Goal: Task Accomplishment & Management: Manage account settings

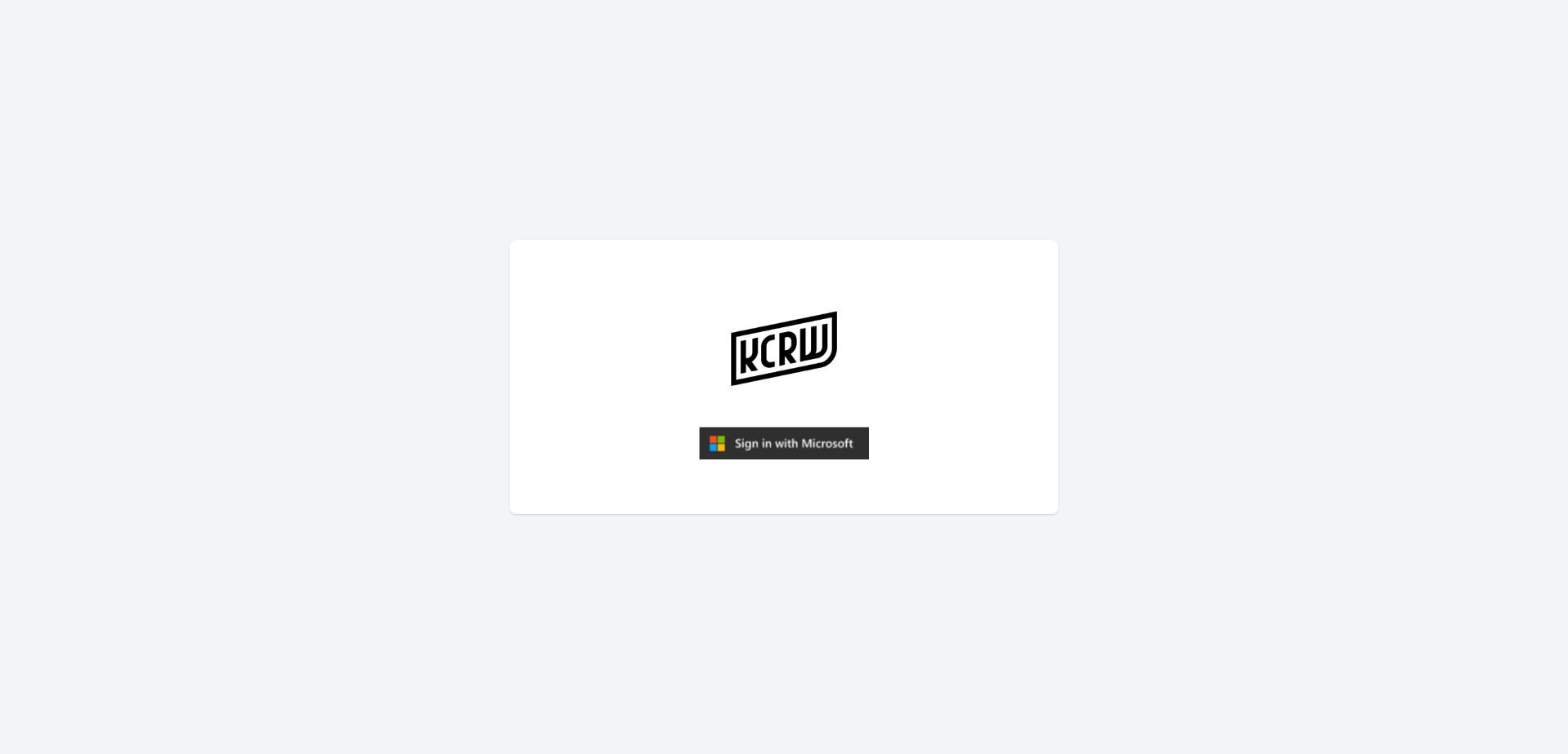
click at [803, 449] on img "submit" at bounding box center [784, 442] width 170 height 32
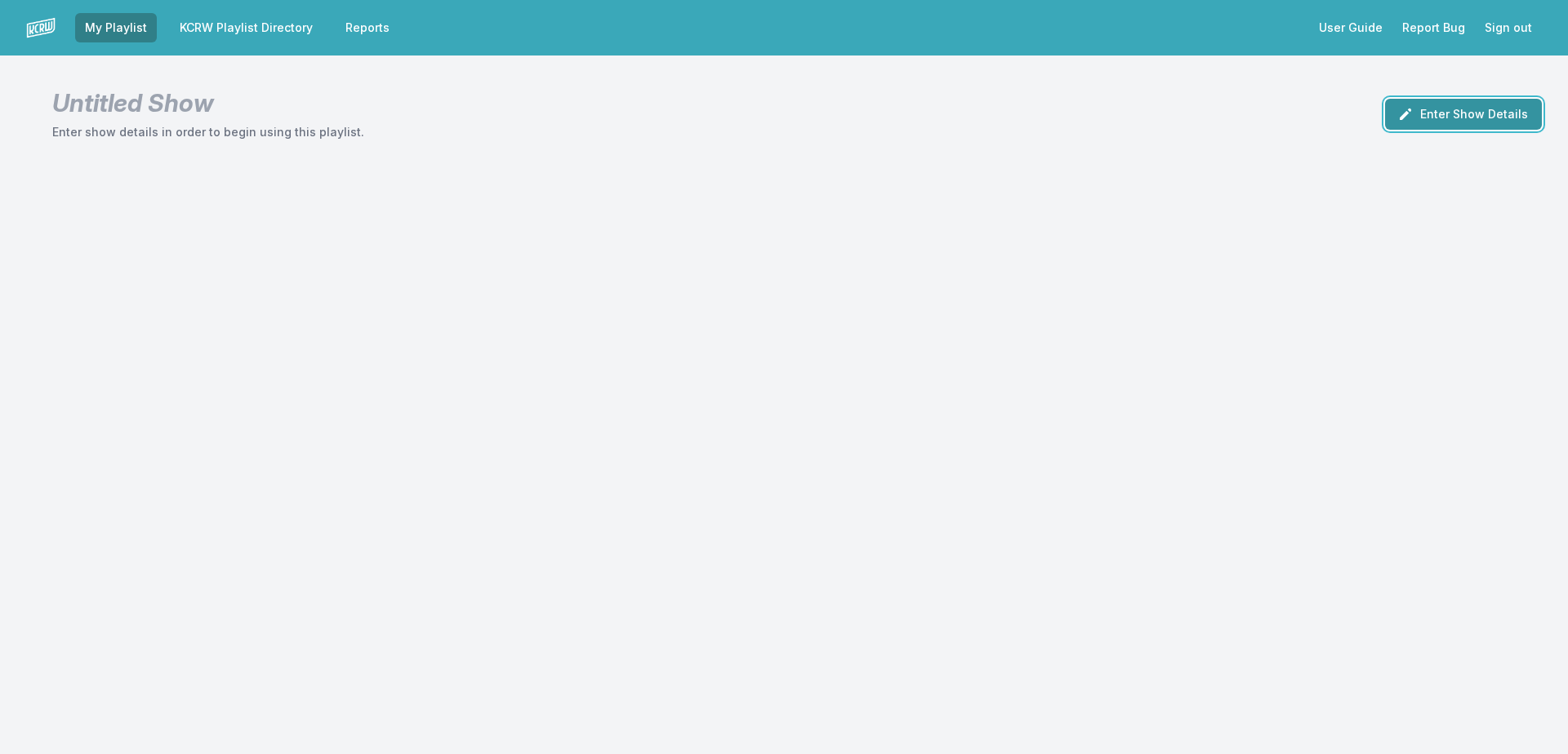
click at [1413, 112] on icon "button" at bounding box center [1405, 114] width 17 height 17
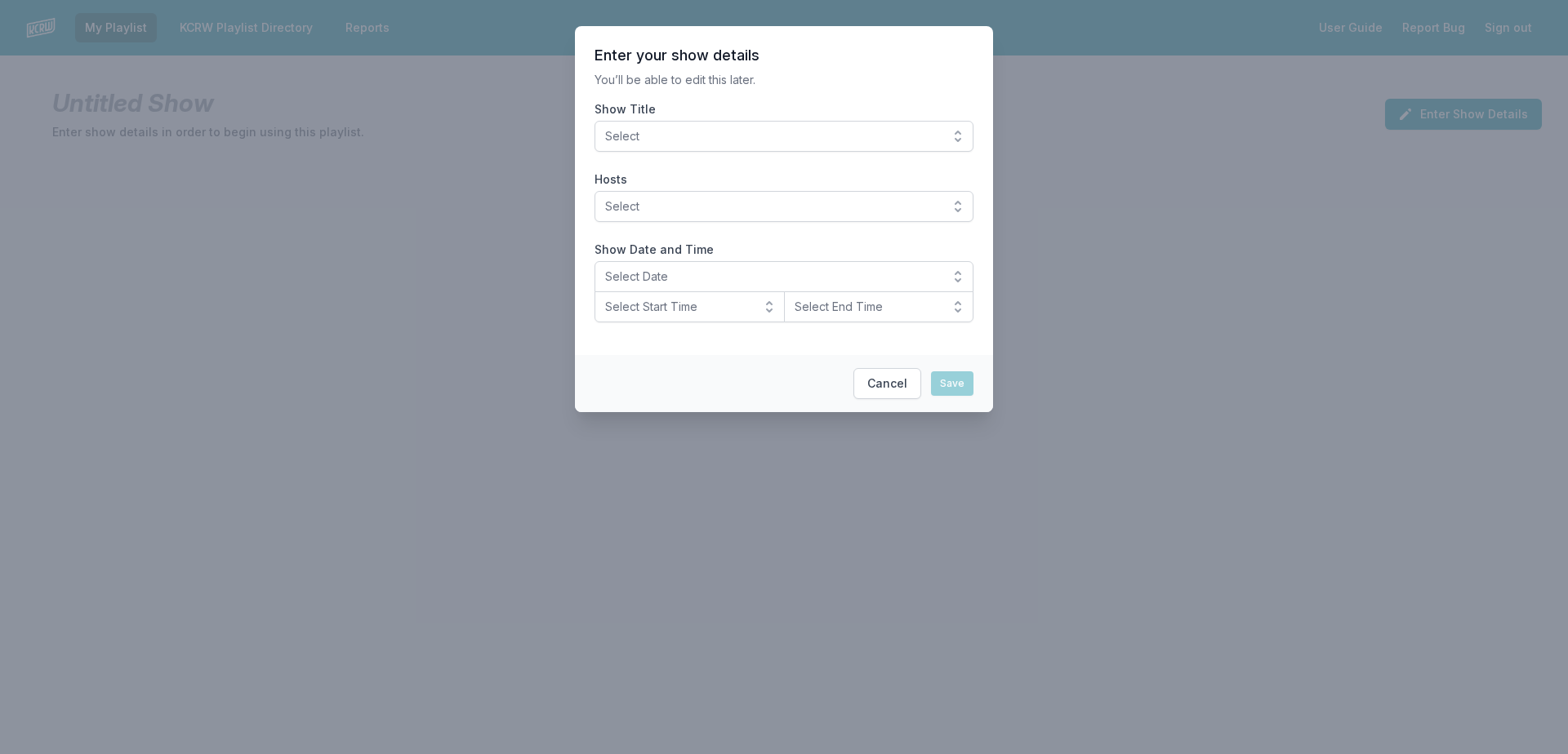
click at [911, 133] on span "Select" at bounding box center [773, 136] width 335 height 17
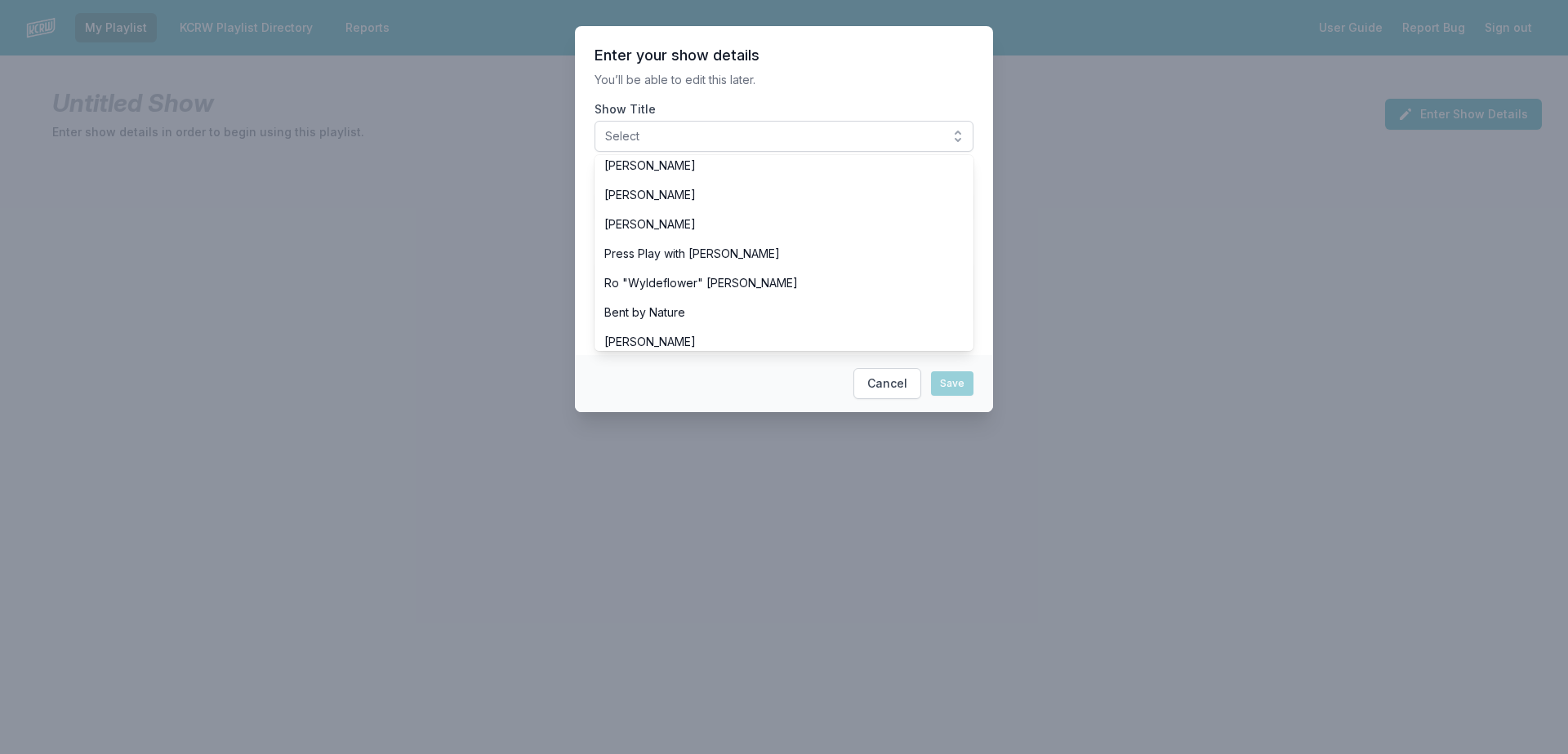
scroll to position [539, 0]
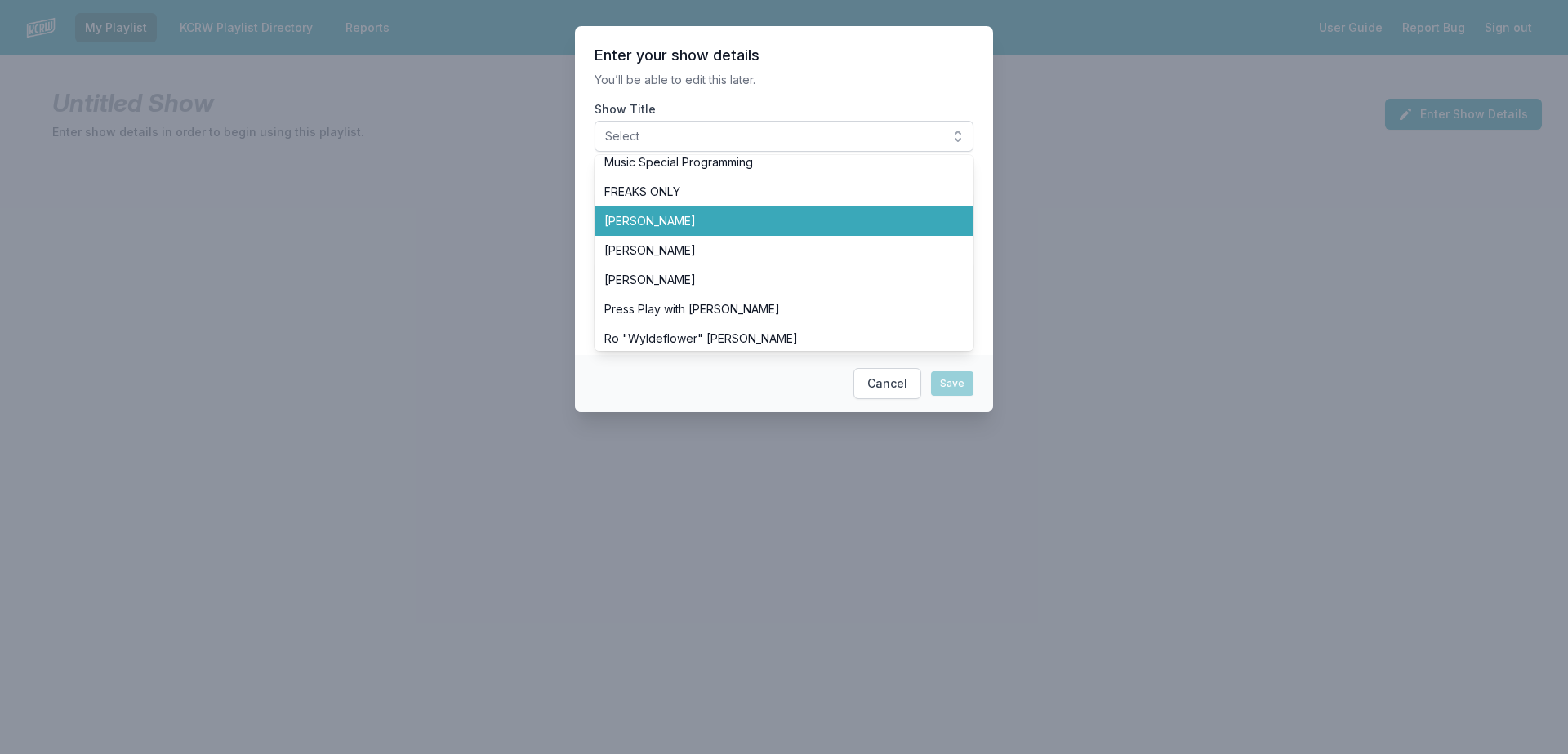
click at [854, 233] on li "Francesca Harding" at bounding box center [784, 222] width 379 height 30
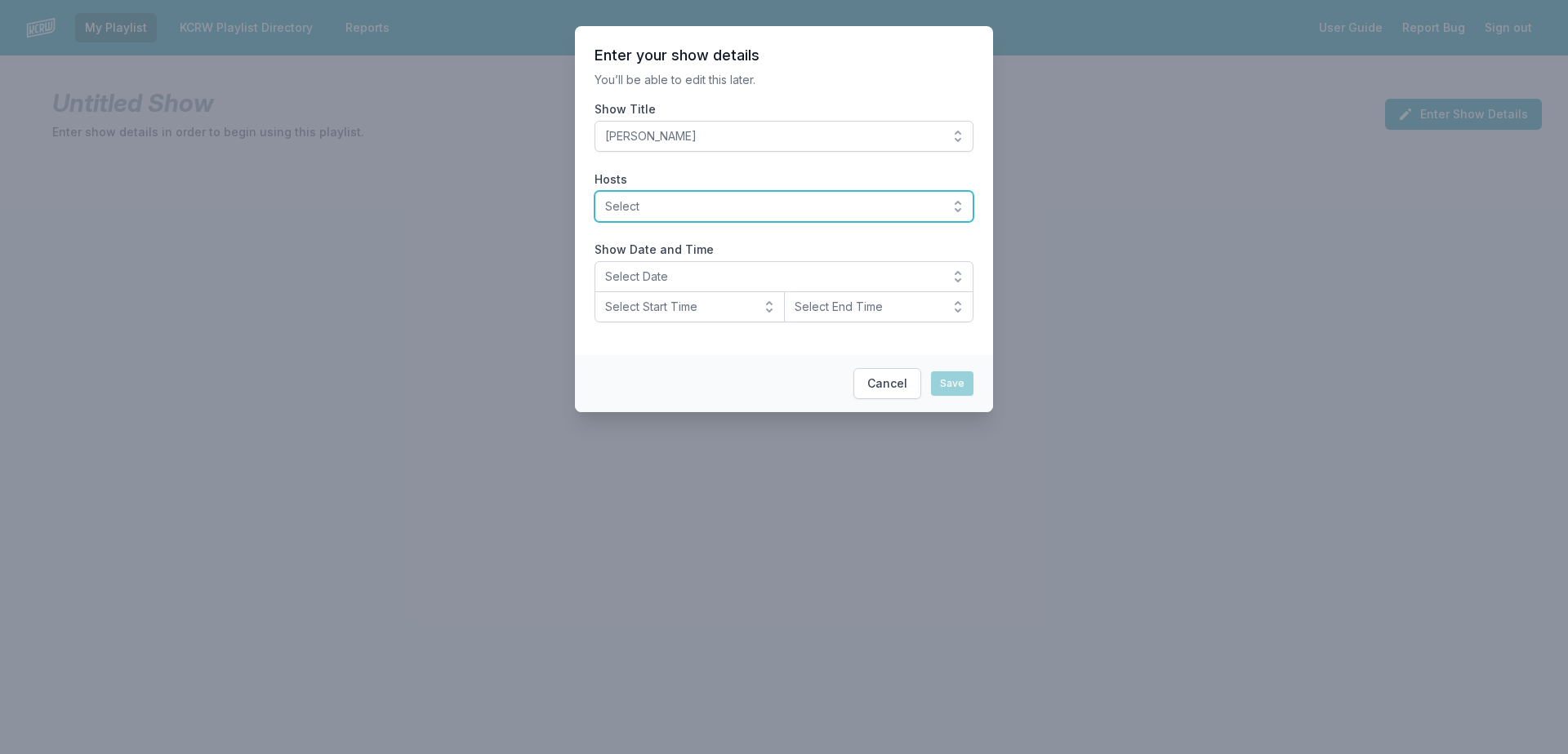
click at [954, 212] on button "Select" at bounding box center [784, 207] width 379 height 31
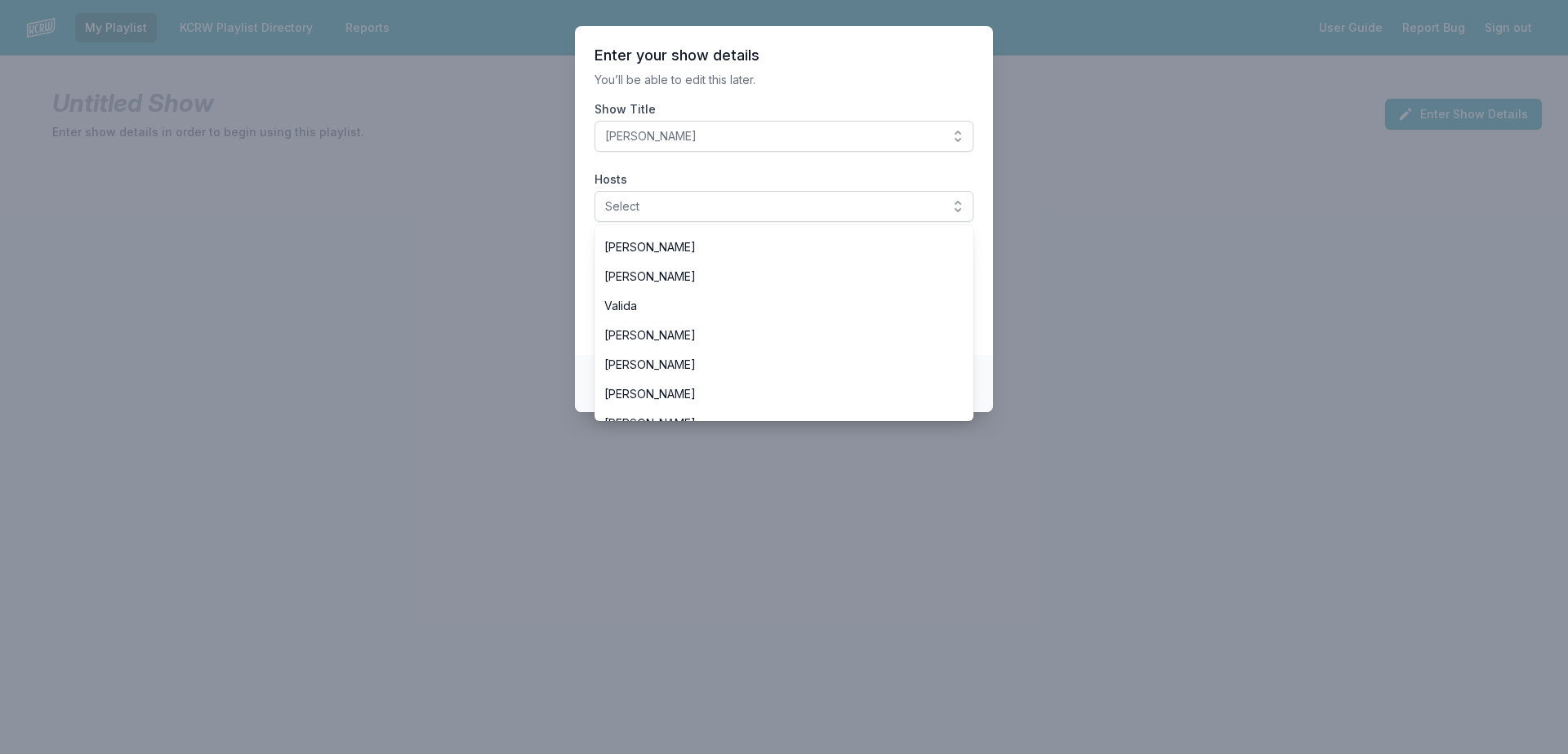
scroll to position [473, 0]
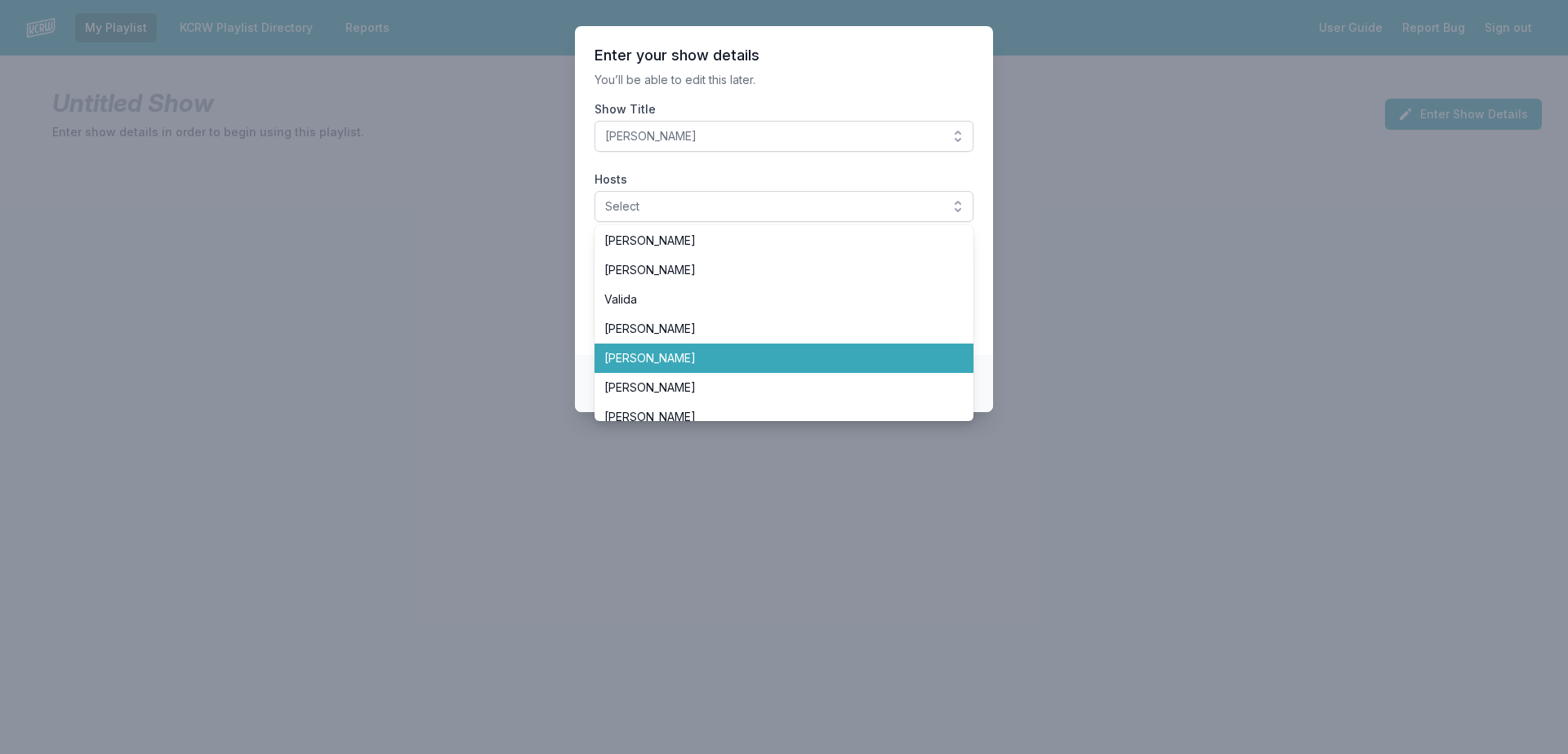
click at [934, 347] on ul "Aaron Byrd Andrew Khedoori Anne Litt Anthony Valadez Chris Douridas Dan Wilcox …" at bounding box center [784, 323] width 379 height 195
click at [934, 348] on li "[PERSON_NAME]" at bounding box center [784, 359] width 379 height 30
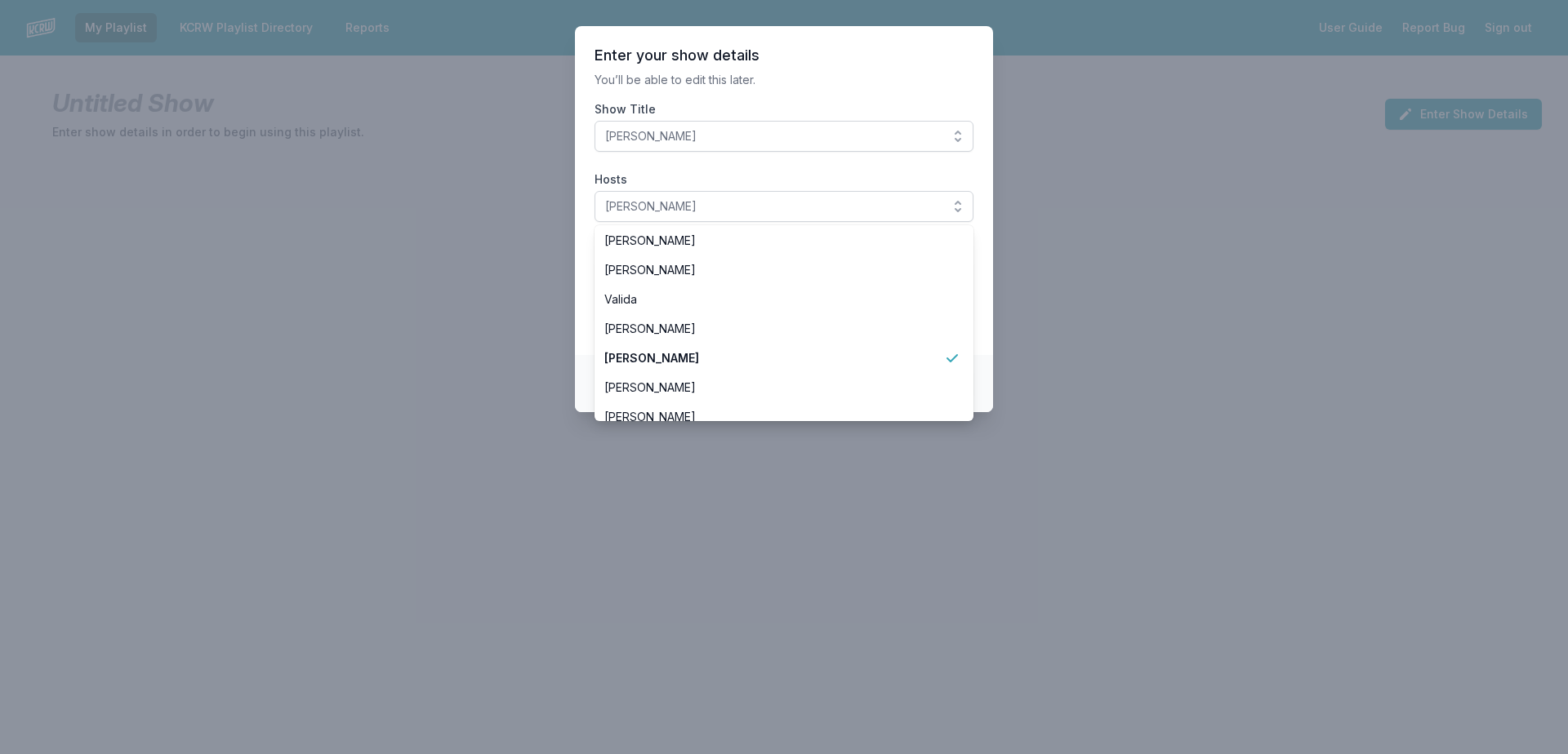
click at [985, 353] on section "Enter your show details You’ll be able to edit this later. Show Title Francesca…" at bounding box center [784, 190] width 418 height 329
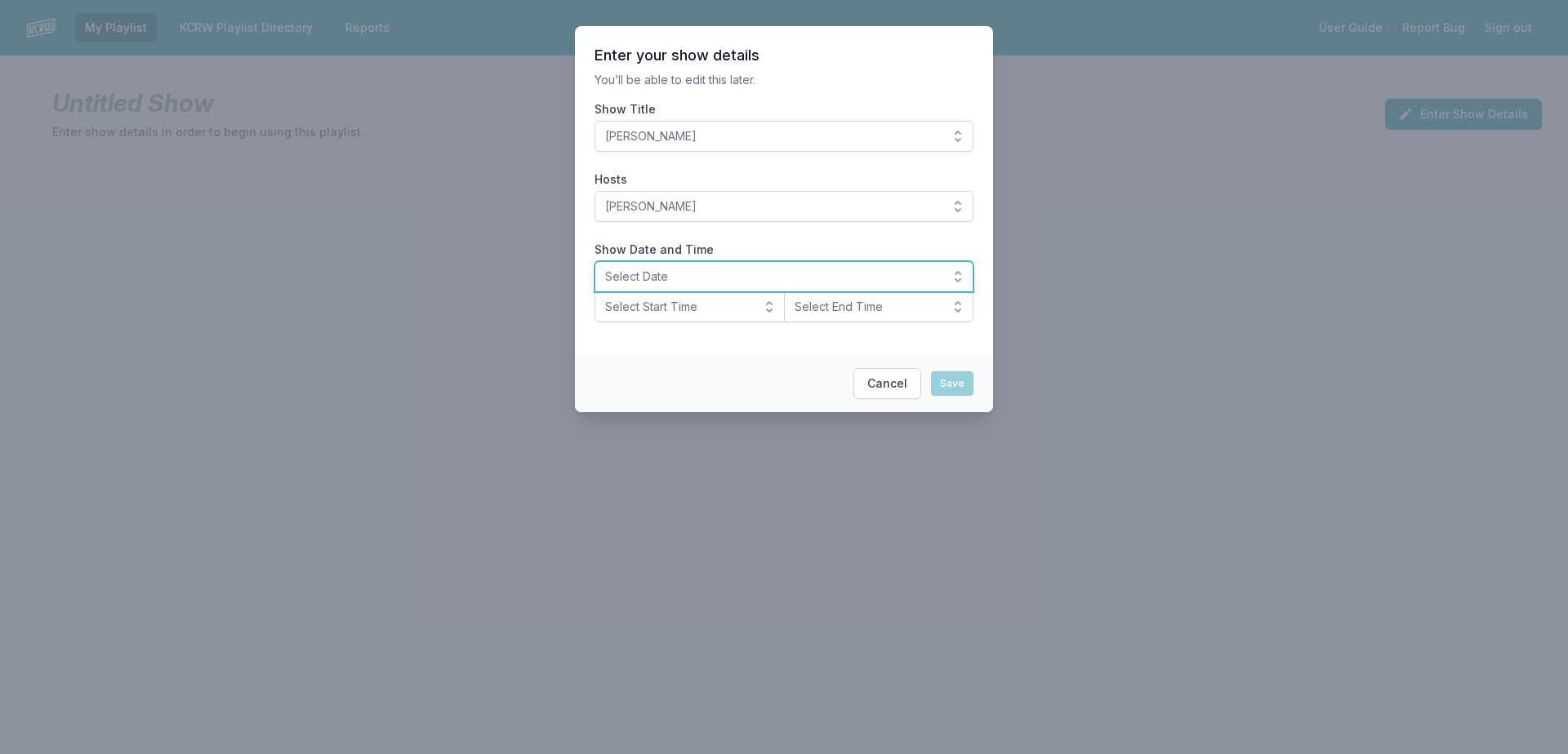
click at [953, 279] on button "Select Date" at bounding box center [784, 277] width 379 height 31
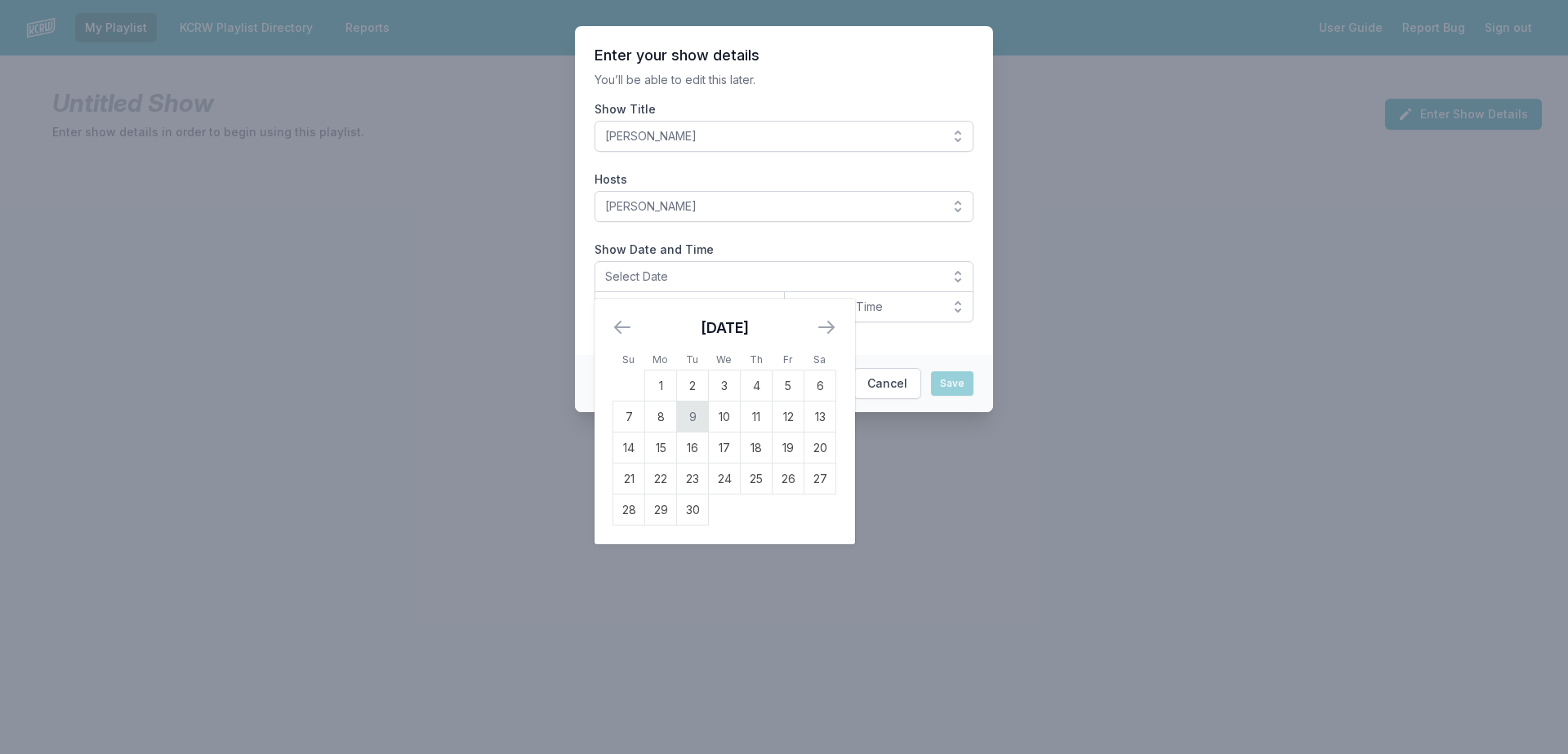
click at [696, 421] on td "9" at bounding box center [692, 417] width 31 height 31
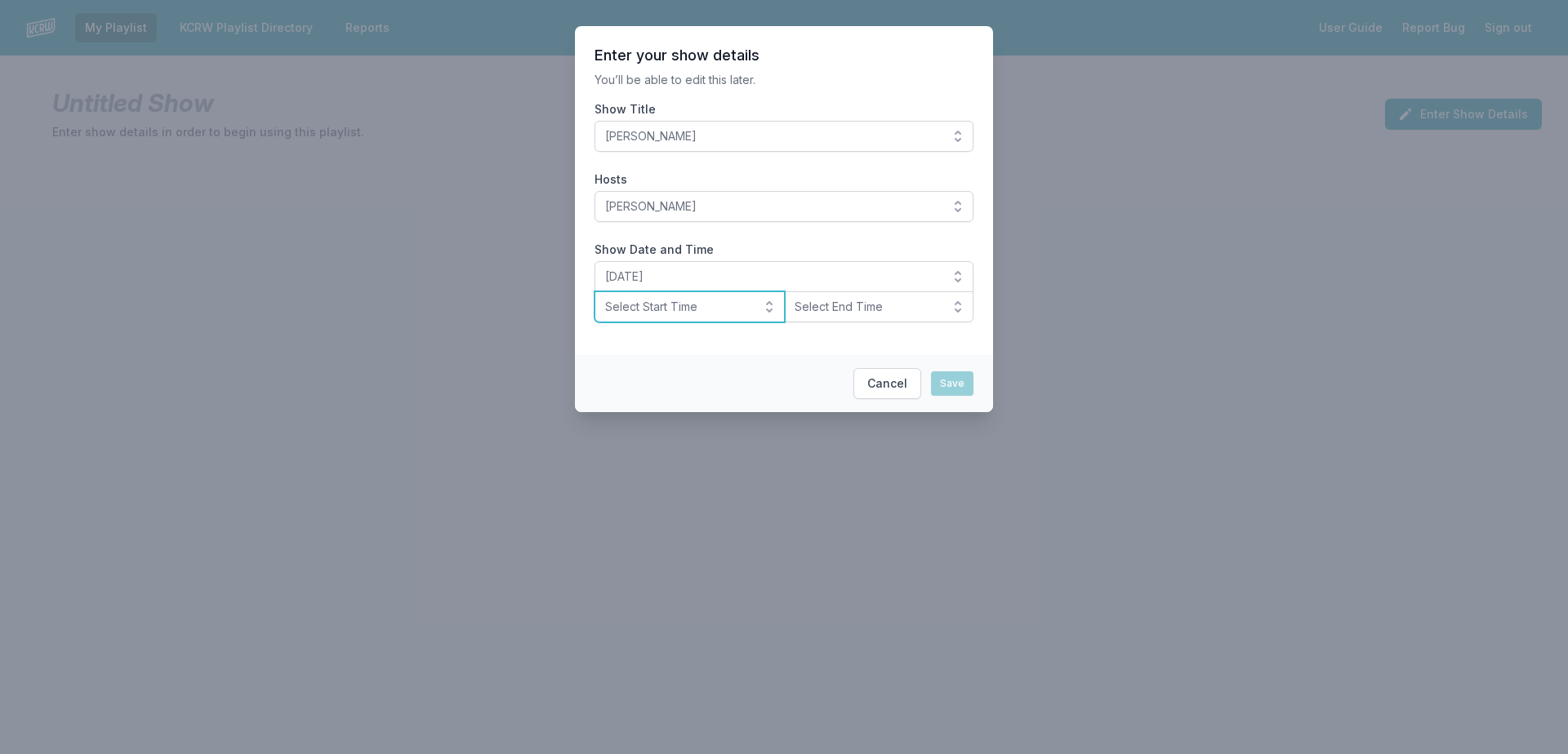
click at [770, 309] on button "Select Start Time" at bounding box center [690, 307] width 190 height 31
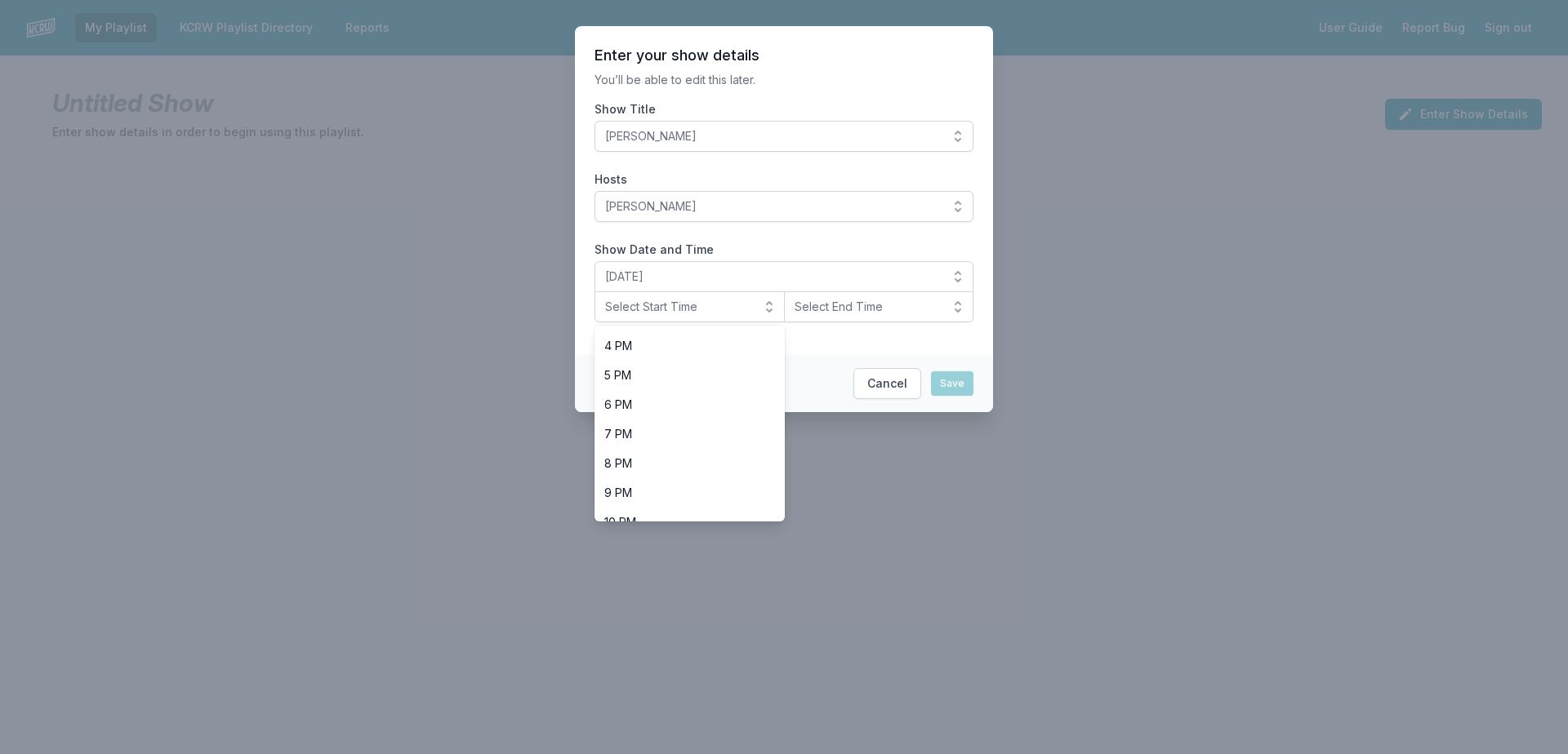
scroll to position [509, 0]
click at [756, 492] on li "10 PM" at bounding box center [690, 482] width 190 height 30
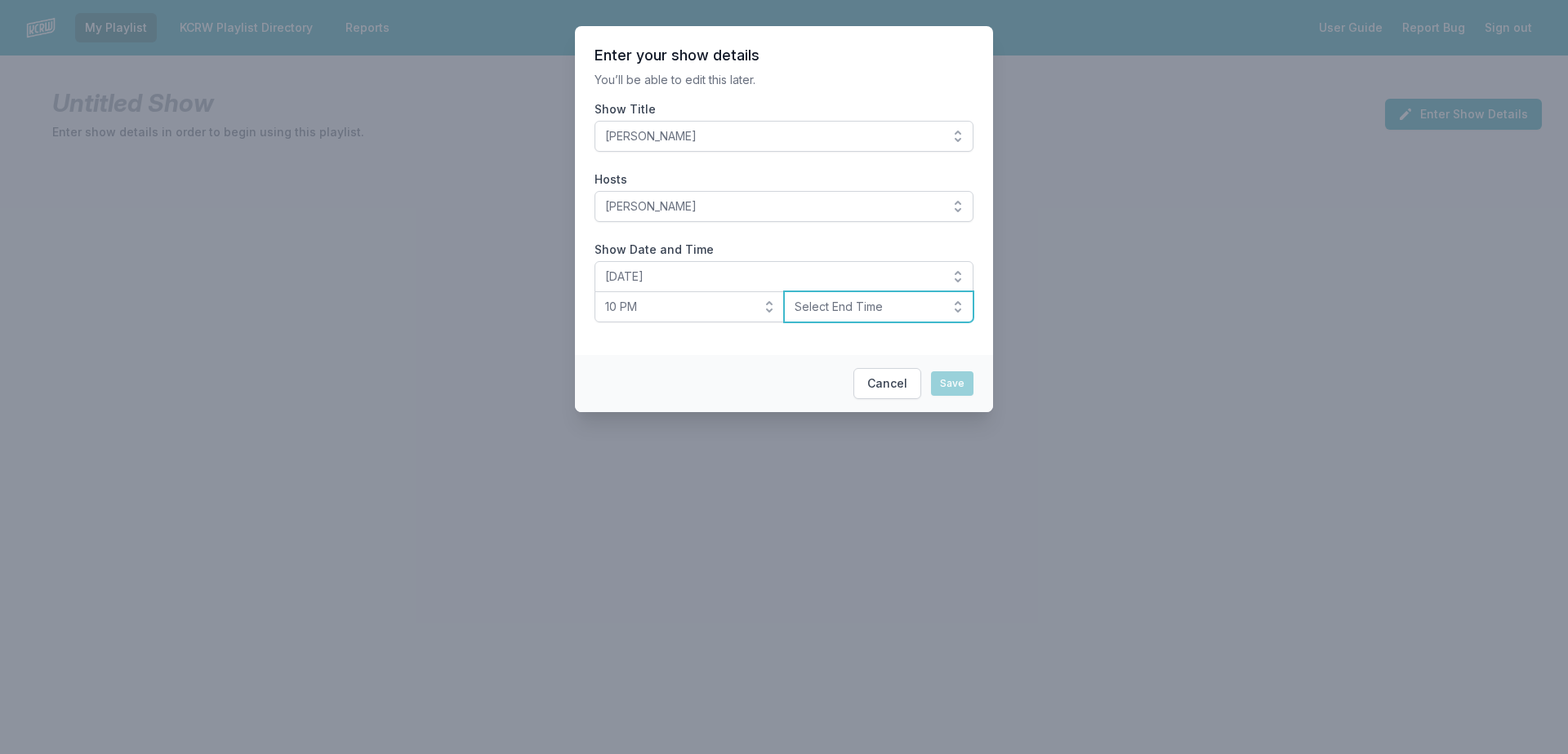
click at [856, 313] on span "Select End Time" at bounding box center [867, 306] width 146 height 17
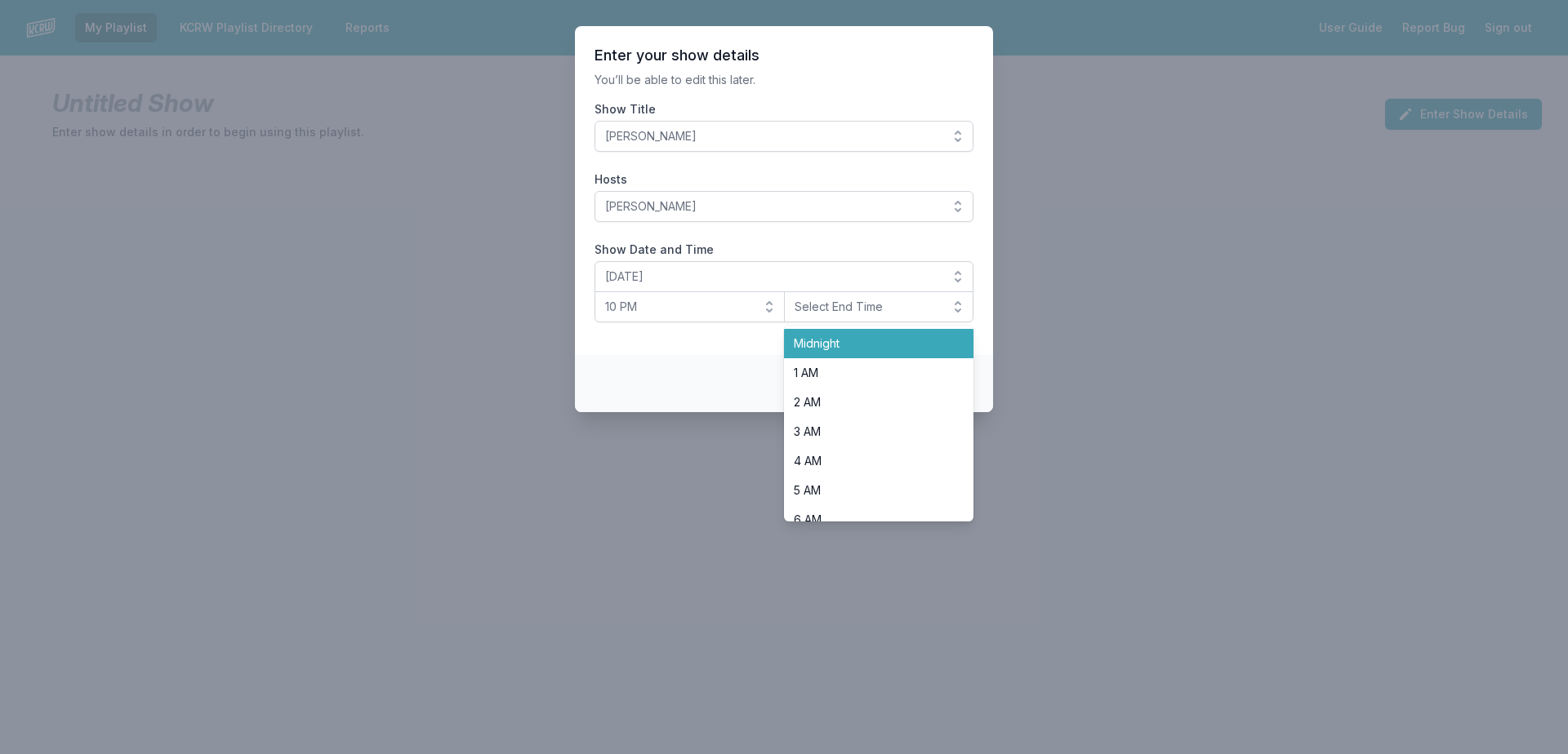
click at [853, 347] on span "Midnight" at bounding box center [869, 343] width 151 height 17
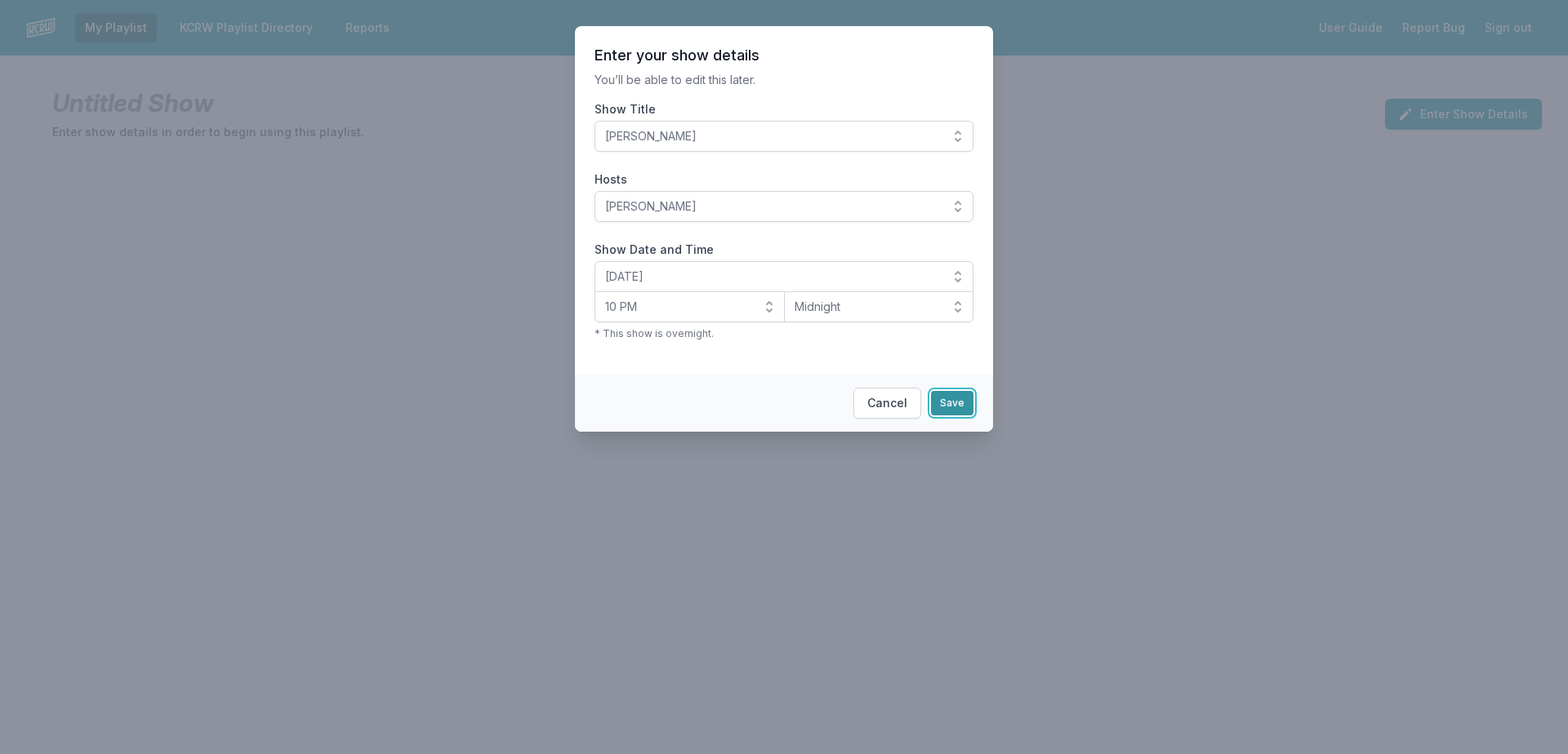
click at [942, 401] on button "Save" at bounding box center [952, 403] width 43 height 24
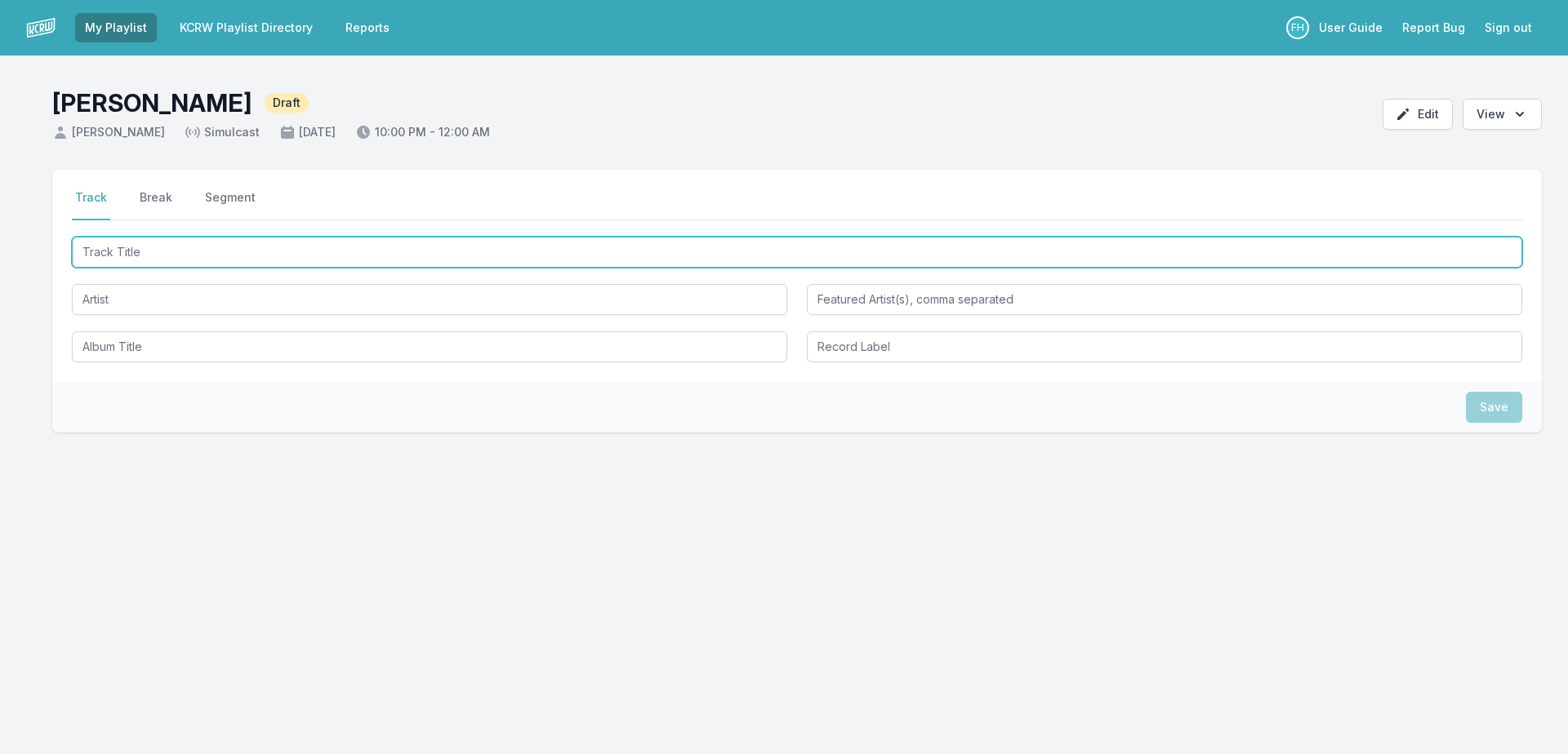
click at [168, 259] on input "Track Title" at bounding box center [796, 252] width 1450 height 31
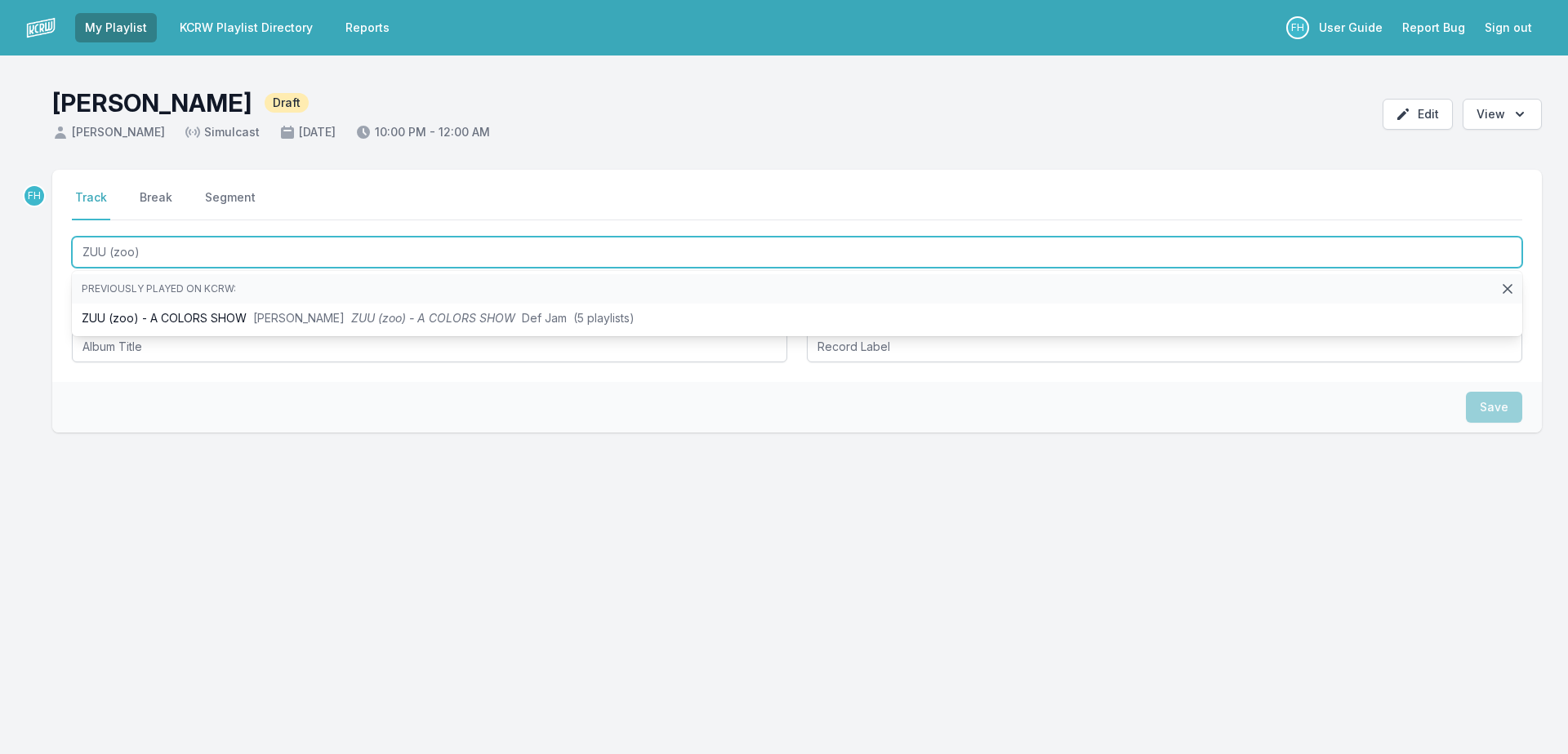
type input "ZUU (zoo)"
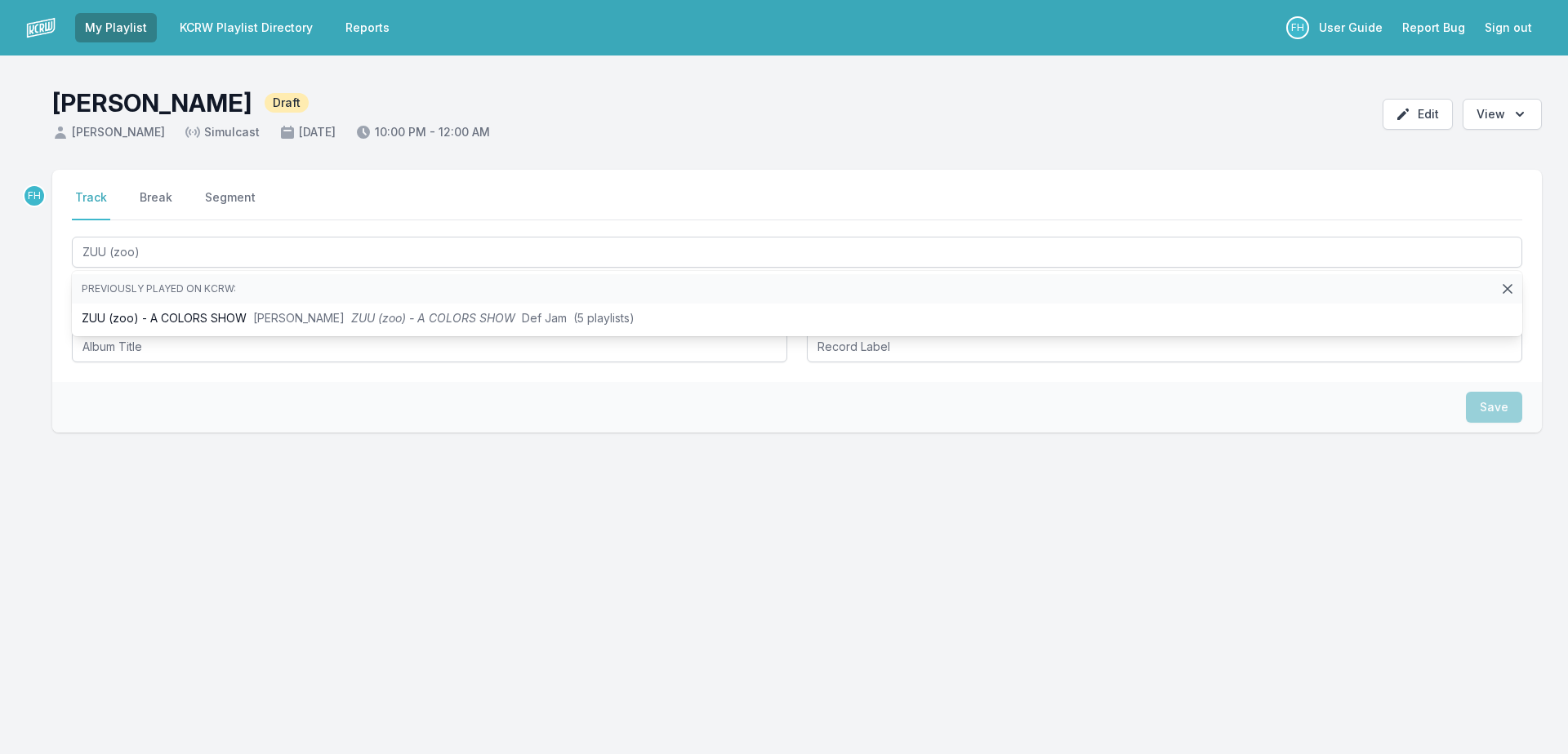
click at [184, 453] on div "FH Select a tab Track Break Segment Track Break Segment ZUU (zoo) Previously pl…" at bounding box center [797, 353] width 1489 height 367
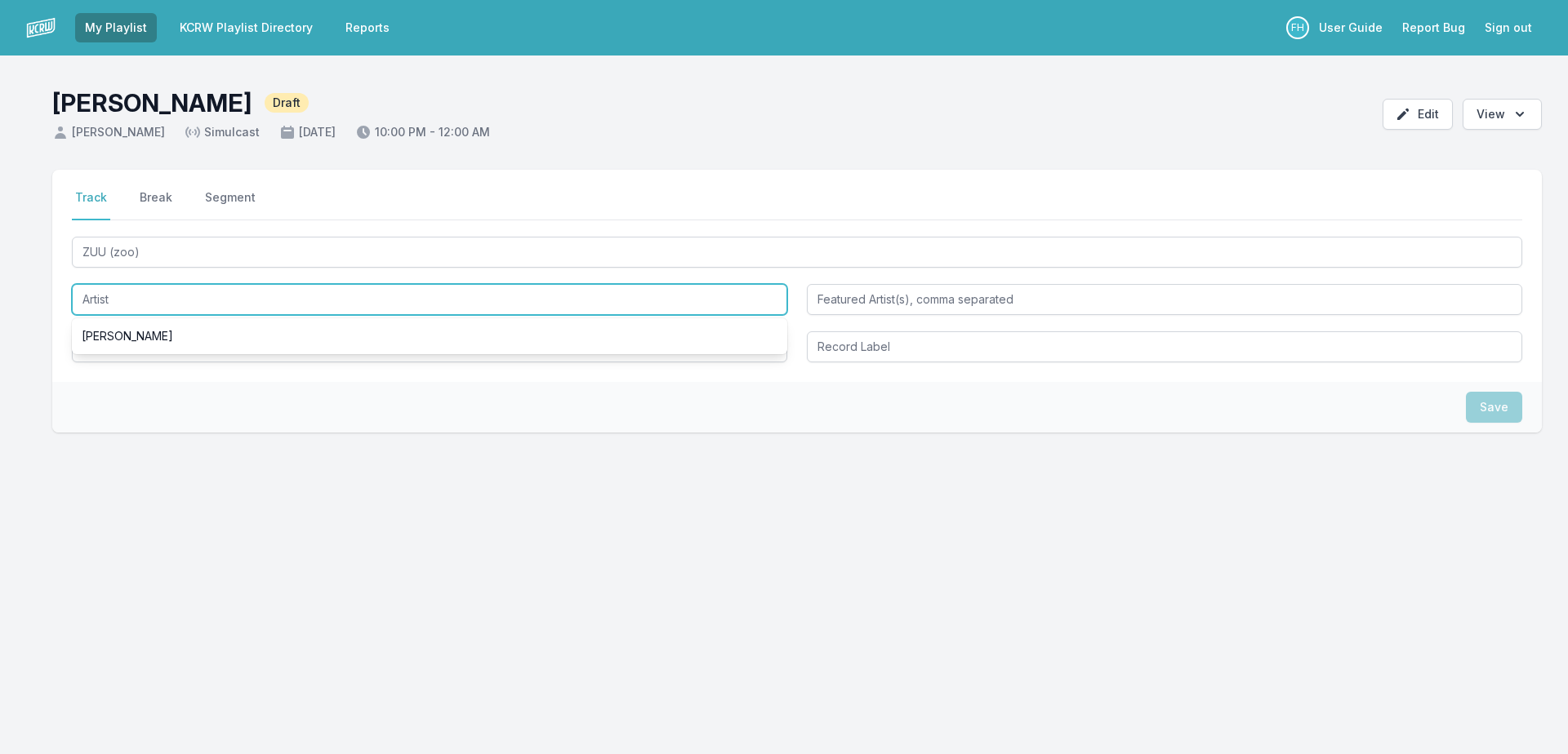
click at [145, 299] on input "Artist" at bounding box center [429, 300] width 715 height 31
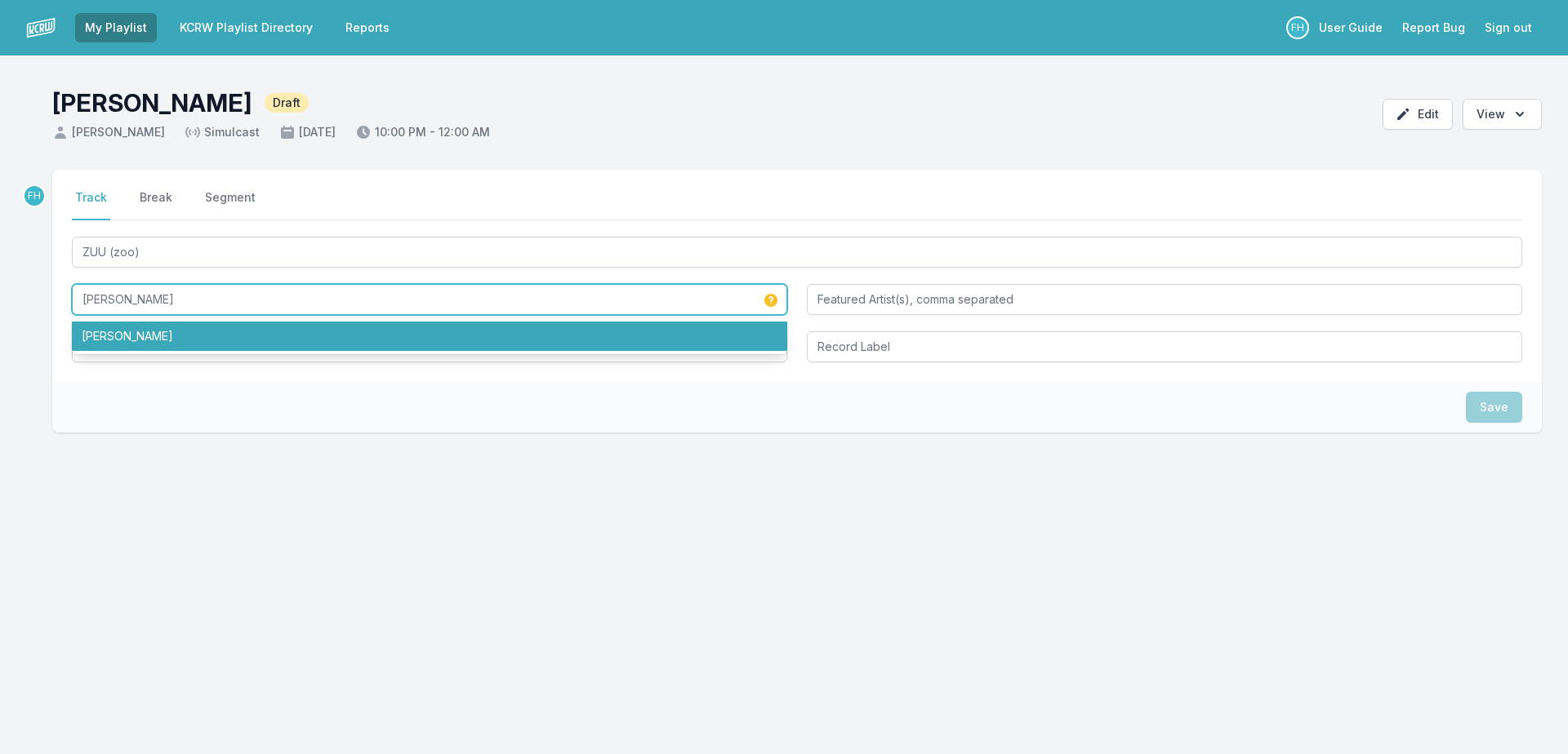
type input "[PERSON_NAME]"
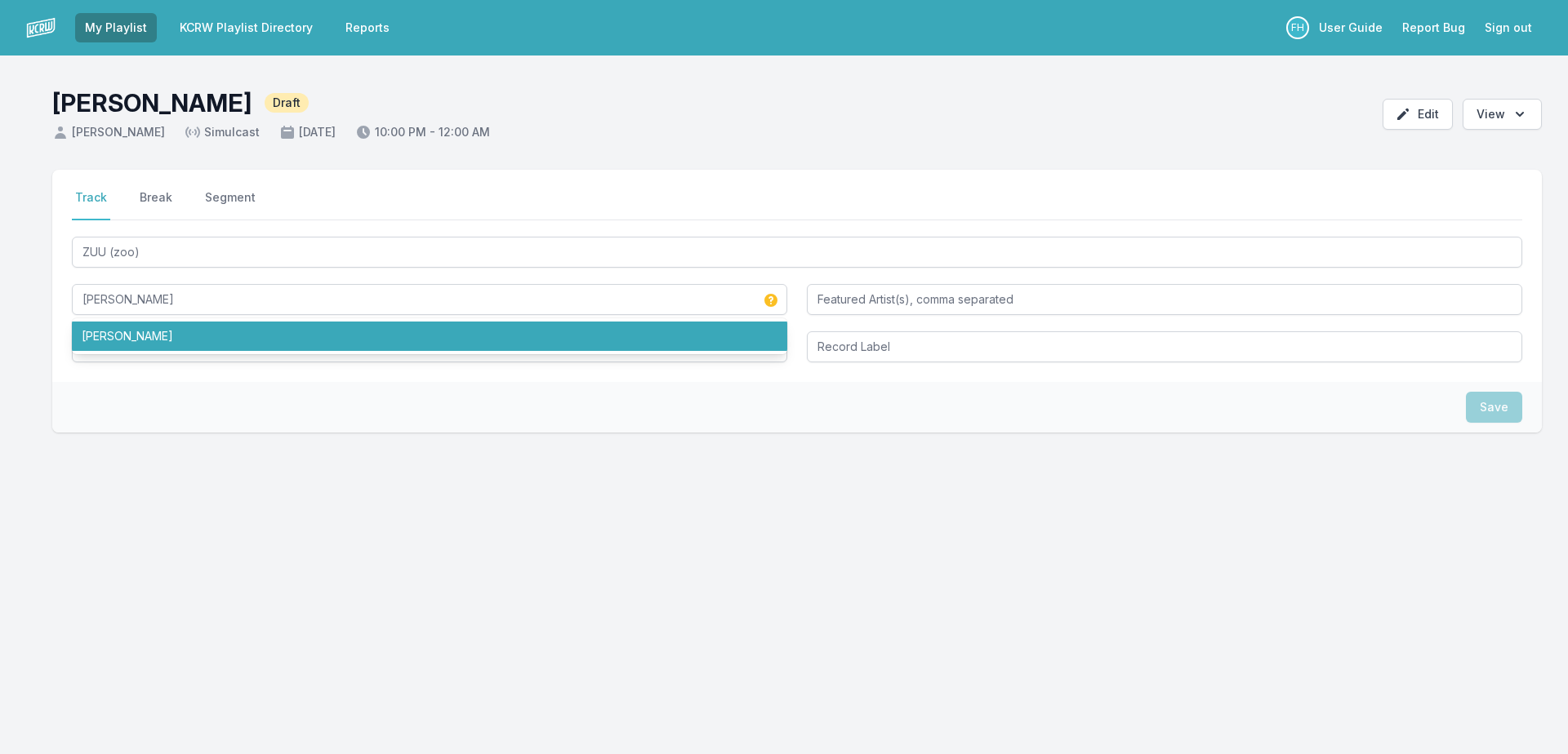
click at [147, 414] on div "Save" at bounding box center [797, 408] width 1489 height 51
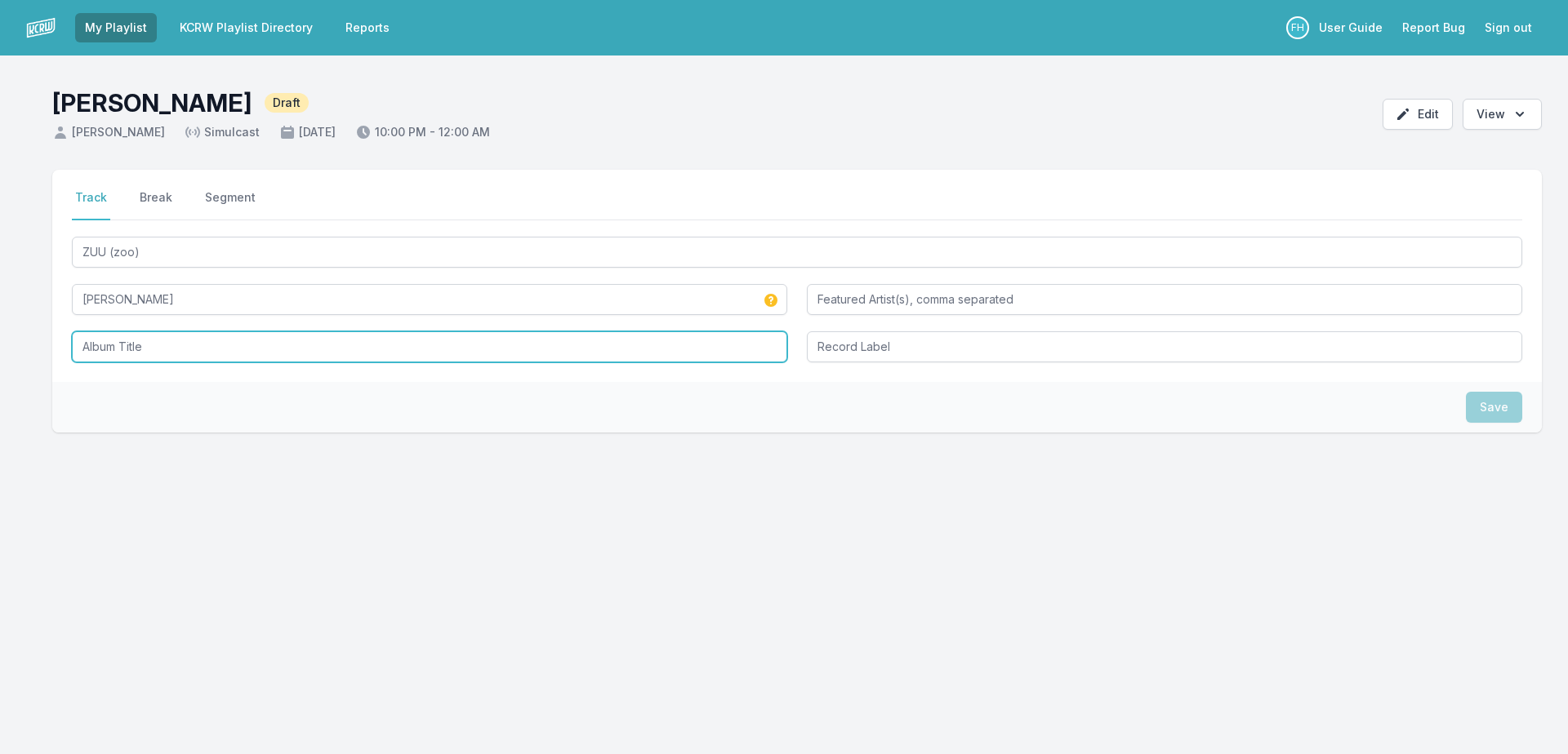
click at [157, 346] on input "Album Title" at bounding box center [429, 347] width 715 height 31
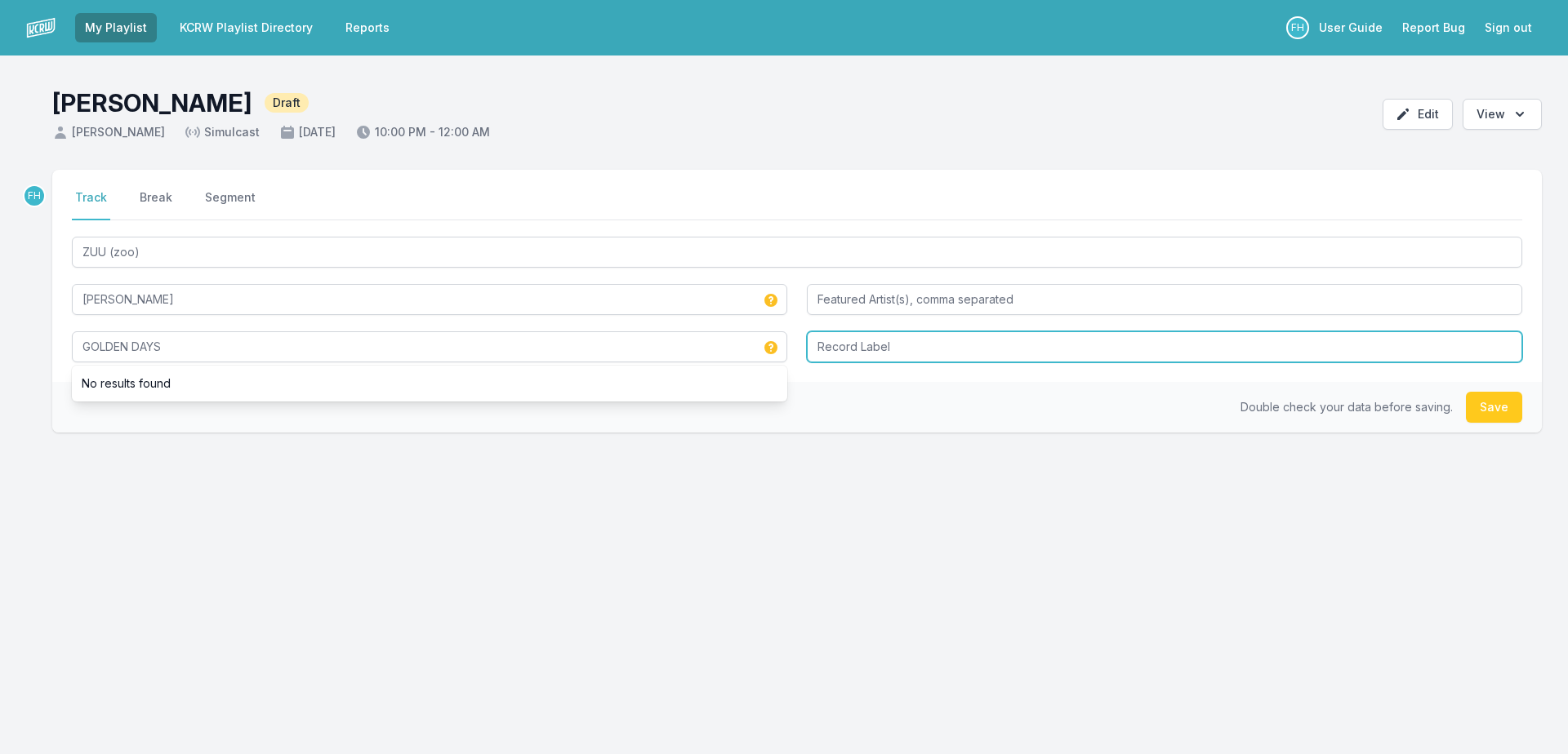
type input "GOLDEN DAYS"
type input "goldendays FM"
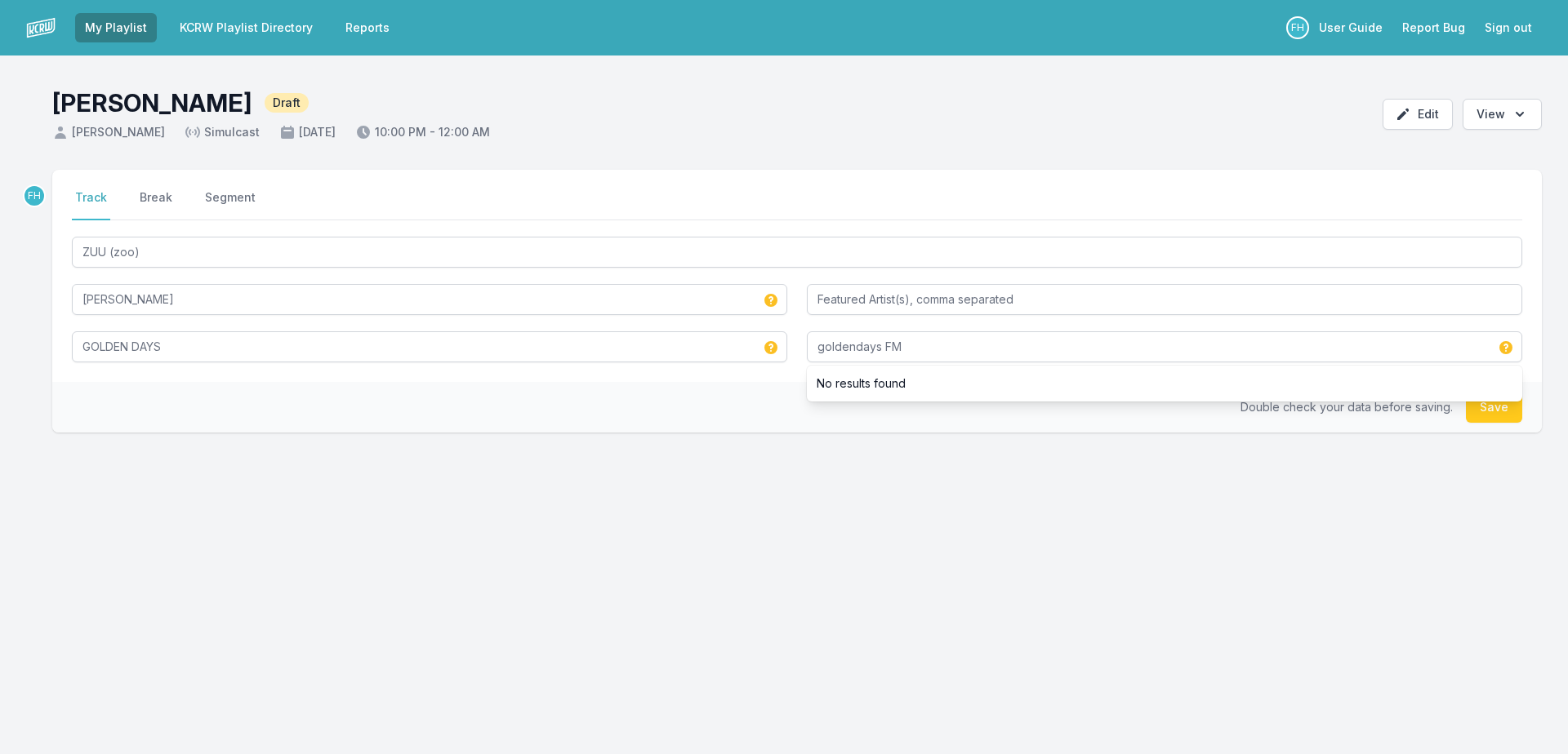
click at [722, 398] on div "Double check your data before saving. Save" at bounding box center [797, 408] width 1489 height 51
click at [1486, 410] on button "Save" at bounding box center [1494, 408] width 57 height 31
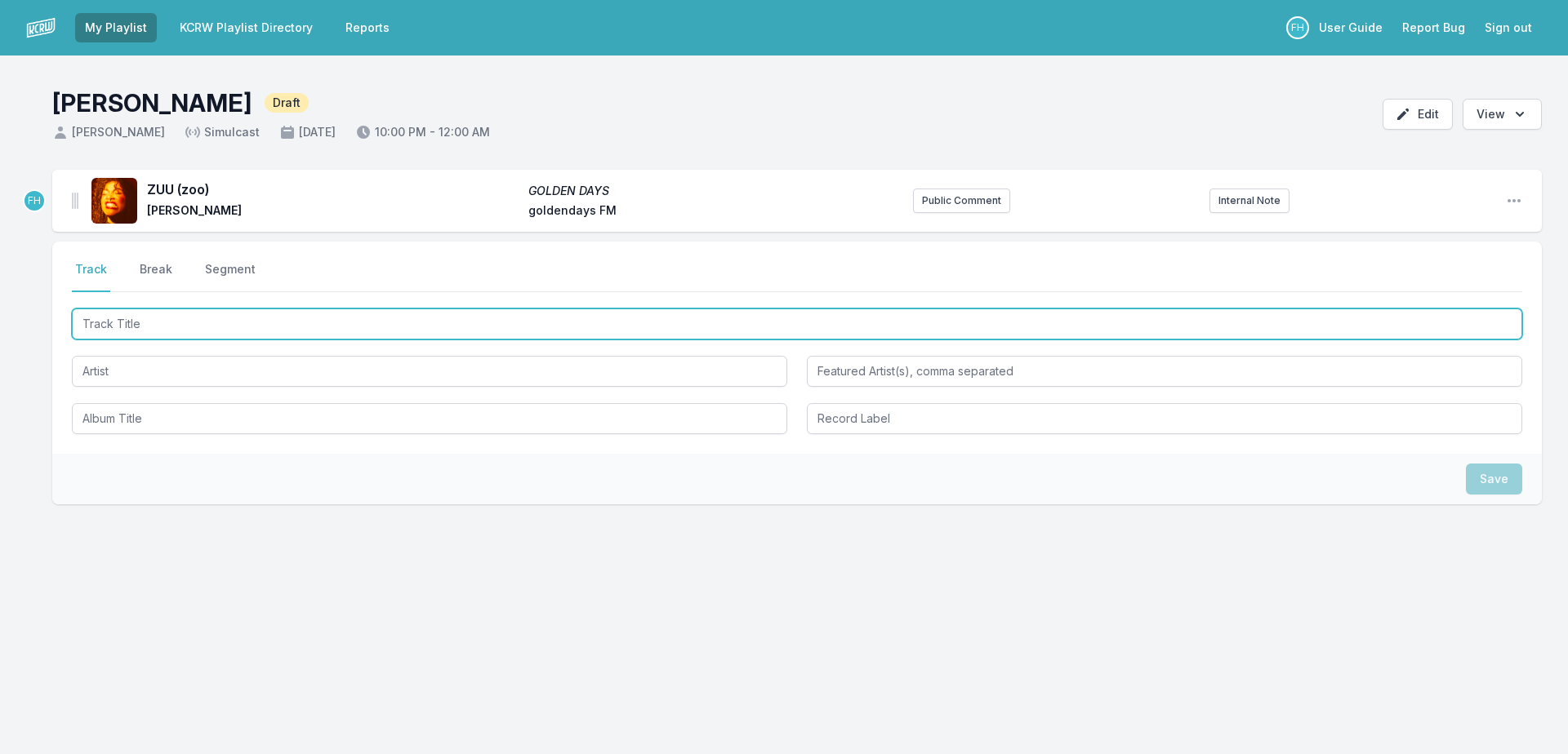
click at [173, 332] on input "Track Title" at bounding box center [796, 325] width 1450 height 31
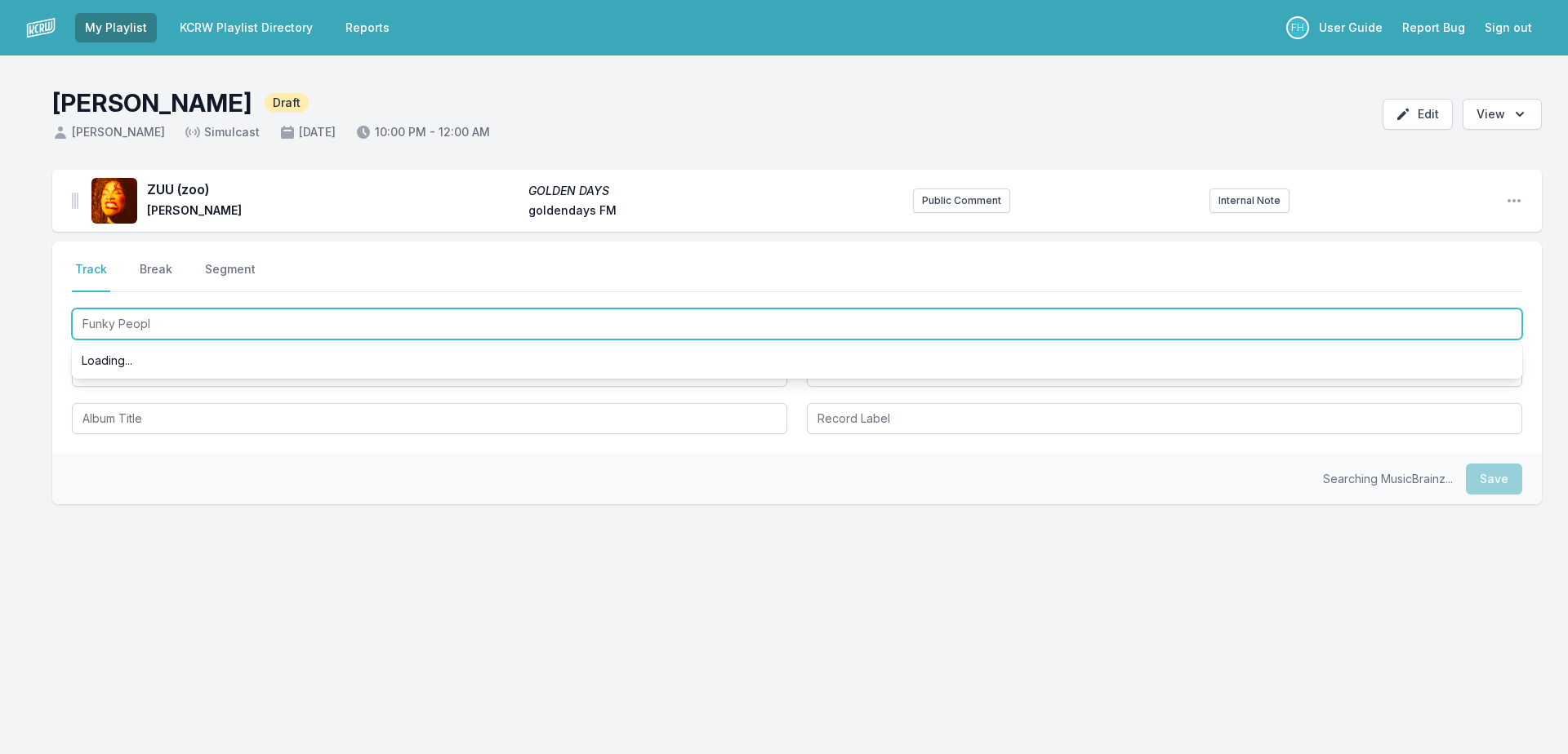
type input "Funky People"
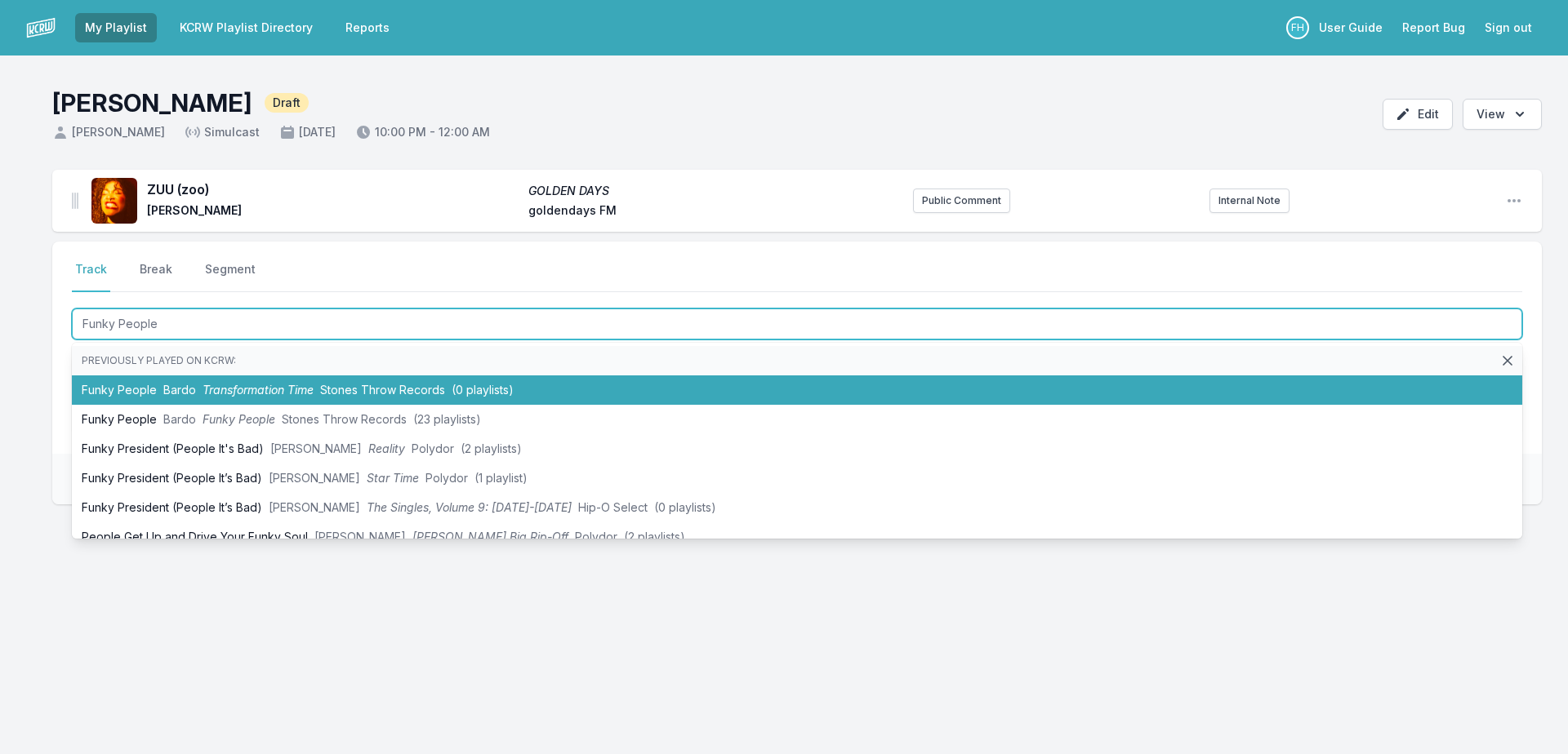
click at [167, 383] on span "Bardo" at bounding box center [179, 390] width 32 height 14
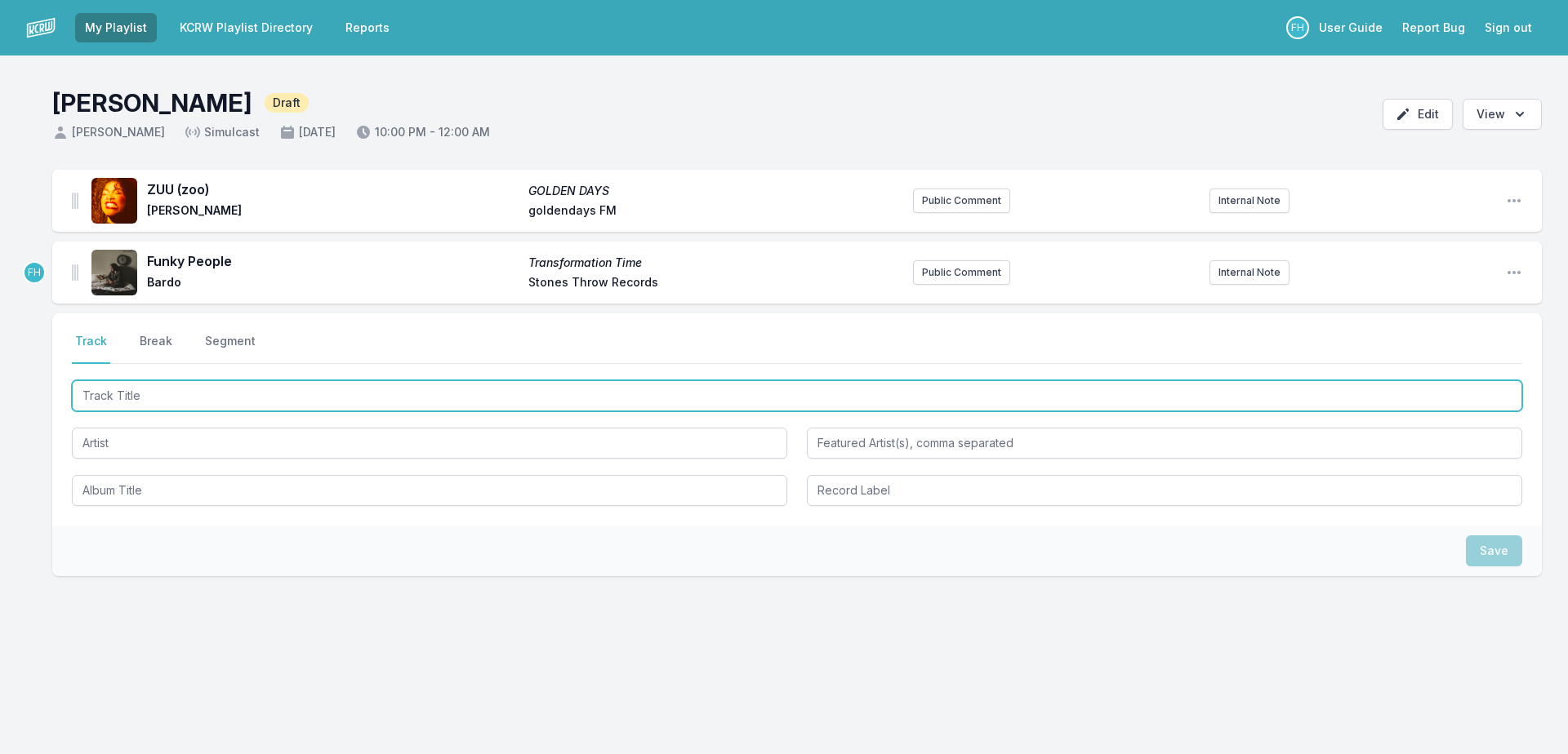
click at [156, 398] on input "Track Title" at bounding box center [796, 396] width 1450 height 31
paste input "¡Rafaga!"
type input "¡Rafaga!"
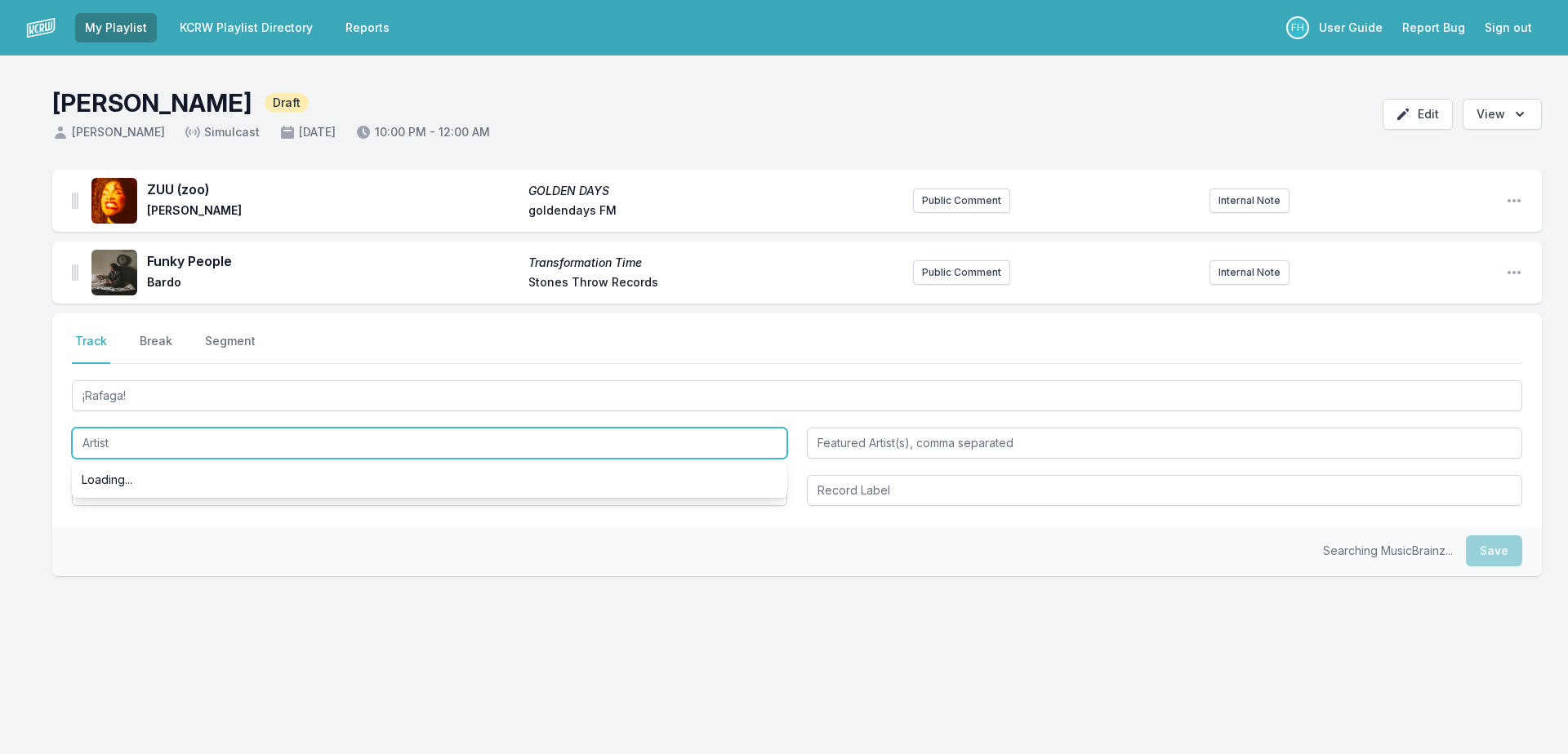
click at [158, 436] on input "Artist" at bounding box center [429, 443] width 715 height 31
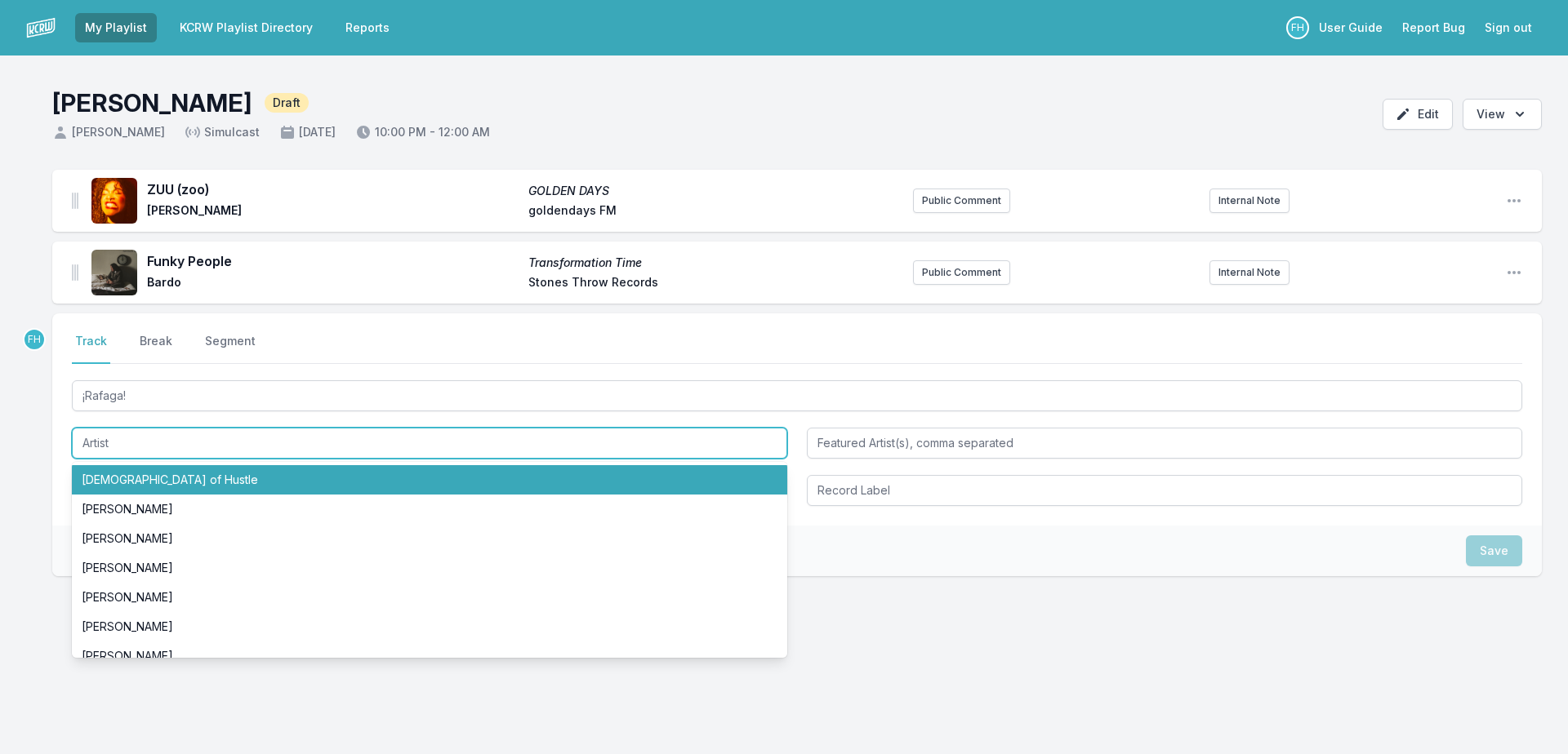
click at [171, 476] on li "[DEMOGRAPHIC_DATA] of Hustle" at bounding box center [429, 480] width 715 height 30
type input "[DEMOGRAPHIC_DATA] of Hustle"
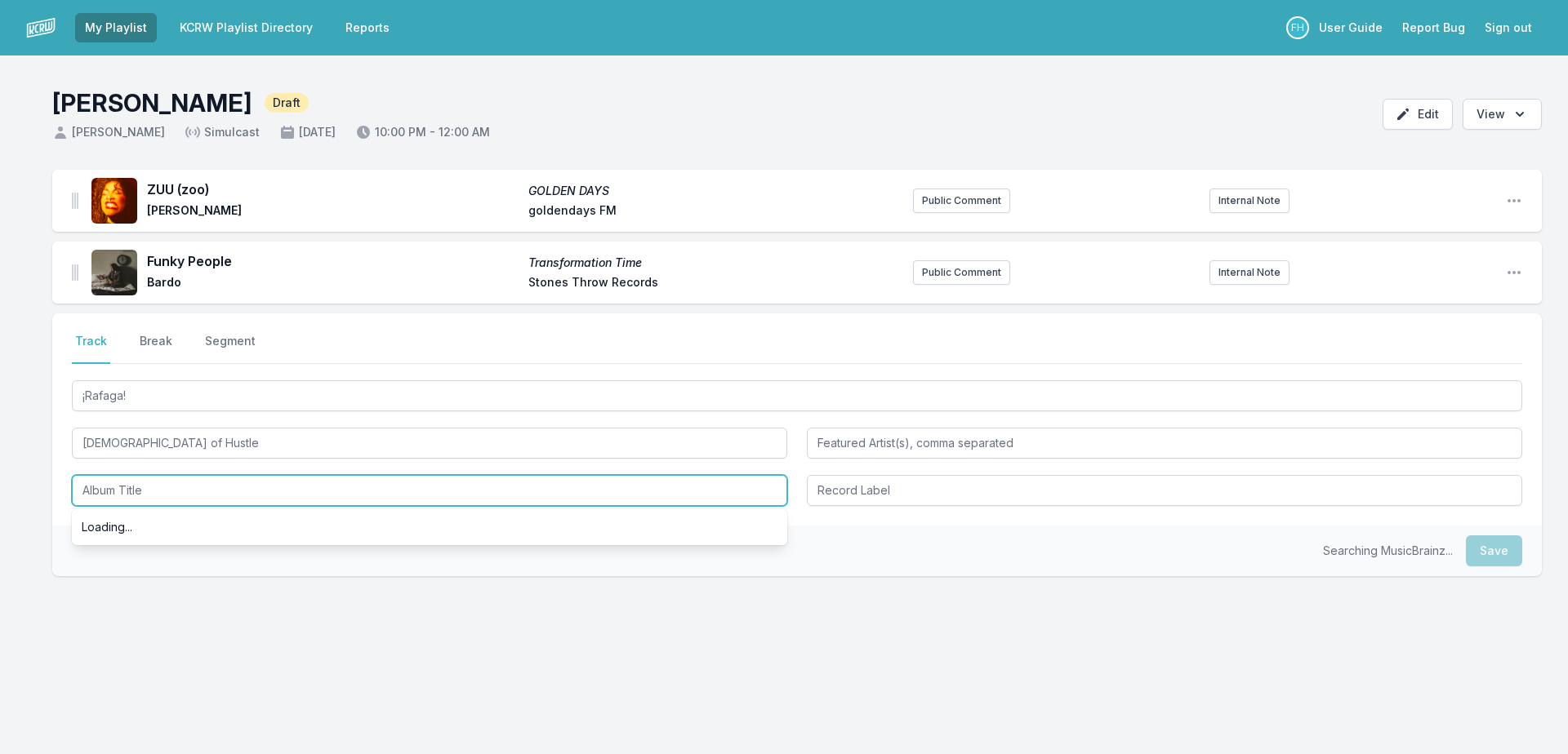
click at [161, 495] on input "Album Title" at bounding box center [429, 490] width 715 height 31
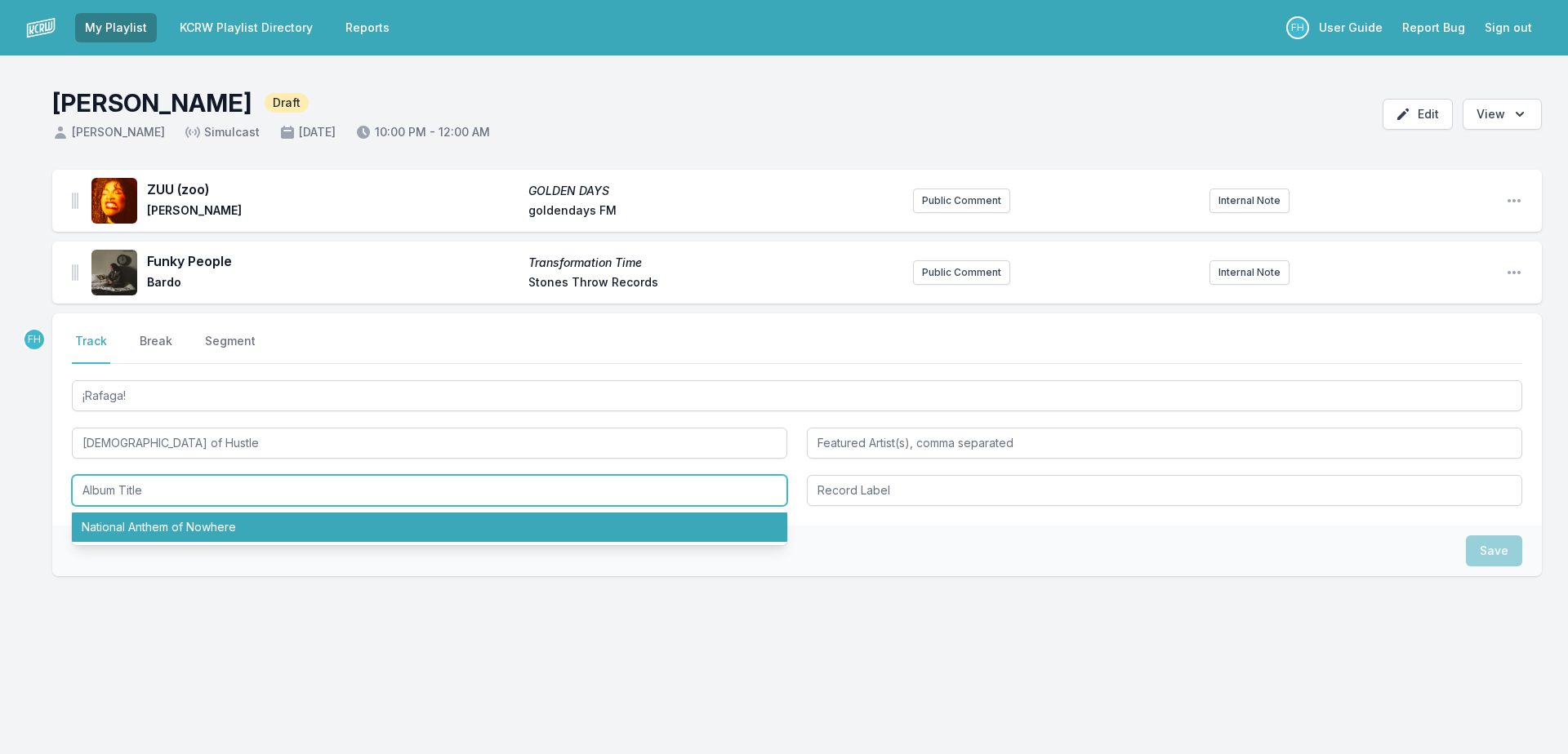
click at [159, 518] on li "National Anthem of Nowhere" at bounding box center [429, 527] width 715 height 30
type input "National Anthem of Nowhere"
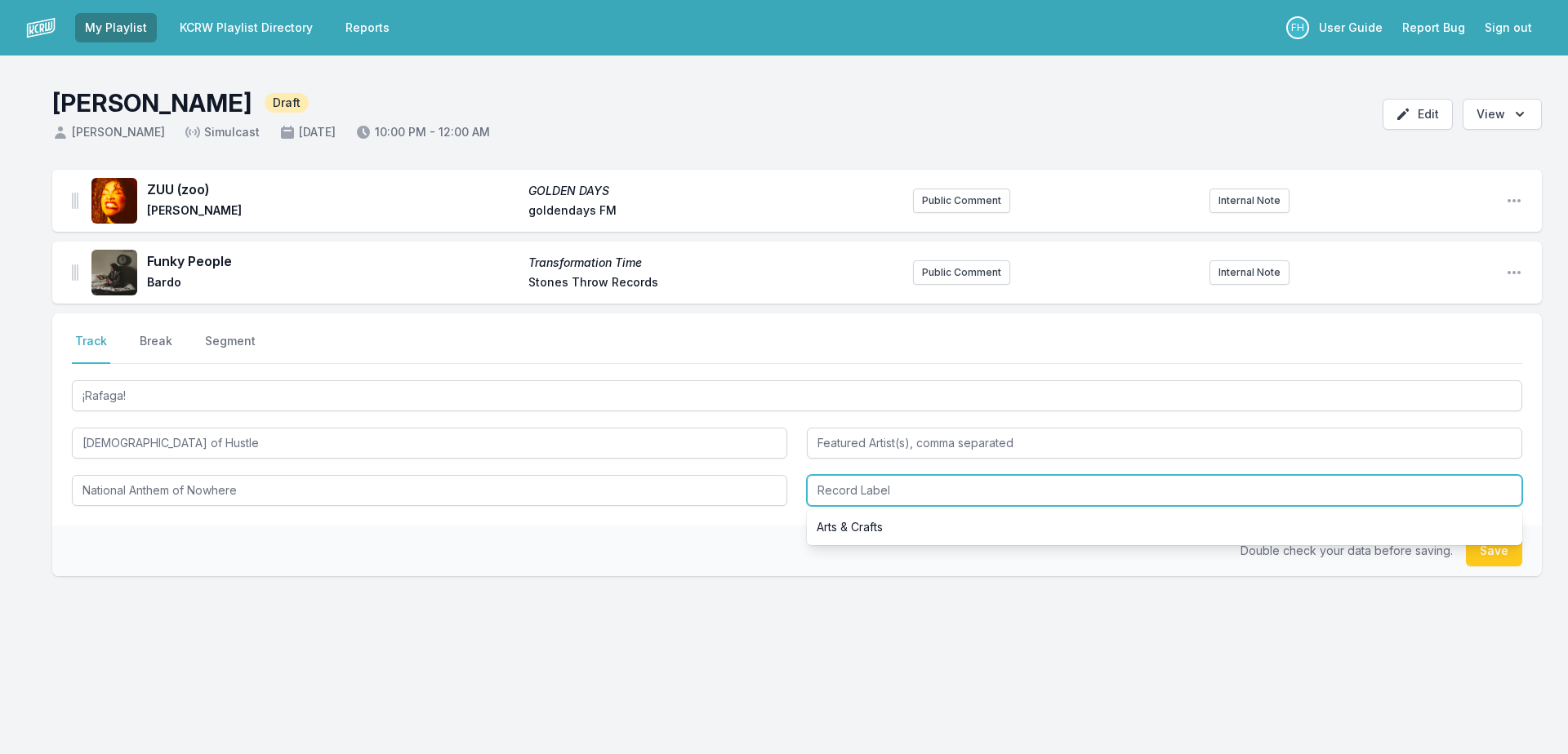
click at [883, 495] on input "Record Label" at bounding box center [1164, 490] width 715 height 31
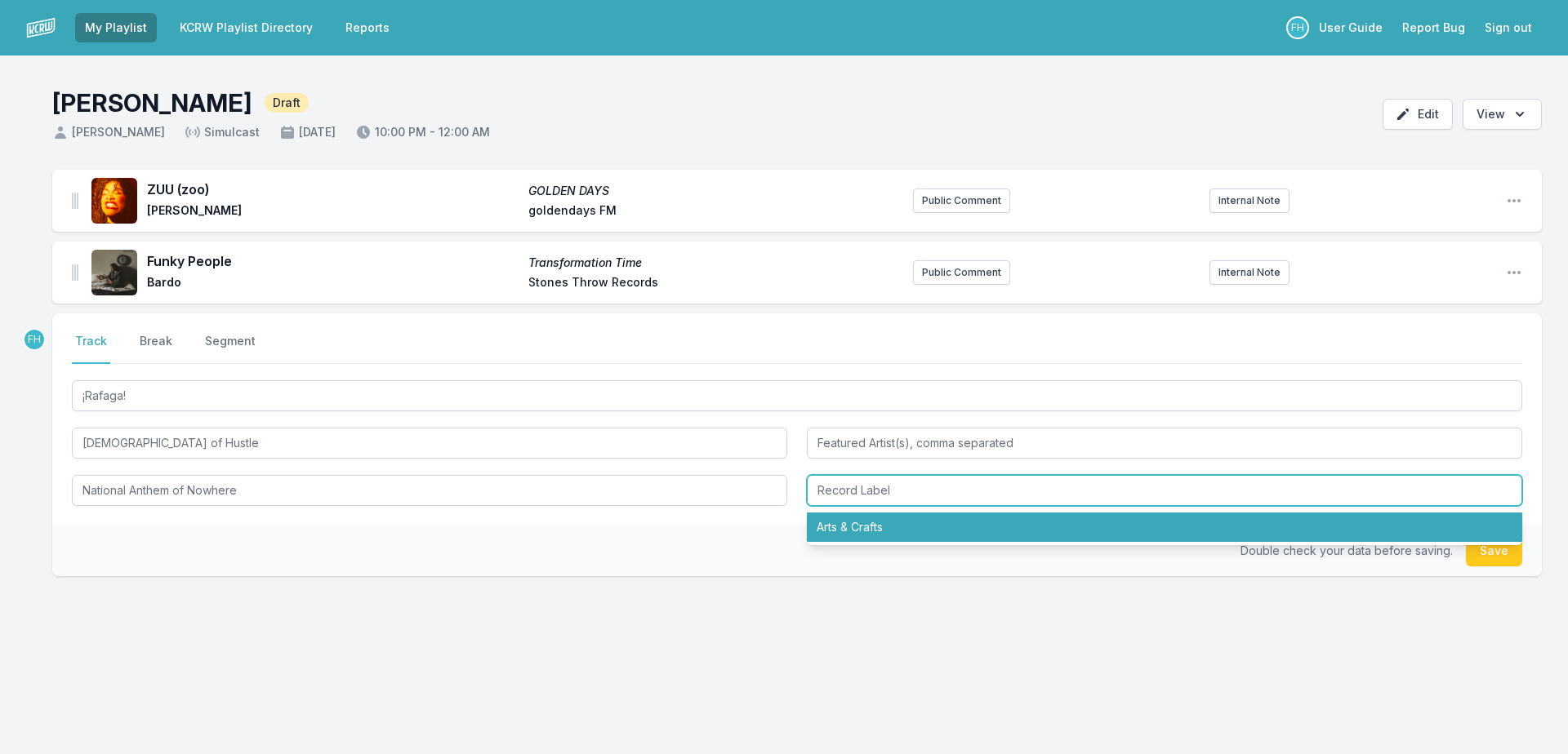
click at [878, 524] on li "Arts & Crafts" at bounding box center [1164, 527] width 715 height 30
type input "Arts & Crafts"
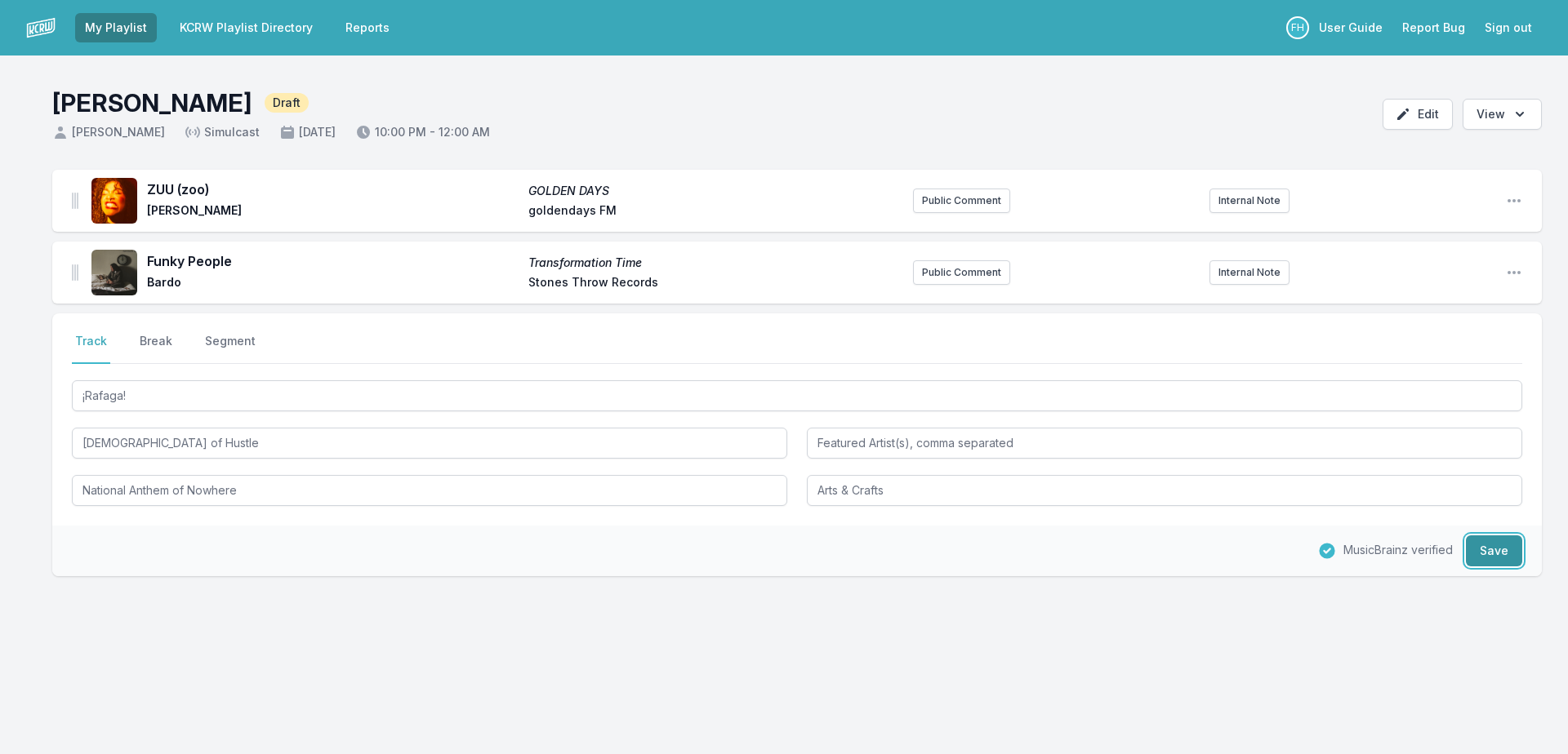
click at [1487, 545] on button "Save" at bounding box center [1494, 552] width 57 height 31
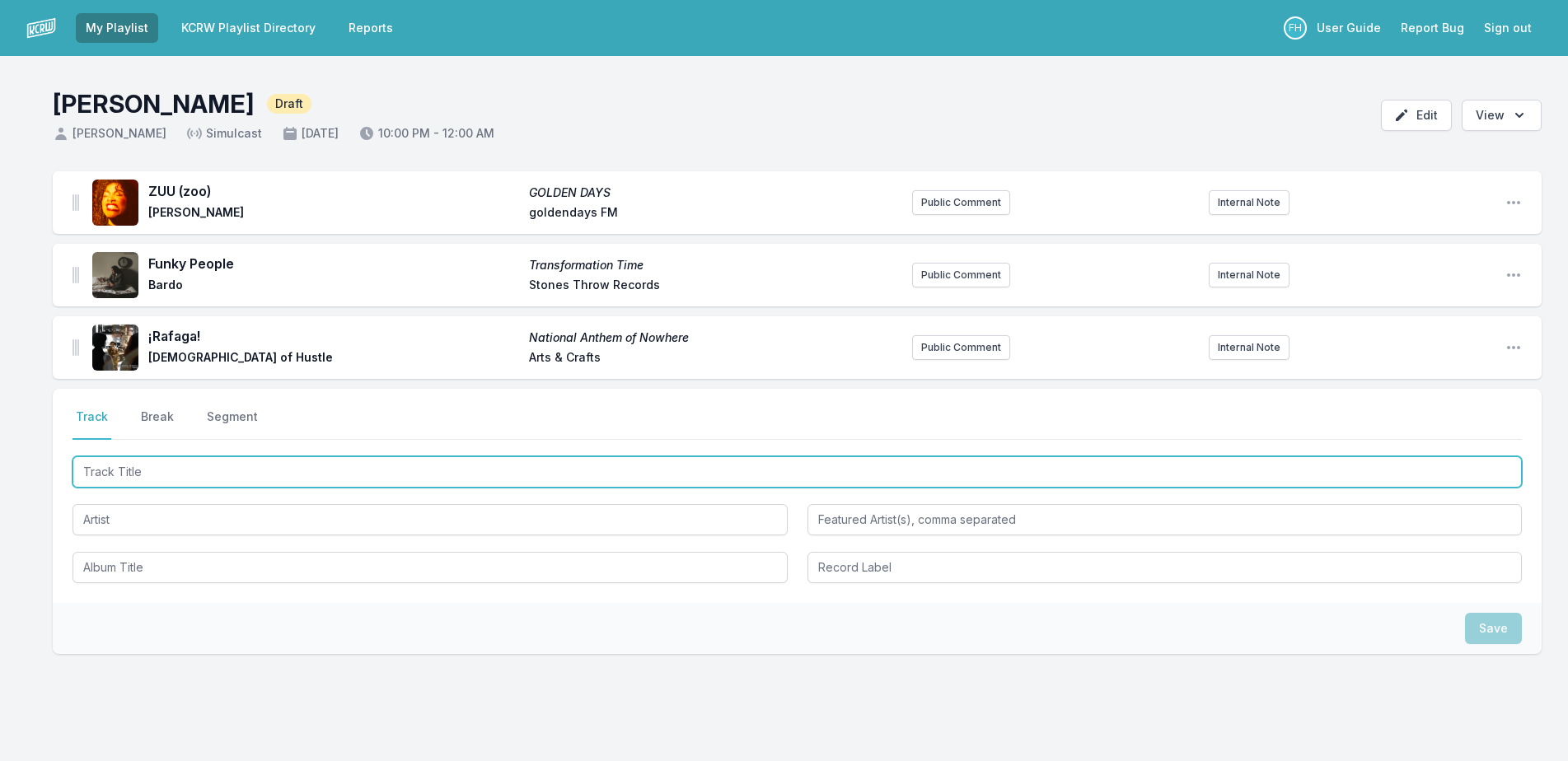
click at [162, 475] on input "Track Title" at bounding box center [796, 472] width 1449 height 32
type input "[PERSON_NAME]"
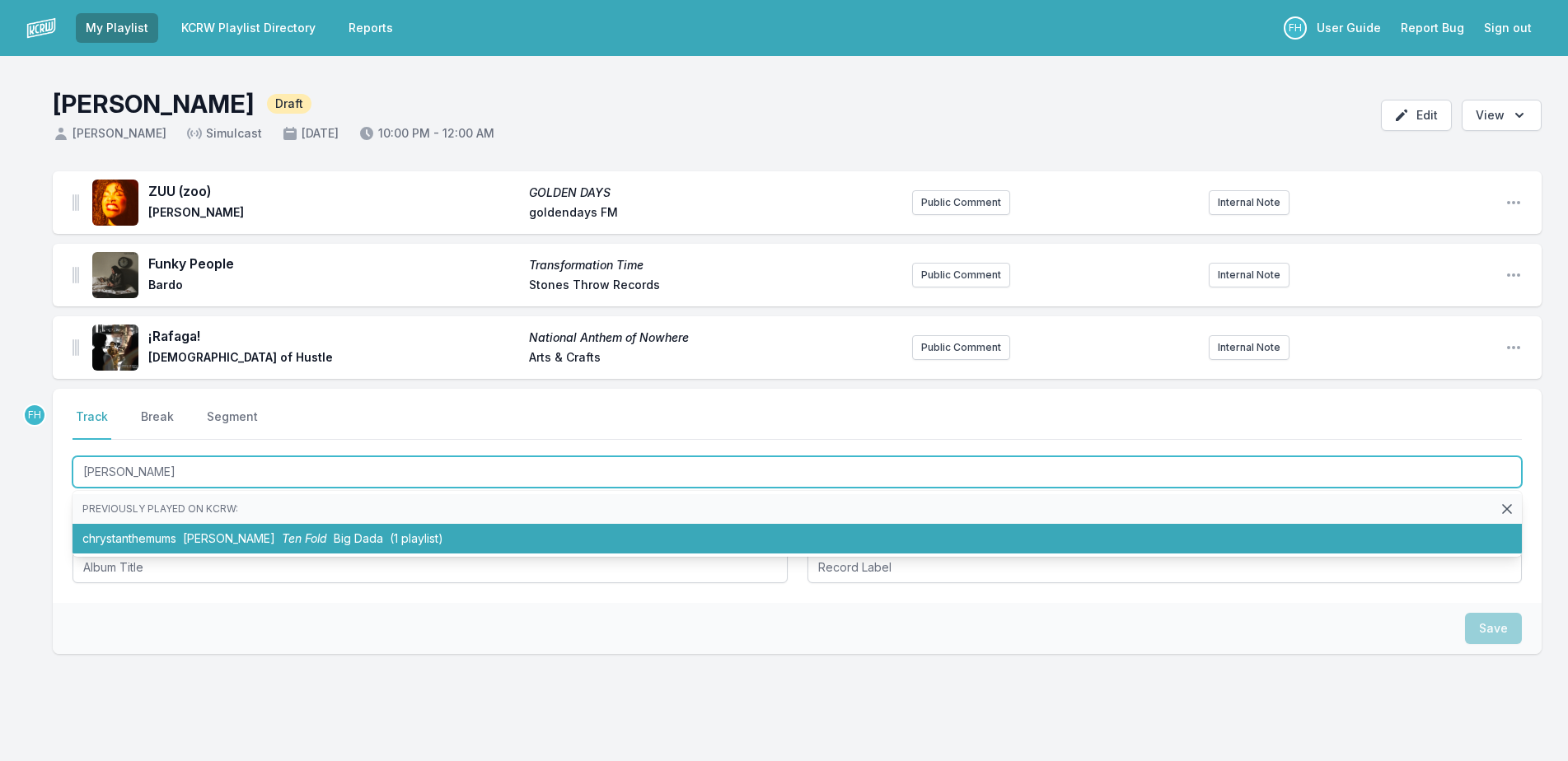
click at [171, 550] on li "chrystanthemums [PERSON_NAME] Ten Fold Big Dada (1 playlist)" at bounding box center [796, 539] width 1449 height 30
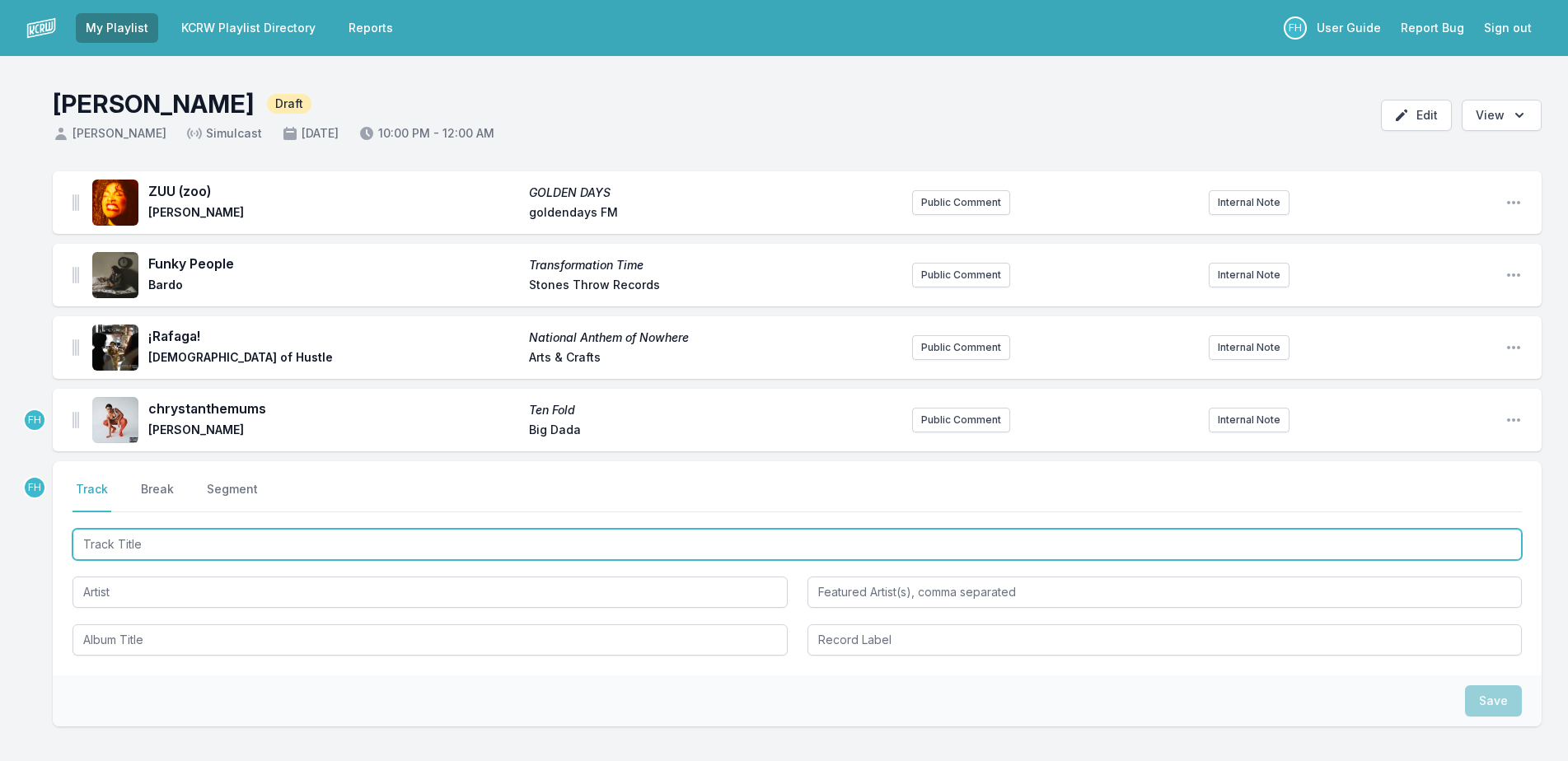
click at [153, 541] on input "Track Title" at bounding box center [796, 545] width 1449 height 32
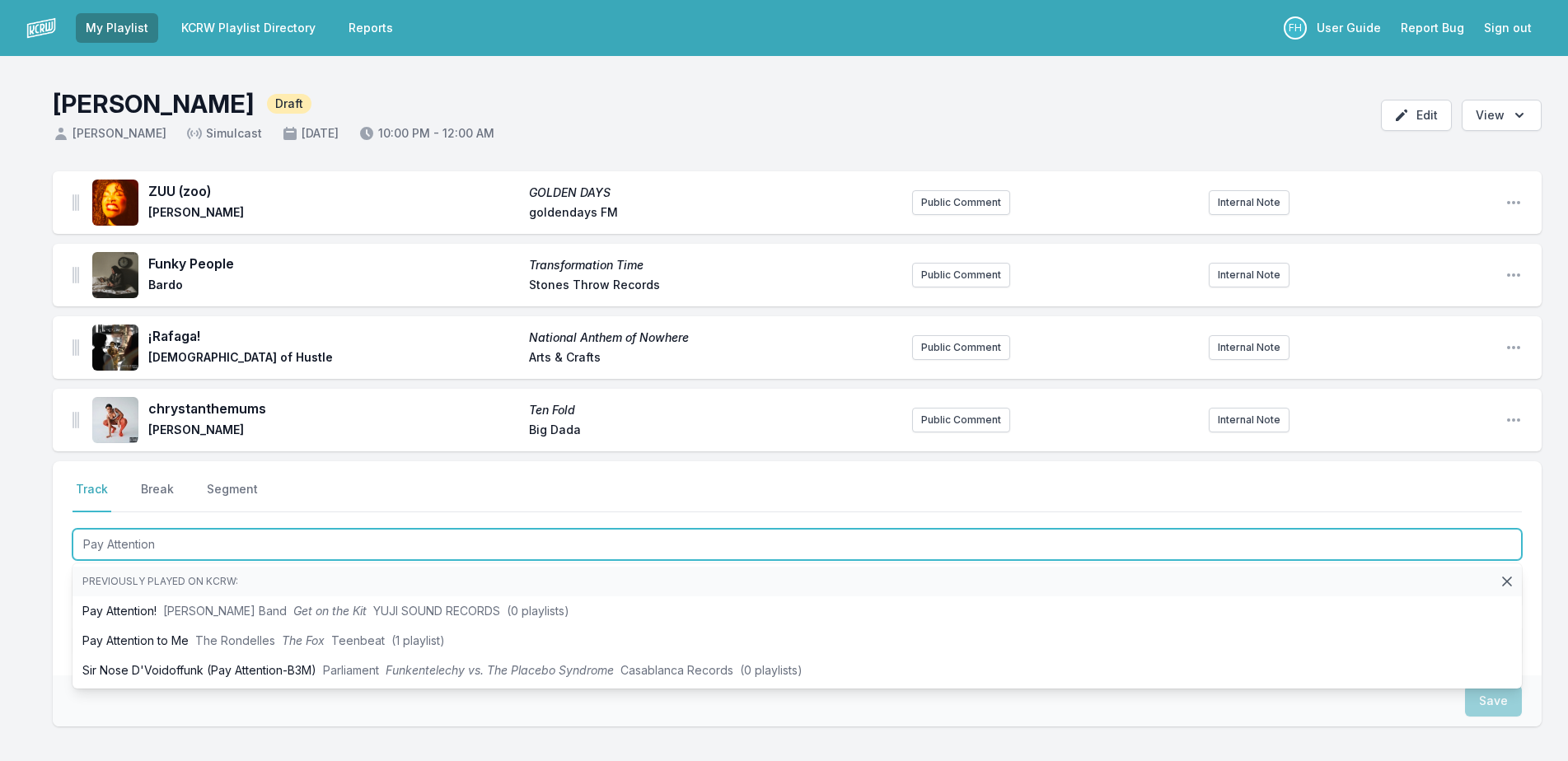
type input "Pay Attention"
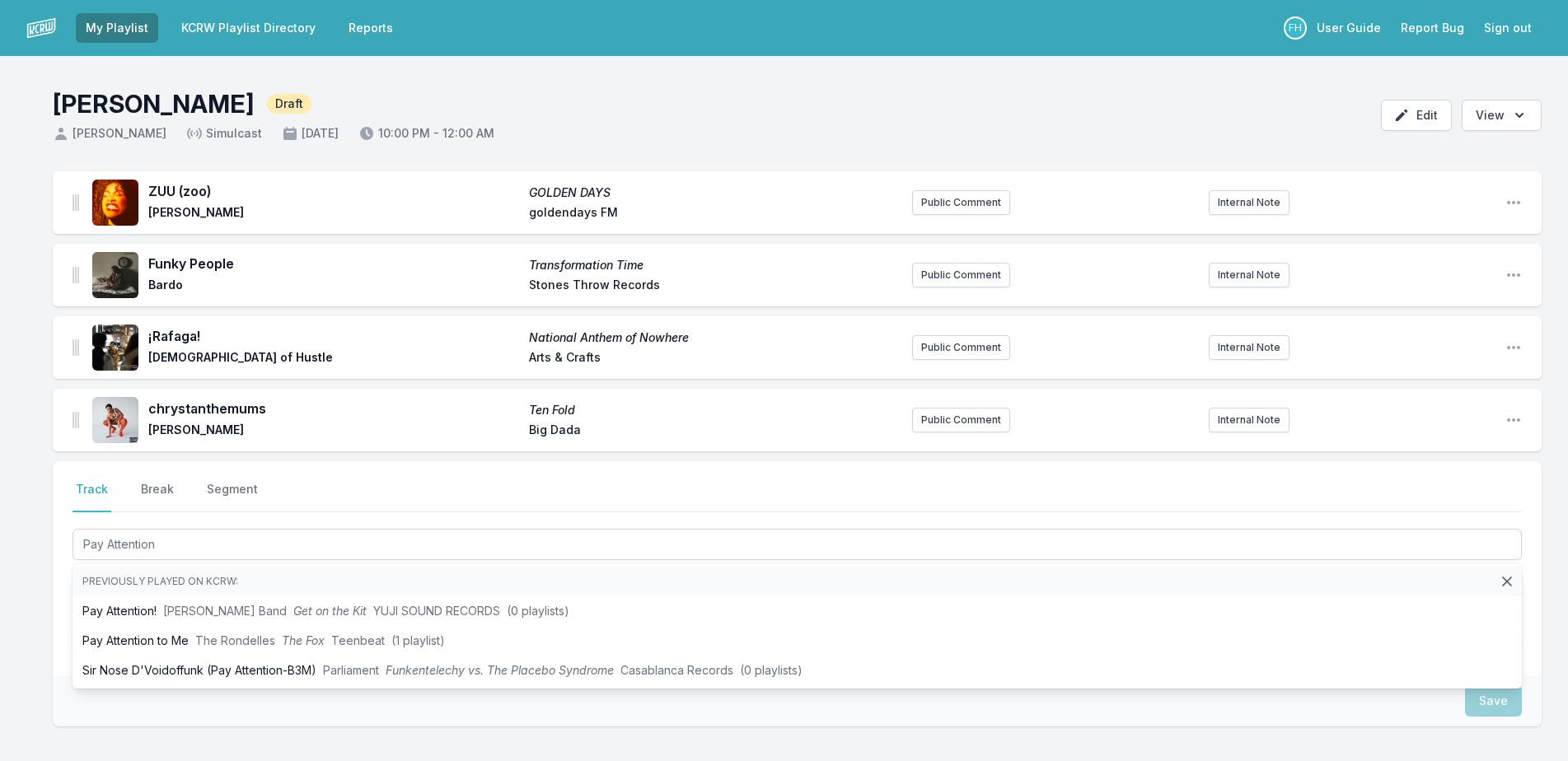
click at [32, 605] on div "ZUU (zoo) GOLDEN DAYS [PERSON_NAME] goldendays FM Public Comment Internal Note …" at bounding box center [784, 528] width 1568 height 713
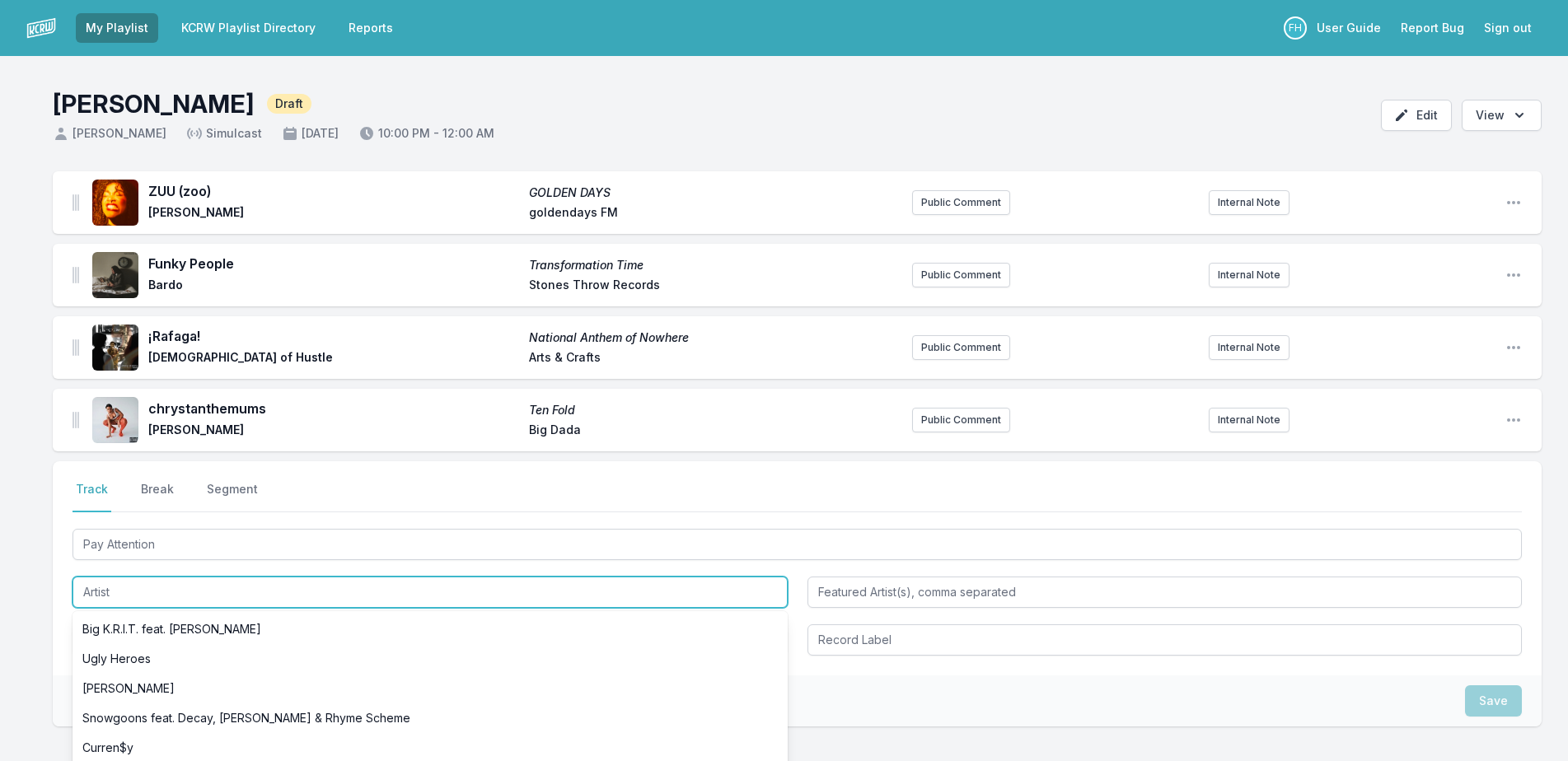
click at [152, 597] on input "Artist" at bounding box center [430, 593] width 715 height 32
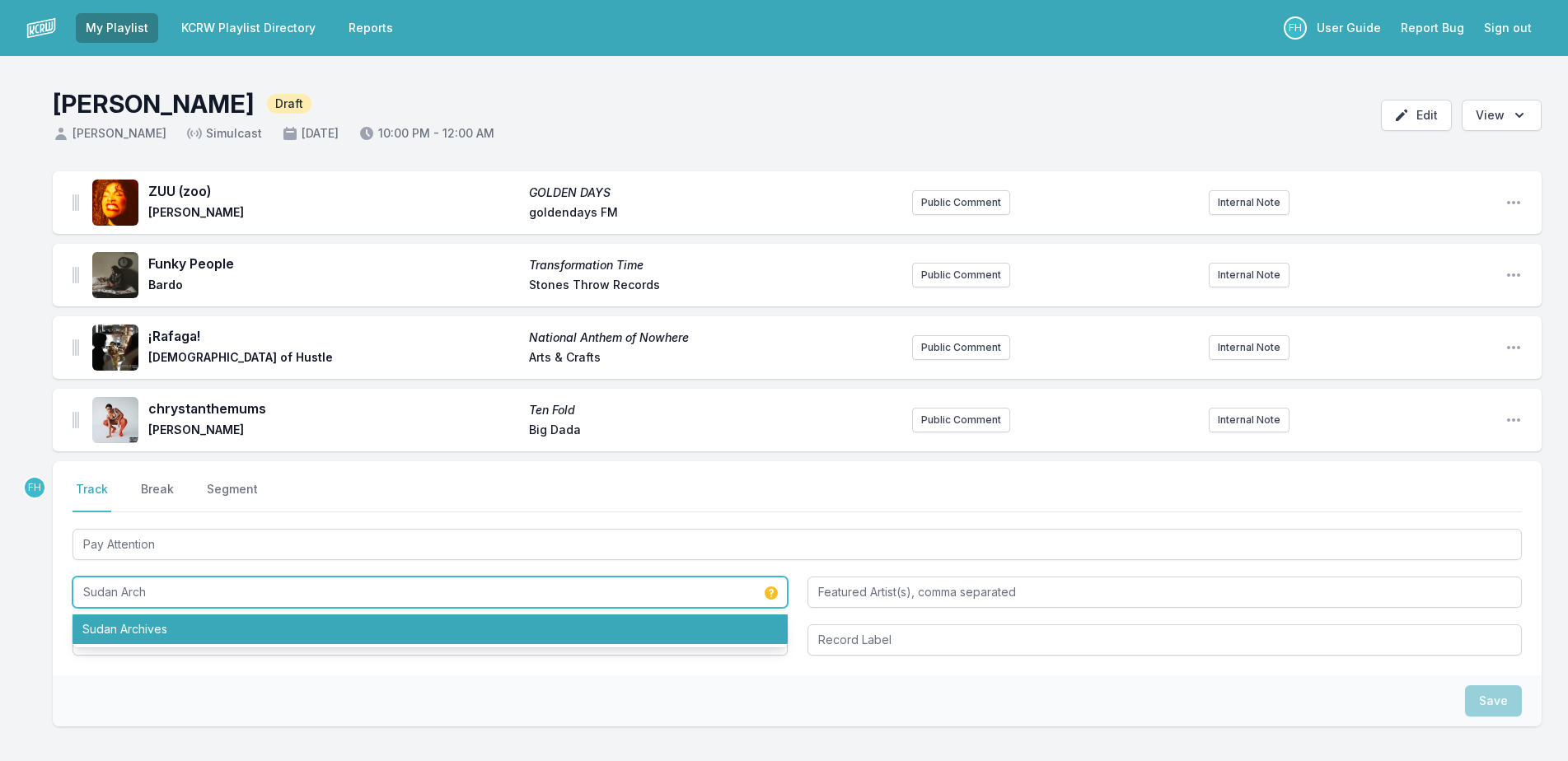
click at [162, 622] on li "Sudan Archives" at bounding box center [430, 630] width 715 height 30
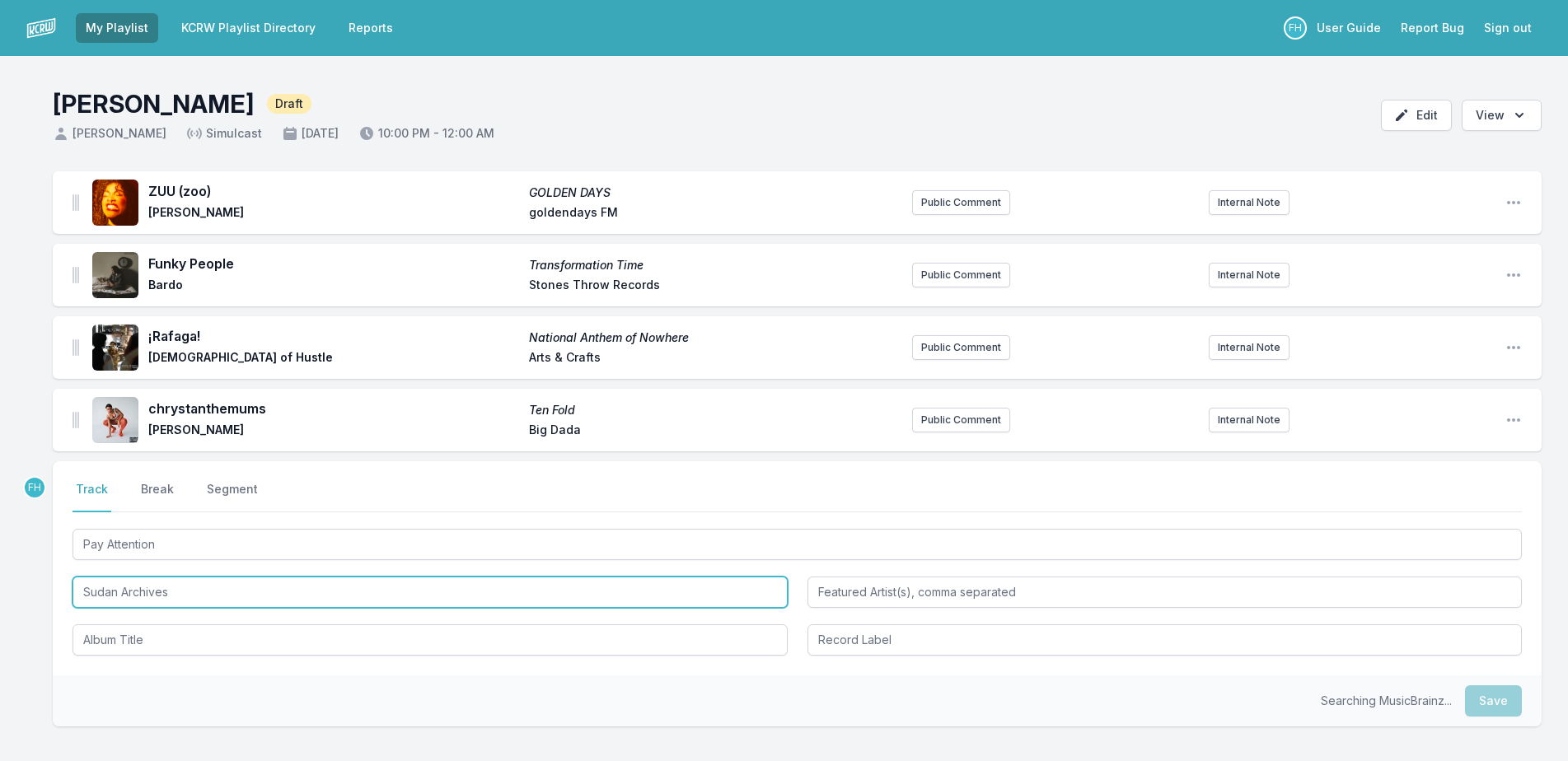
type input "Sudan Archives"
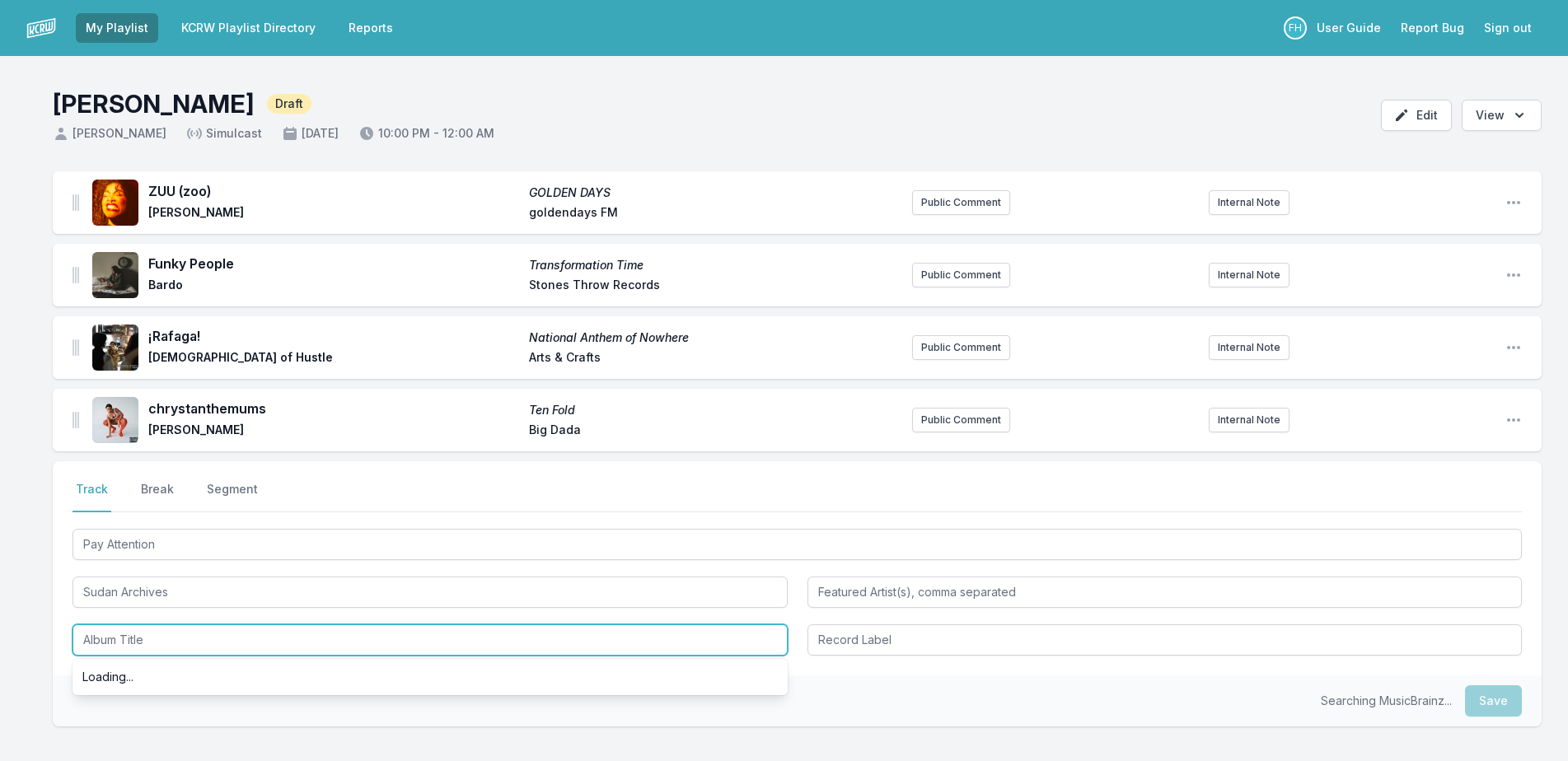
click at [165, 638] on input "Album Title" at bounding box center [430, 640] width 715 height 32
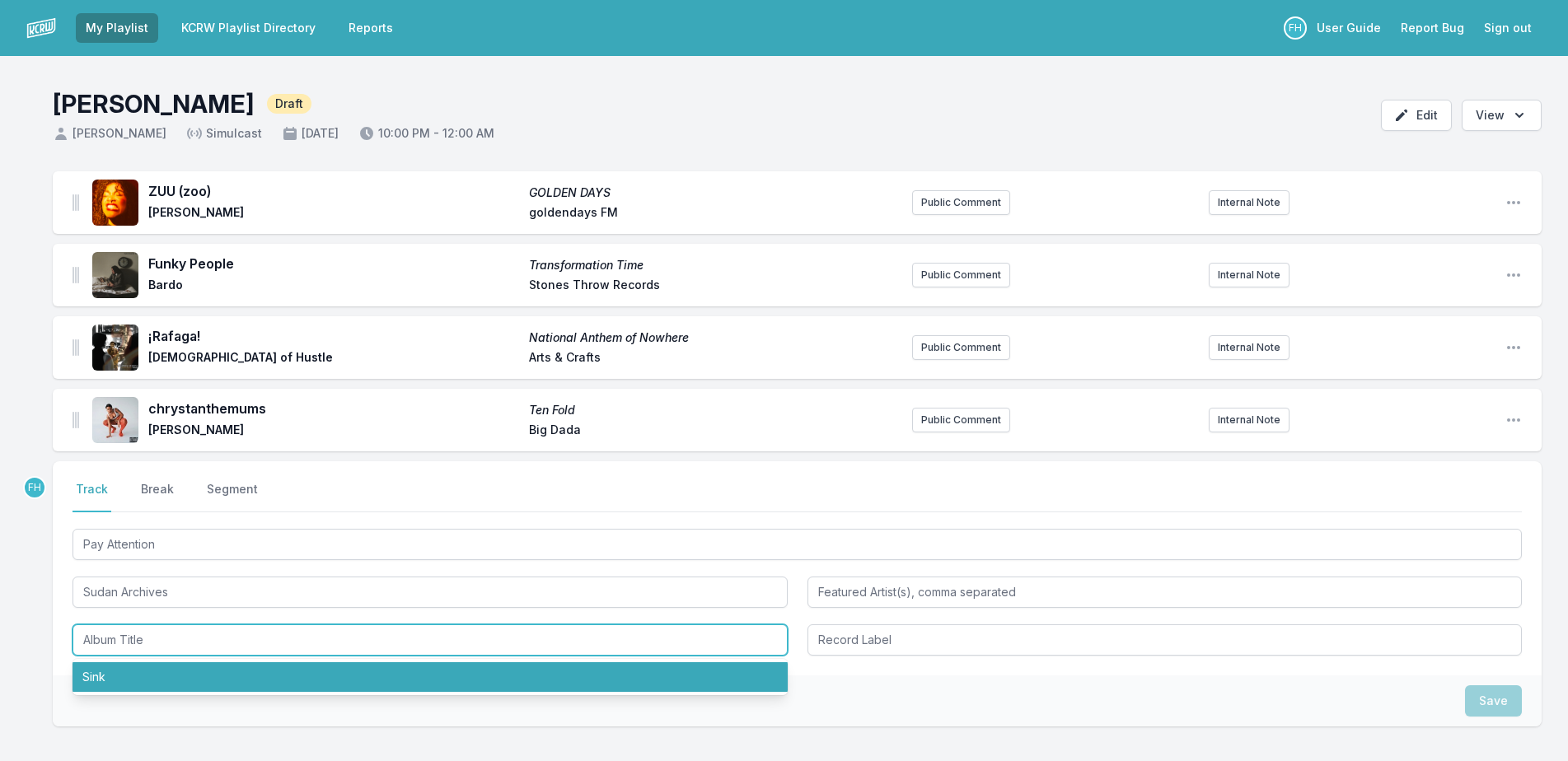
click at [193, 666] on li "Sink" at bounding box center [430, 677] width 715 height 30
type input "Sink"
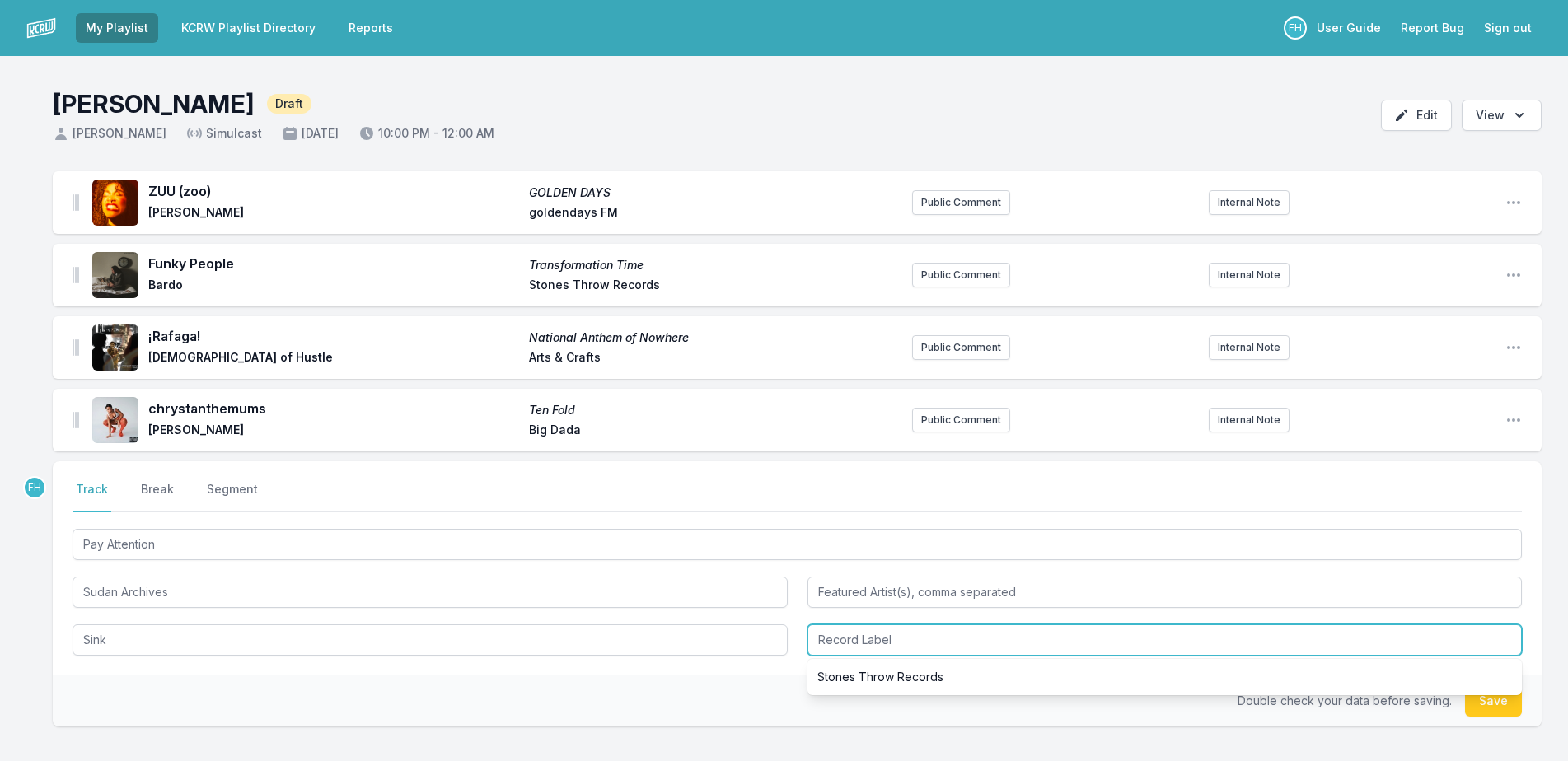
click at [878, 640] on input "Record Label" at bounding box center [1165, 640] width 715 height 32
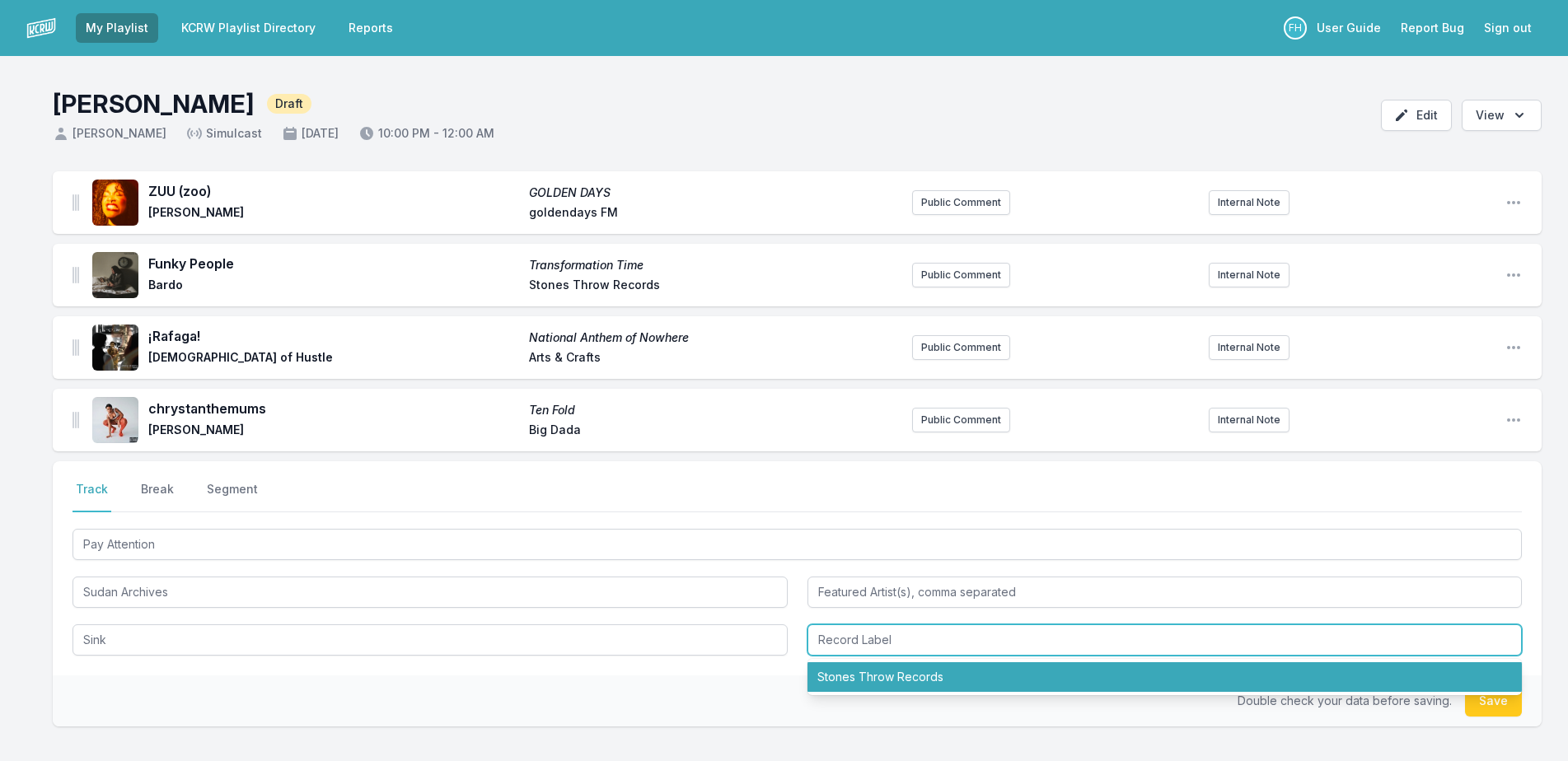
click at [885, 669] on li "Stones Throw Records" at bounding box center [1165, 677] width 715 height 30
type input "Stones Throw Records"
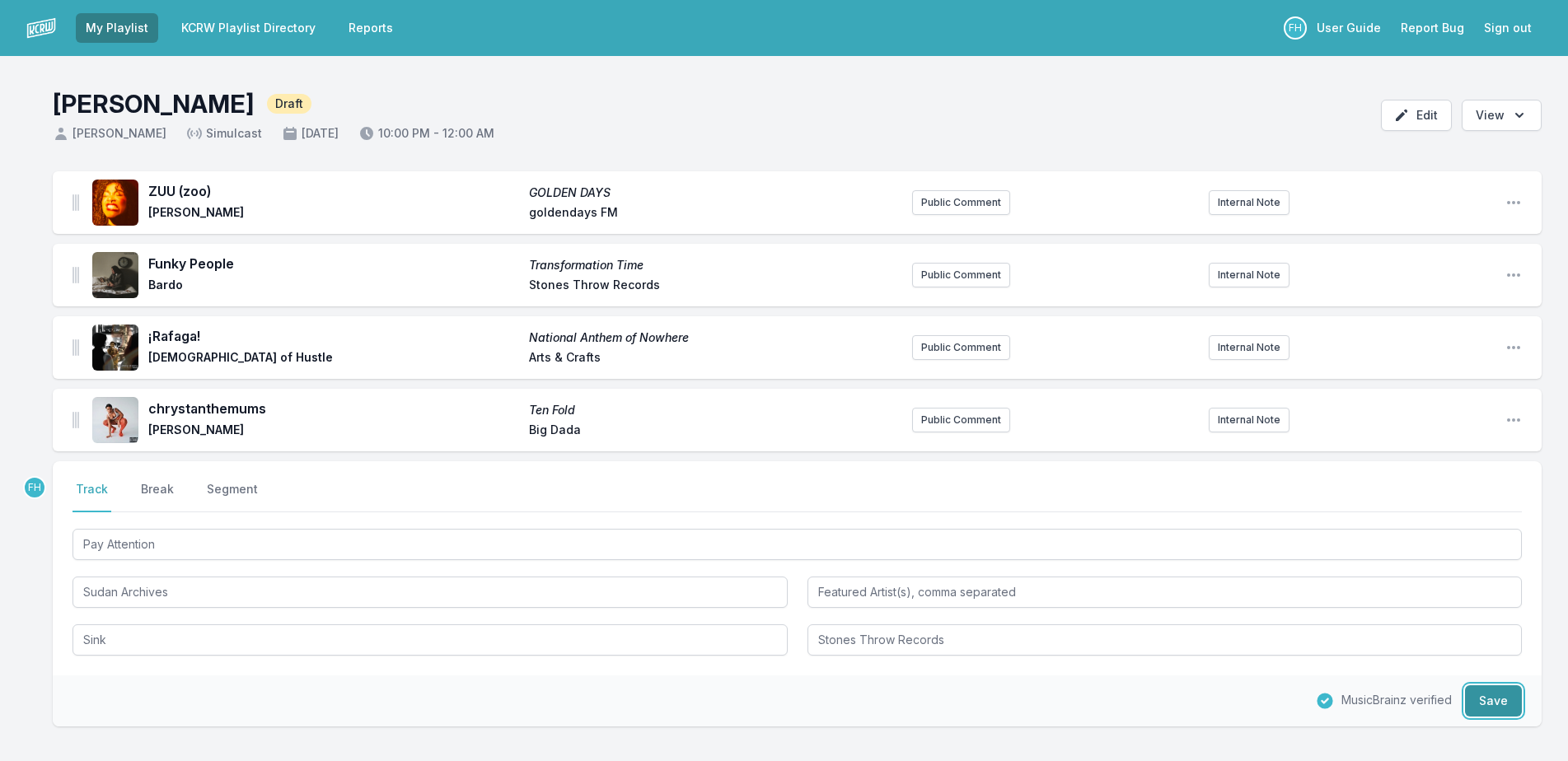
click at [1495, 696] on button "Save" at bounding box center [1493, 701] width 57 height 32
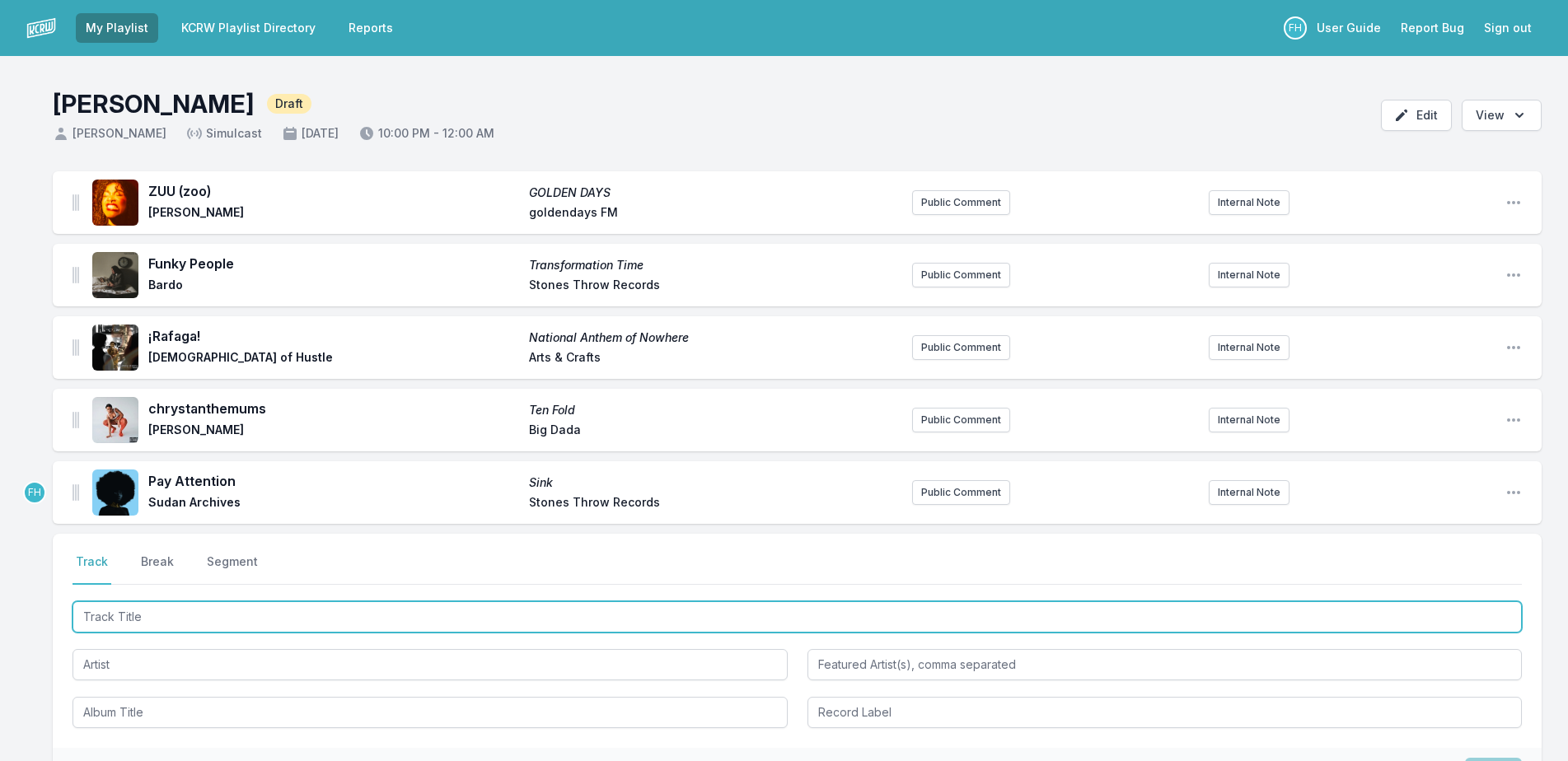
click at [173, 618] on input "Track Title" at bounding box center [796, 617] width 1449 height 32
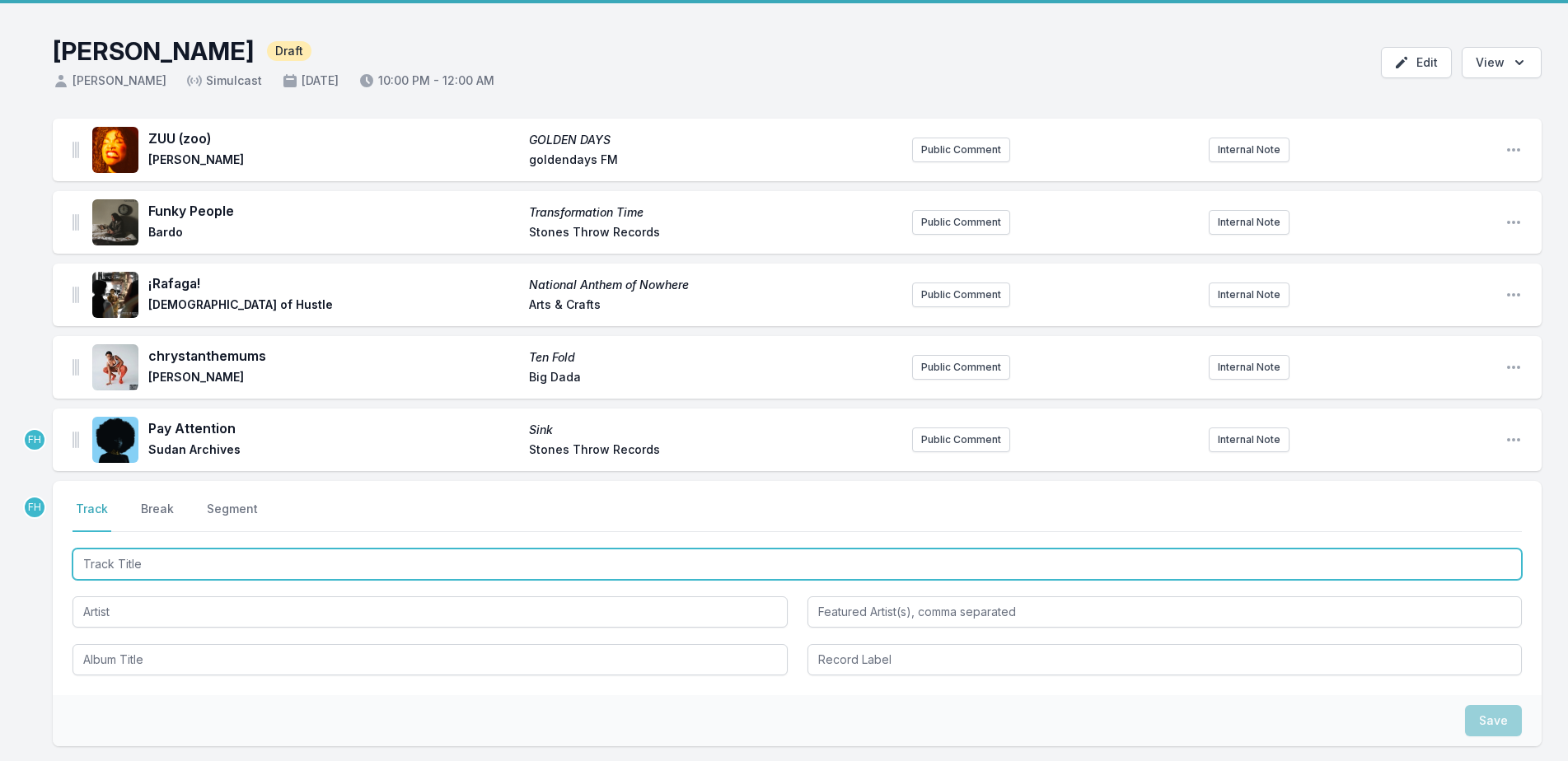
scroll to position [83, 0]
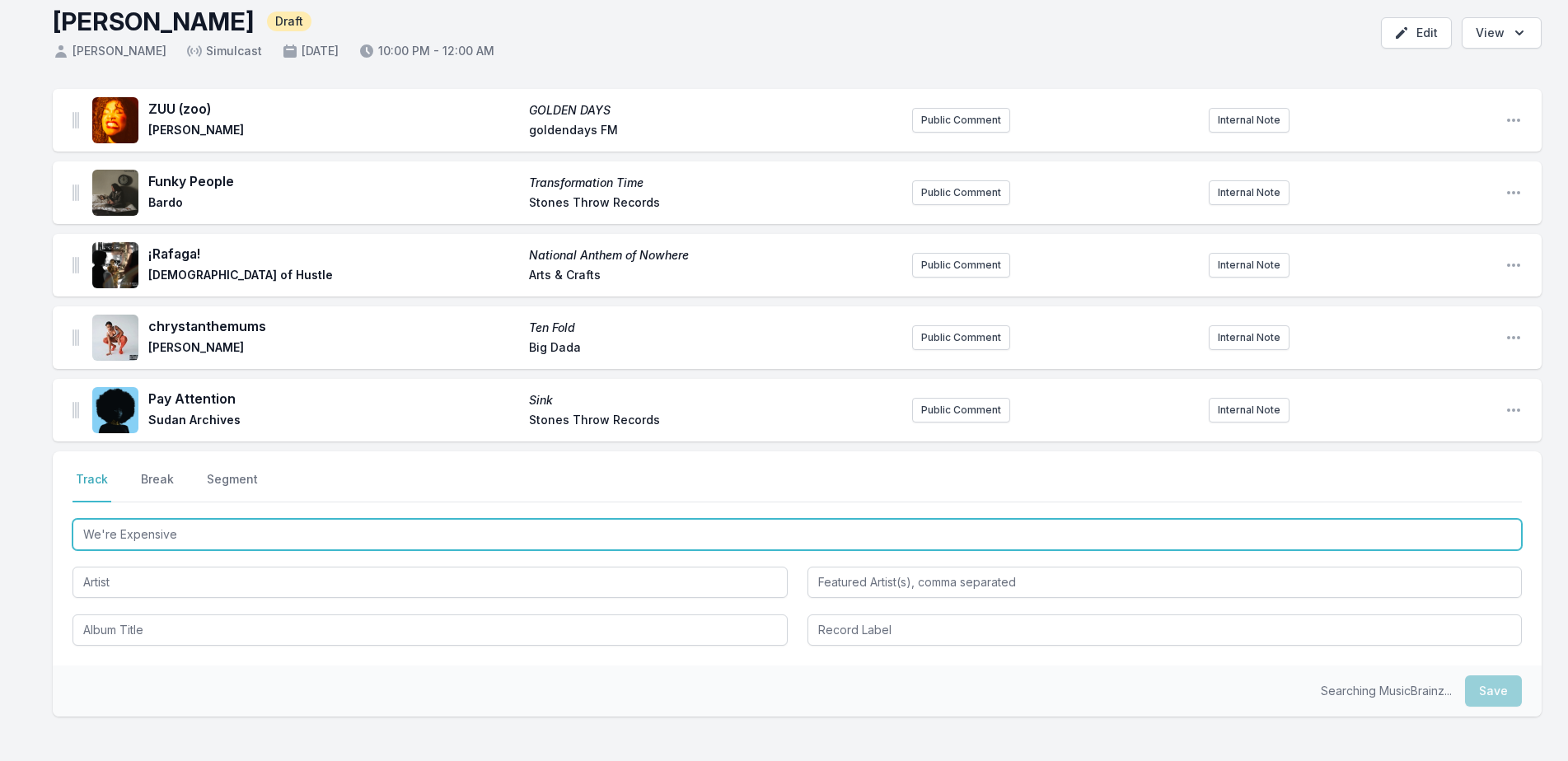
type input "We're Expensive"
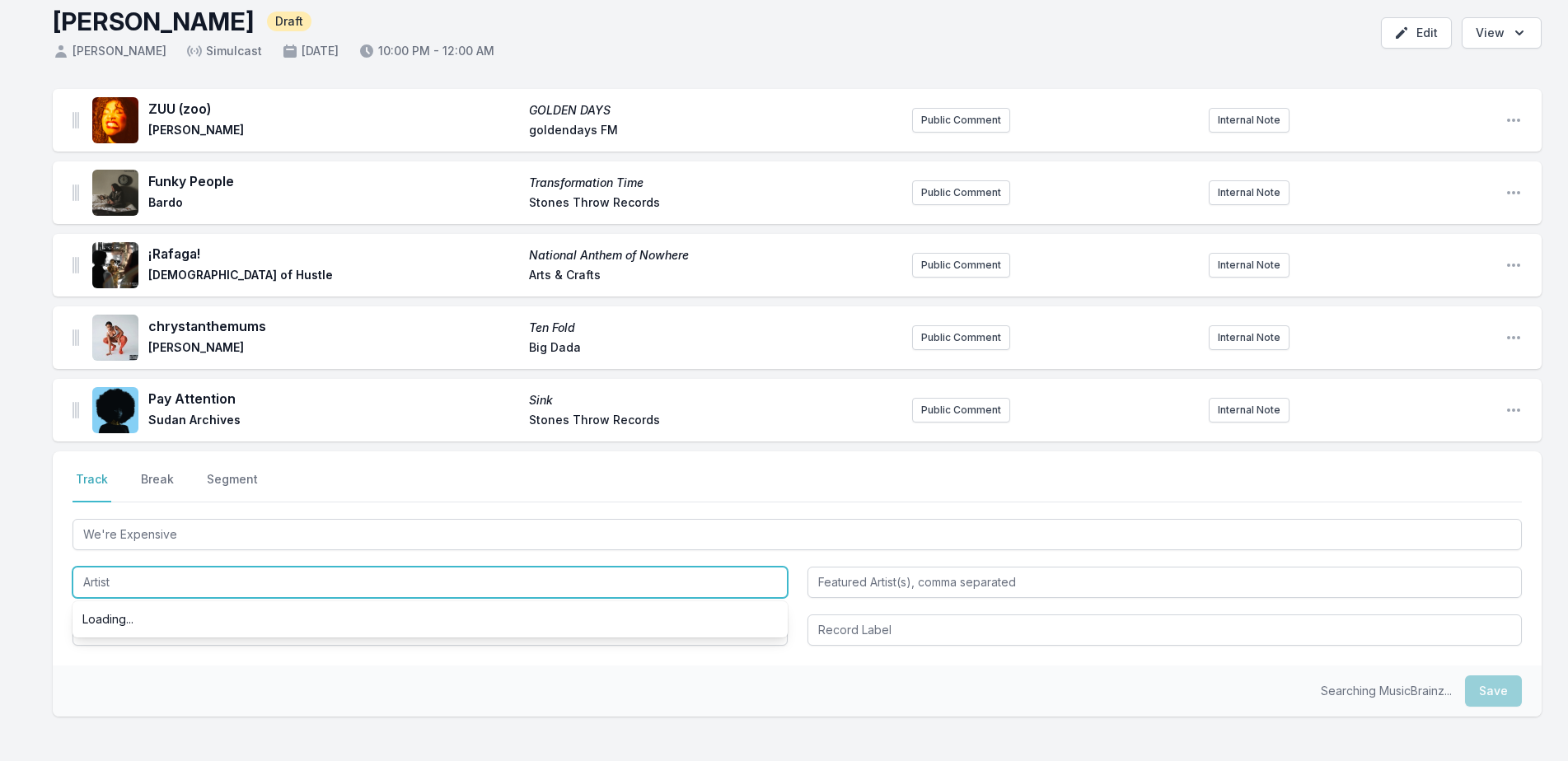
click at [168, 578] on input "Artist" at bounding box center [430, 583] width 715 height 32
type input "Kojey Radical"
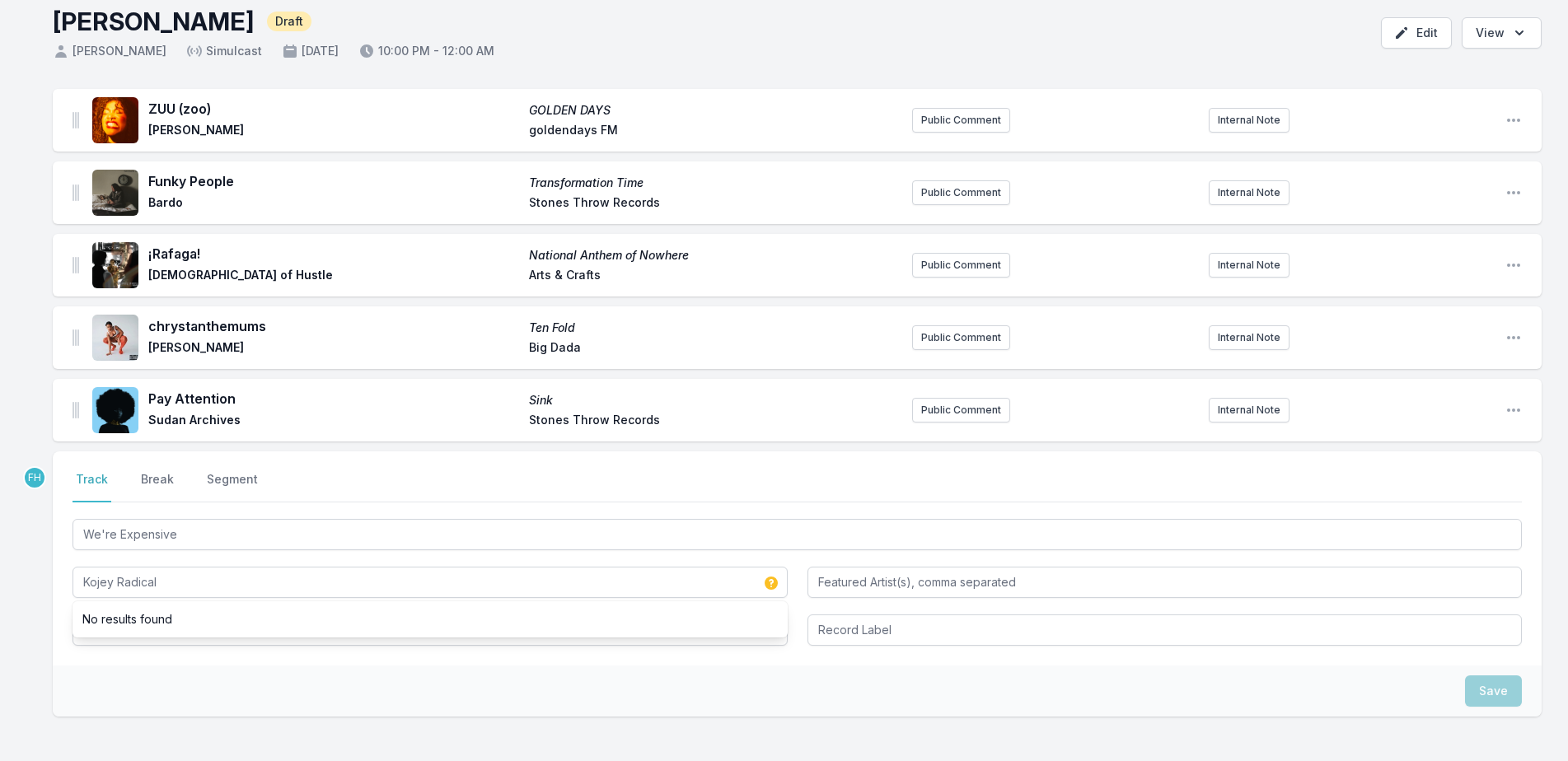
click at [181, 666] on div "Save" at bounding box center [797, 691] width 1489 height 51
click at [183, 629] on input "Album Title" at bounding box center [430, 631] width 715 height 32
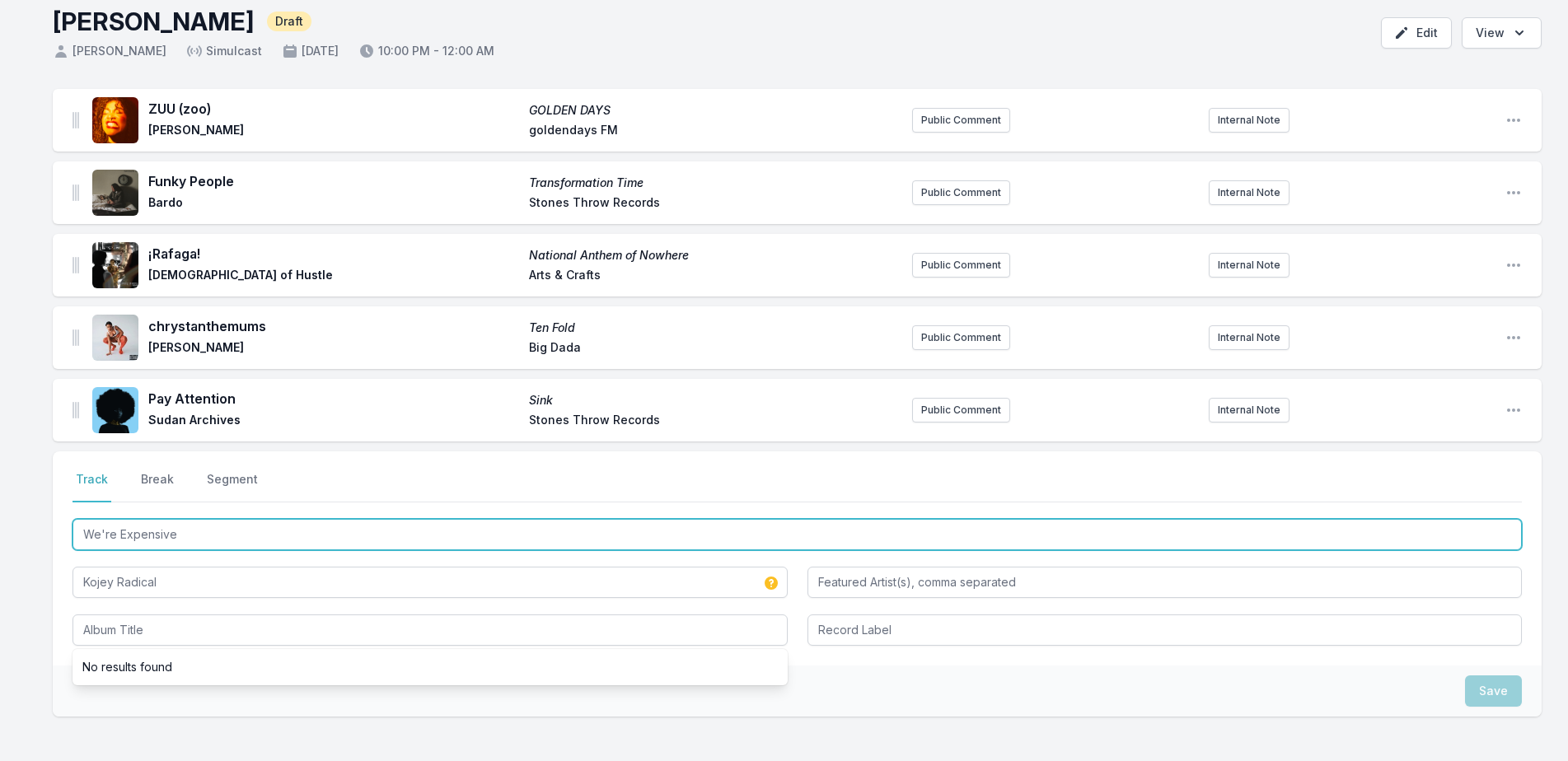
drag, startPoint x: 117, startPoint y: 534, endPoint x: 57, endPoint y: 521, distance: 61.4
click at [57, 521] on div "Select a tab Track Break Segment Track Break Segment We're Expensive Kojey Radi…" at bounding box center [797, 558] width 1489 height 214
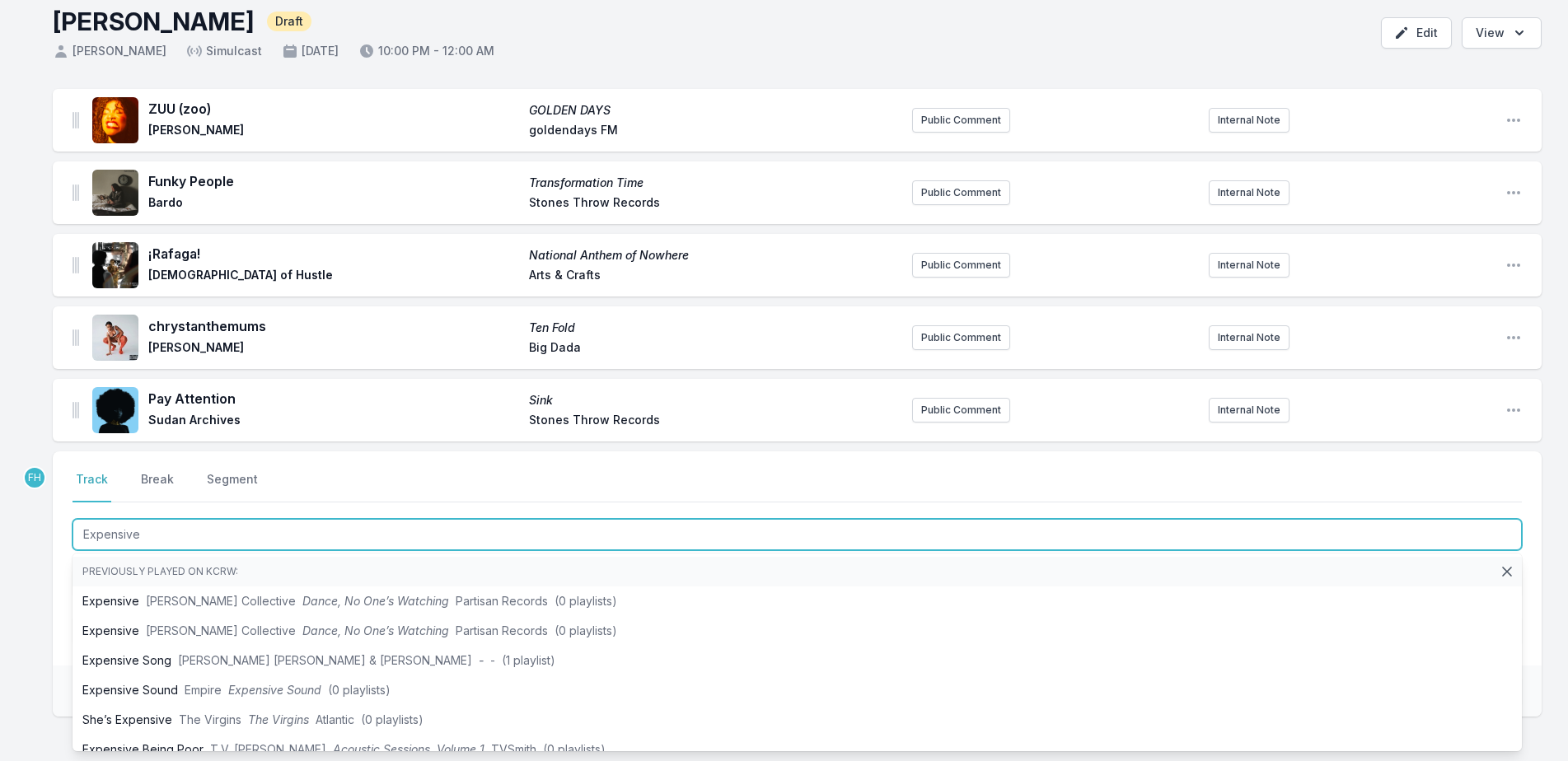
type input "Expensive"
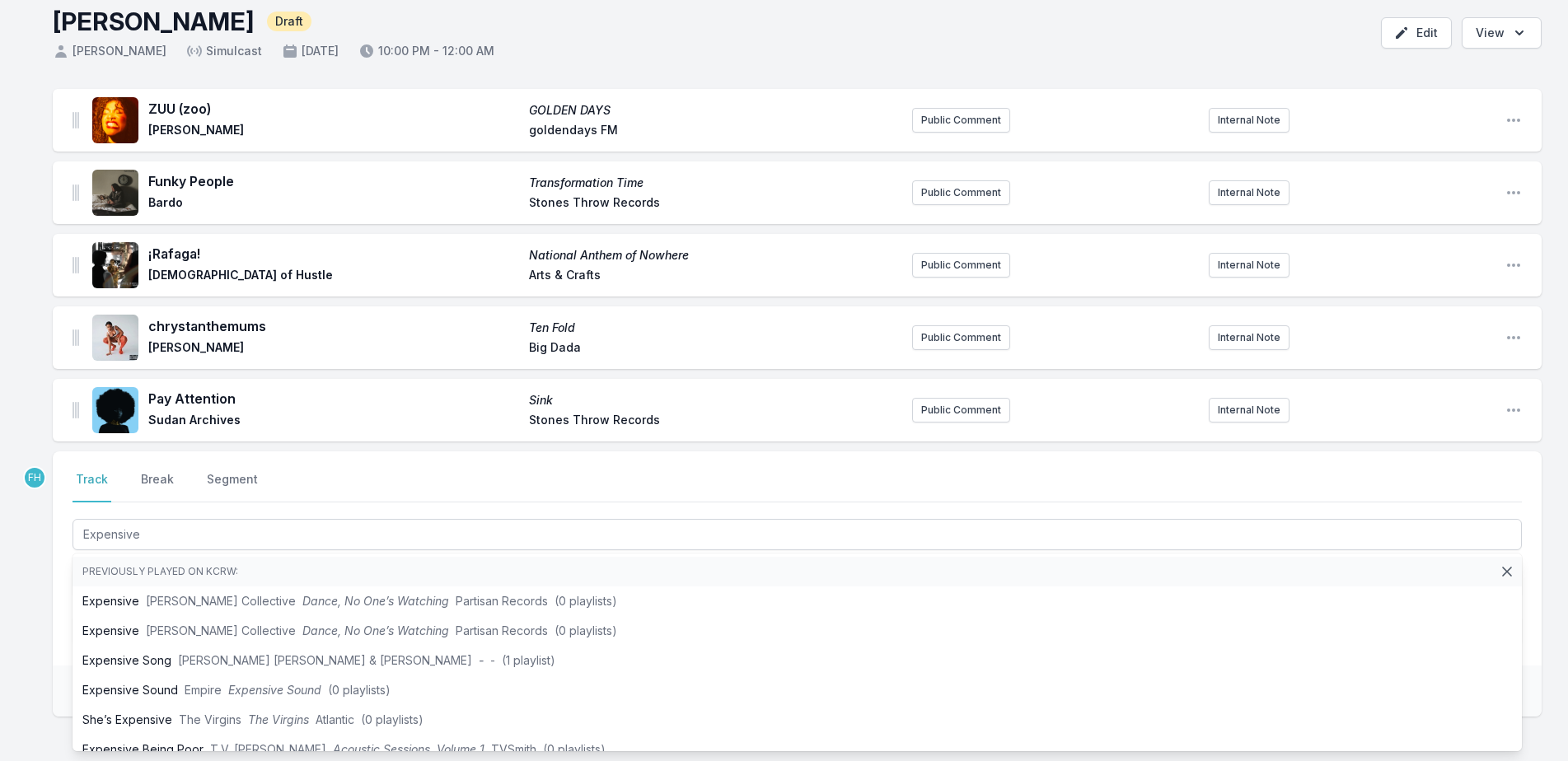
click at [46, 552] on div "ZUU (zoo) GOLDEN DAYS [PERSON_NAME] goldendays FM Public Comment Internal Note …" at bounding box center [784, 482] width 1568 height 786
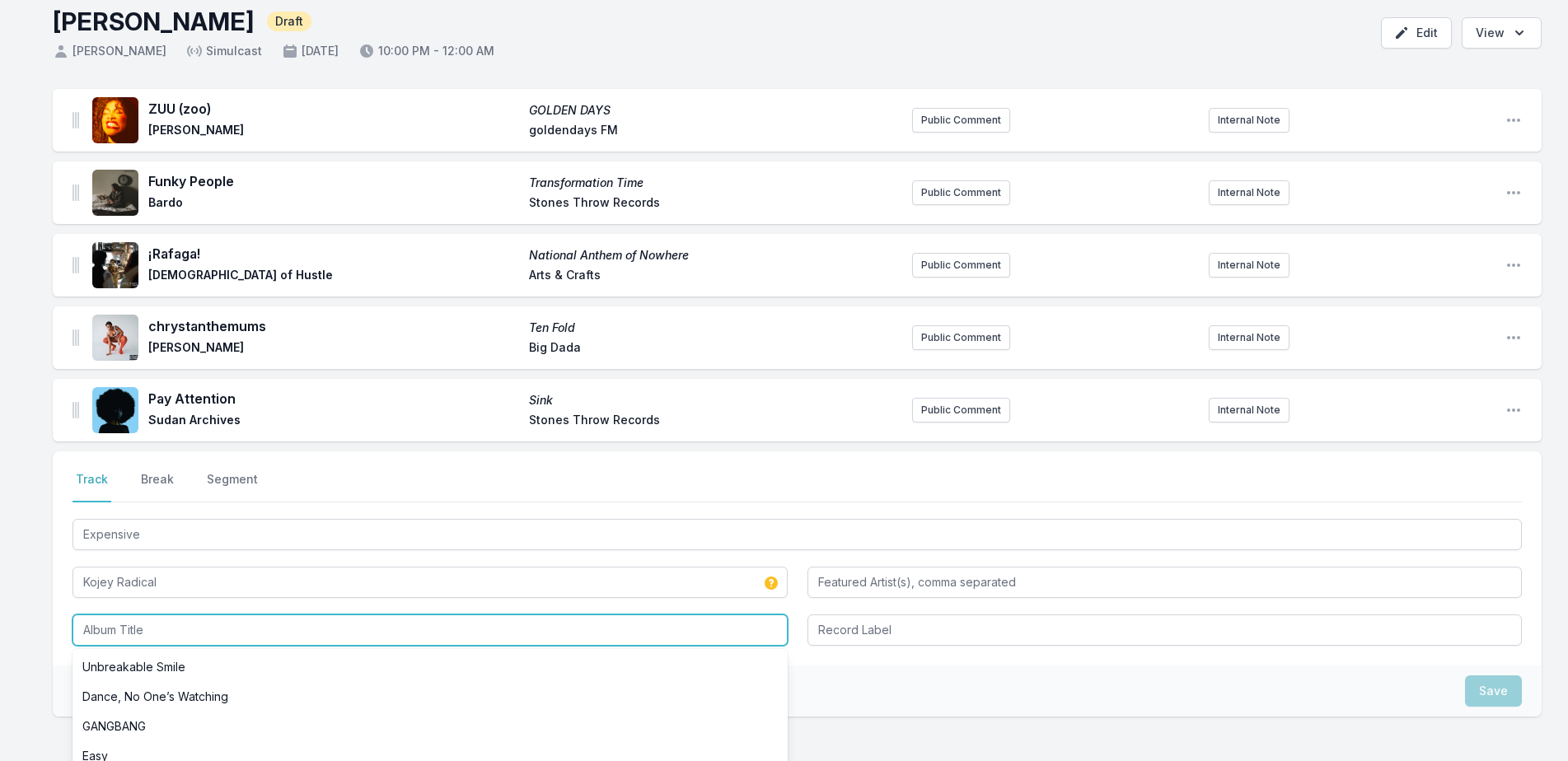
click at [269, 625] on input "Album Title" at bounding box center [430, 631] width 715 height 32
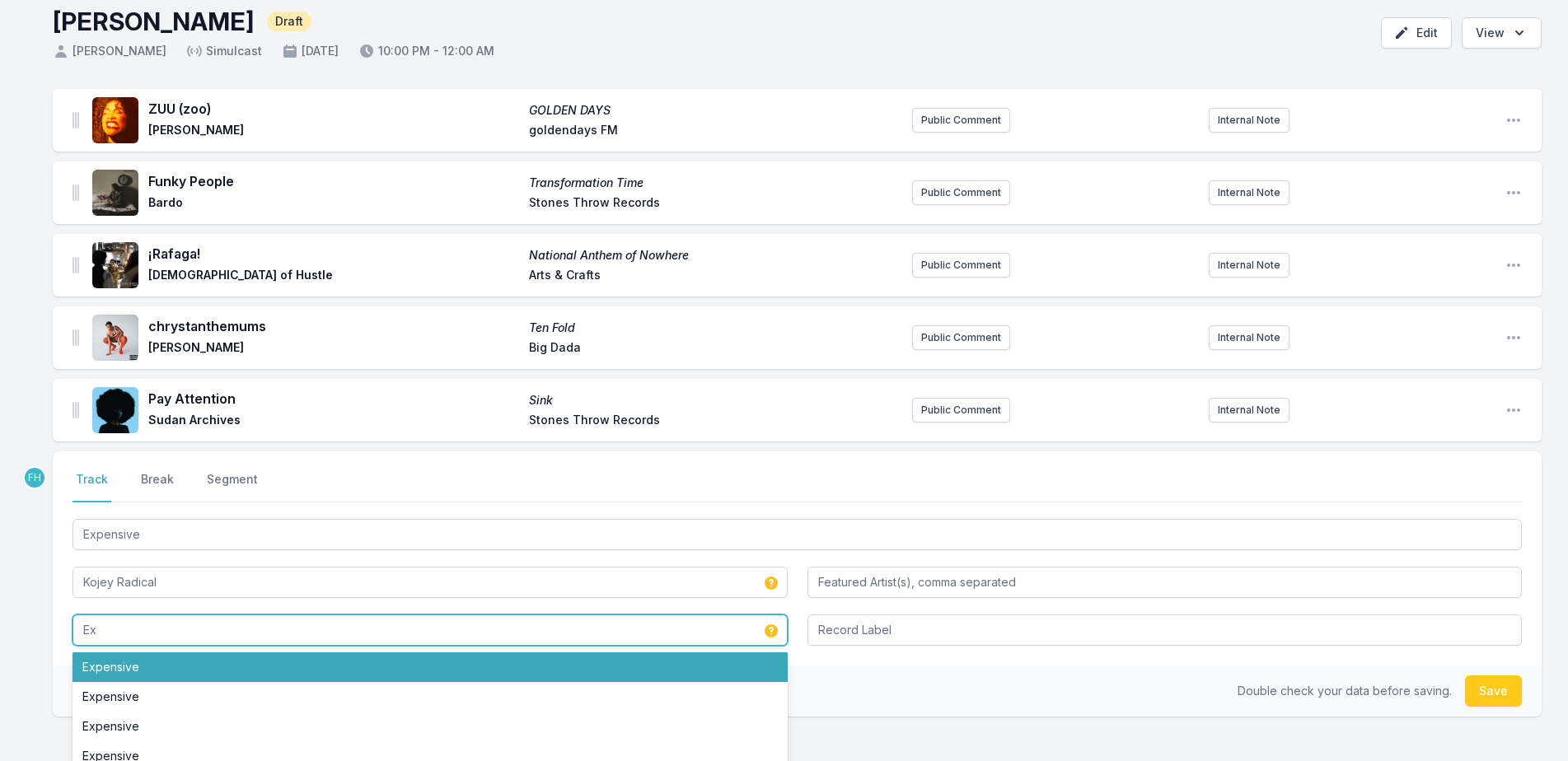
click at [235, 661] on li "Expensive" at bounding box center [430, 668] width 715 height 30
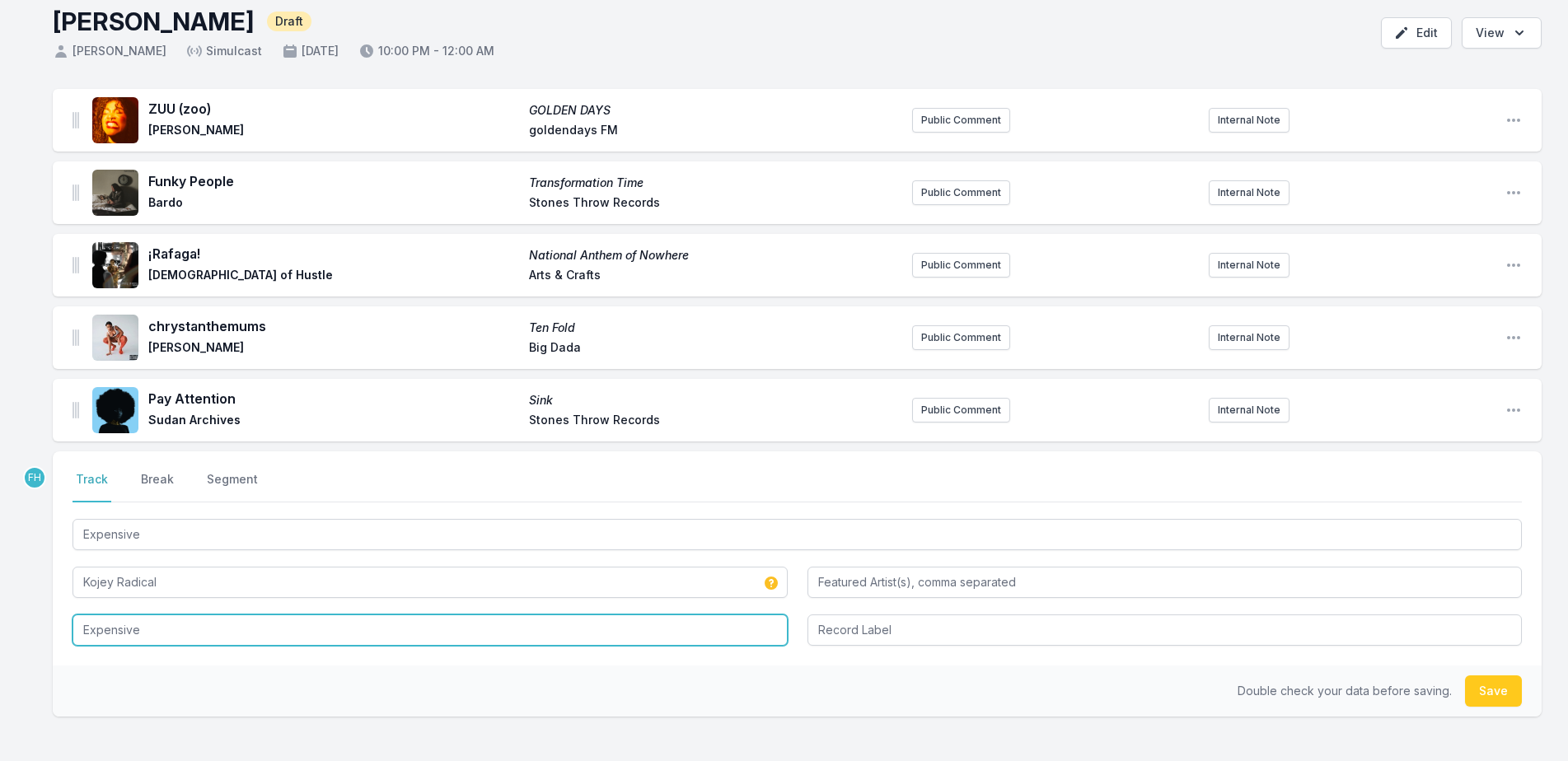
type input "Expensive"
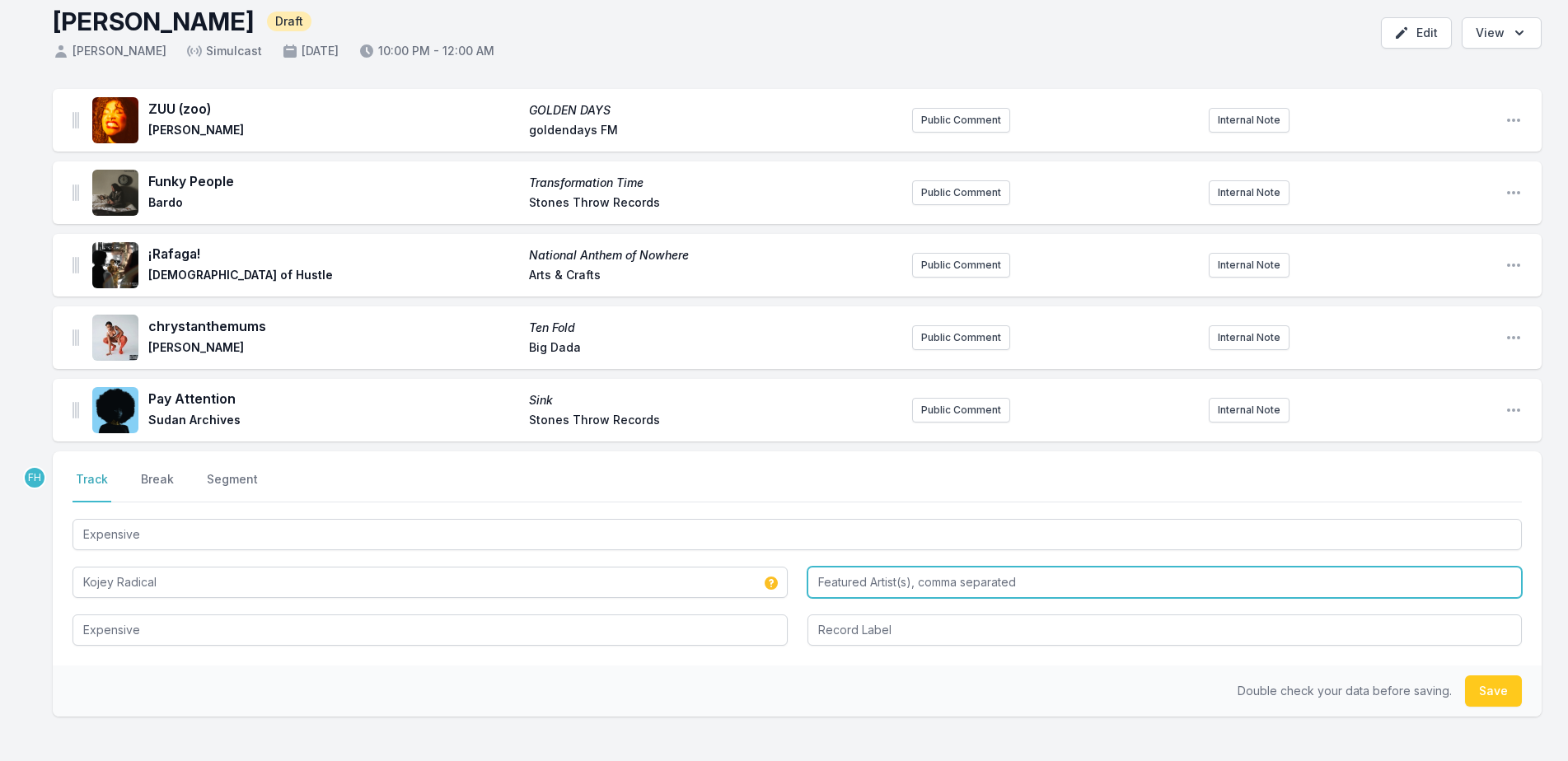
click at [924, 581] on input "Featured Artist(s), comma separated" at bounding box center [1165, 583] width 715 height 32
type input "Planet Giza"
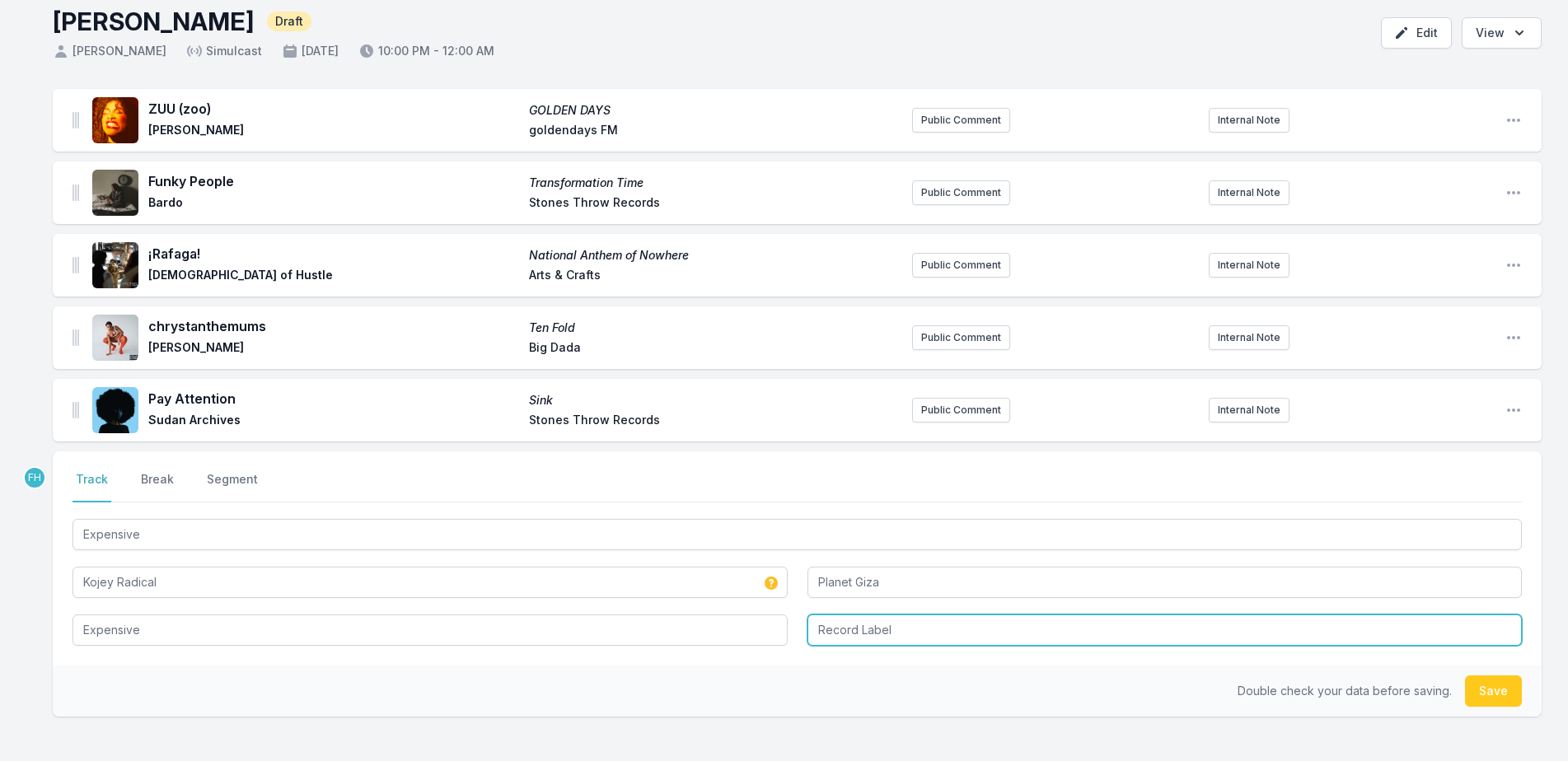
click at [869, 631] on input "Record Label" at bounding box center [1165, 631] width 715 height 32
type input "Warner Music UK Limited"
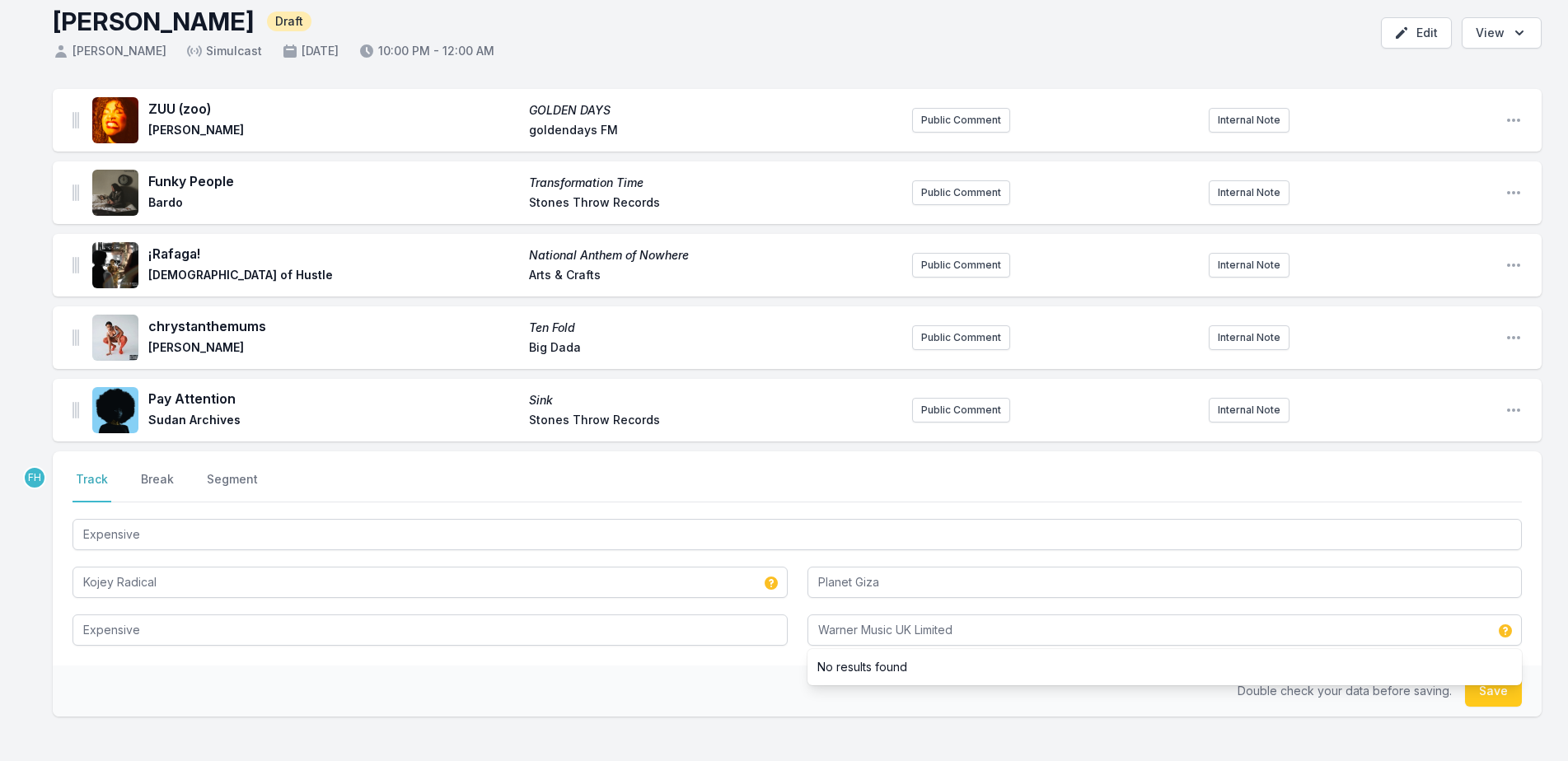
click at [730, 663] on div "Select a tab Track Break Segment Track Break Segment Expensive Kojey Radical Pl…" at bounding box center [797, 558] width 1489 height 214
click at [1488, 695] on button "Save" at bounding box center [1493, 691] width 57 height 32
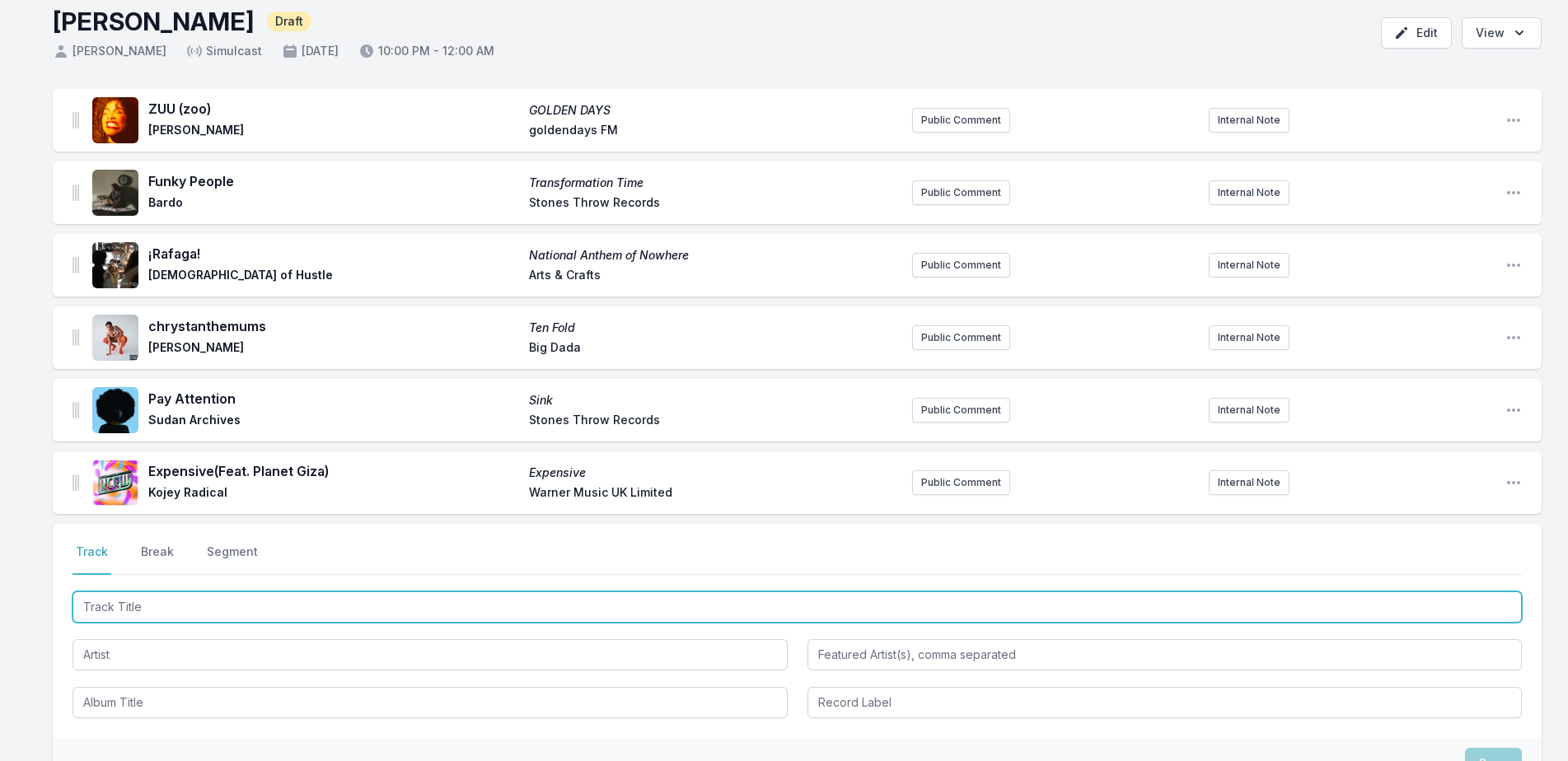
click at [238, 615] on input "Track Title" at bounding box center [796, 608] width 1449 height 32
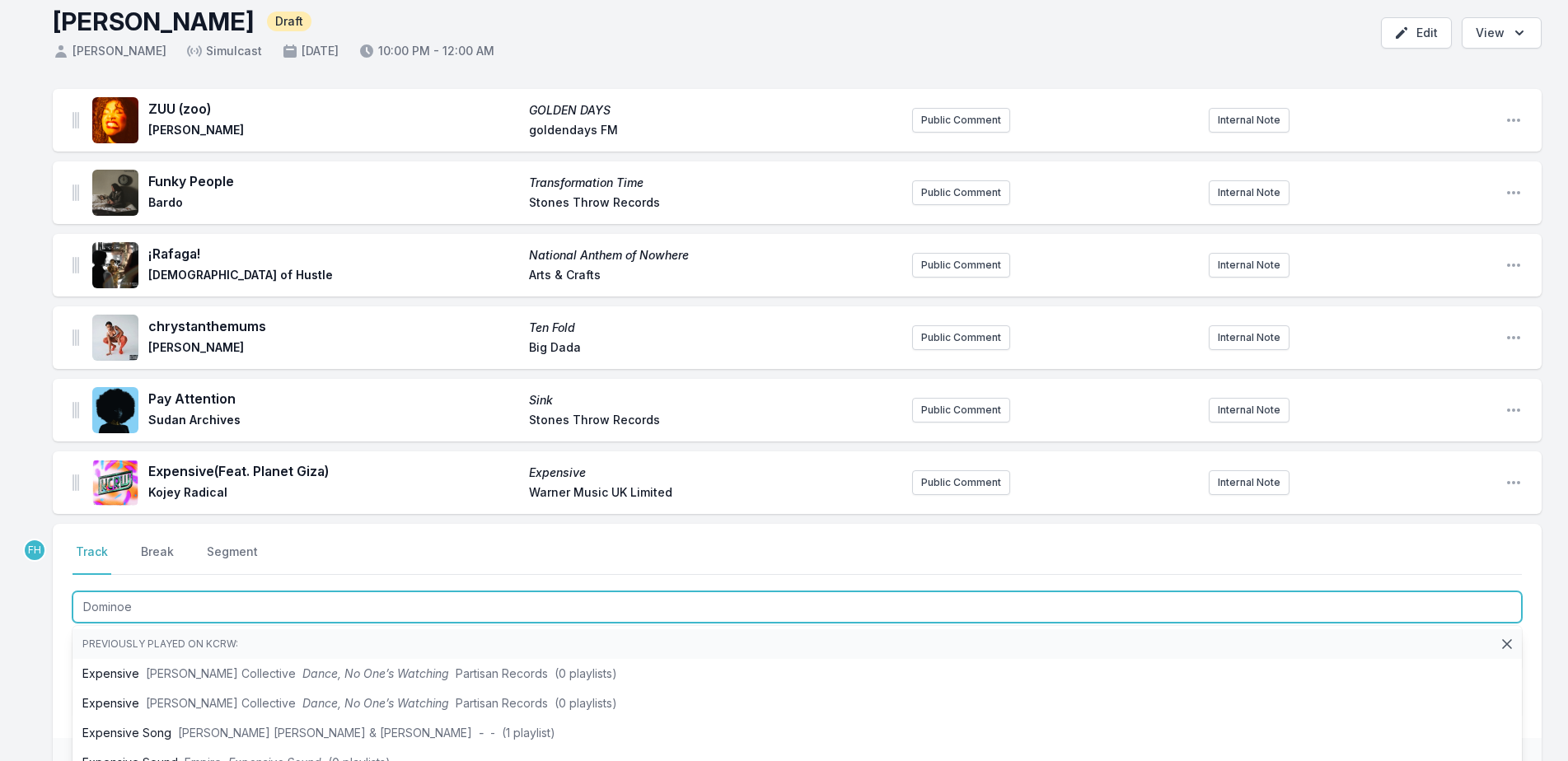
type input "Dominoes"
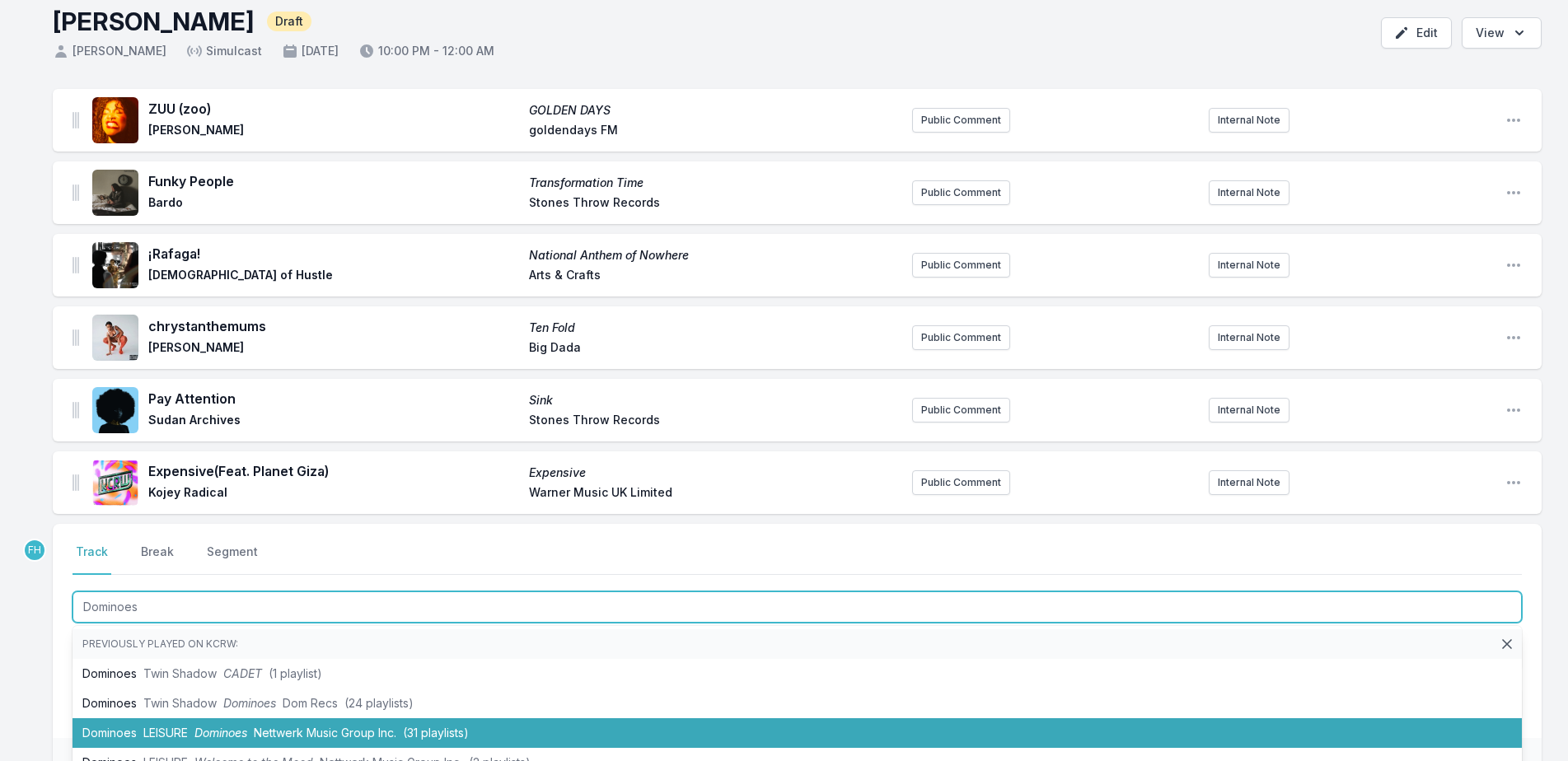
click at [163, 732] on span "LEISURE" at bounding box center [166, 733] width 45 height 14
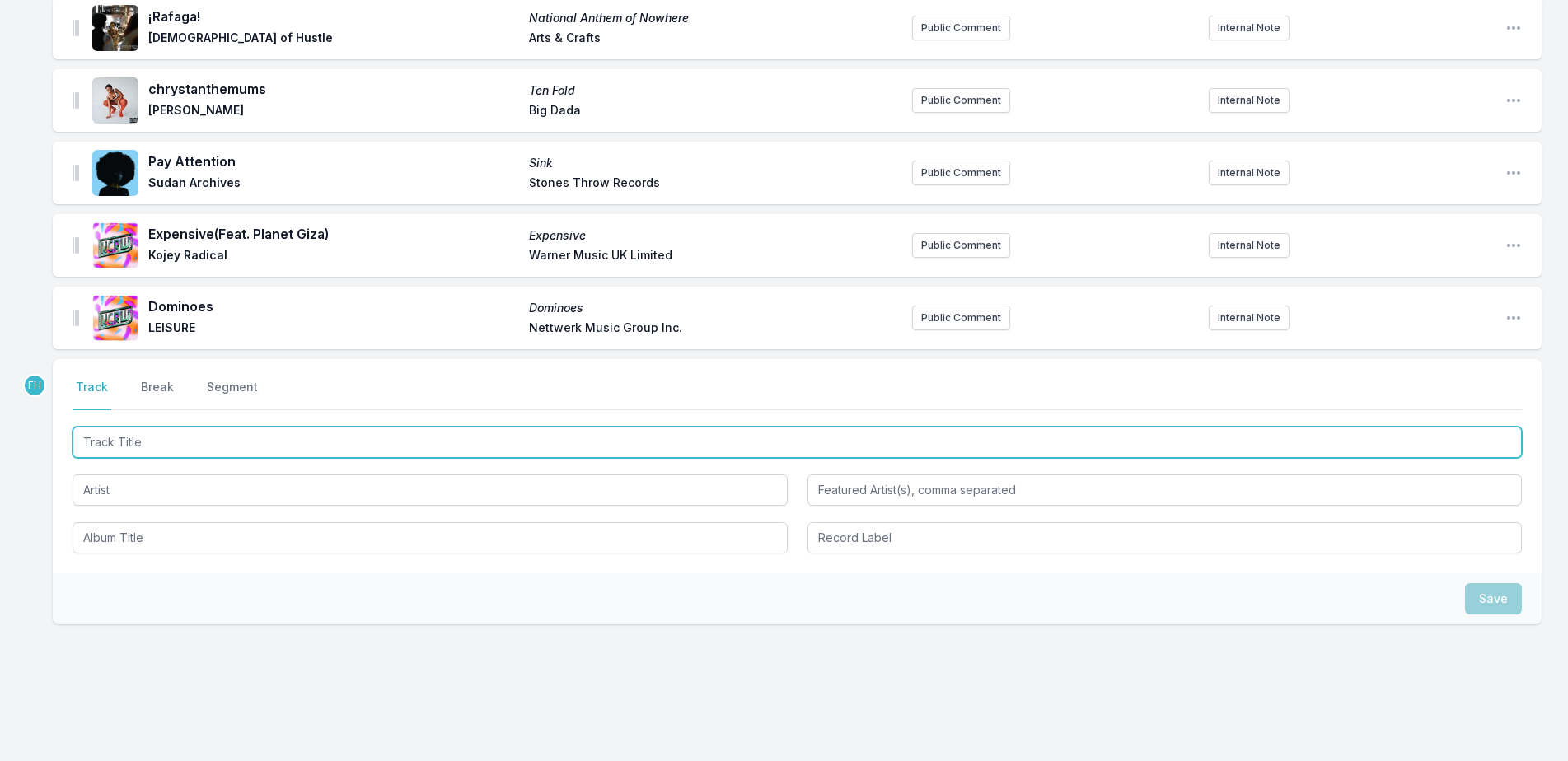
scroll to position [329, 0]
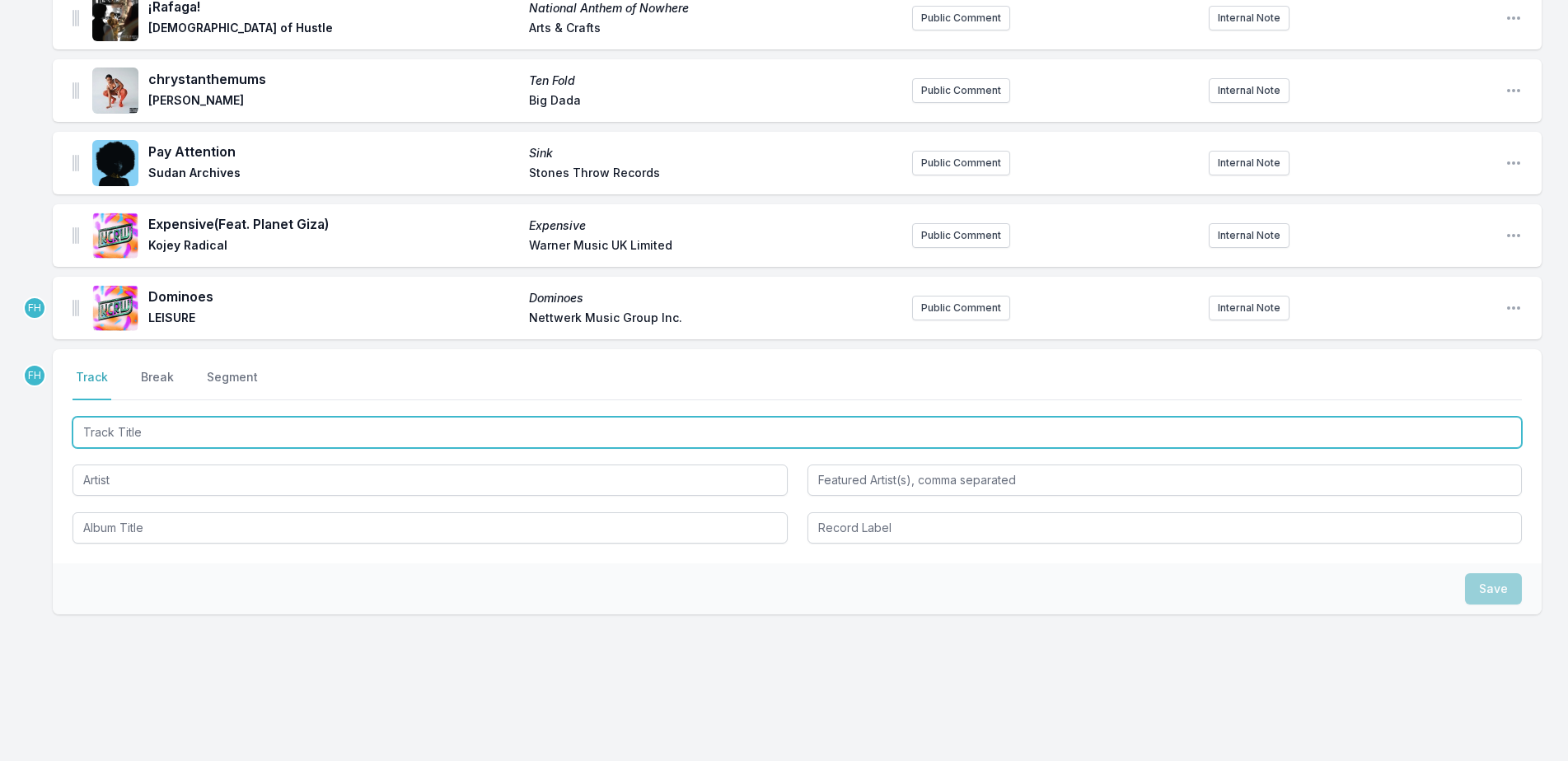
click at [142, 433] on input "Track Title" at bounding box center [796, 432] width 1449 height 32
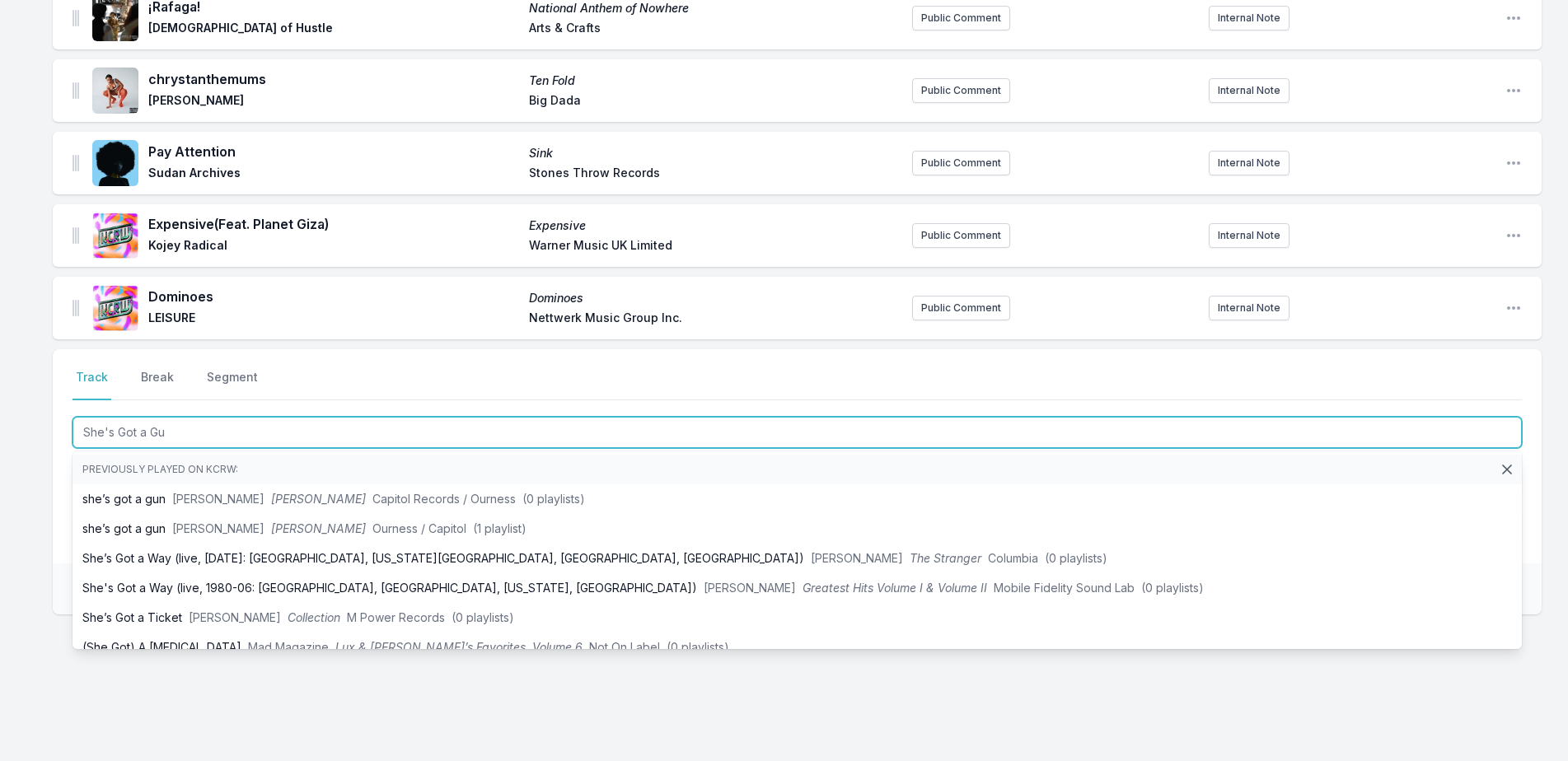
type input "She's Got a Gun"
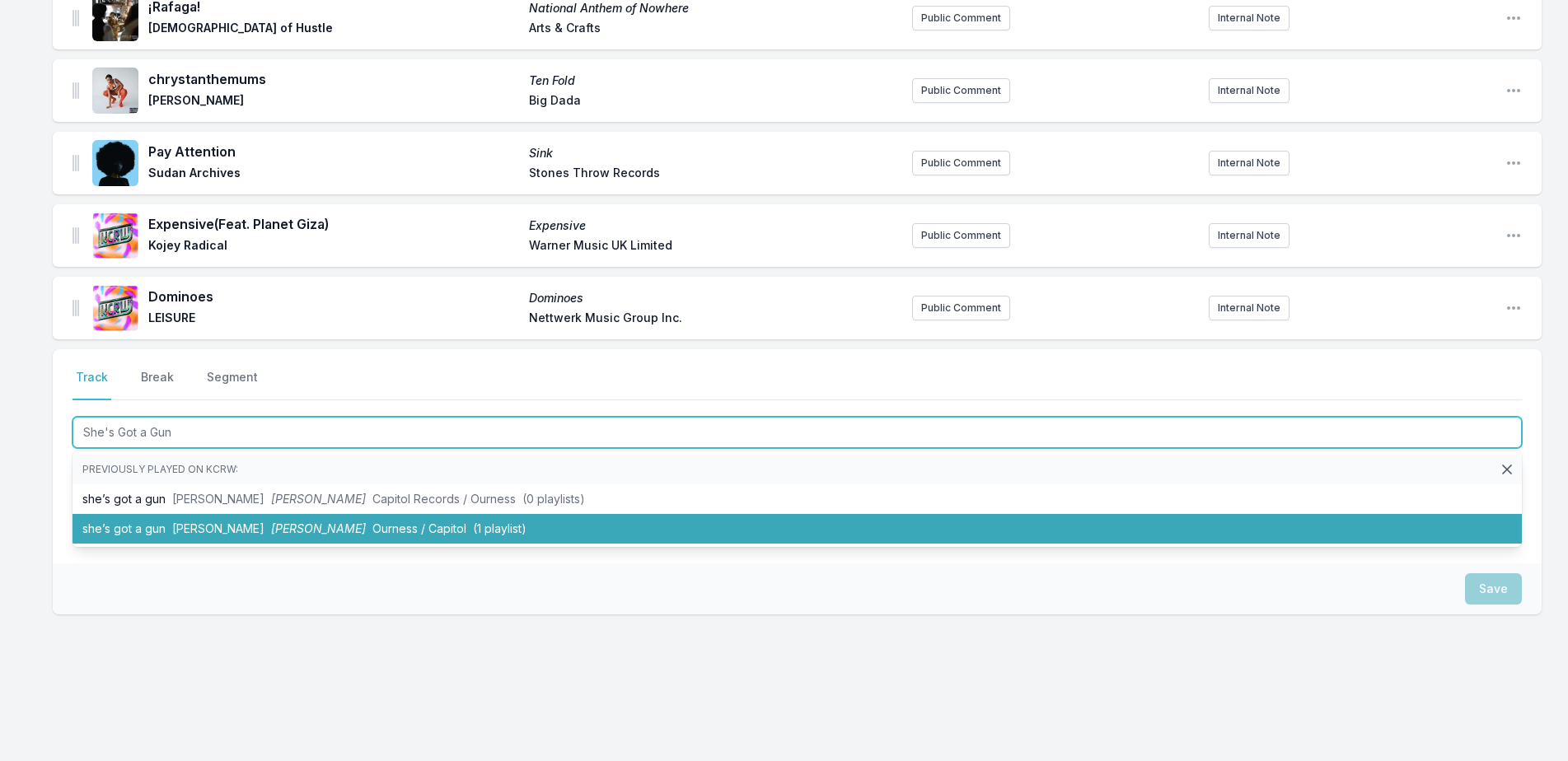
click at [147, 526] on li "she’s got a gun [PERSON_NAME] Ourness / Capitol (1 playlist)" at bounding box center [796, 529] width 1449 height 30
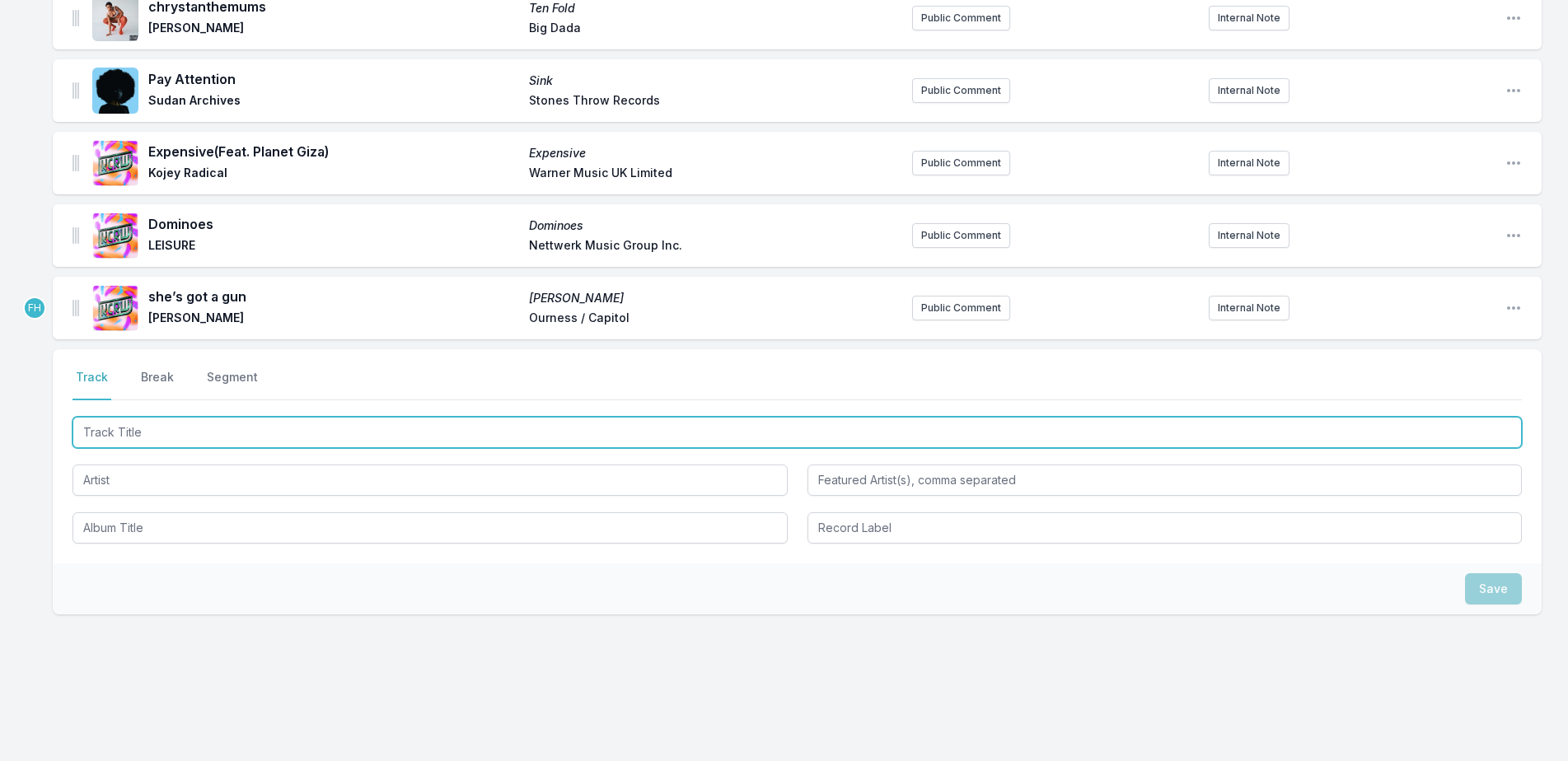
click at [155, 431] on input "Track Title" at bounding box center [796, 432] width 1449 height 32
type input "Mosala"
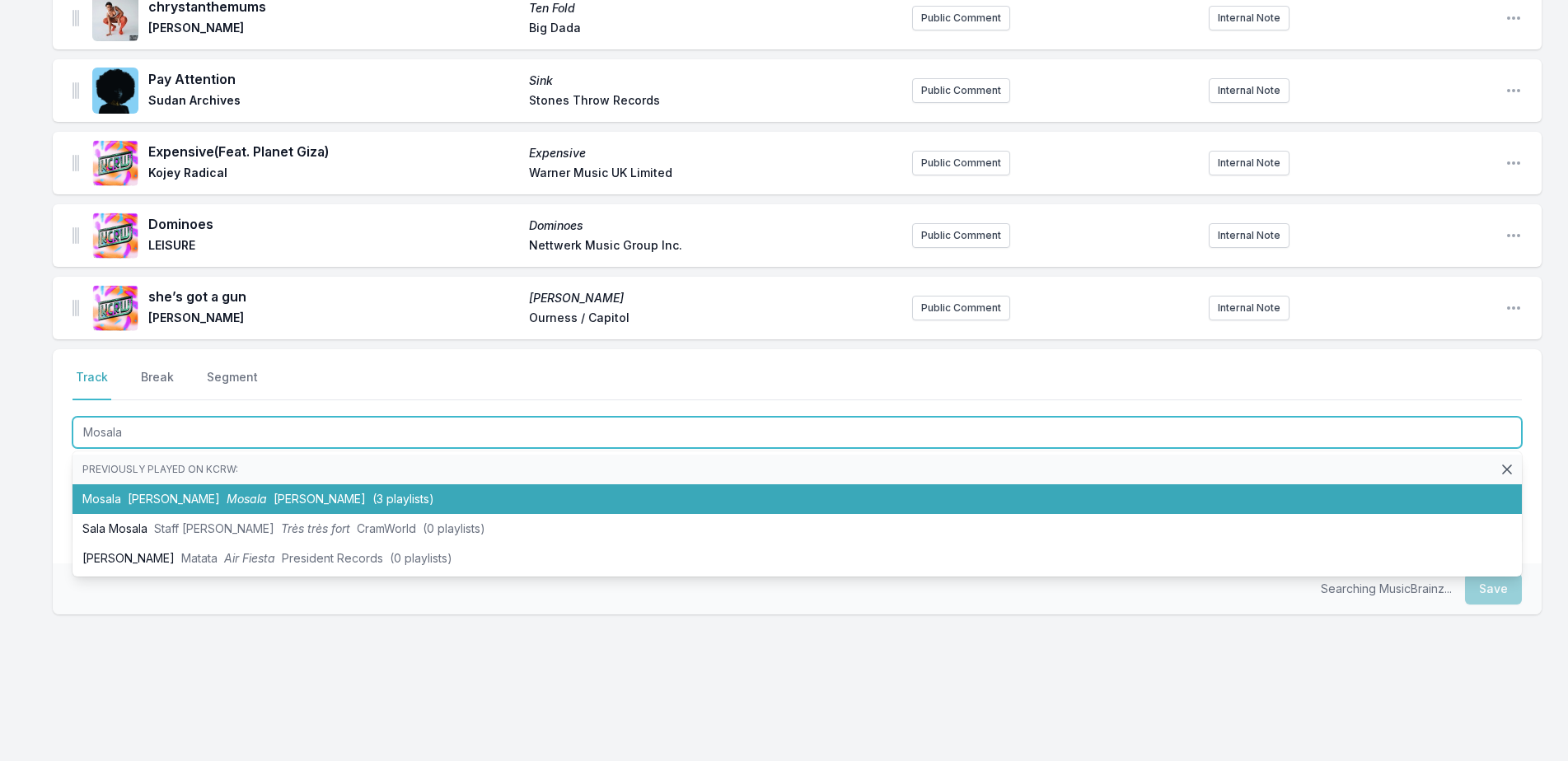
click at [154, 485] on li "Mosala Fulu Miziki Mosala Moshi Moshi (3 playlists)" at bounding box center [796, 499] width 1449 height 30
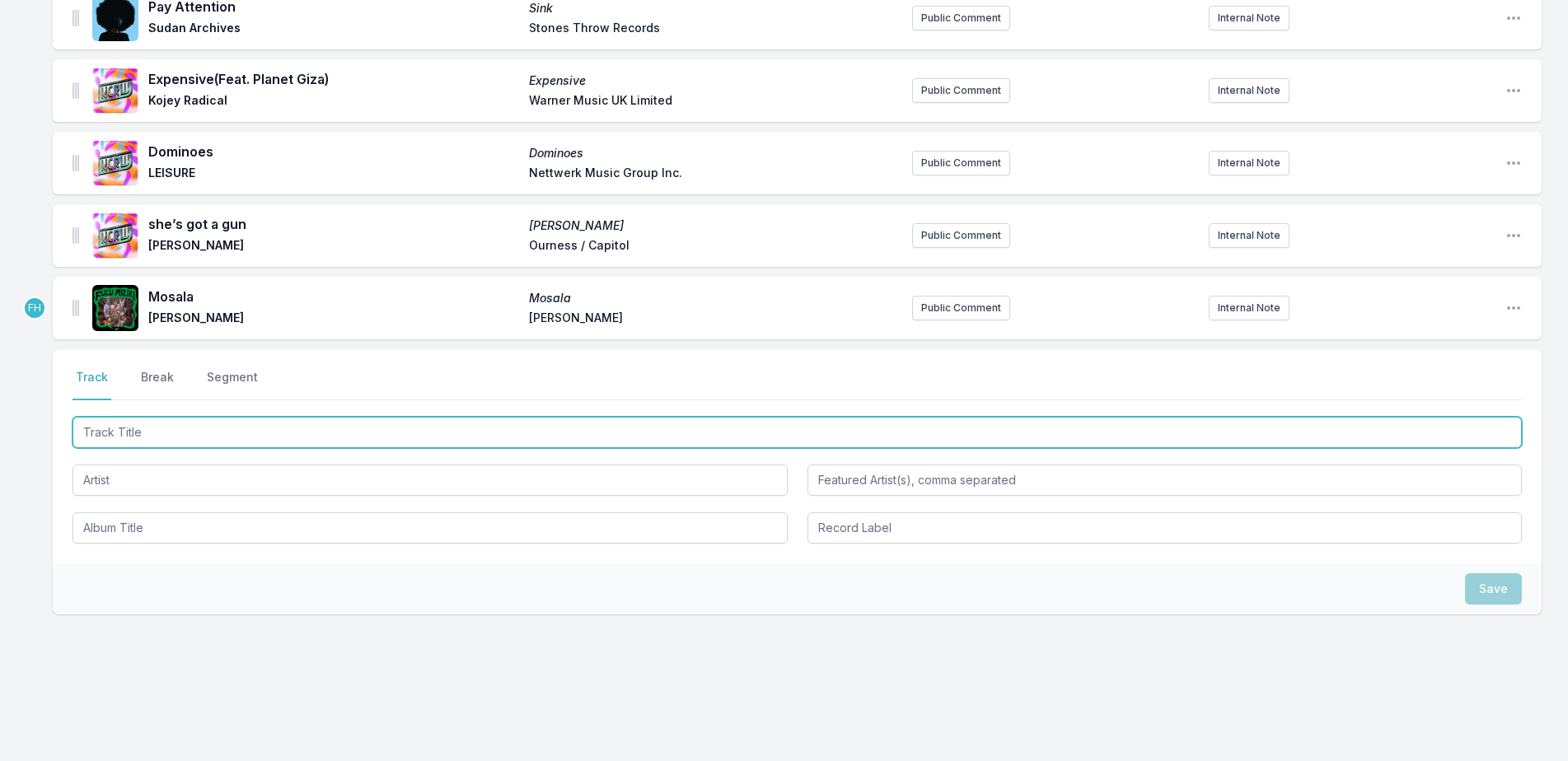
click at [144, 440] on input "Track Title" at bounding box center [796, 432] width 1449 height 32
type input "Morlam Plearn ([PERSON_NAME] Surprise)"
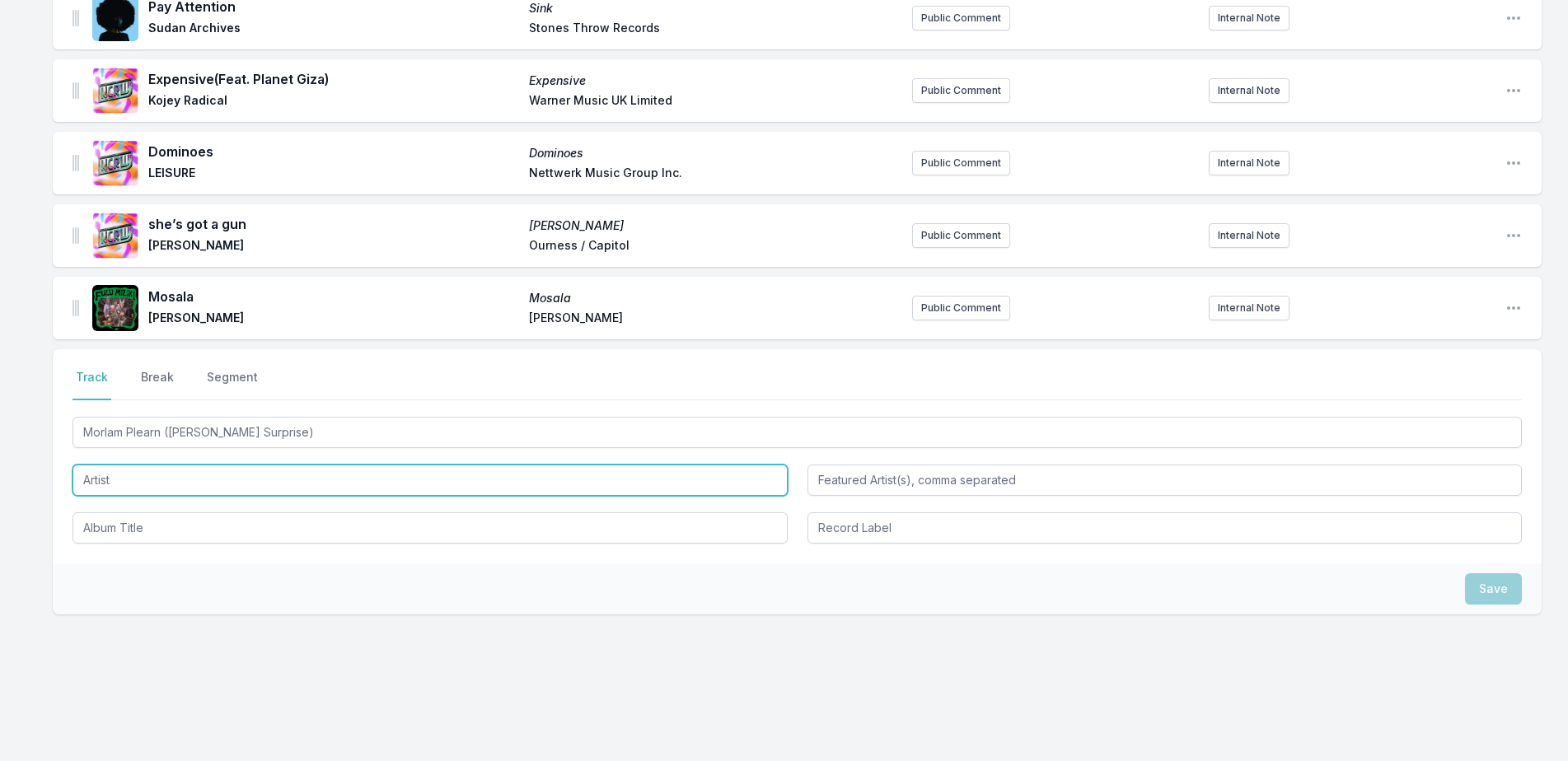
click at [121, 476] on input "Artist" at bounding box center [430, 481] width 715 height 32
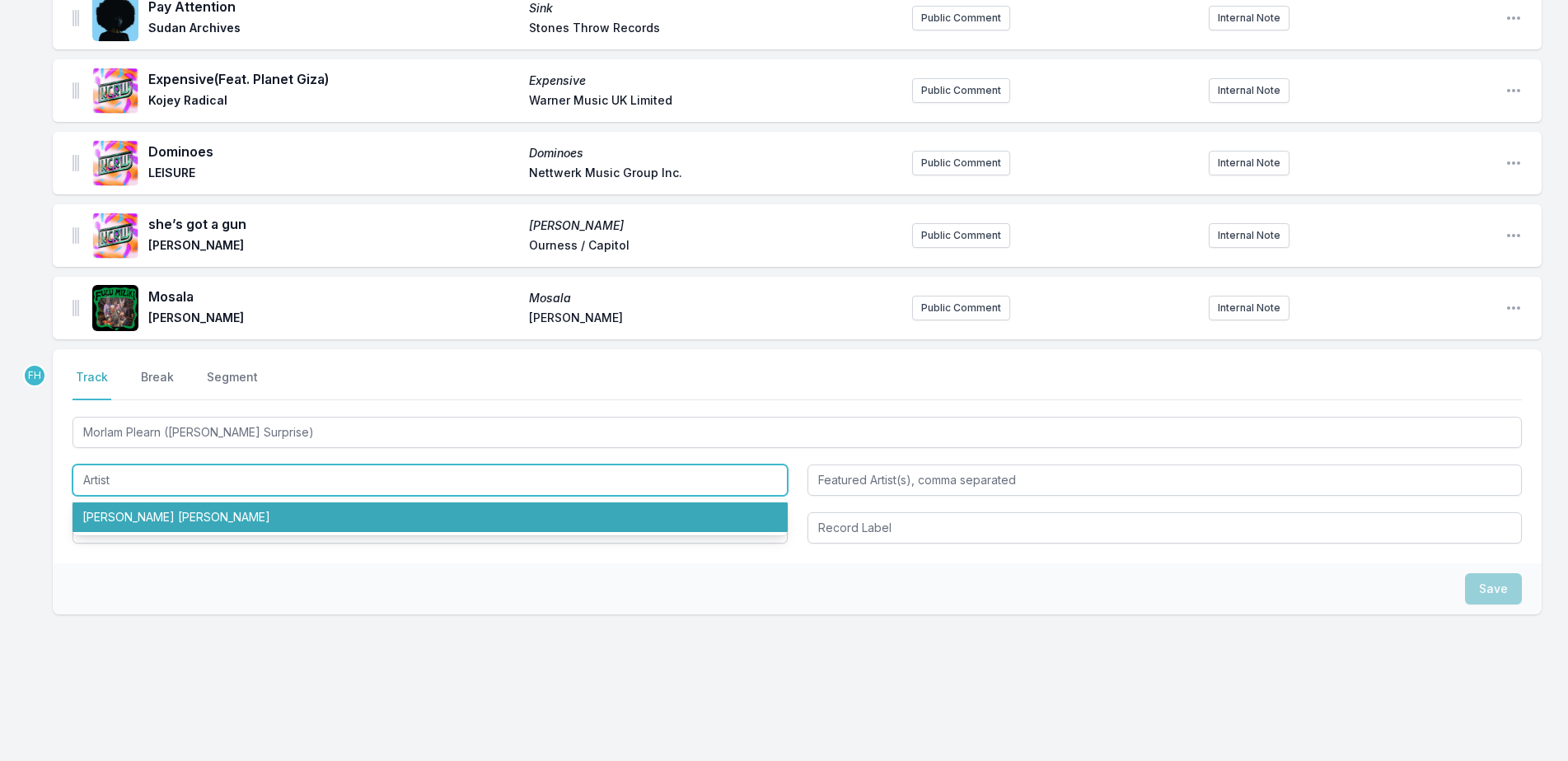
click at [129, 516] on li "[PERSON_NAME] [PERSON_NAME]" at bounding box center [430, 518] width 715 height 30
type input "[PERSON_NAME] [PERSON_NAME]"
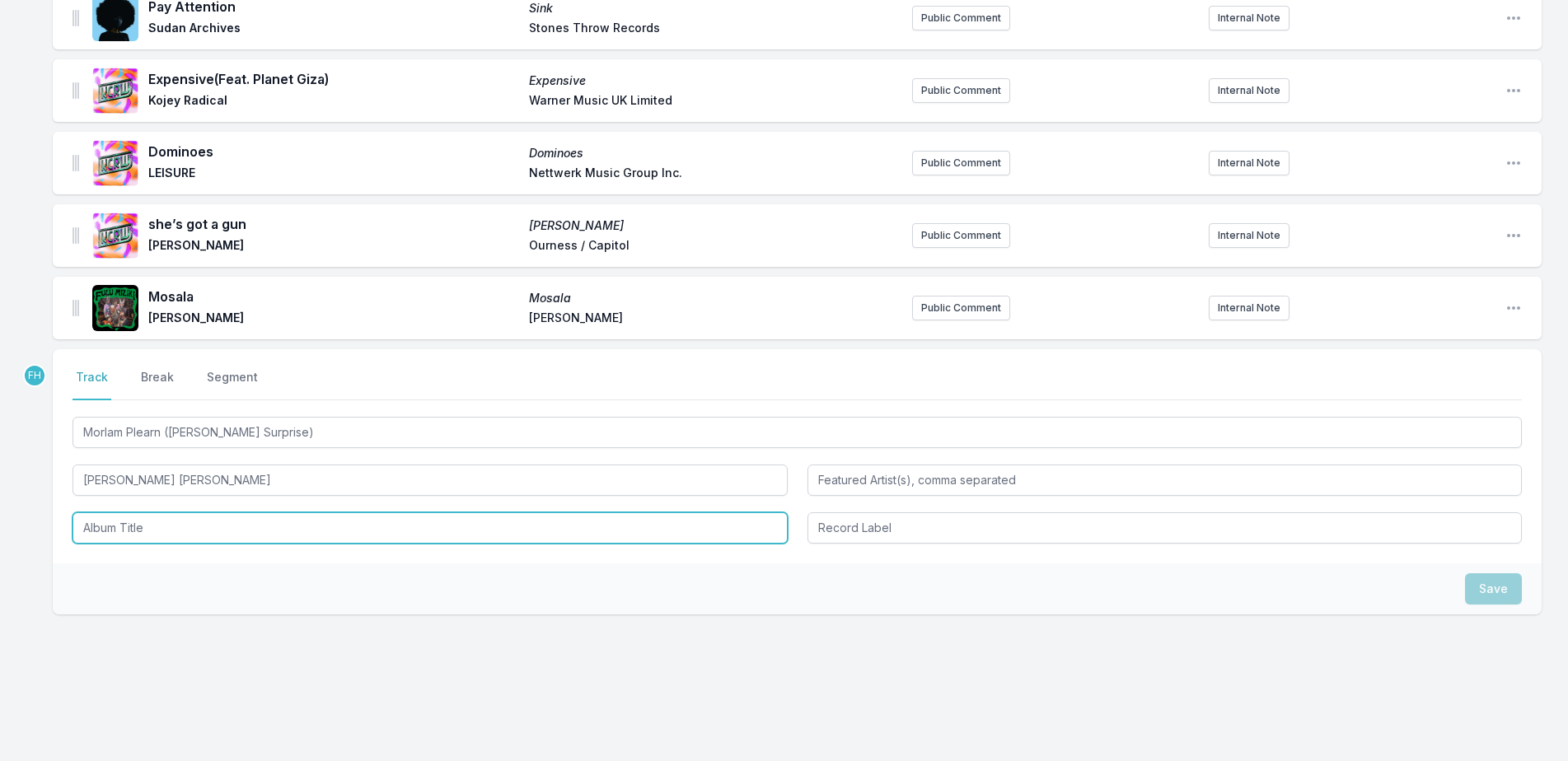
click at [130, 528] on input "Album Title" at bounding box center [430, 528] width 715 height 32
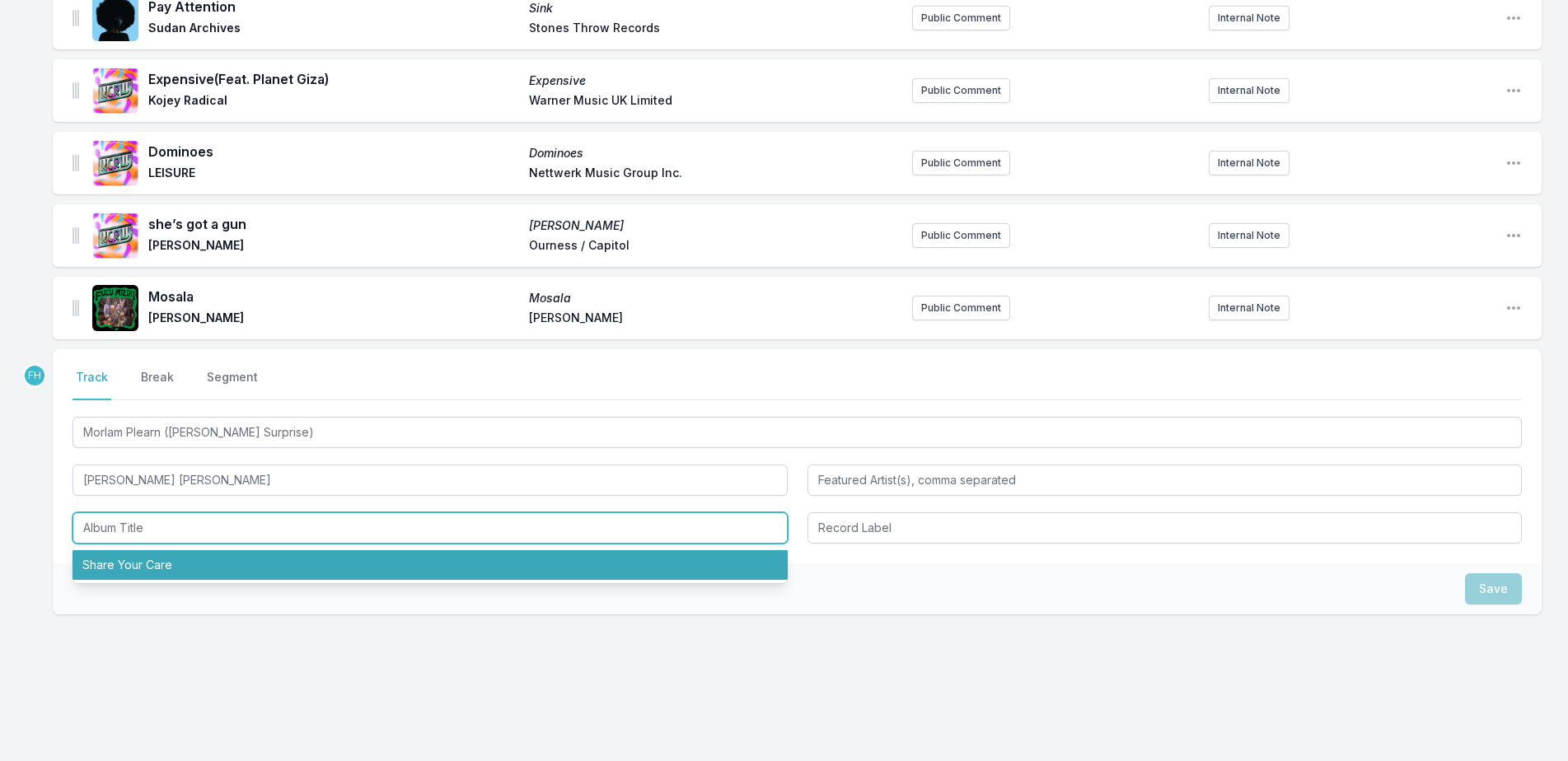
click at [133, 565] on li "Share Your Care" at bounding box center [430, 565] width 715 height 30
type input "Share Your Care"
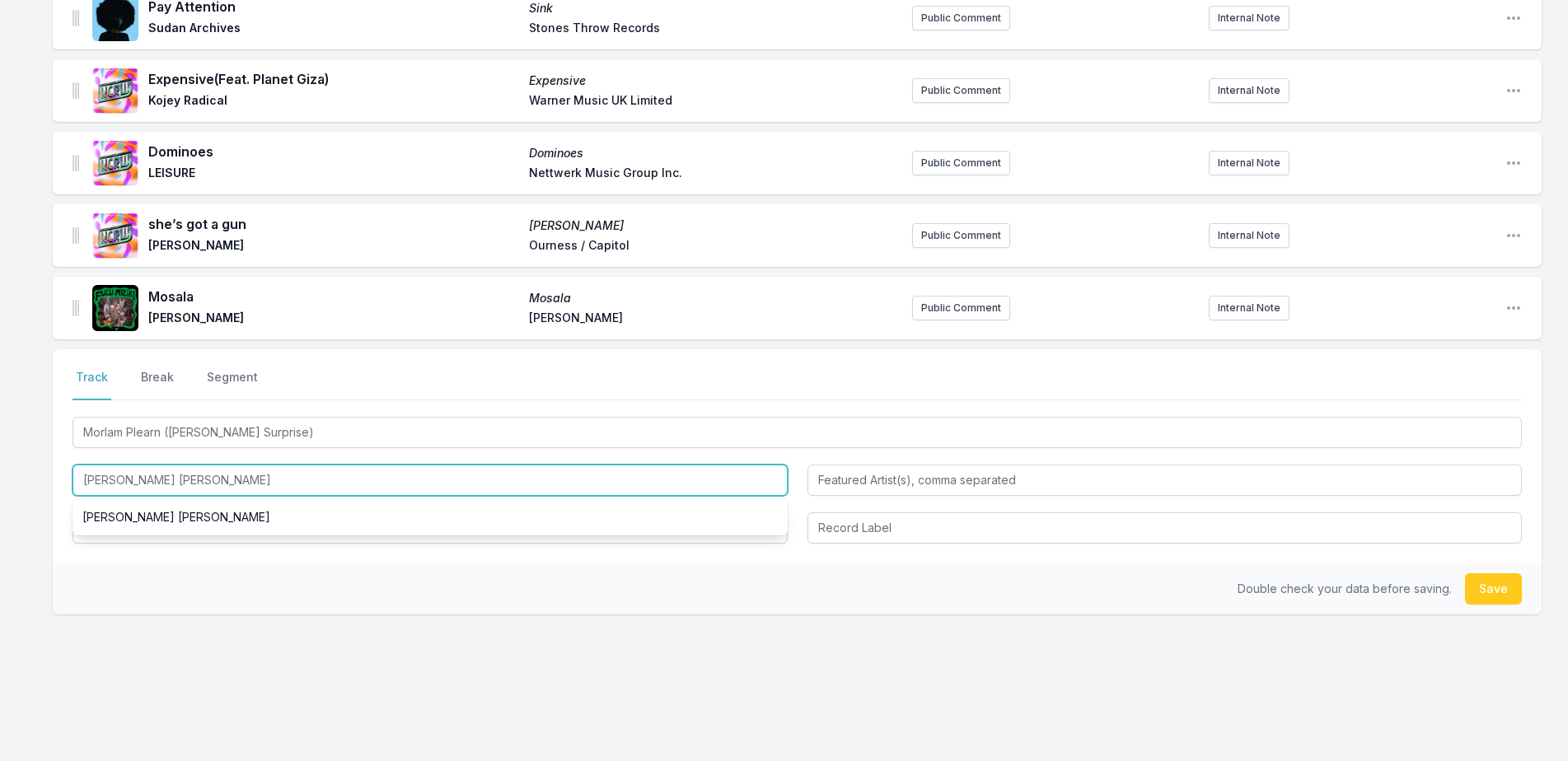
click at [237, 491] on input "[PERSON_NAME] [PERSON_NAME]" at bounding box center [430, 481] width 715 height 32
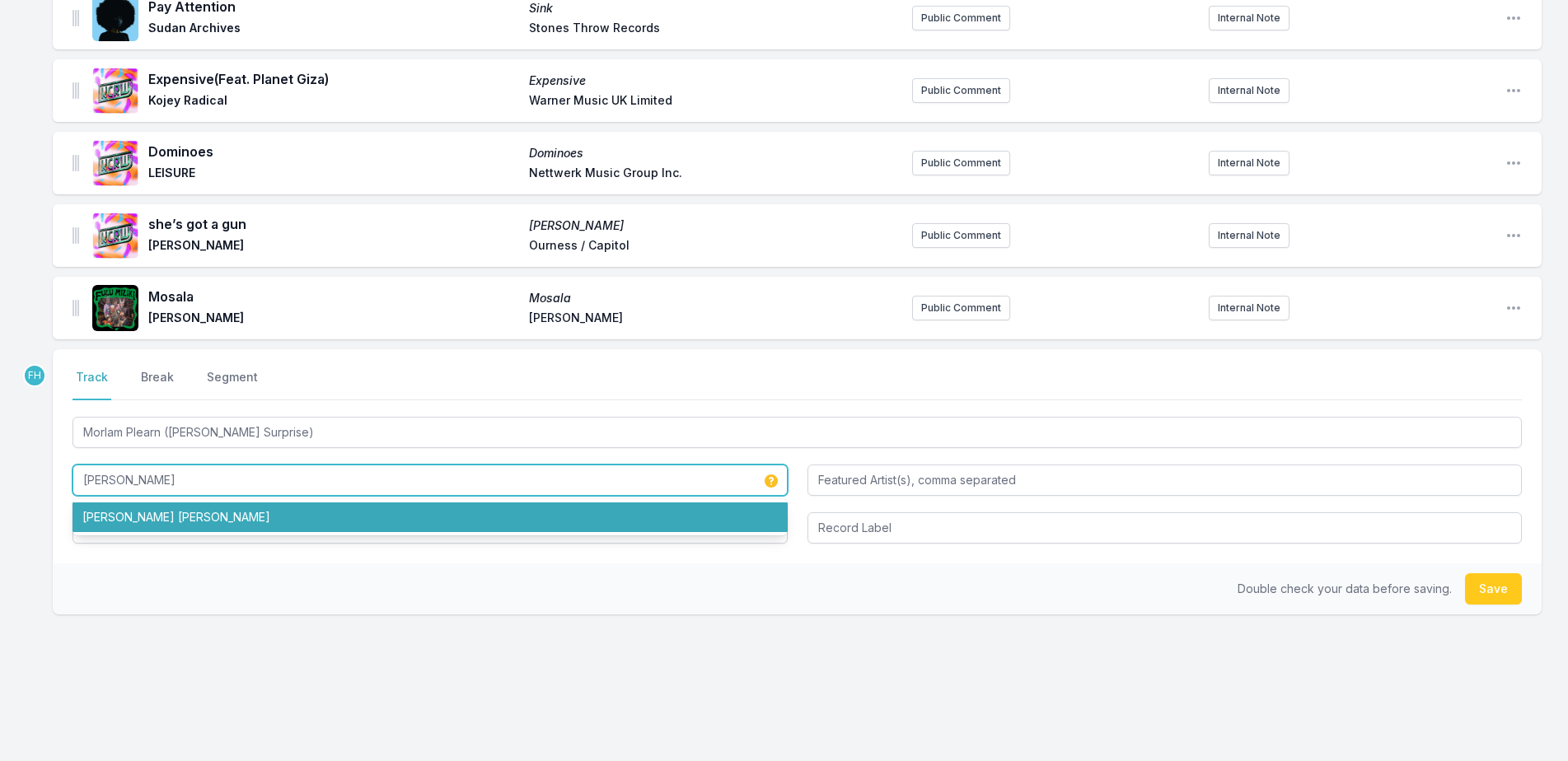
type input "[PERSON_NAME]"
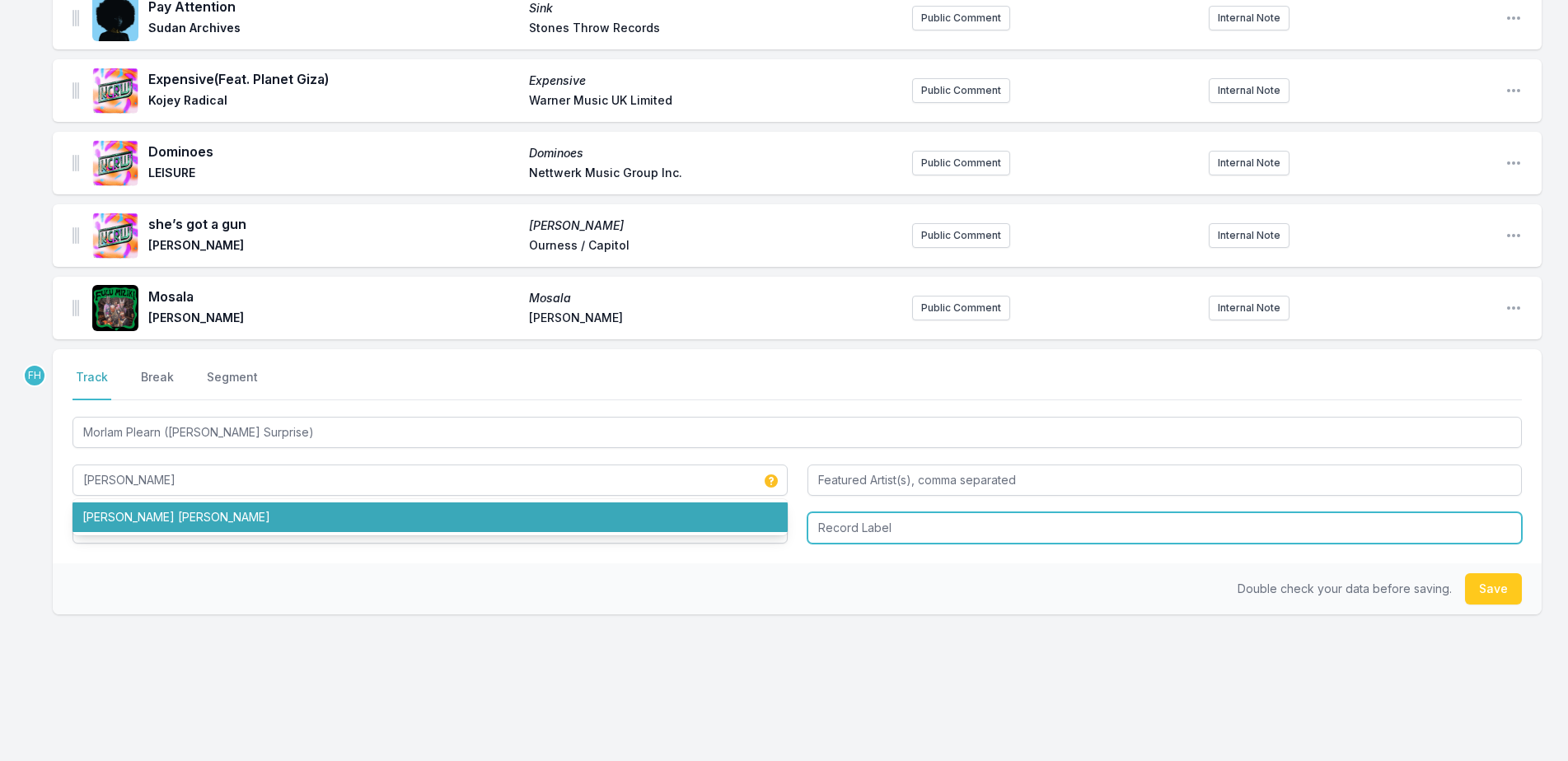
click at [912, 529] on input "Record Label" at bounding box center [1165, 528] width 715 height 32
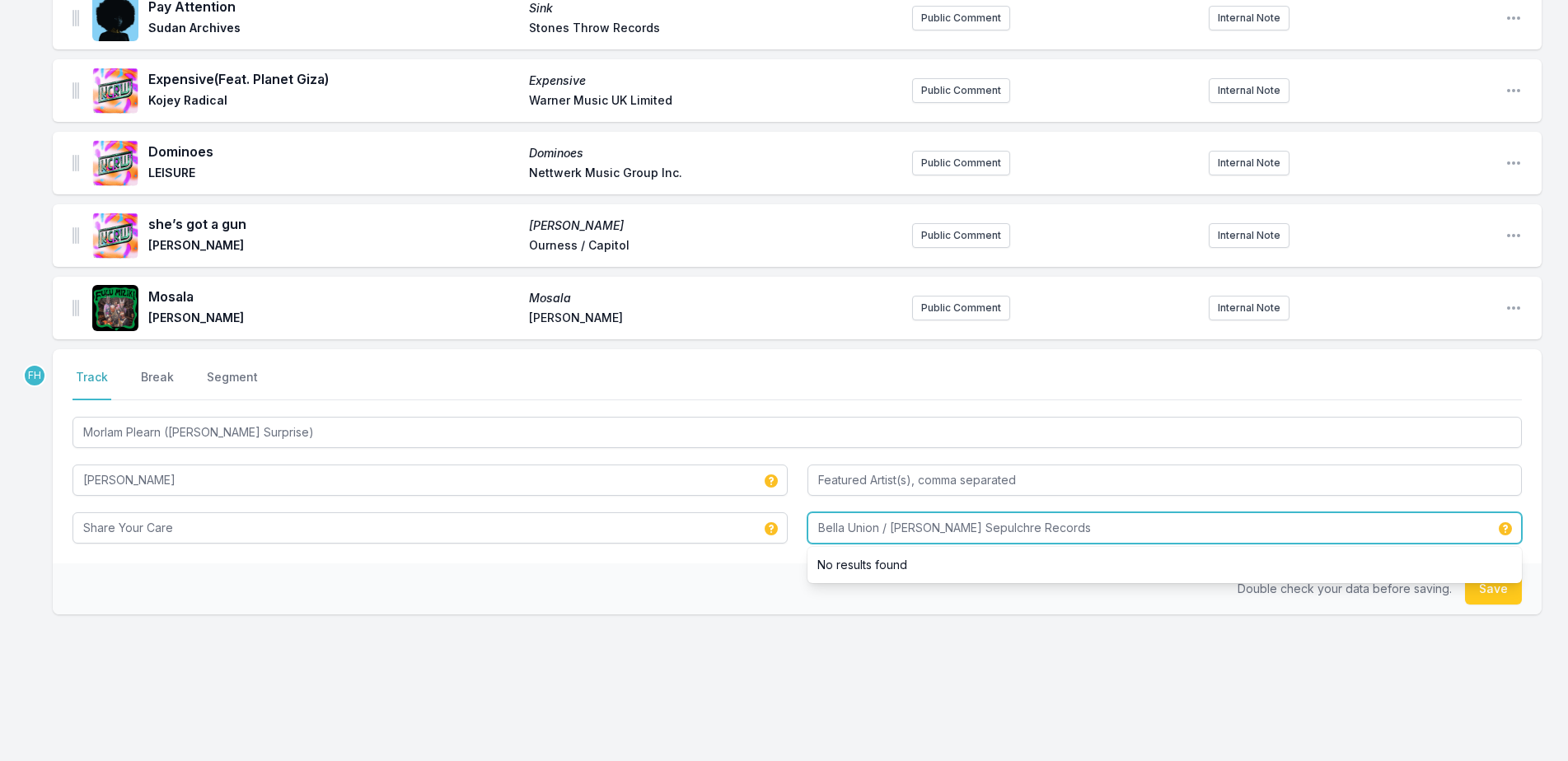
type input "Bella Union / [PERSON_NAME] Sepulchre Records"
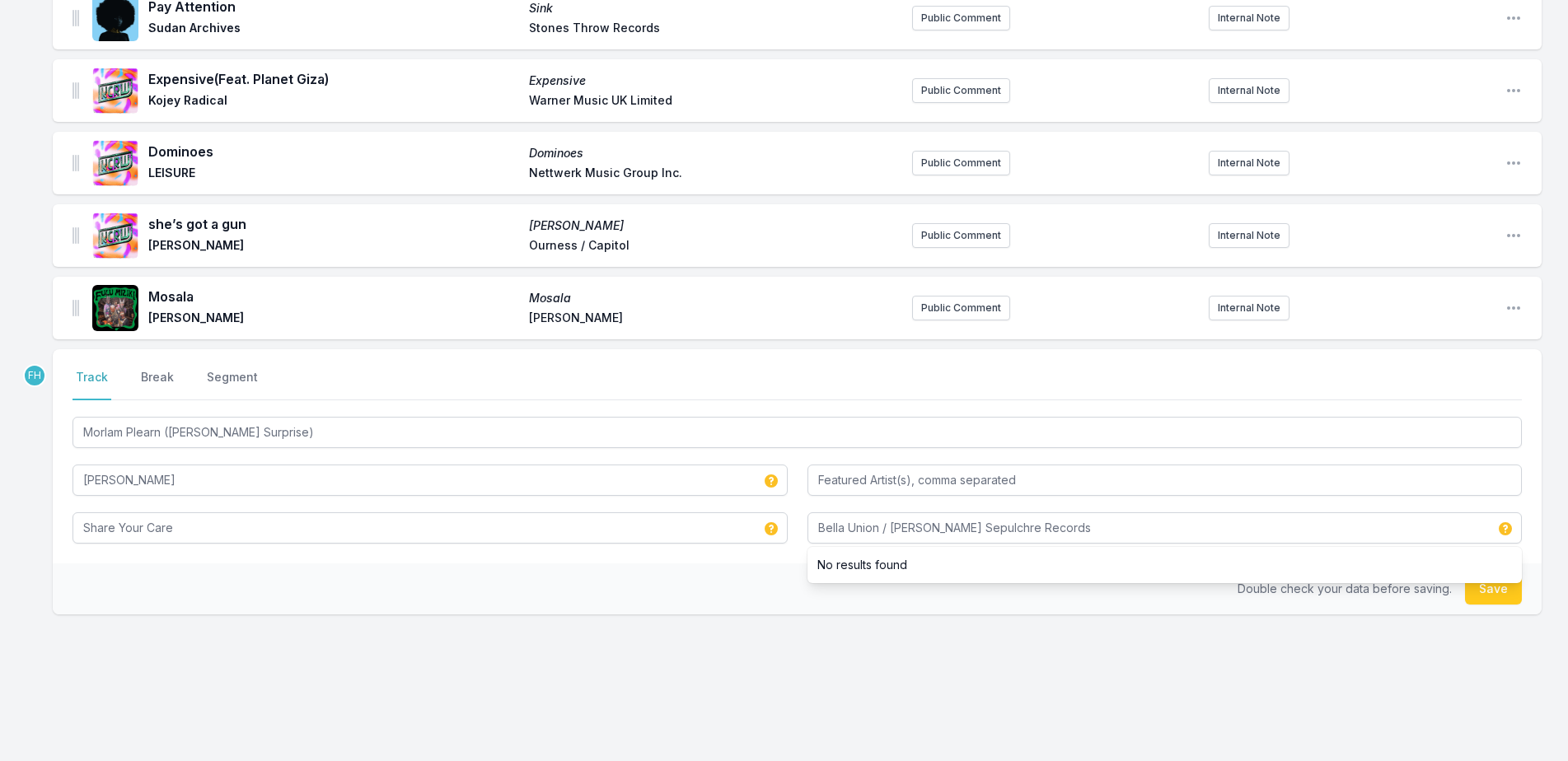
click at [747, 573] on div "Double check your data before saving. Save" at bounding box center [797, 589] width 1489 height 51
click at [1504, 595] on button "Save" at bounding box center [1493, 589] width 57 height 32
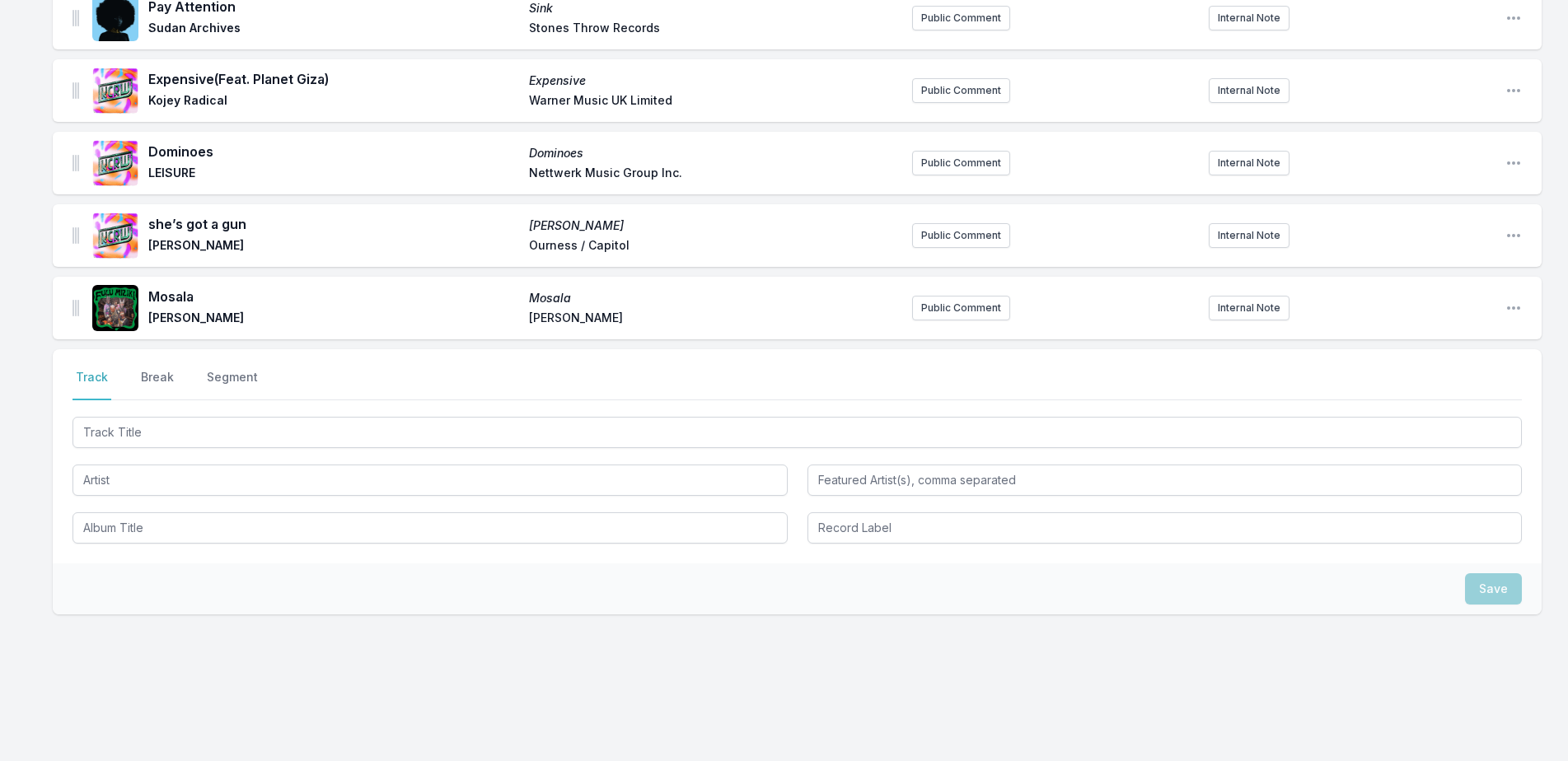
scroll to position [547, 0]
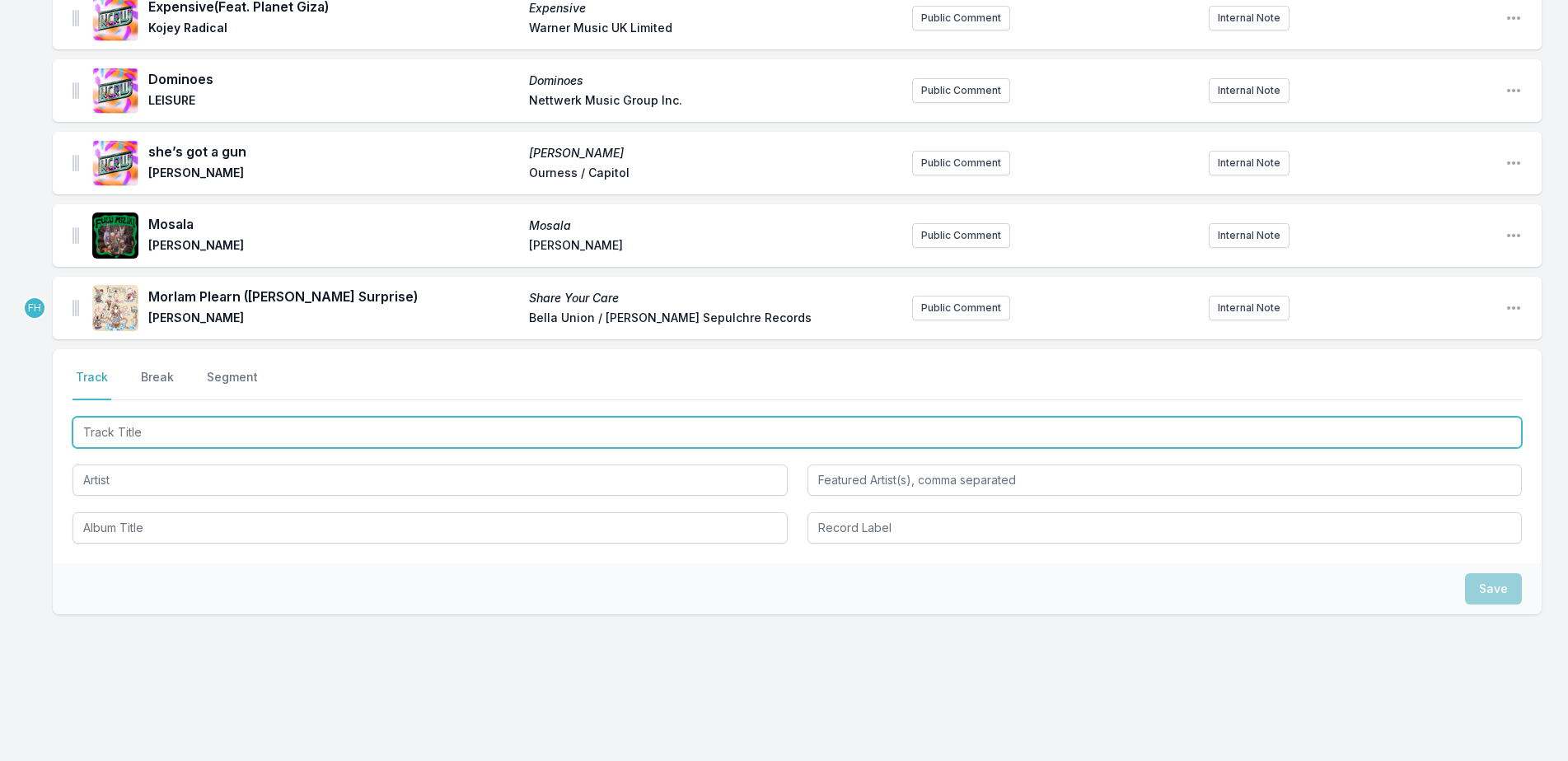
click at [210, 440] on input "Track Title" at bounding box center [796, 432] width 1449 height 32
type input "Measure of Joy"
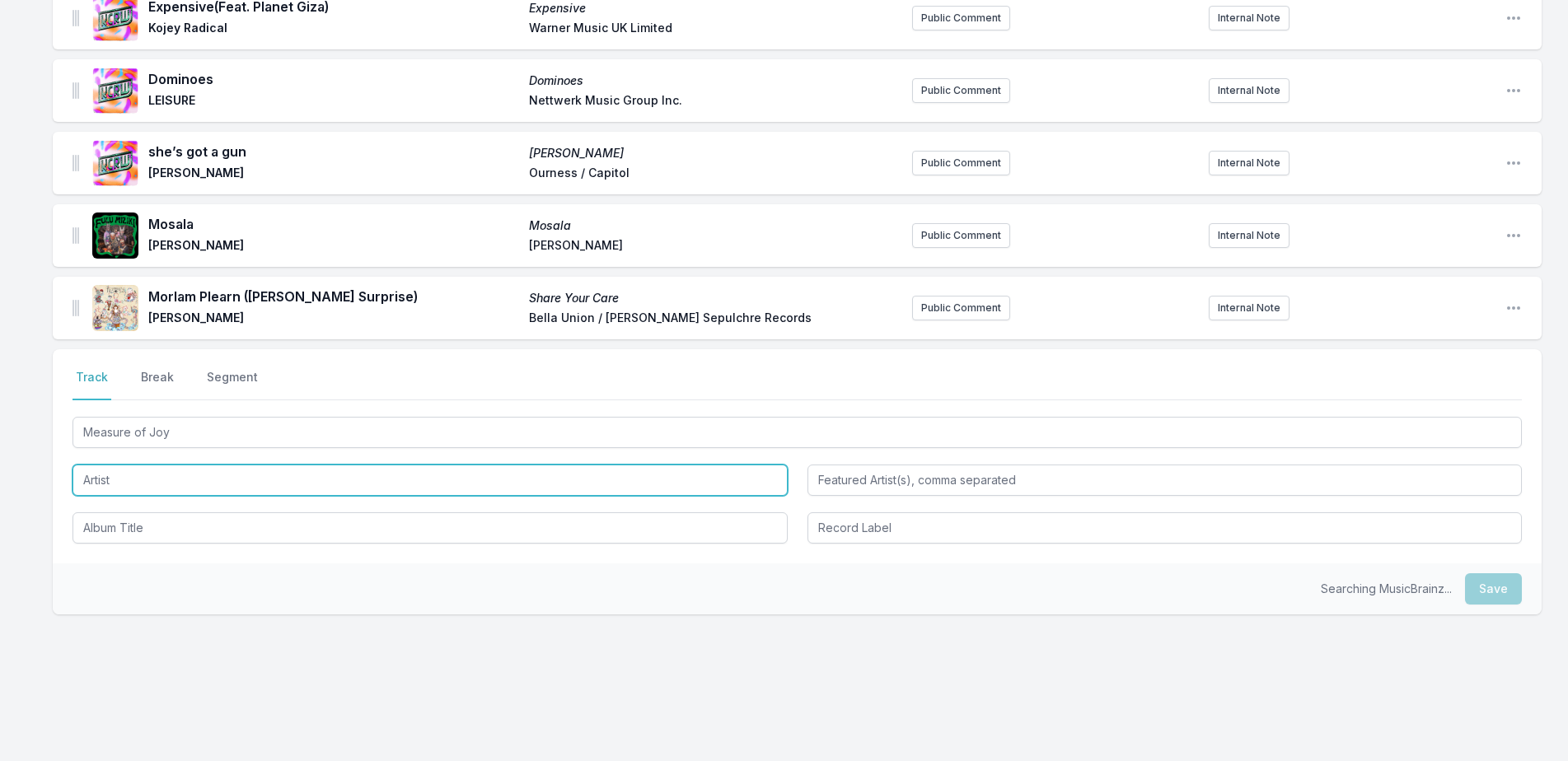
click at [197, 469] on input "Artist" at bounding box center [430, 481] width 715 height 32
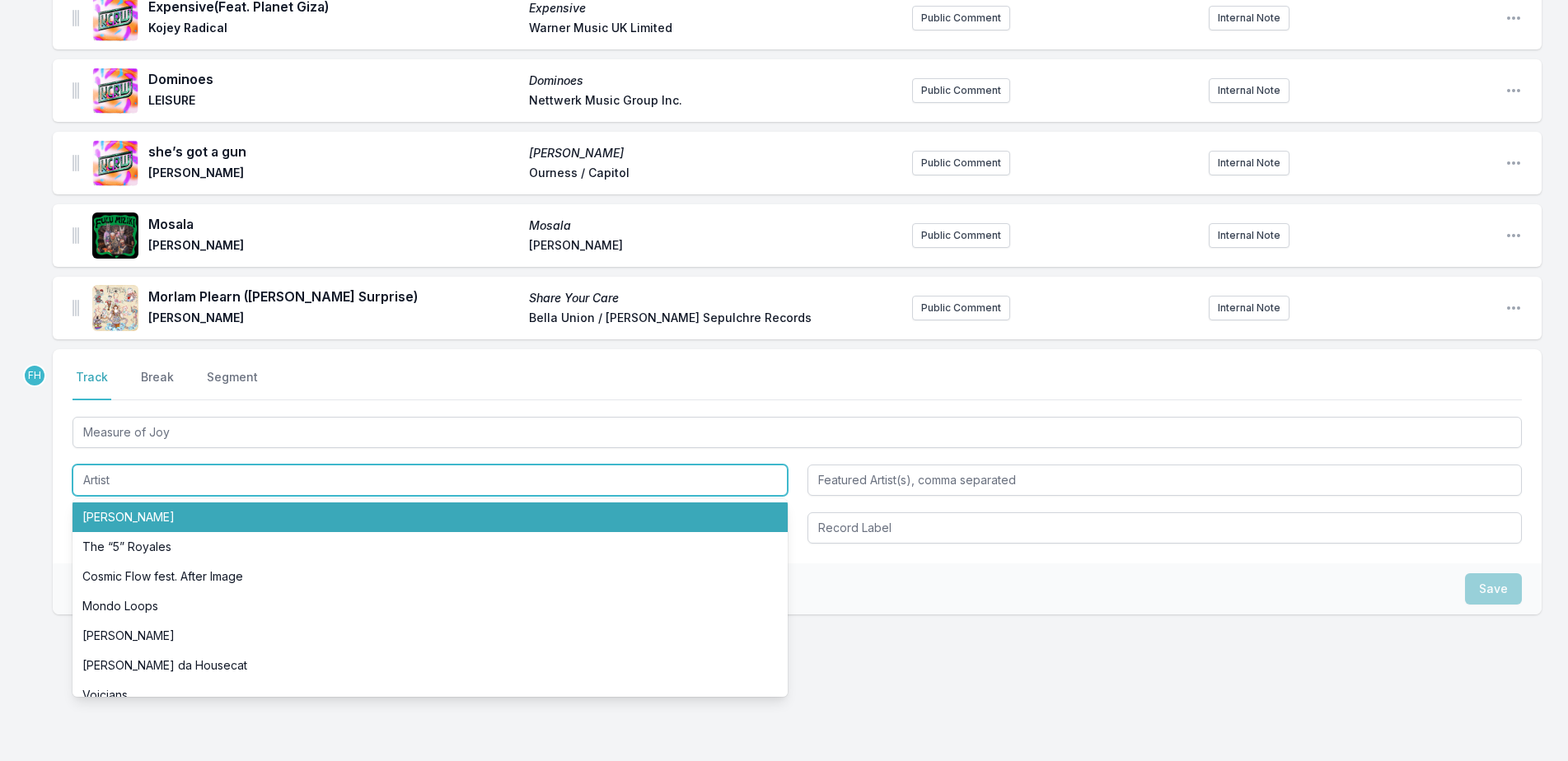
click at [189, 509] on li "[PERSON_NAME]" at bounding box center [430, 518] width 715 height 30
type input "[PERSON_NAME]"
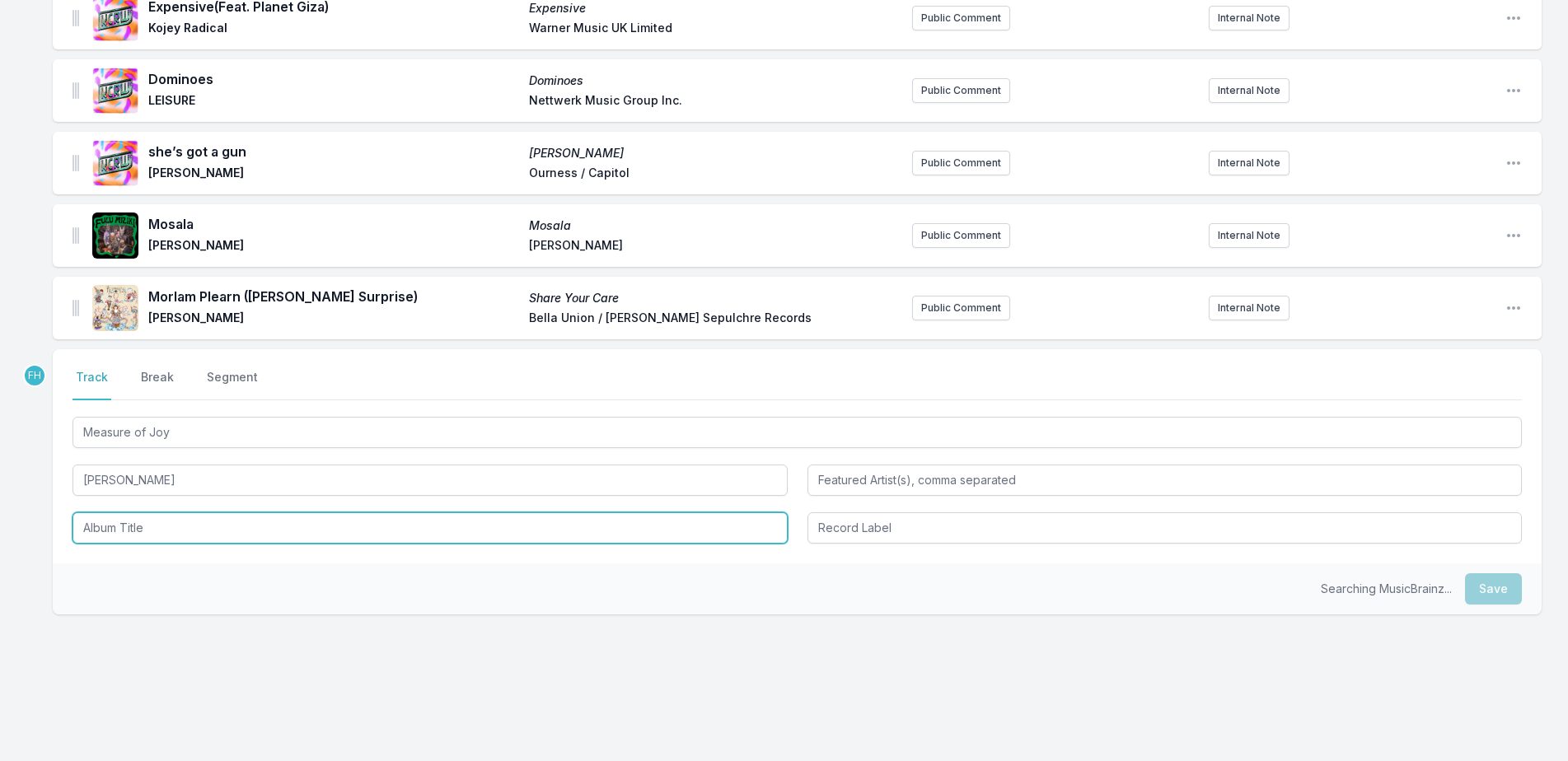
click at [192, 527] on input "Album Title" at bounding box center [430, 528] width 715 height 32
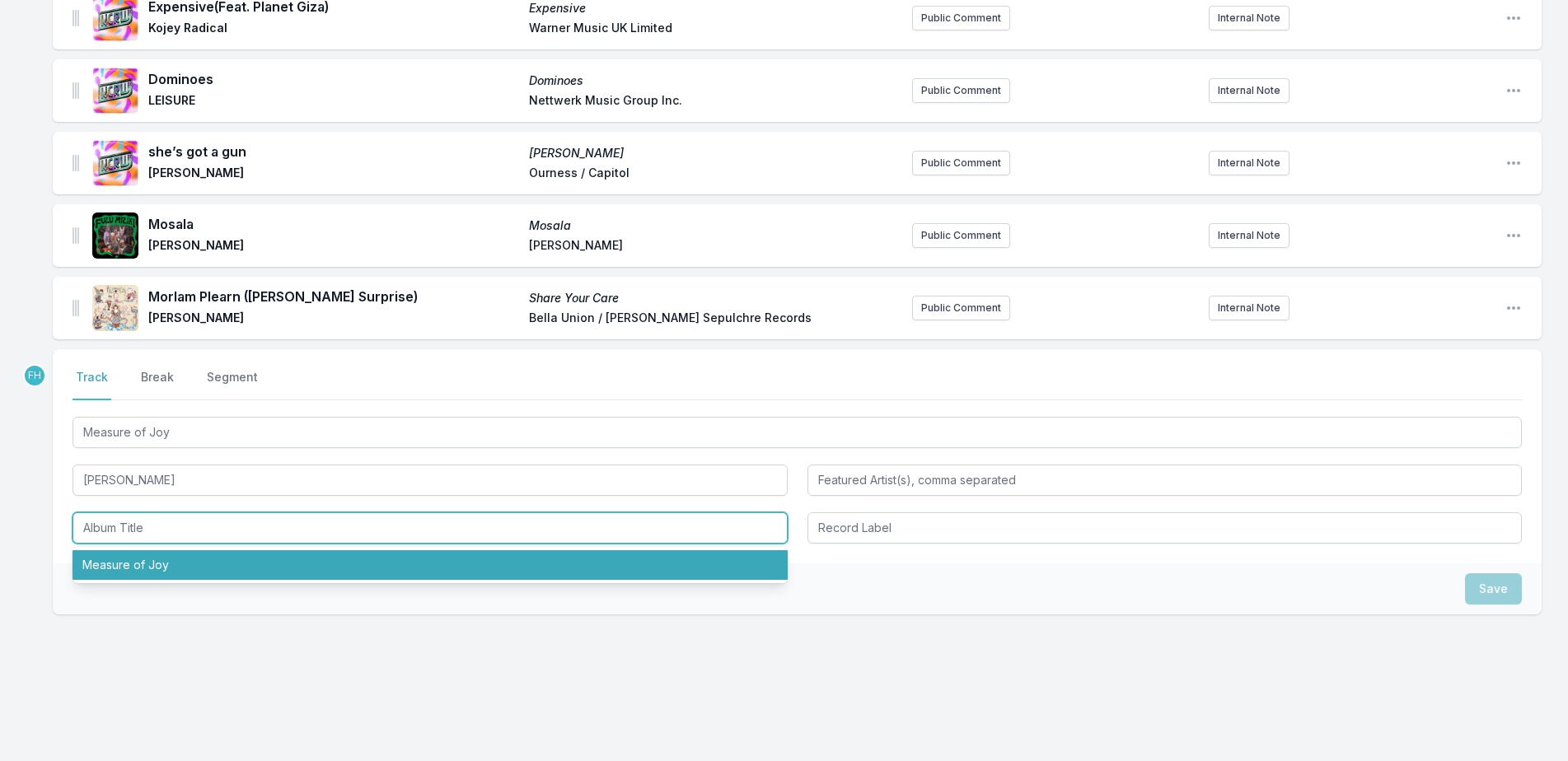
click at [175, 563] on li "Measure of Joy" at bounding box center [430, 565] width 715 height 30
type input "Measure of Joy"
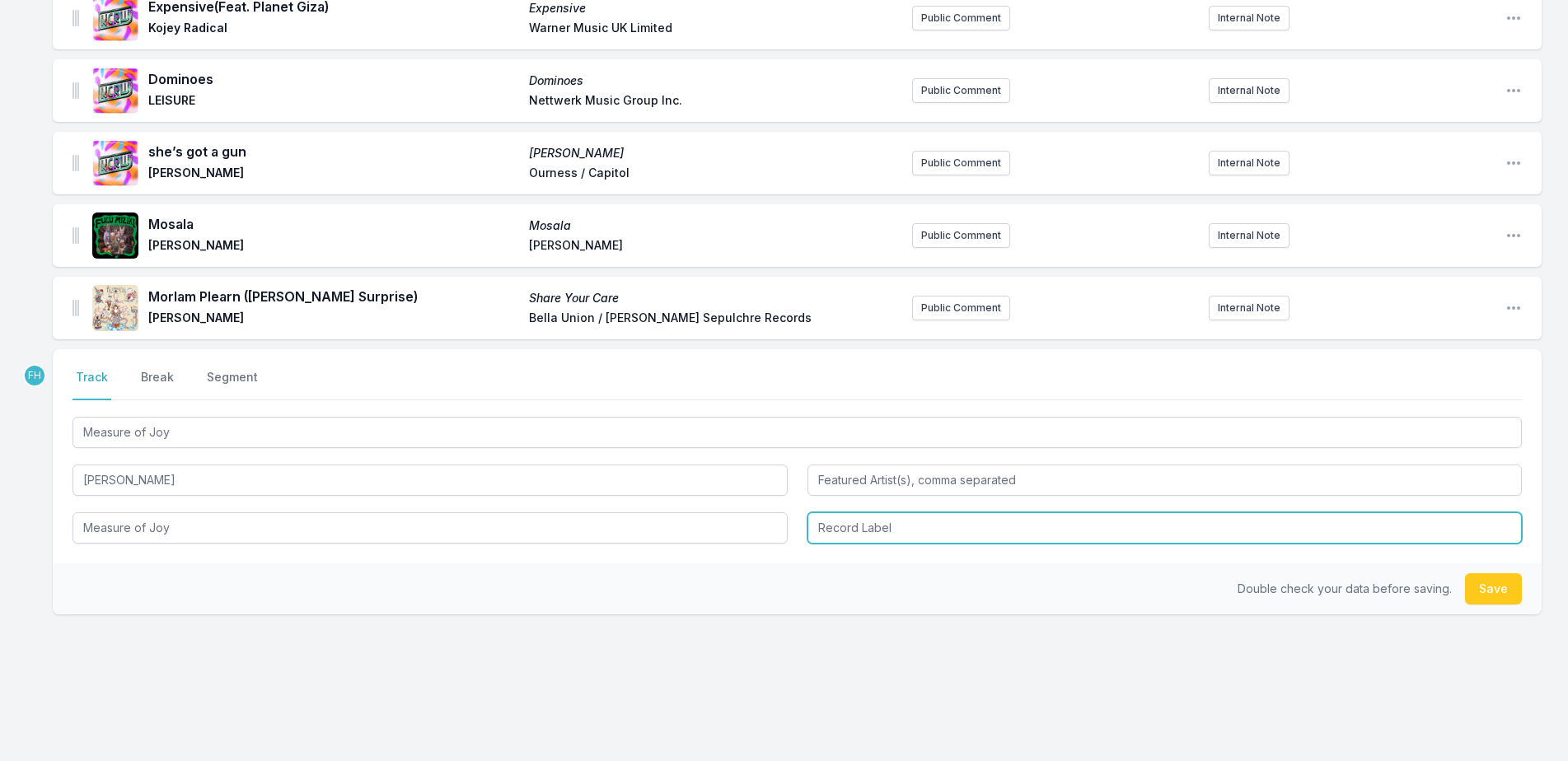
click at [1023, 536] on input "Record Label" at bounding box center [1165, 528] width 715 height 32
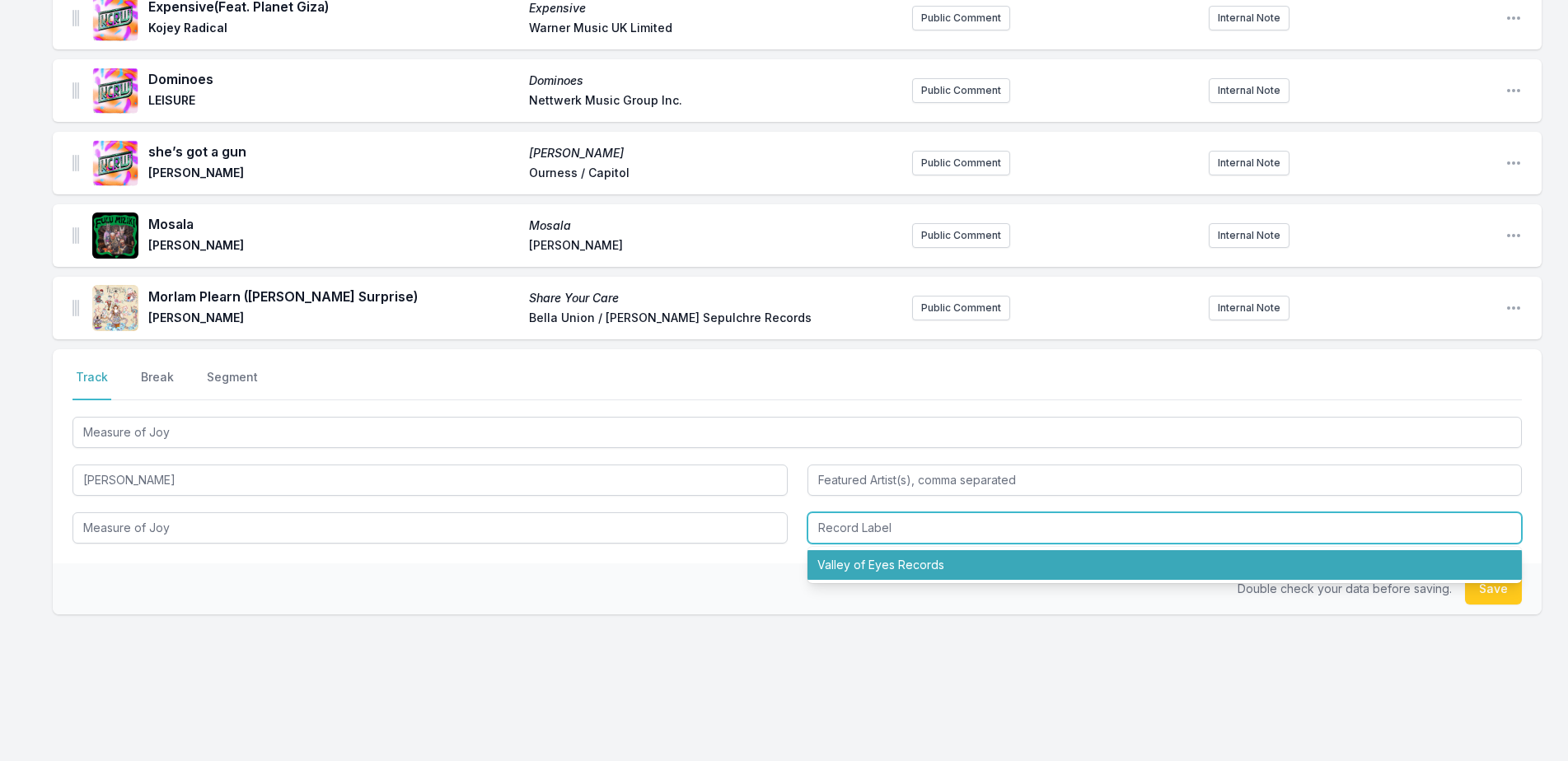
click at [977, 569] on li "Valley of Eyes Records" at bounding box center [1165, 565] width 715 height 30
type input "Valley of Eyes Records"
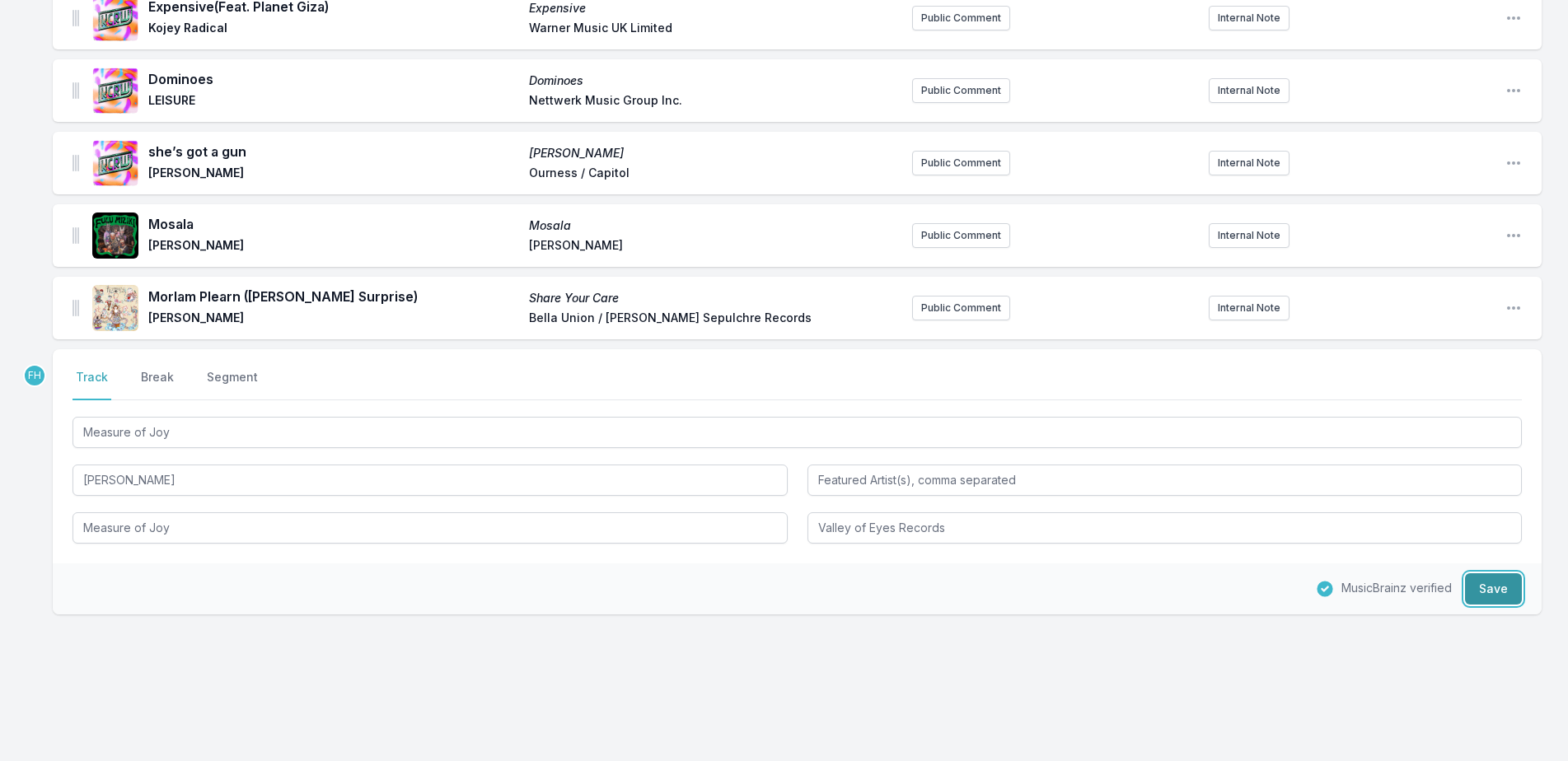
click at [1503, 589] on button "Save" at bounding box center [1493, 589] width 57 height 32
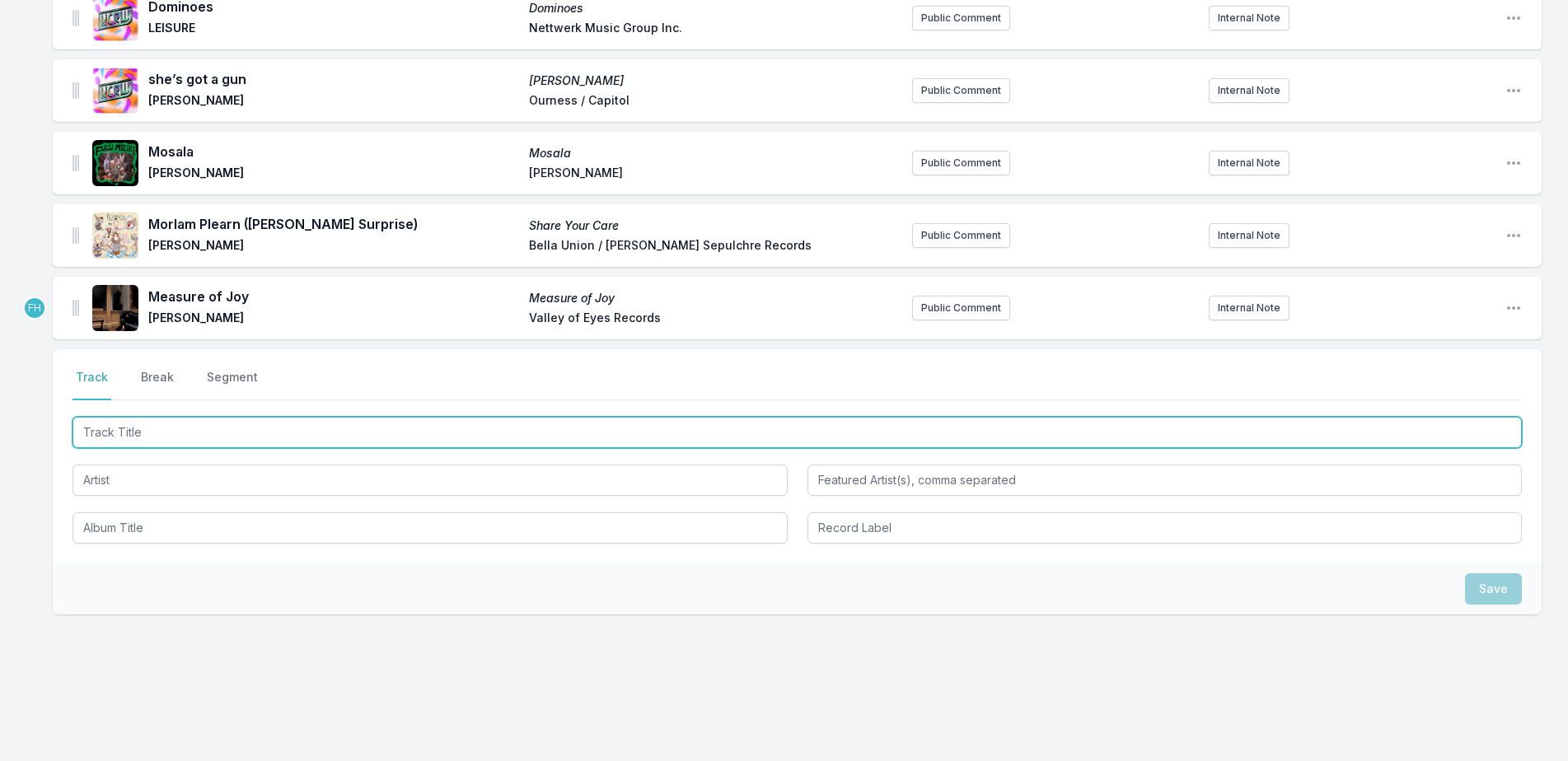
click at [172, 443] on input "Track Title" at bounding box center [796, 432] width 1449 height 32
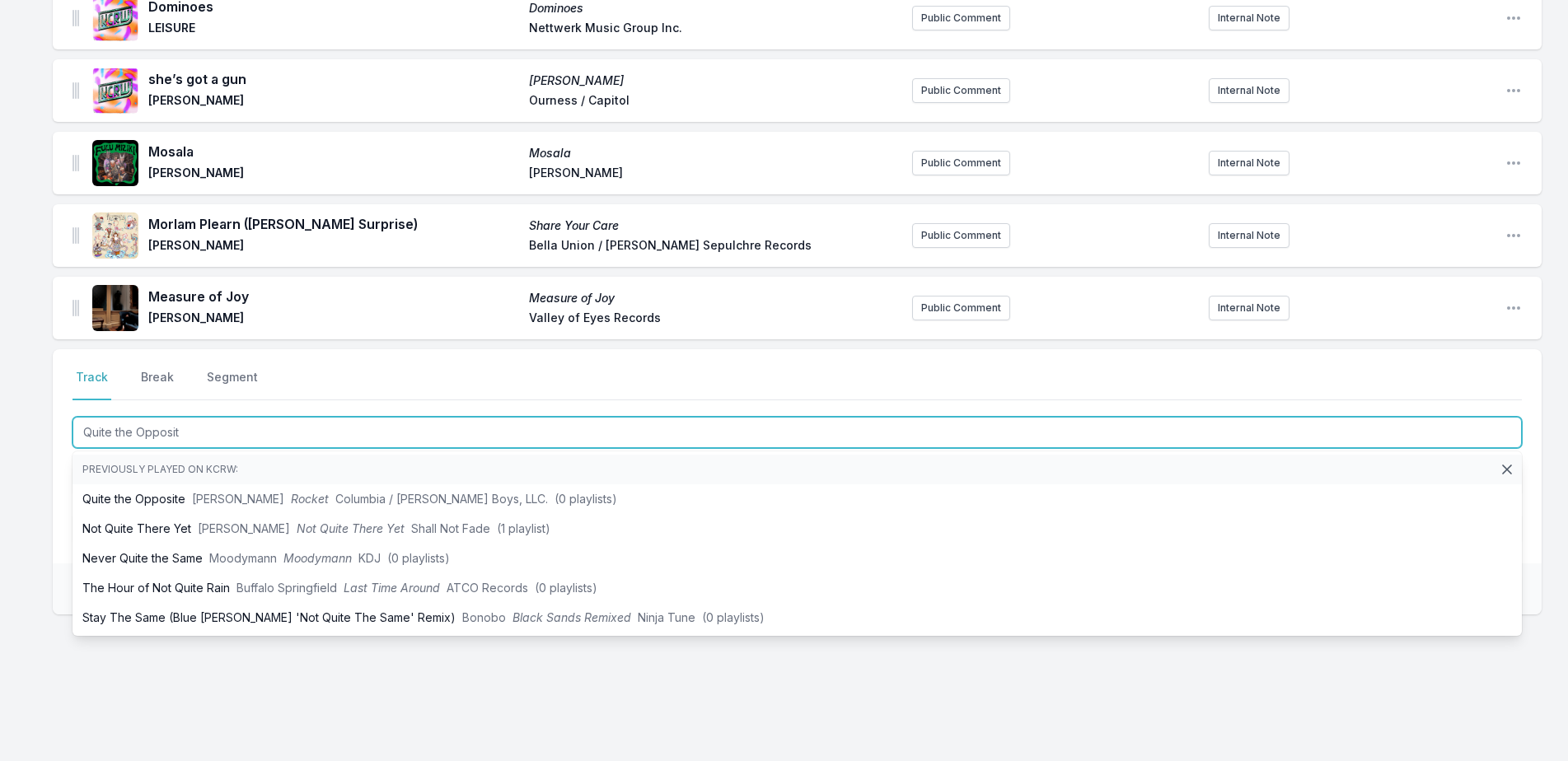
type input "Quite the Opposite"
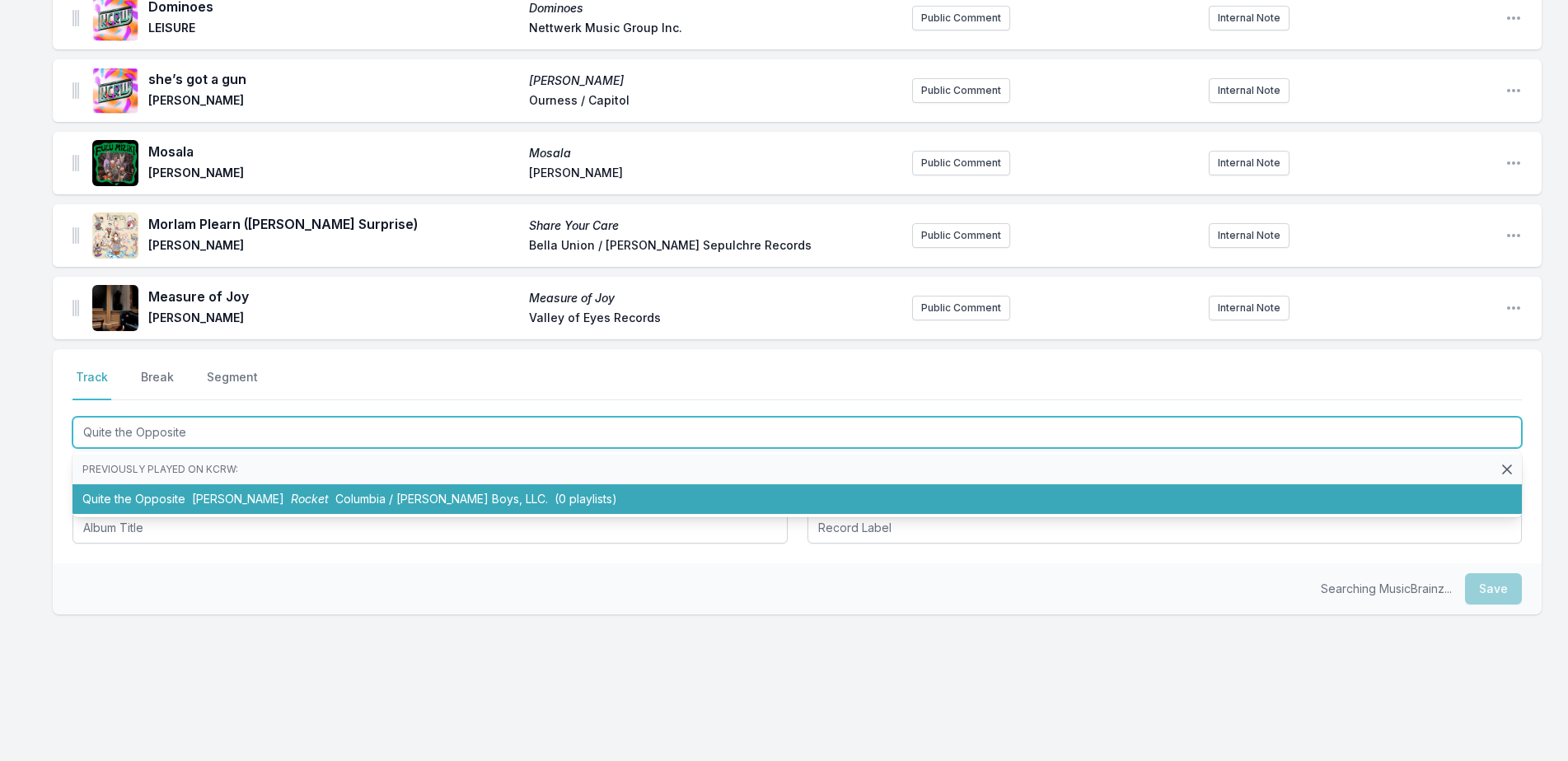
click at [196, 488] on li "Quite the Opposite [PERSON_NAME] Rocket Columbia / [PERSON_NAME] Boys, LLC. (0 …" at bounding box center [796, 499] width 1449 height 30
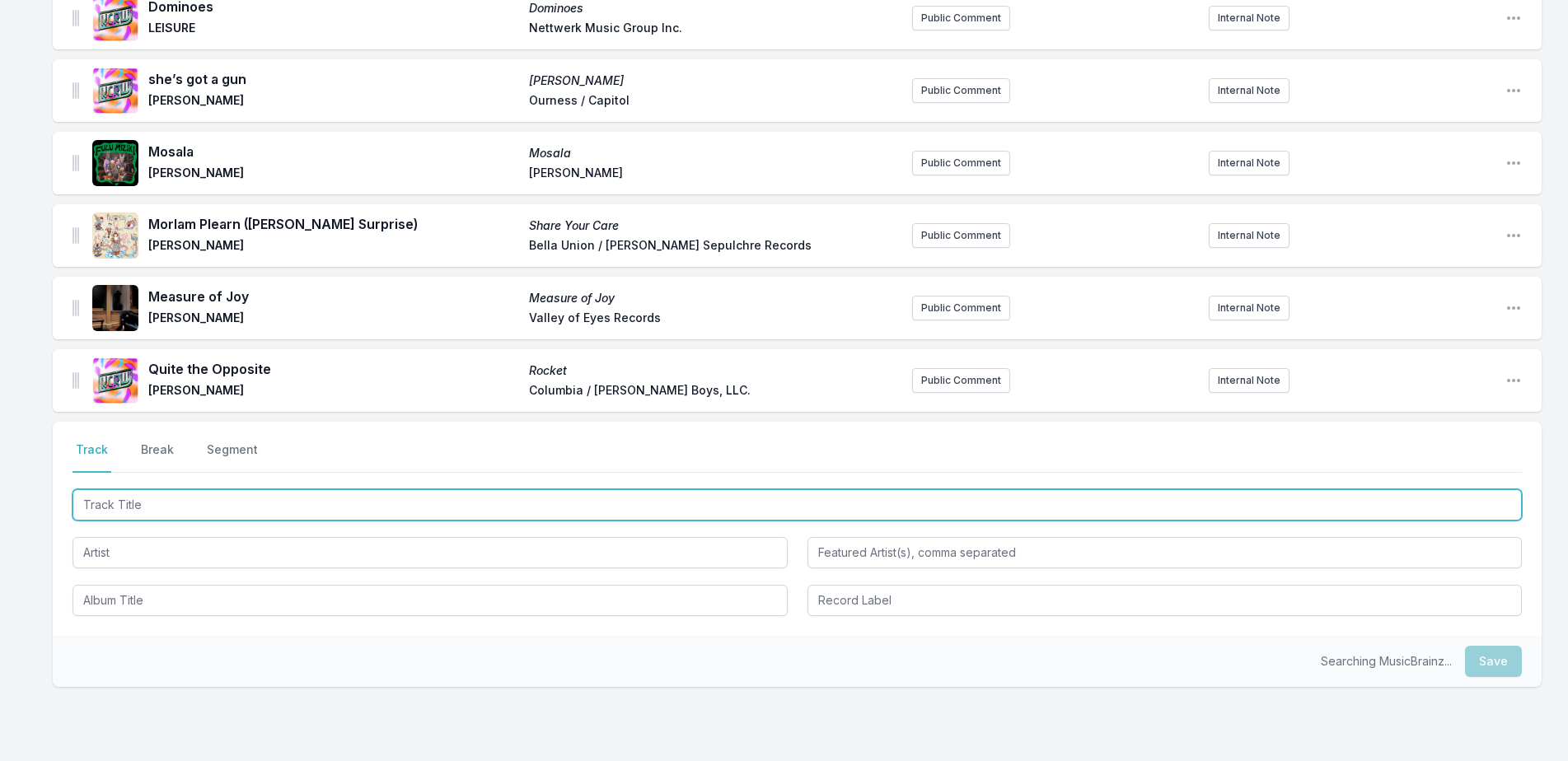
scroll to position [692, 0]
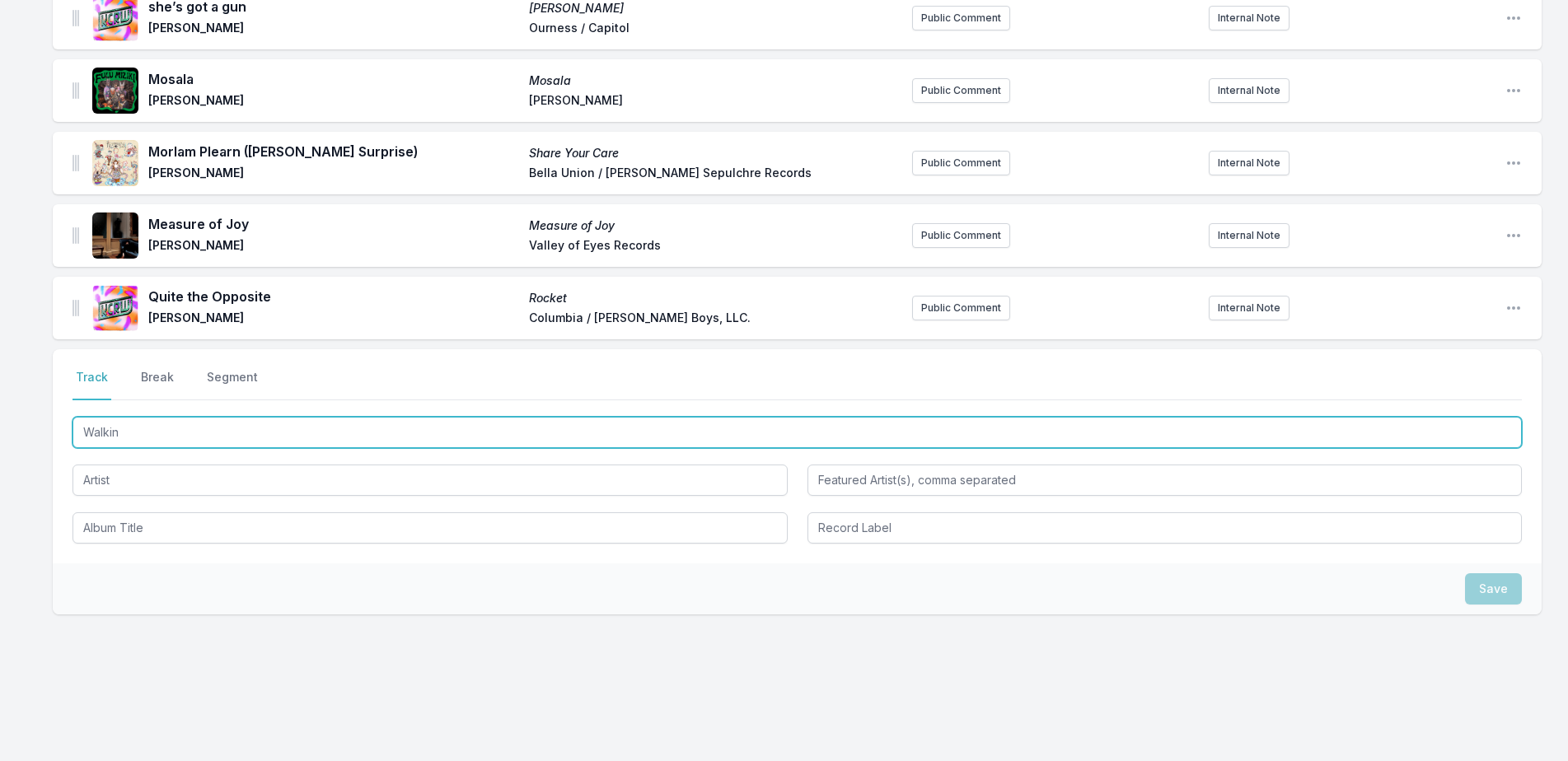
type input "Walking"
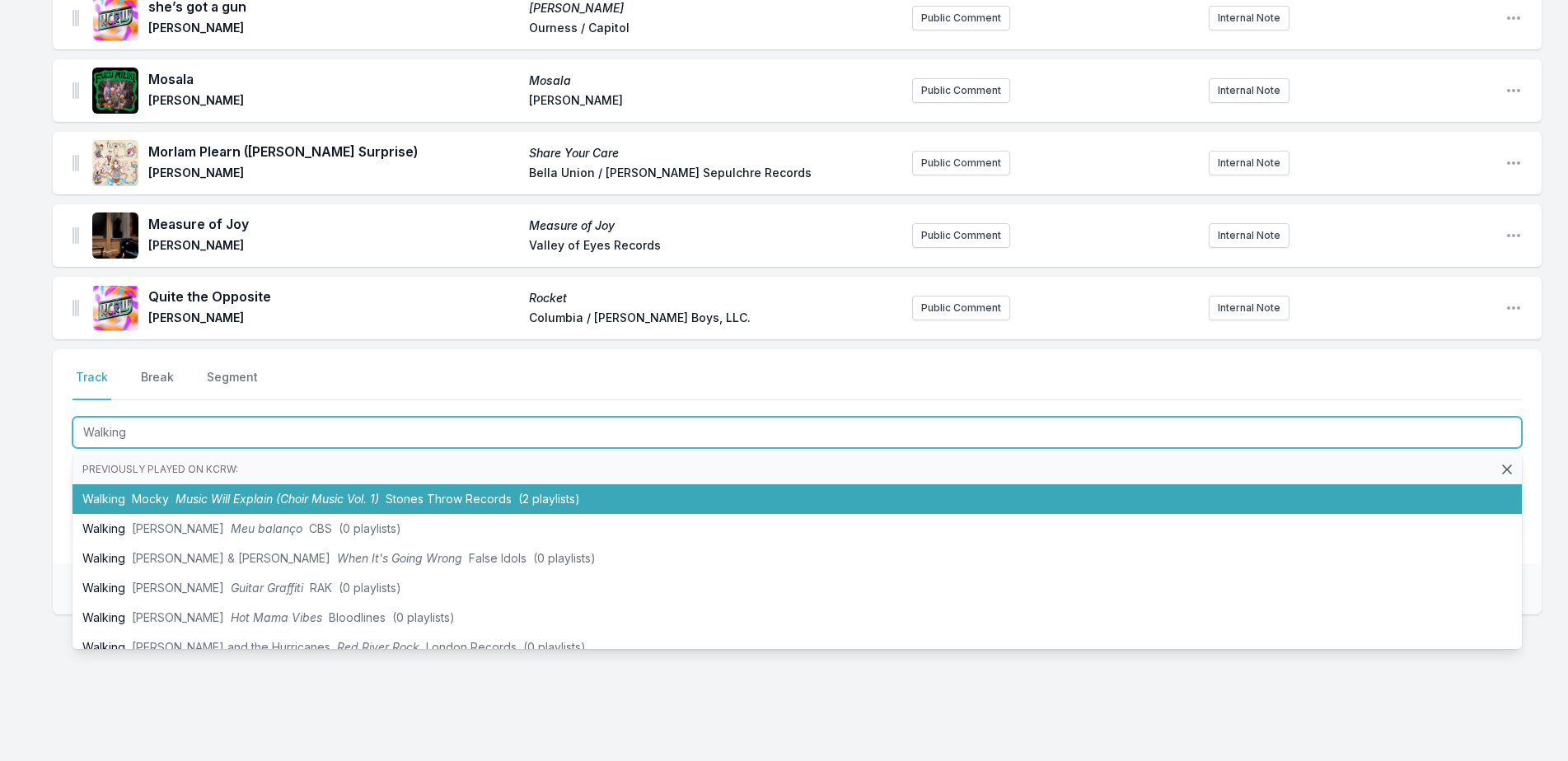
click at [287, 495] on span "Music Will Explain (Choir Music Vol. 1)" at bounding box center [277, 499] width 203 height 14
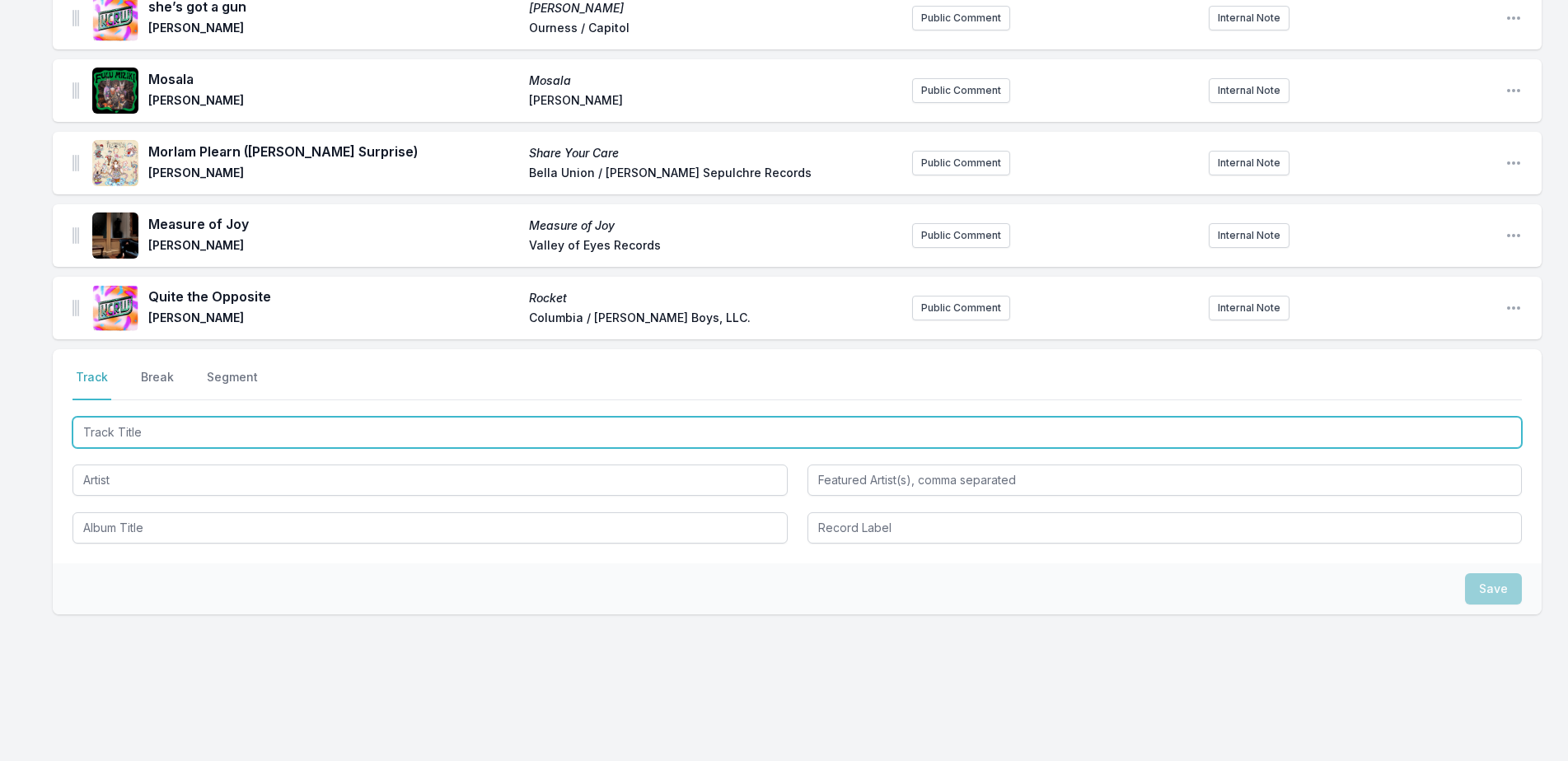
scroll to position [765, 0]
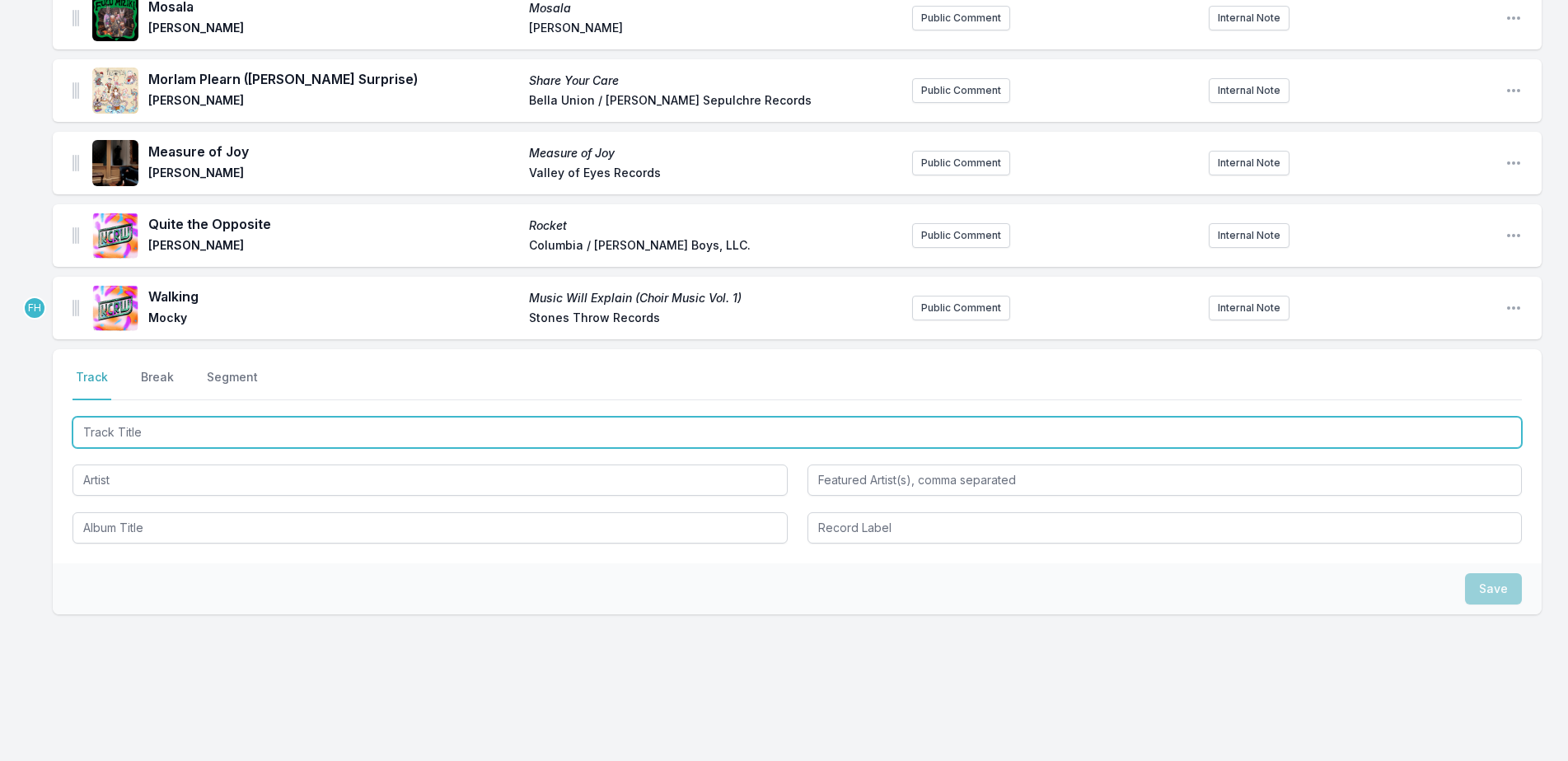
click at [237, 435] on input "Track Title" at bounding box center [796, 432] width 1449 height 32
type input "Black Soul Brothers"
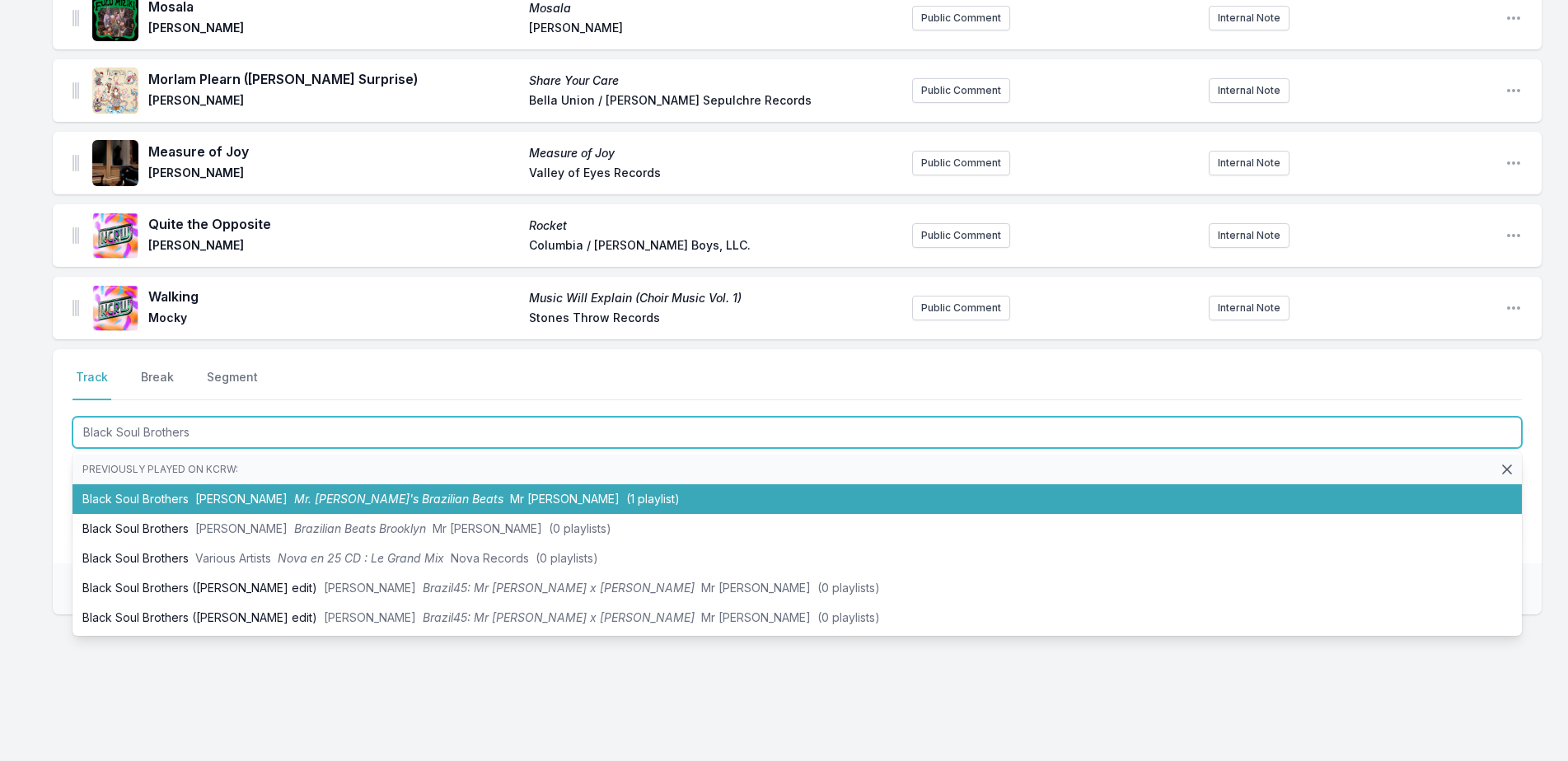
click at [233, 485] on li "Black Soul [PERSON_NAME] Mr. [PERSON_NAME]'s Brazilian Beats Mr [PERSON_NAME] (…" at bounding box center [796, 499] width 1449 height 30
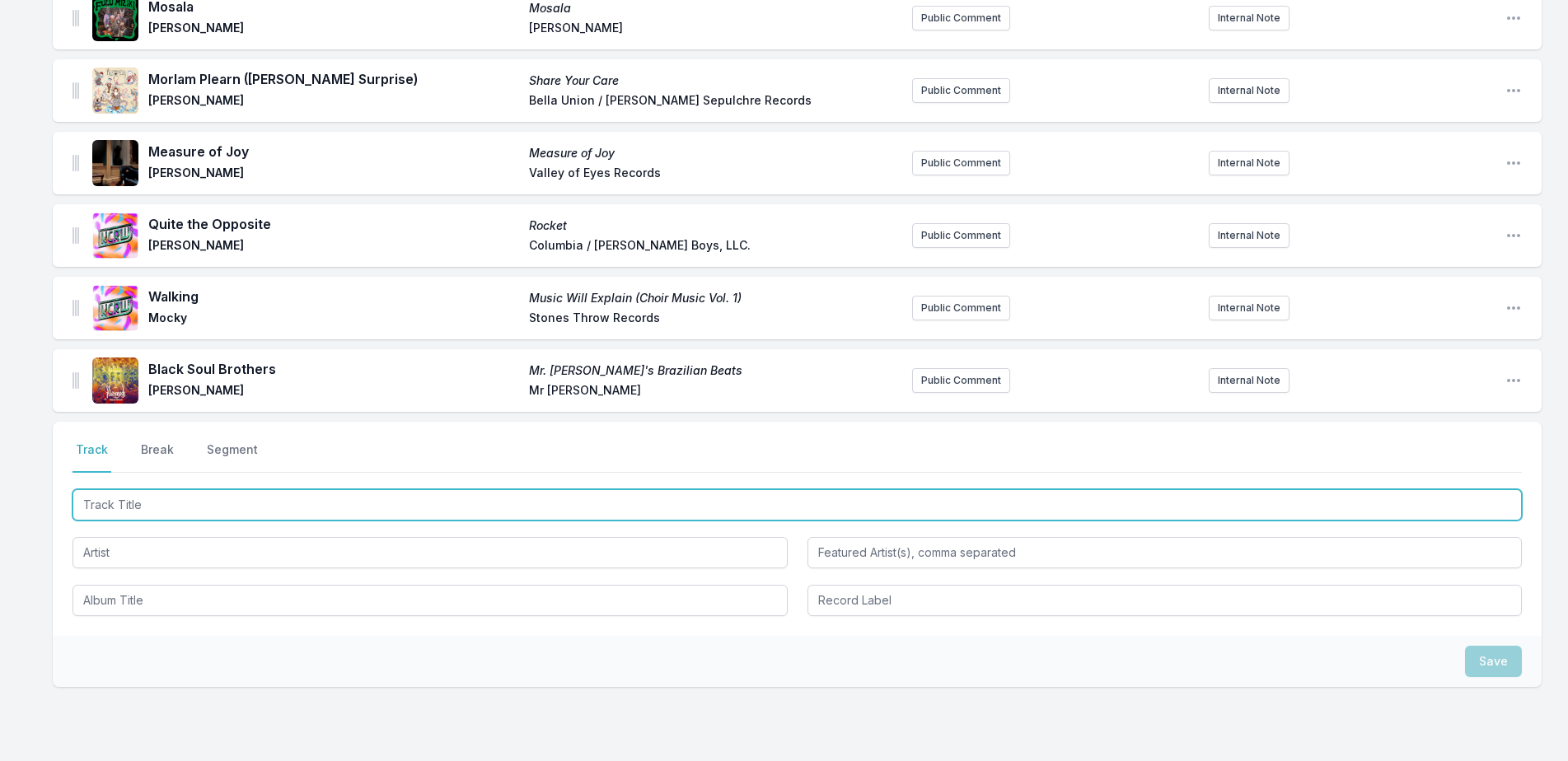
scroll to position [837, 0]
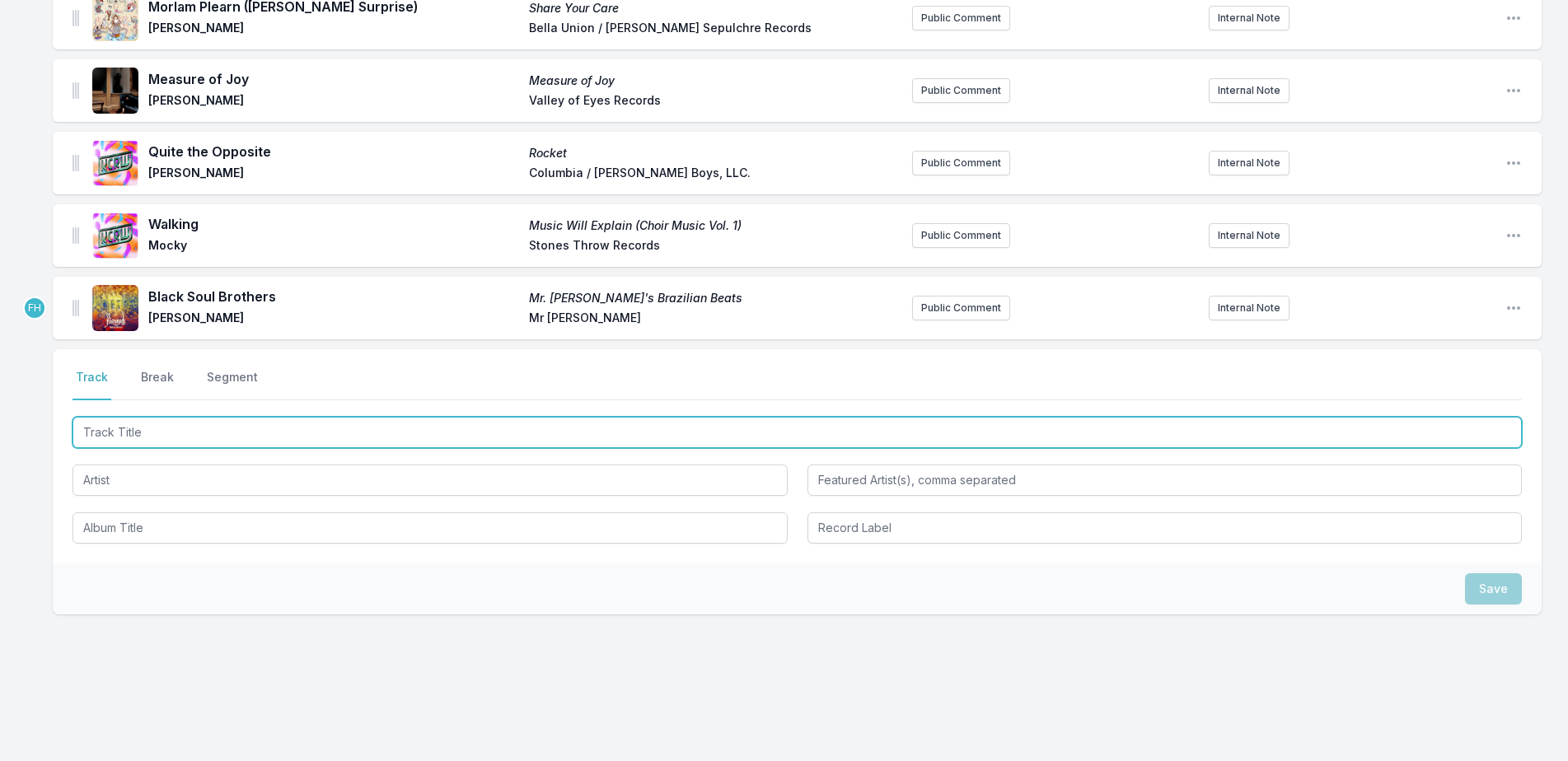
click at [223, 445] on input "Track Title" at bounding box center [796, 432] width 1449 height 32
type input "Disco Life"
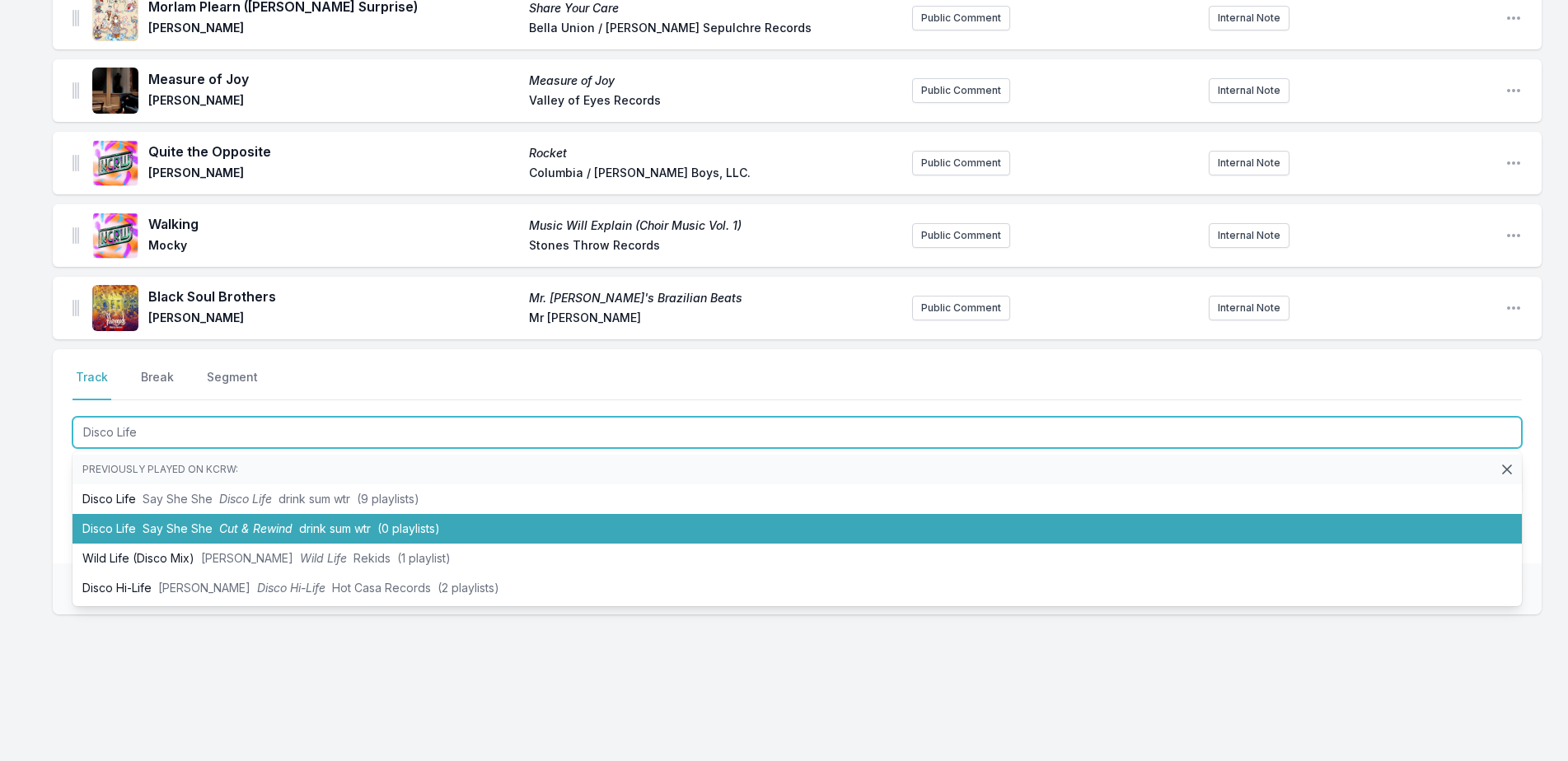
drag, startPoint x: 191, startPoint y: 489, endPoint x: 189, endPoint y: 523, distance: 34.1
click at [189, 523] on ul "Previously played on KCRW: Disco Life Say She She Disco Life drink sum wtr (9 p…" at bounding box center [796, 529] width 1449 height 155
click at [189, 523] on span "Say She She" at bounding box center [178, 528] width 70 height 14
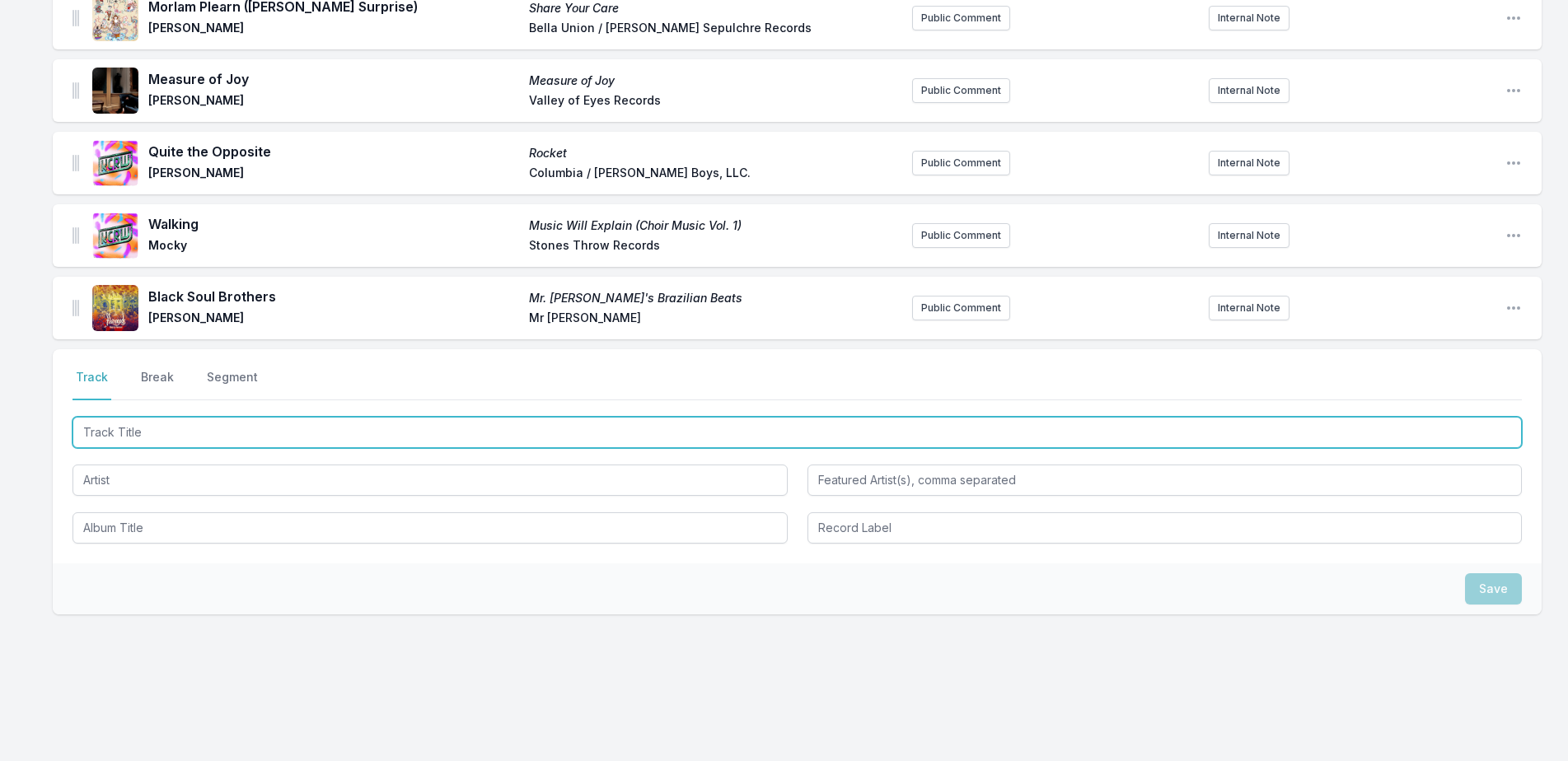
scroll to position [910, 0]
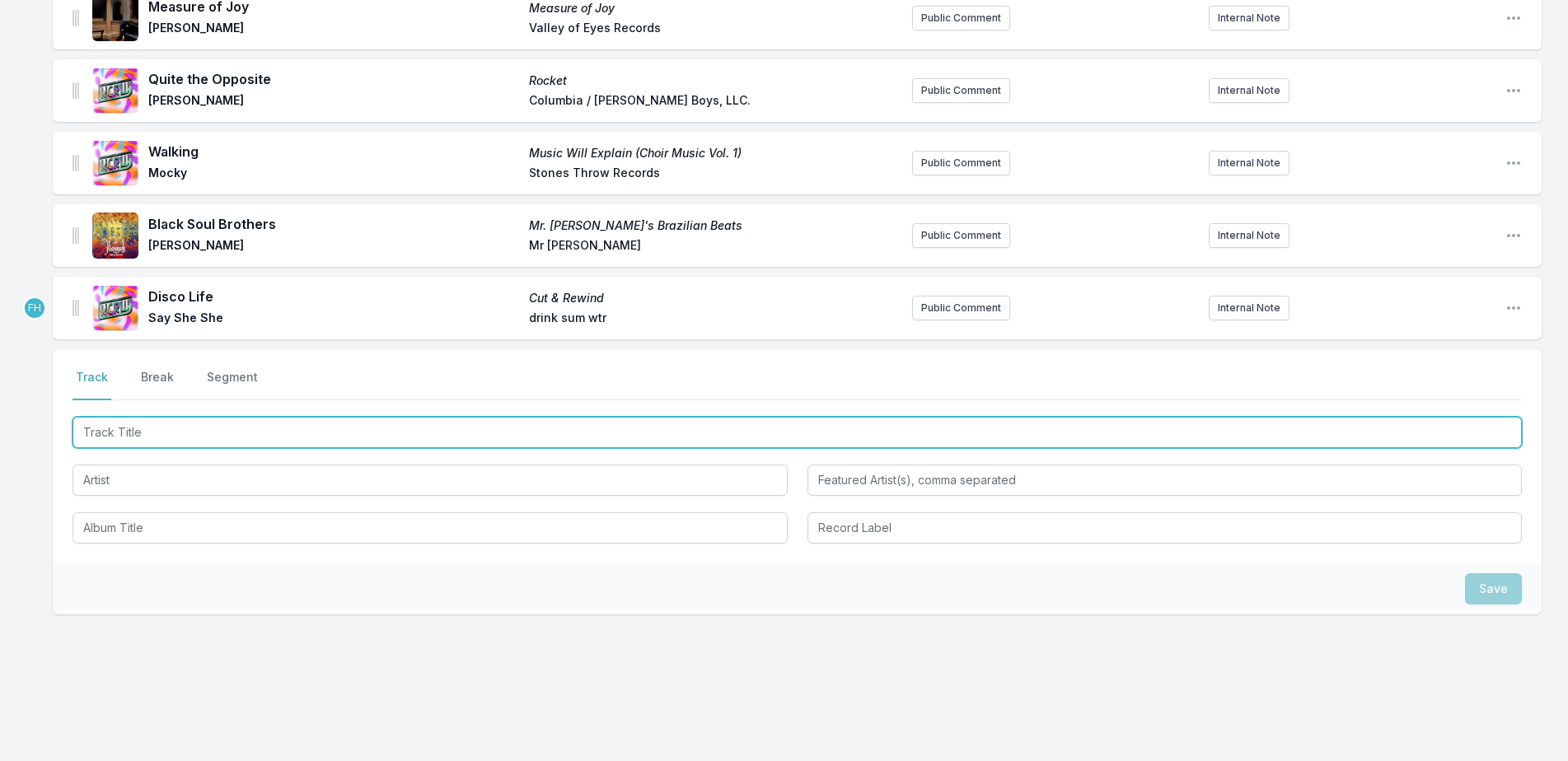
click at [196, 446] on input "Track Title" at bounding box center [796, 432] width 1449 height 32
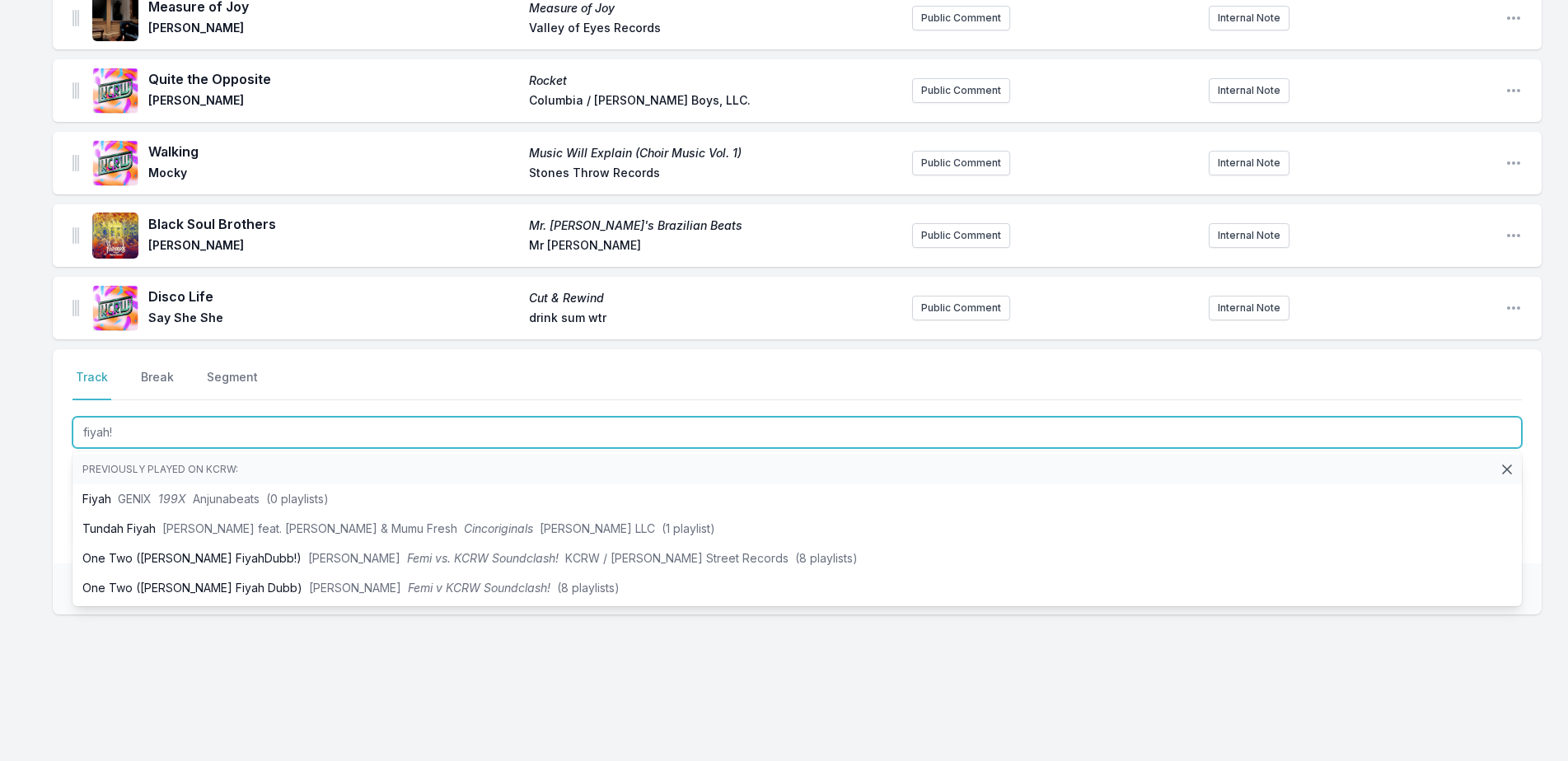
type input "fiyah!"
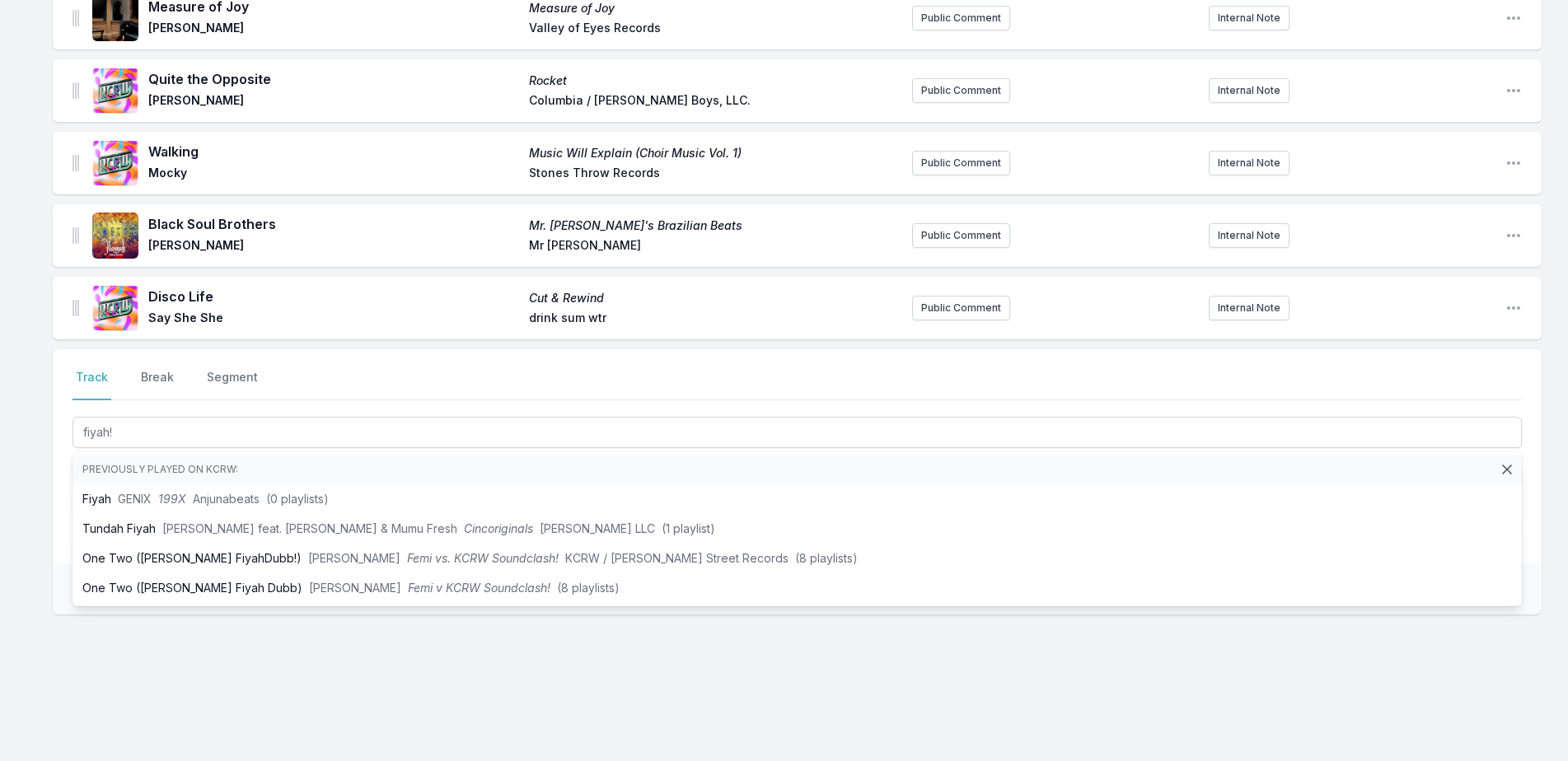
click at [22, 573] on div "ZUU (zoo) GOLDEN DAYS [PERSON_NAME] goldendays FM Public Comment Internal Note …" at bounding box center [784, 17] width 1568 height 1511
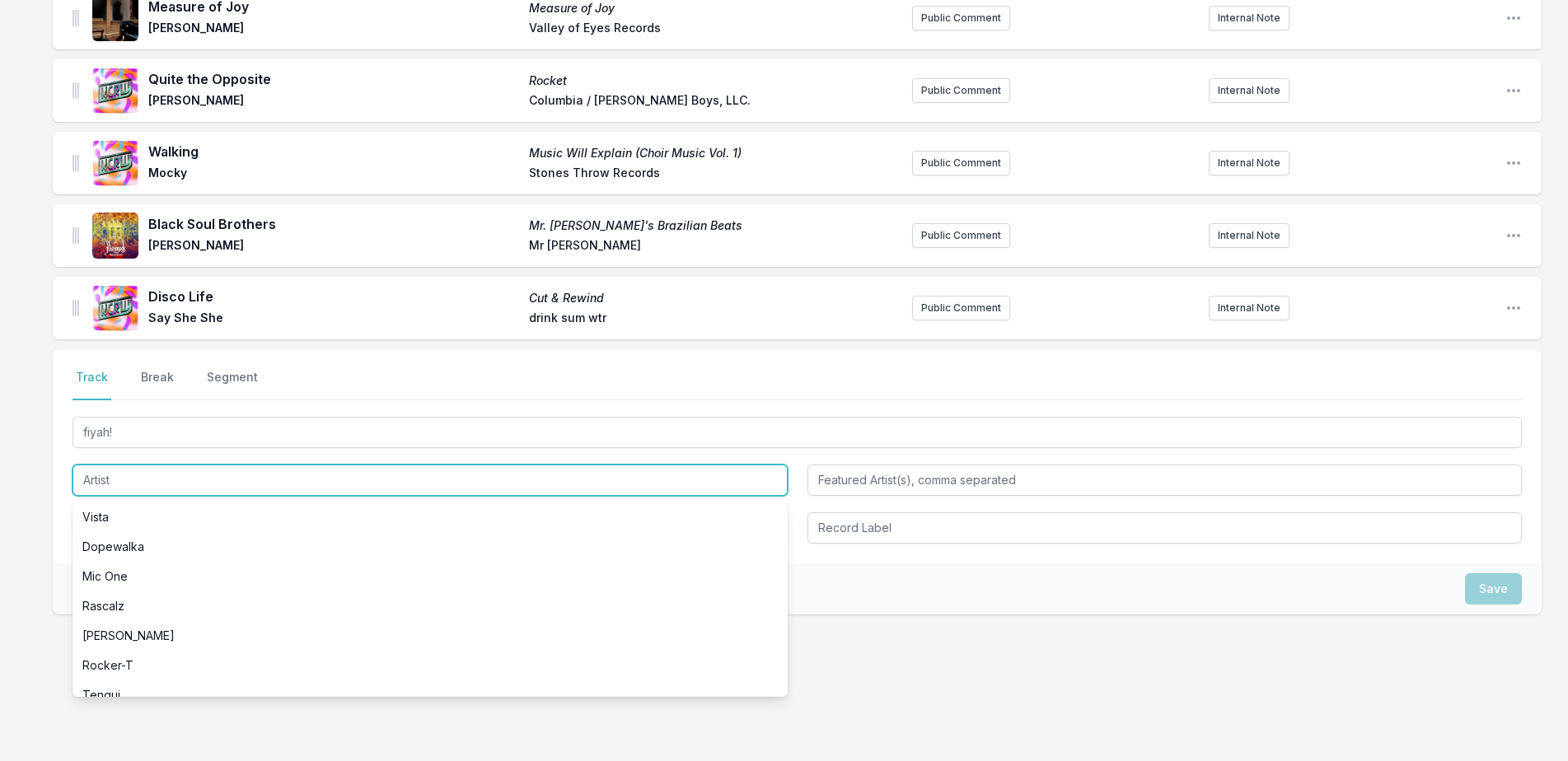
click at [137, 486] on input "Artist" at bounding box center [430, 481] width 715 height 32
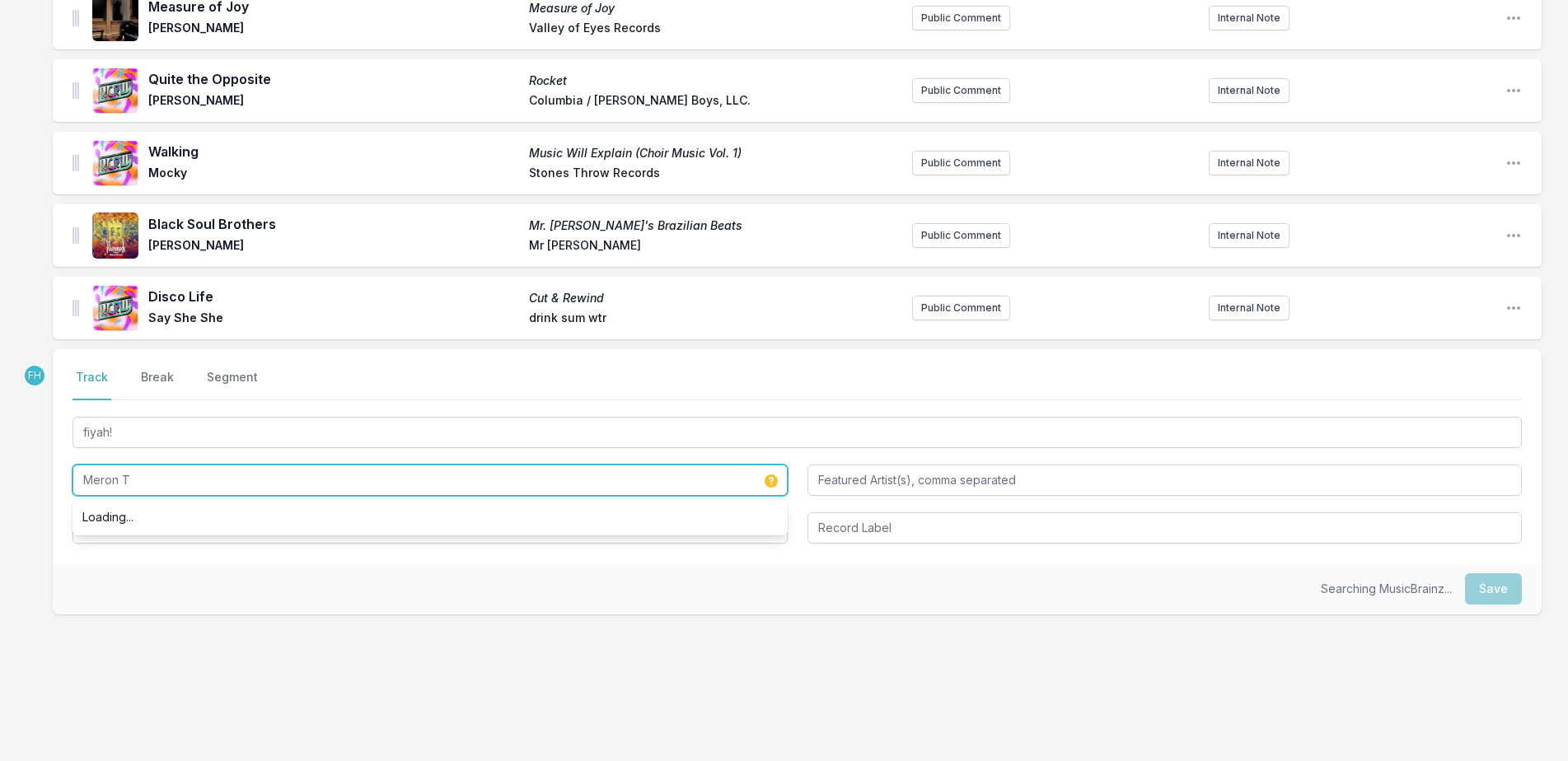
type input "Meron T"
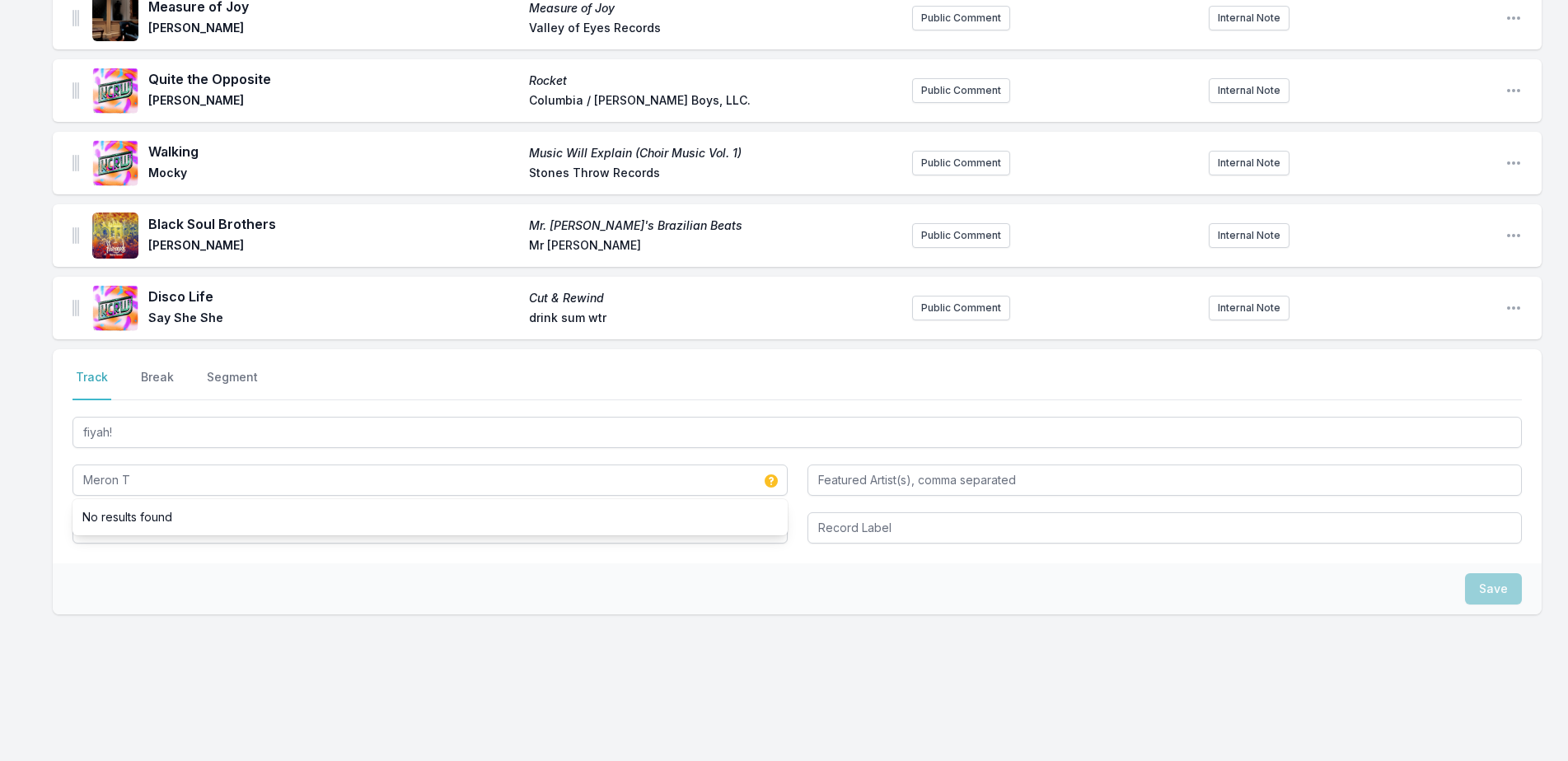
click at [165, 575] on div "Save" at bounding box center [797, 589] width 1489 height 51
click at [201, 528] on input "Album Title" at bounding box center [430, 528] width 715 height 32
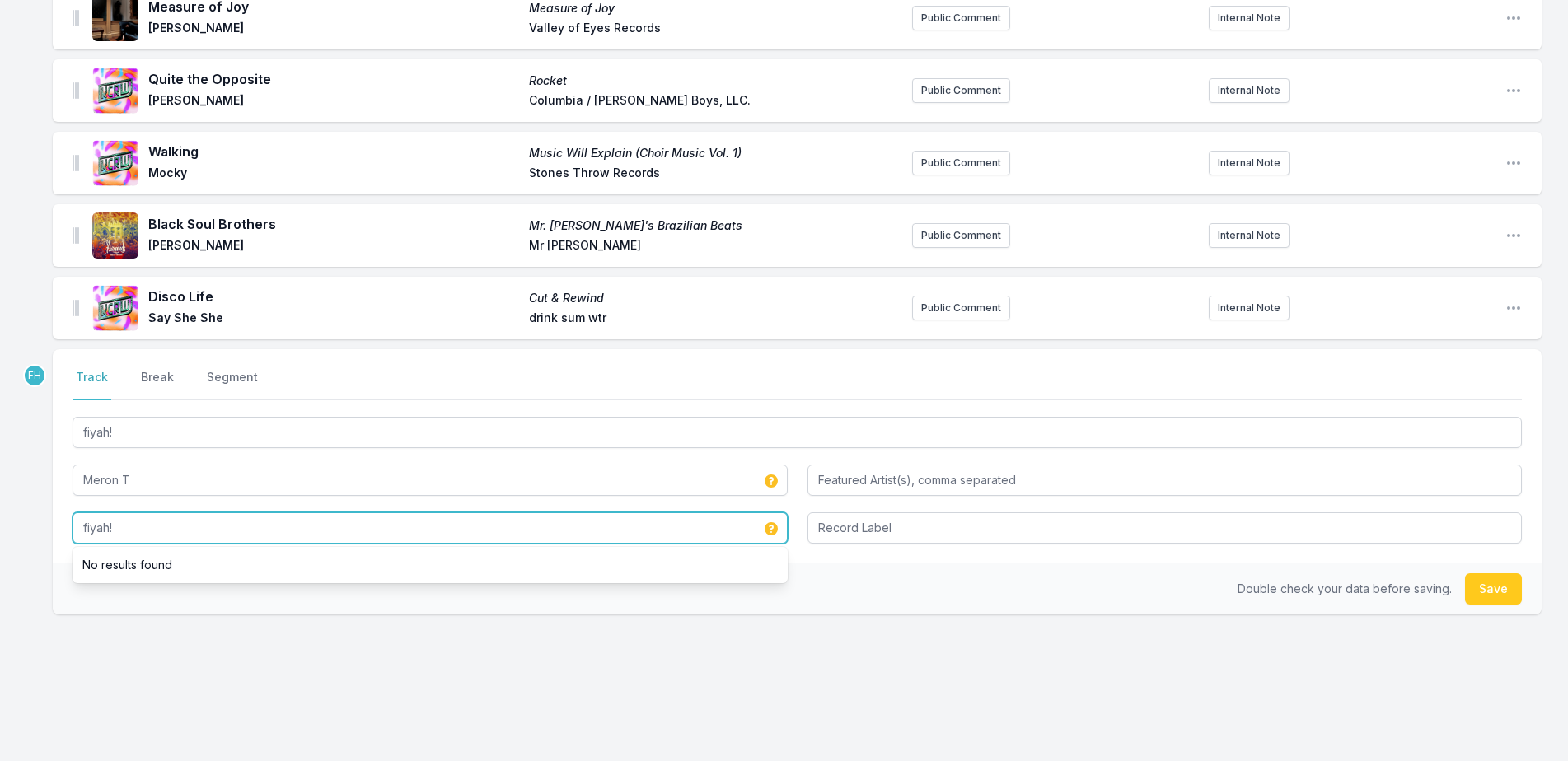
type input "fiyah!"
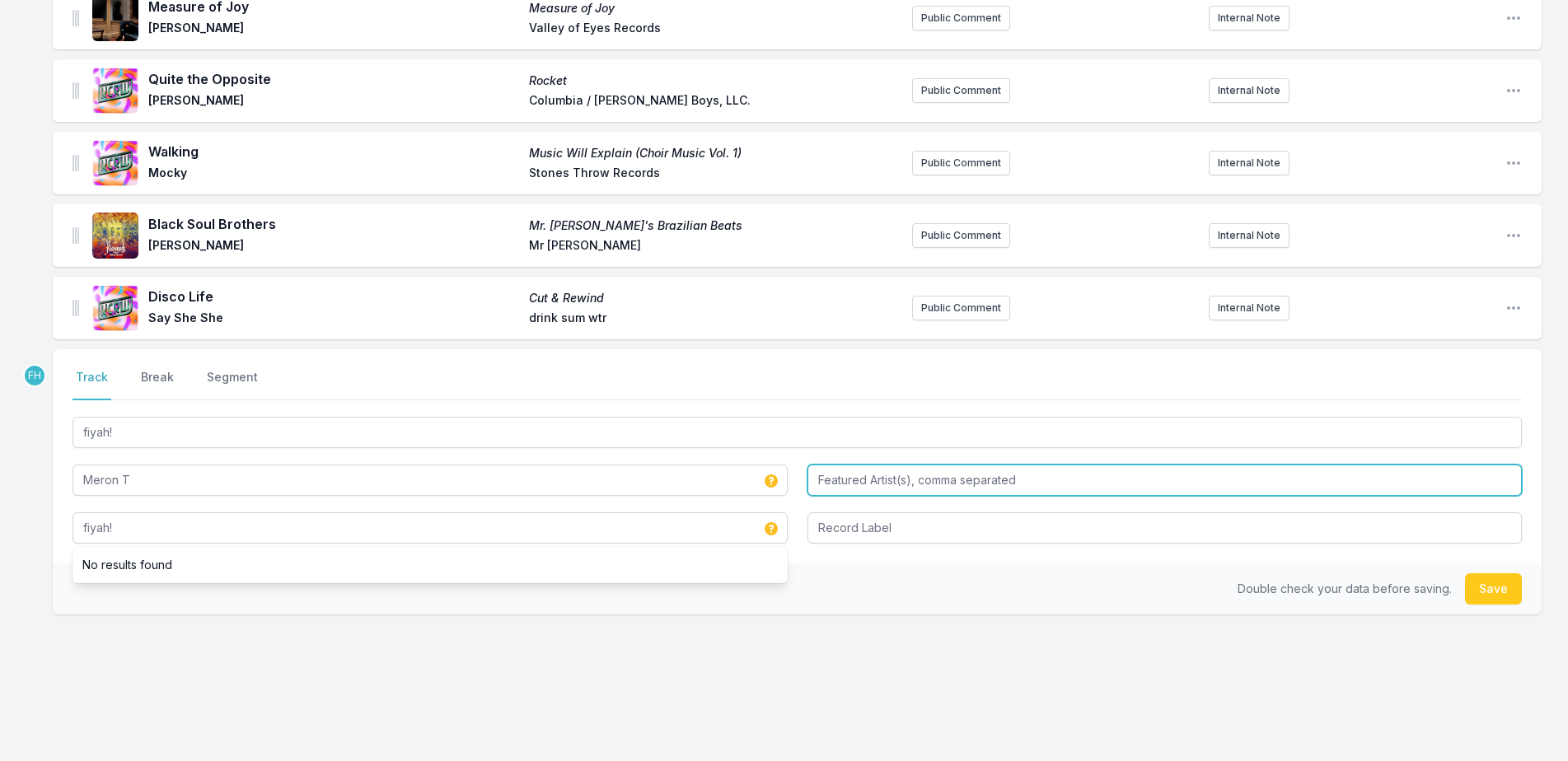
click at [857, 474] on input "Featured Artist(s), comma separated" at bounding box center [1165, 481] width 715 height 32
type input "[PERSON_NAME], IZCO"
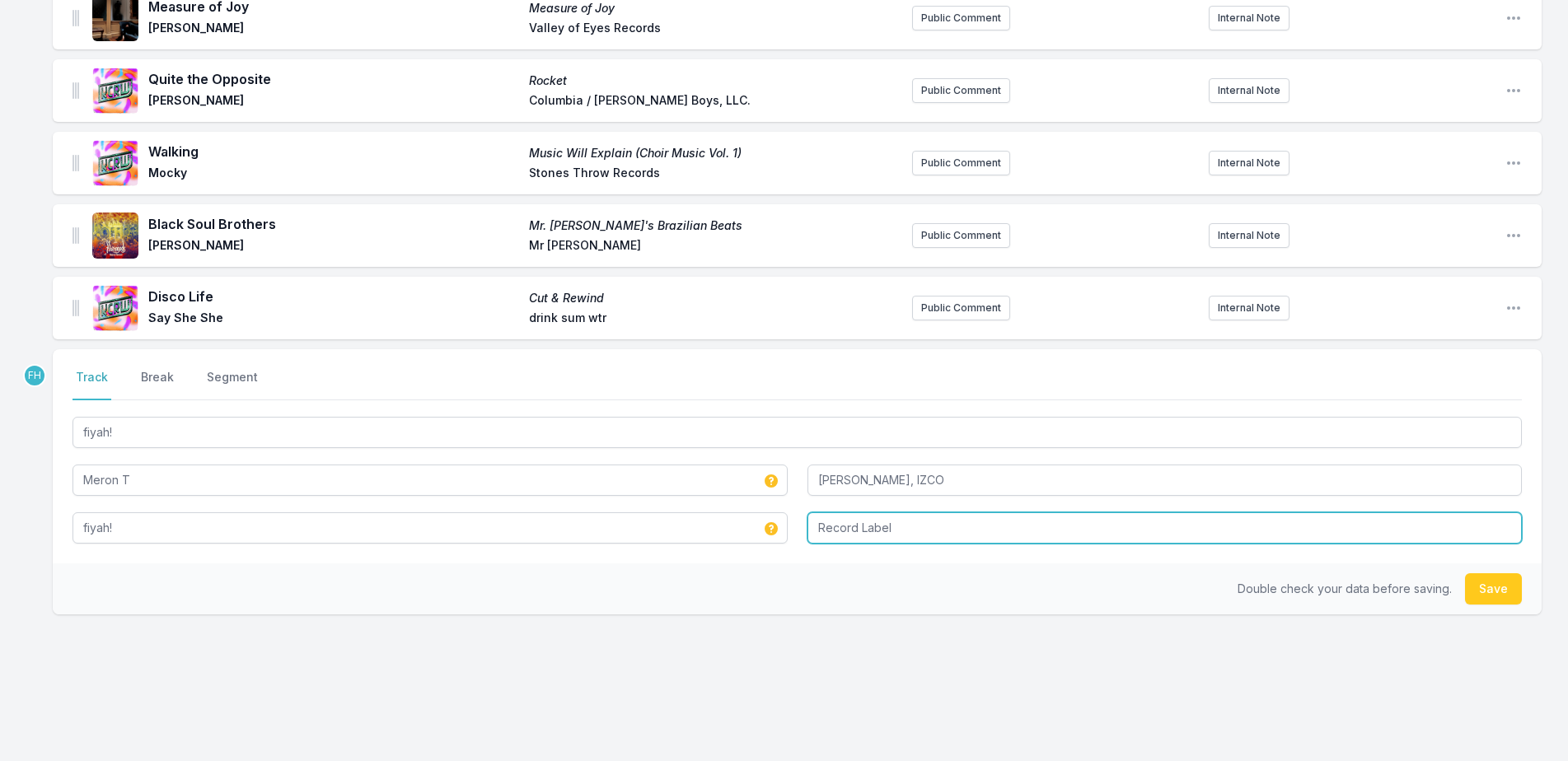
click at [1011, 536] on input "Record Label" at bounding box center [1165, 528] width 715 height 32
type input "Meron T // Ditto Music"
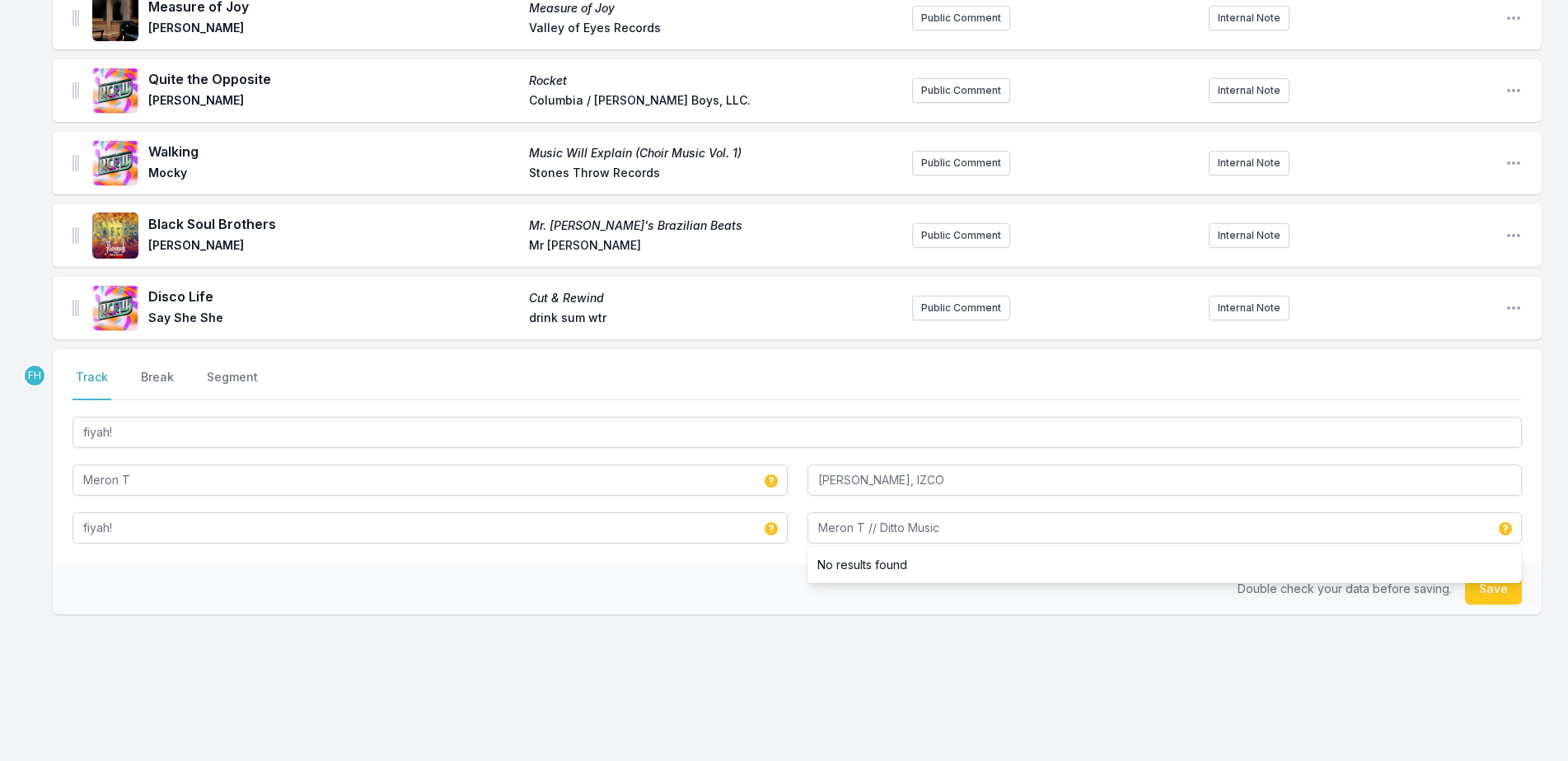
click at [774, 582] on div "Double check your data before saving. Save" at bounding box center [797, 589] width 1489 height 51
click at [1498, 588] on button "Save" at bounding box center [1493, 589] width 57 height 32
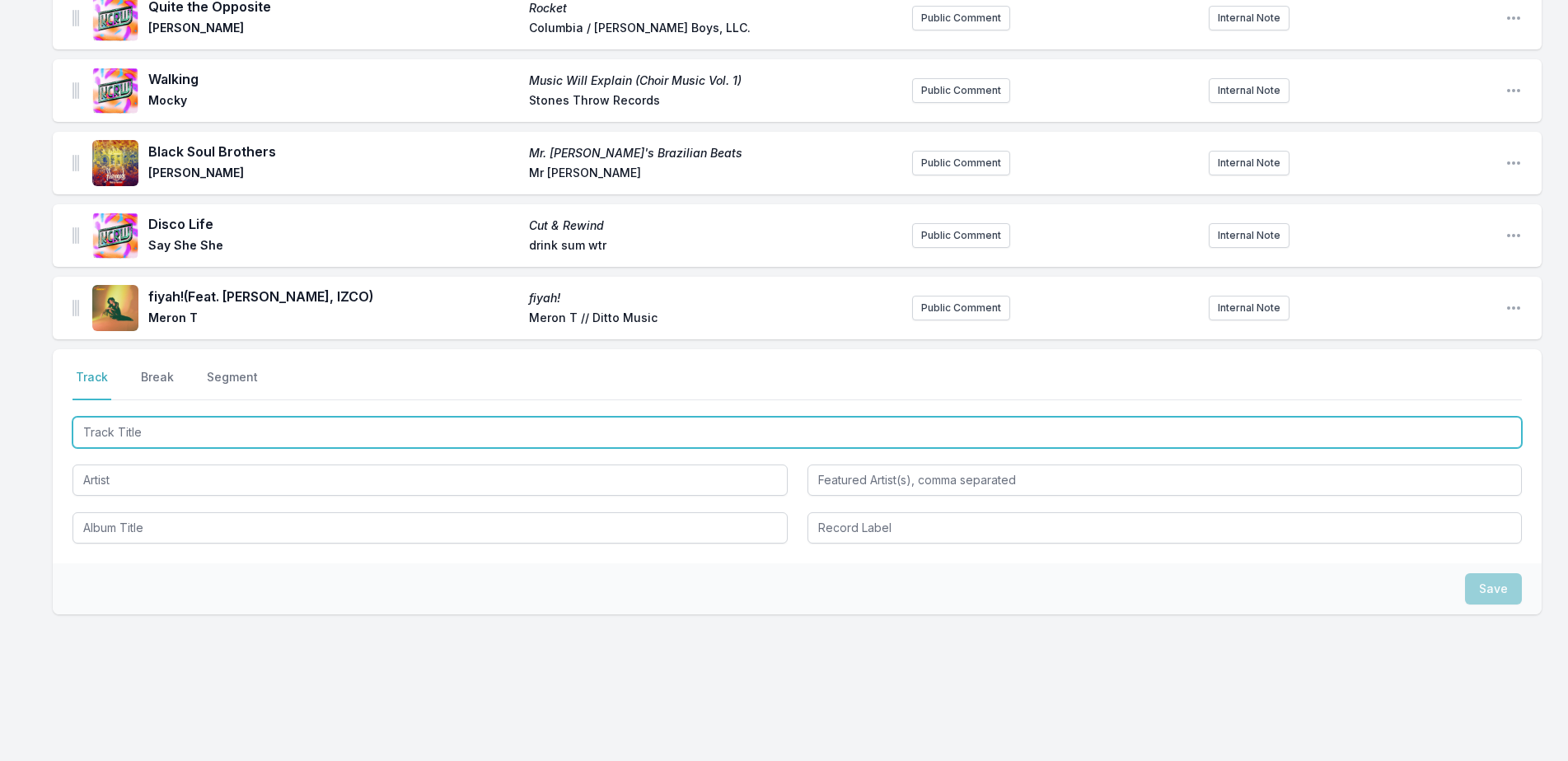
click at [279, 432] on input "Track Title" at bounding box center [796, 432] width 1449 height 32
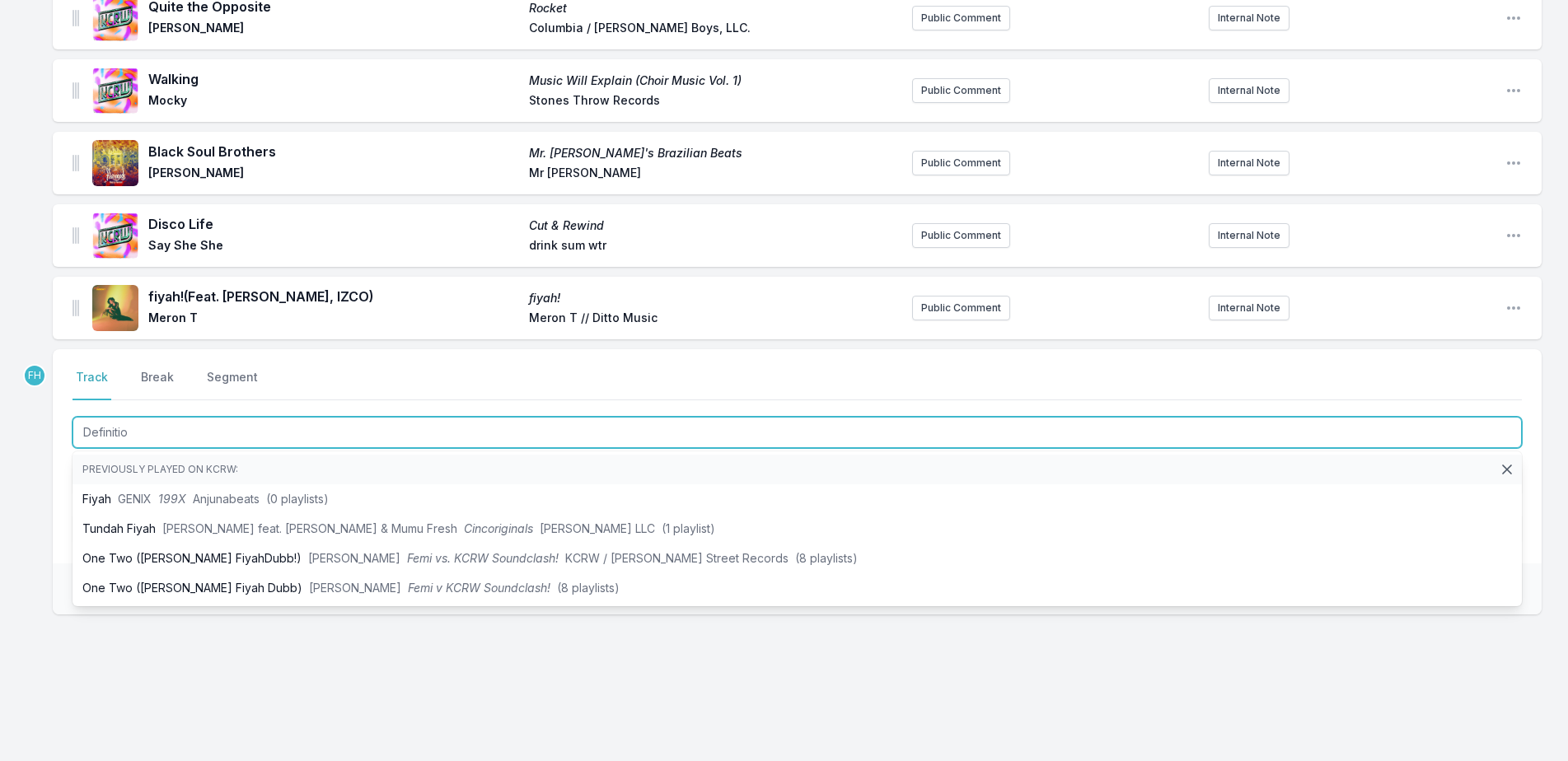
type input "Definition"
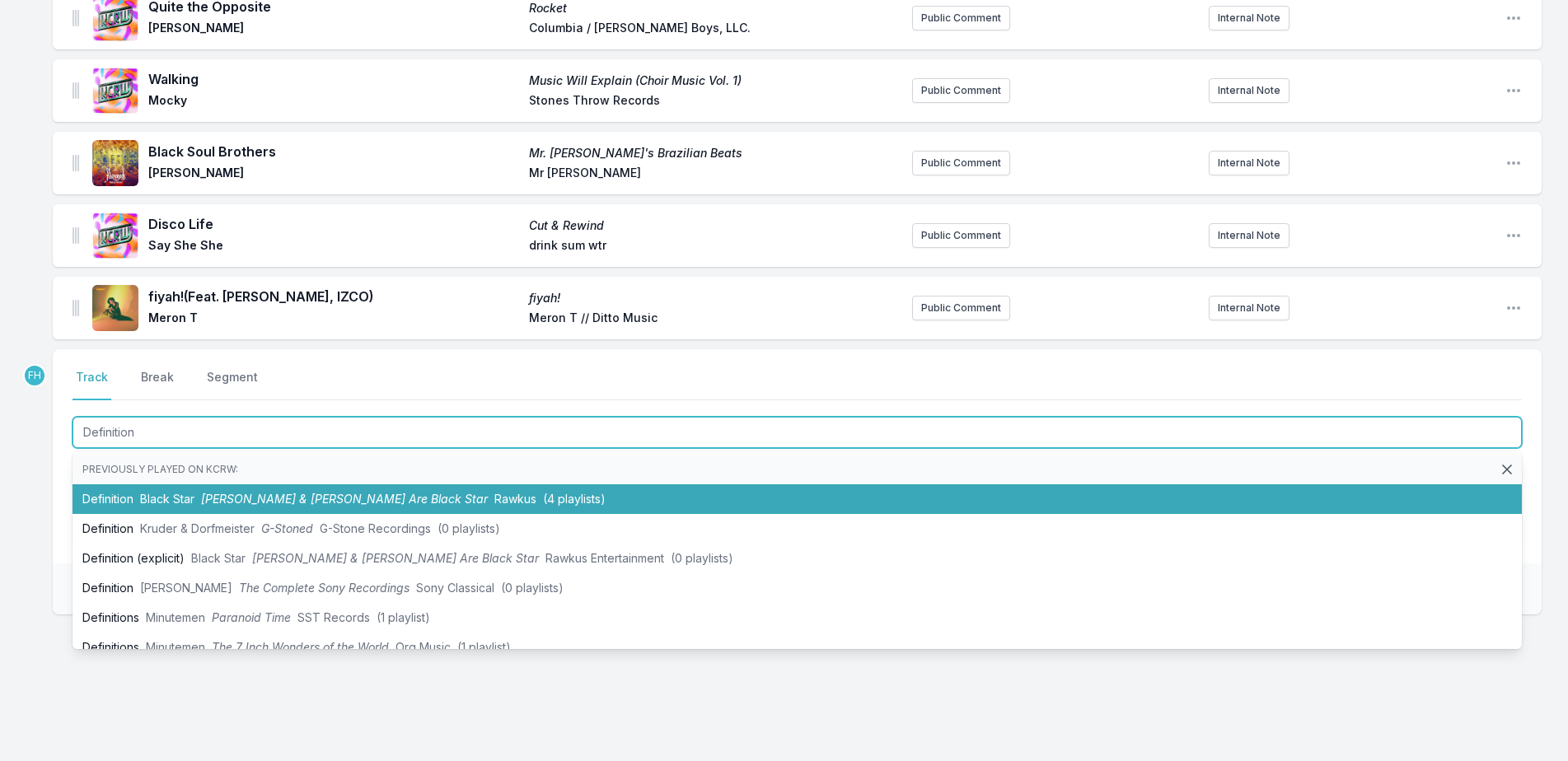
click at [255, 491] on span "[PERSON_NAME] & [PERSON_NAME] Are Black Star" at bounding box center [344, 499] width 287 height 14
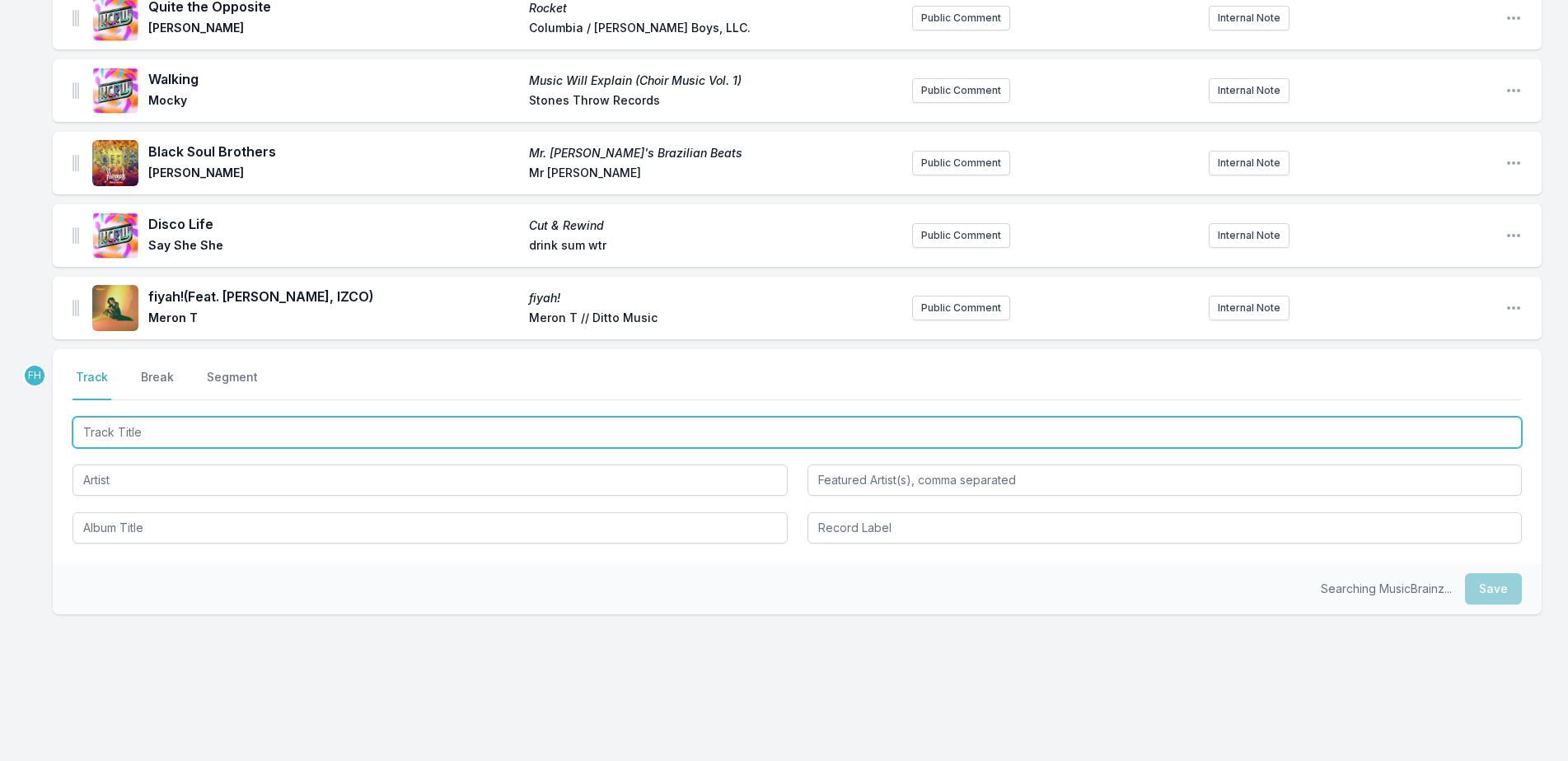
scroll to position [1054, 0]
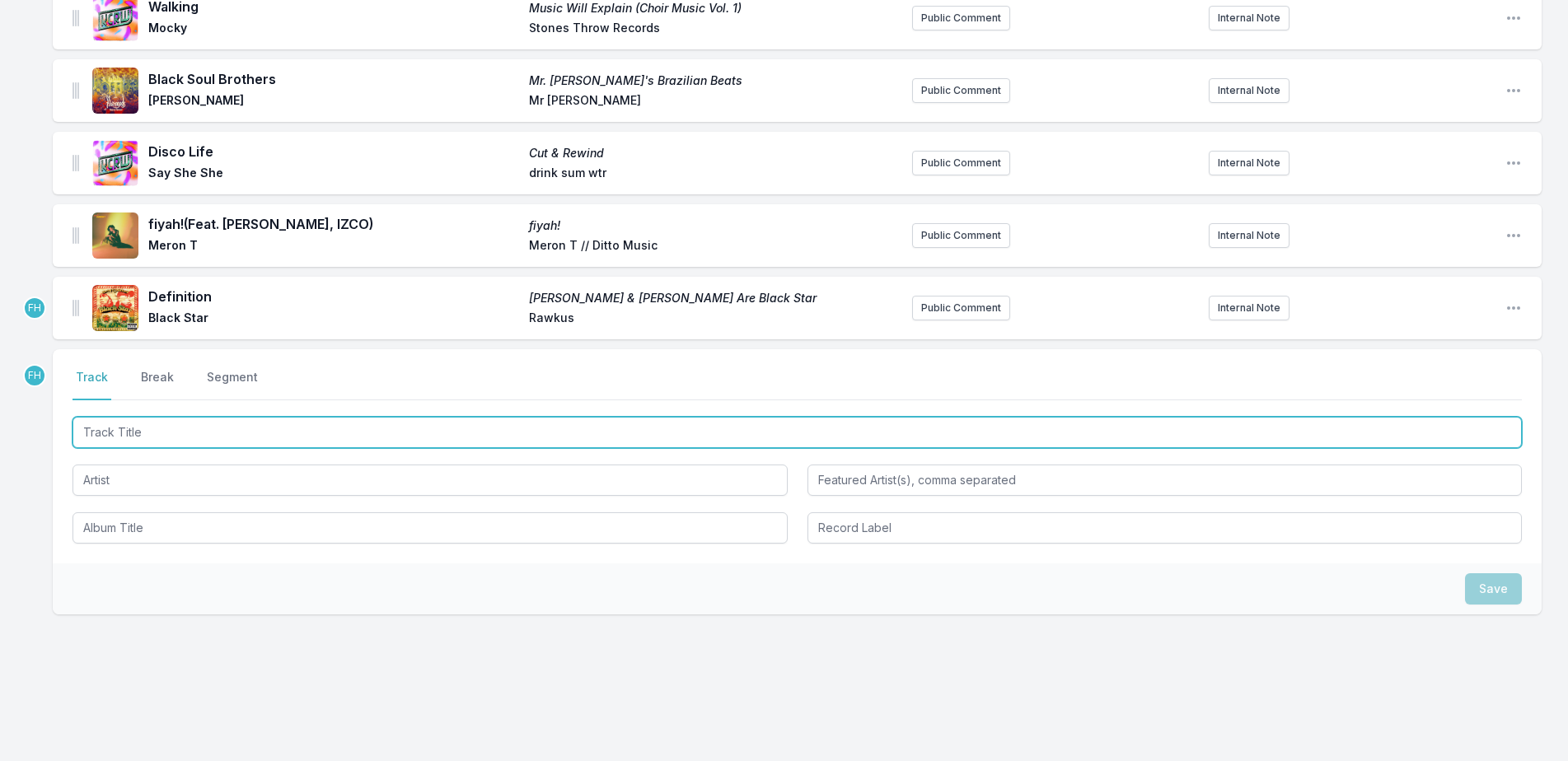
click at [199, 425] on input "Track Title" at bounding box center [796, 432] width 1449 height 32
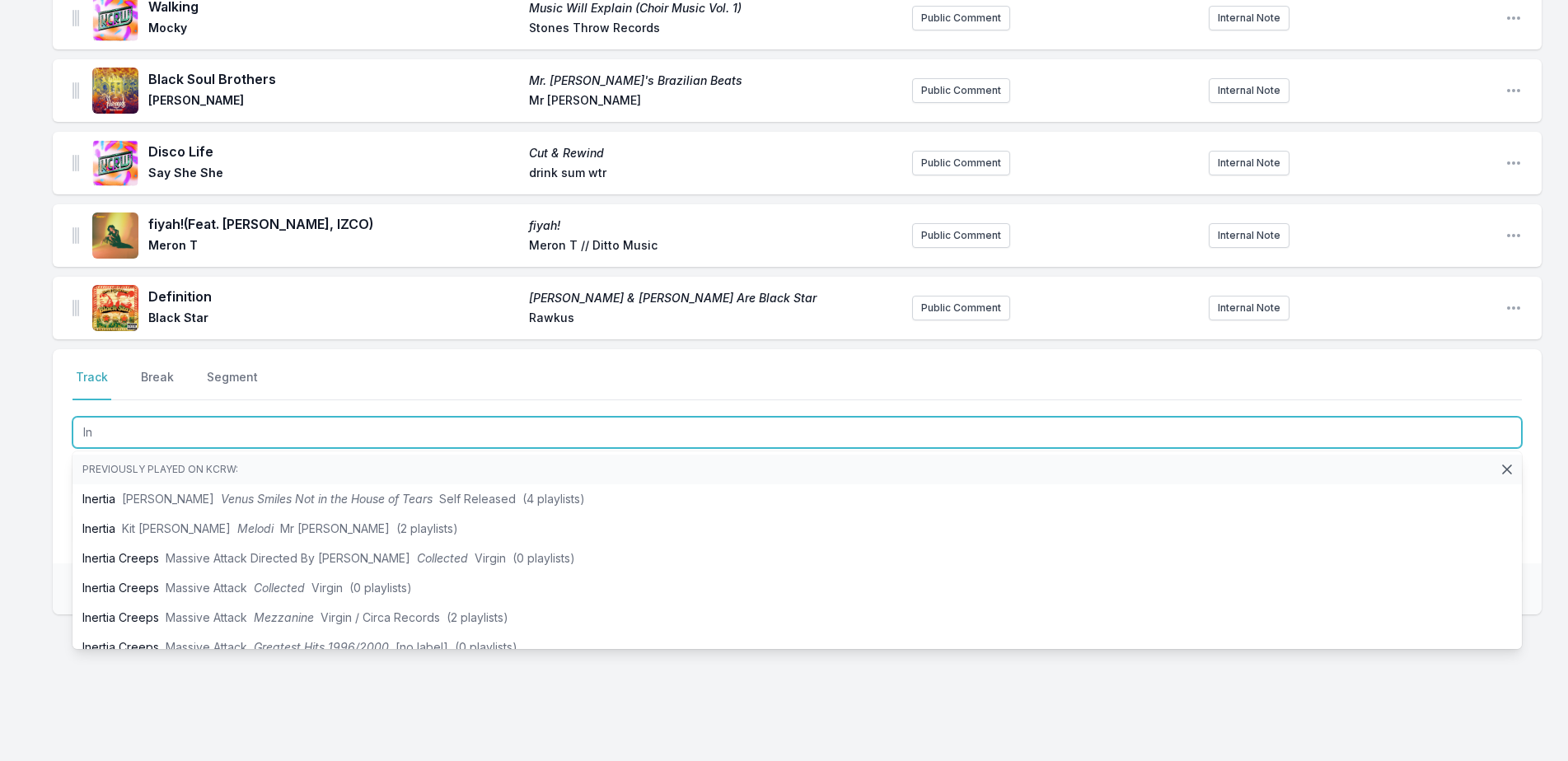
type input "I"
type input "Quiero Vivir"
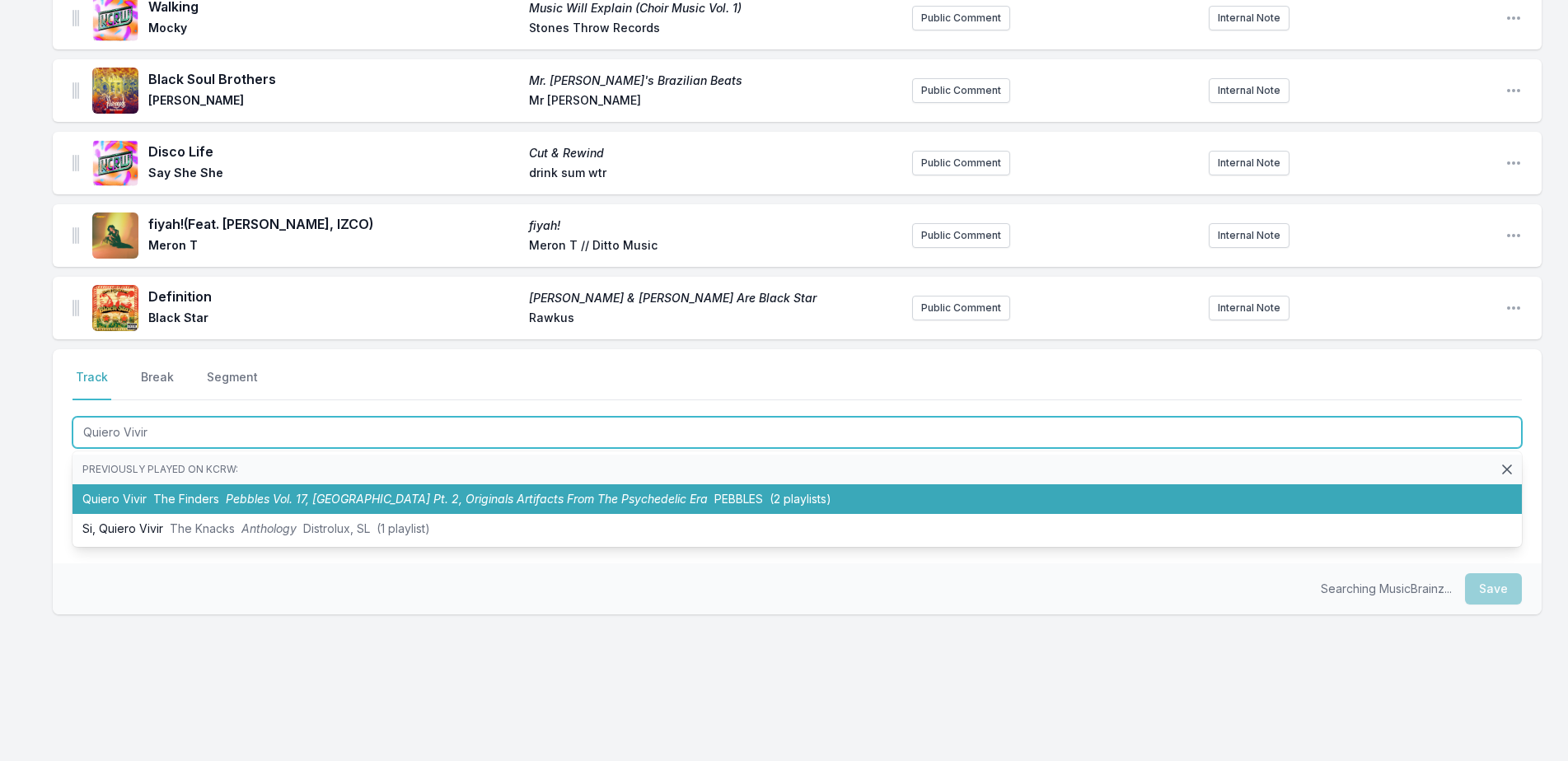
click at [178, 495] on span "The Finders" at bounding box center [186, 499] width 66 height 14
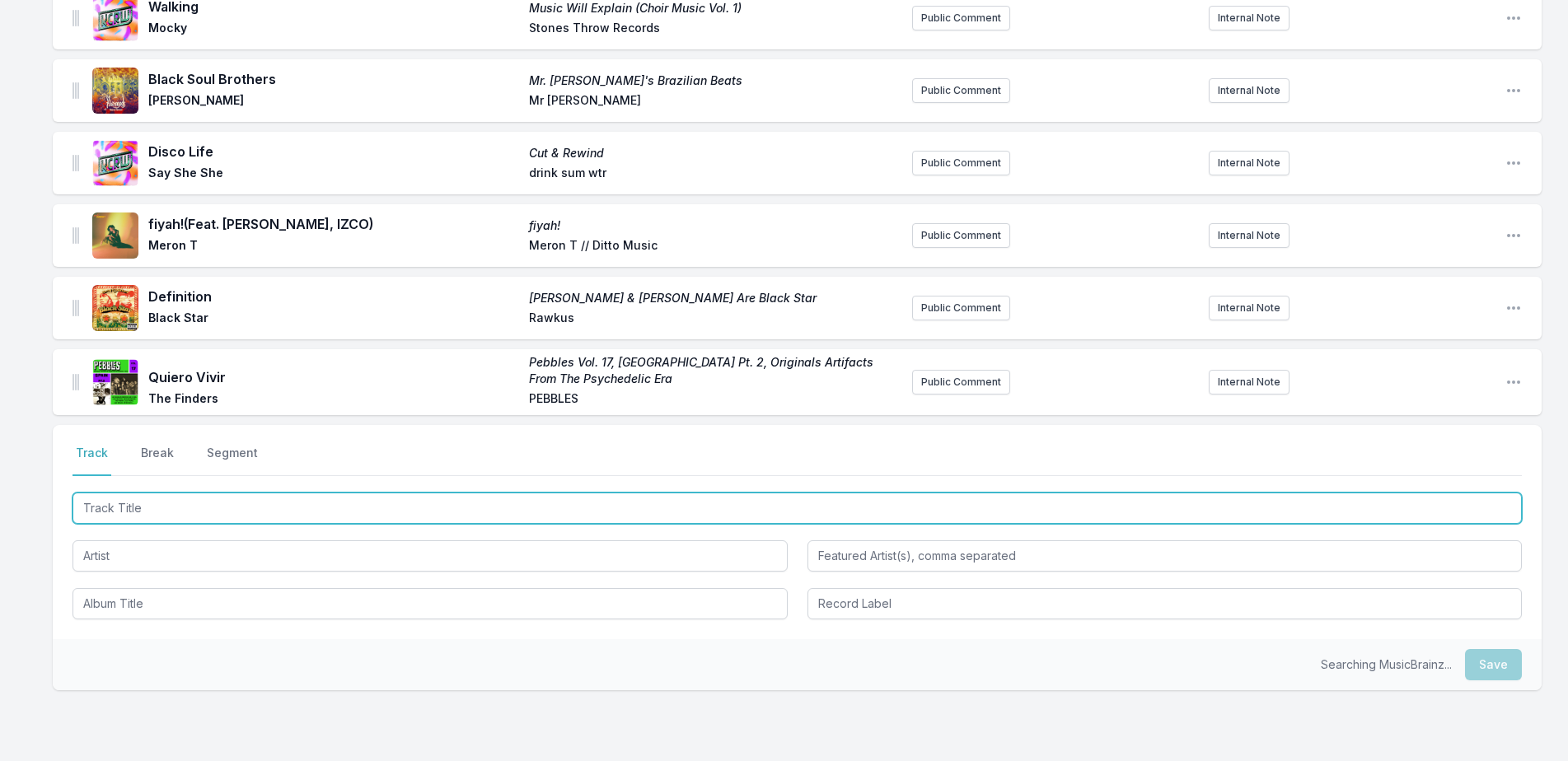
scroll to position [1130, 0]
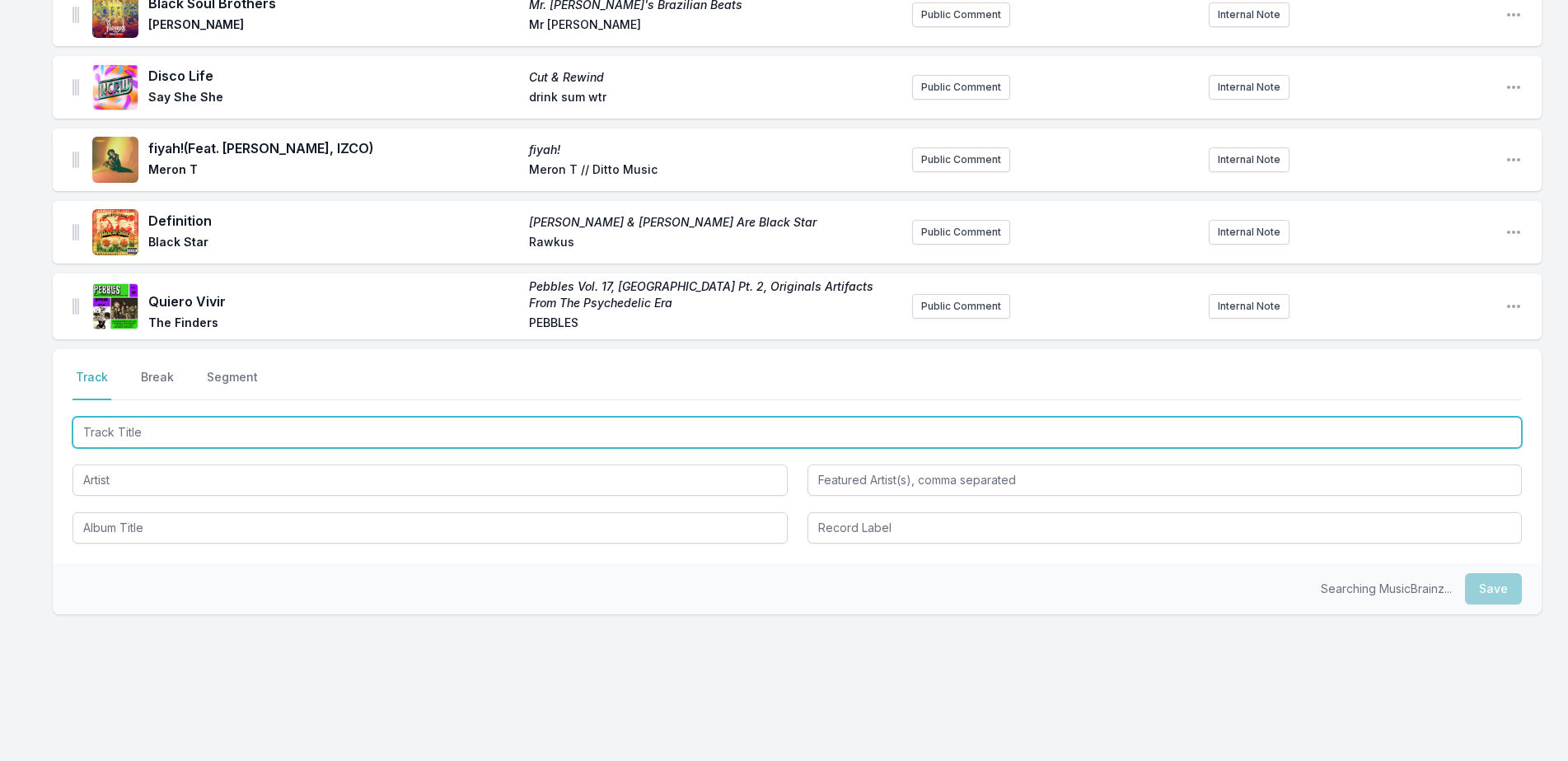
click at [169, 446] on input "Track Title" at bounding box center [796, 432] width 1449 height 32
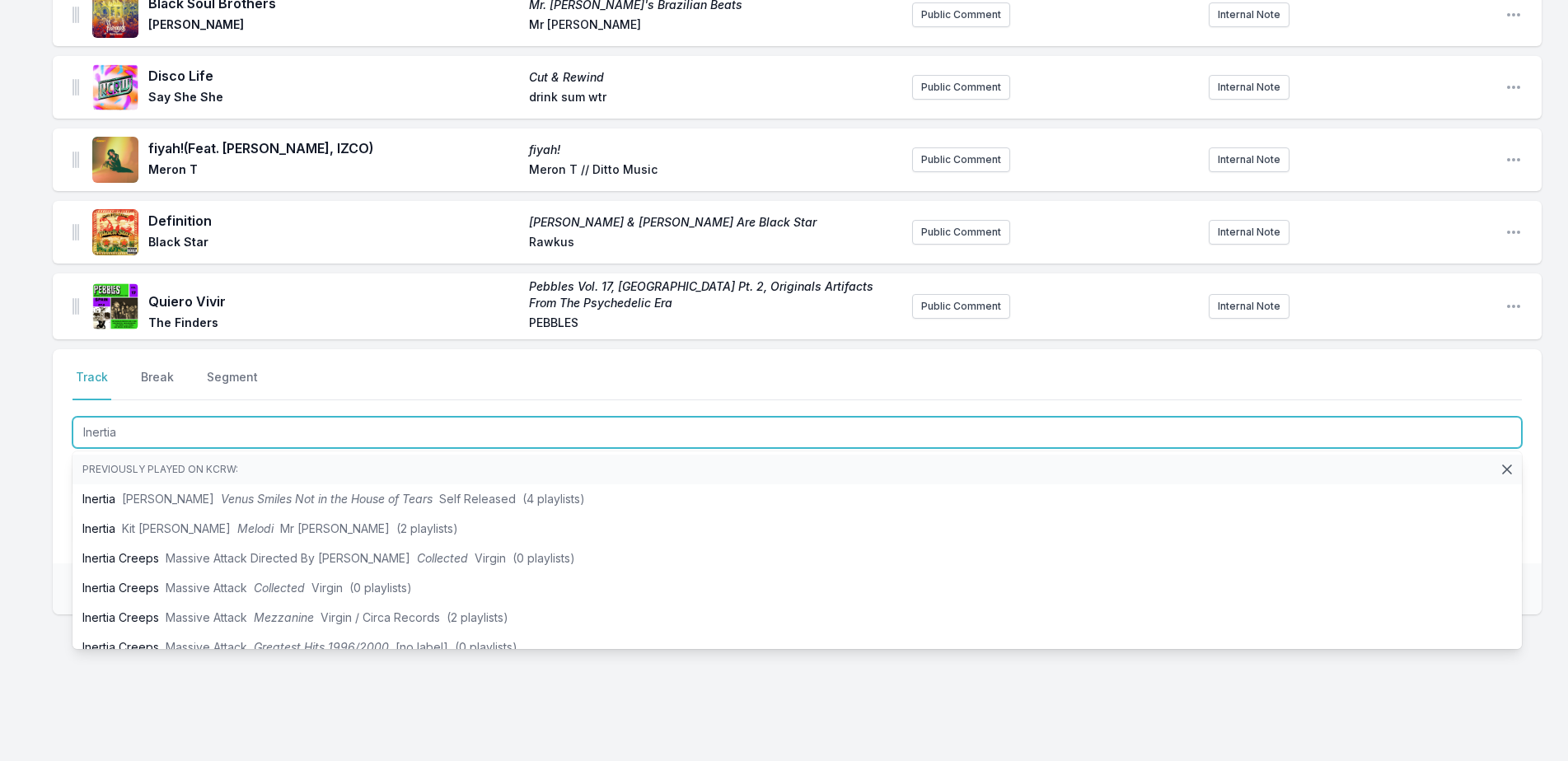
type input "Inertia"
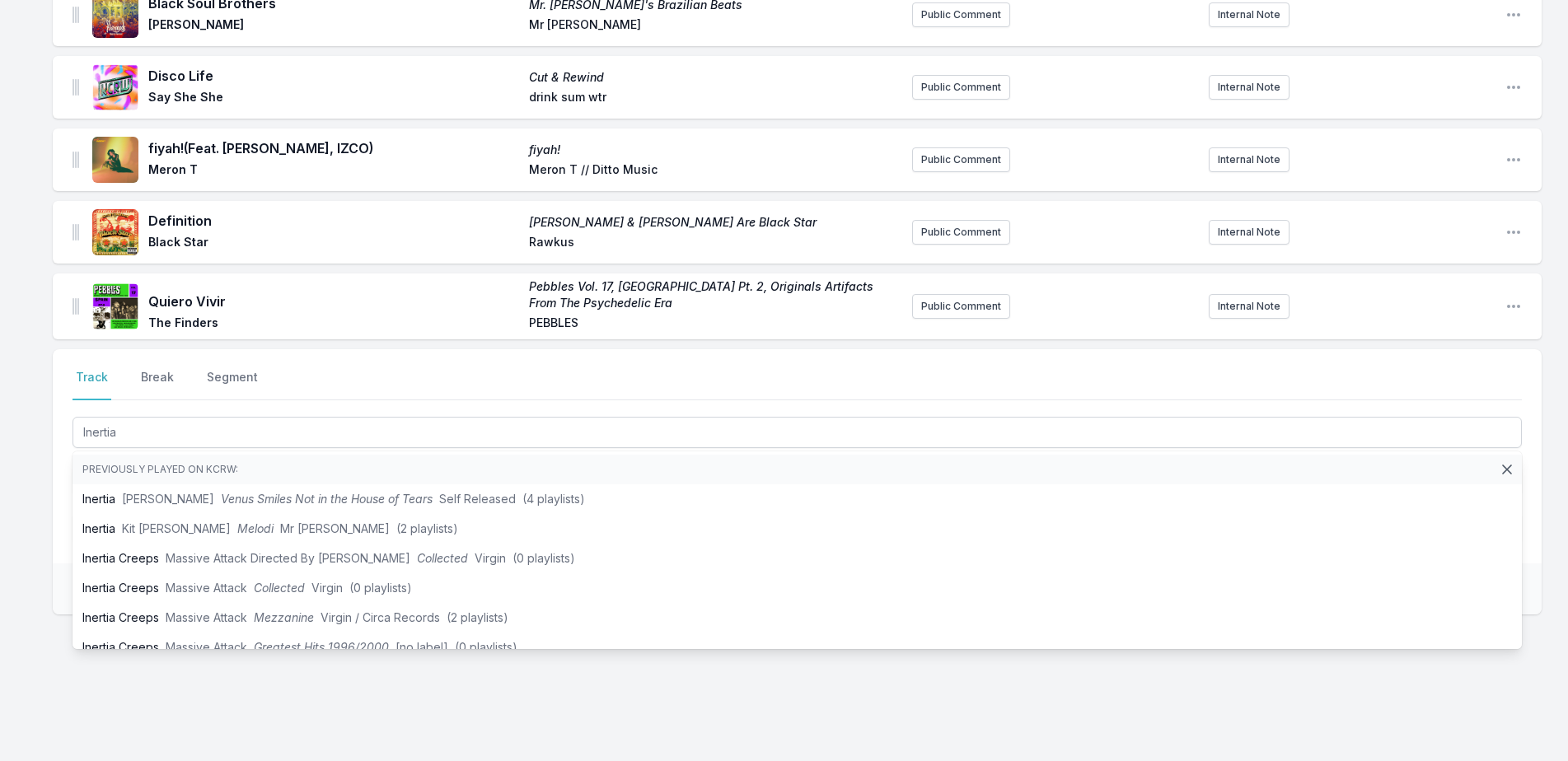
drag, startPoint x: 32, startPoint y: 533, endPoint x: 77, endPoint y: 519, distance: 47.1
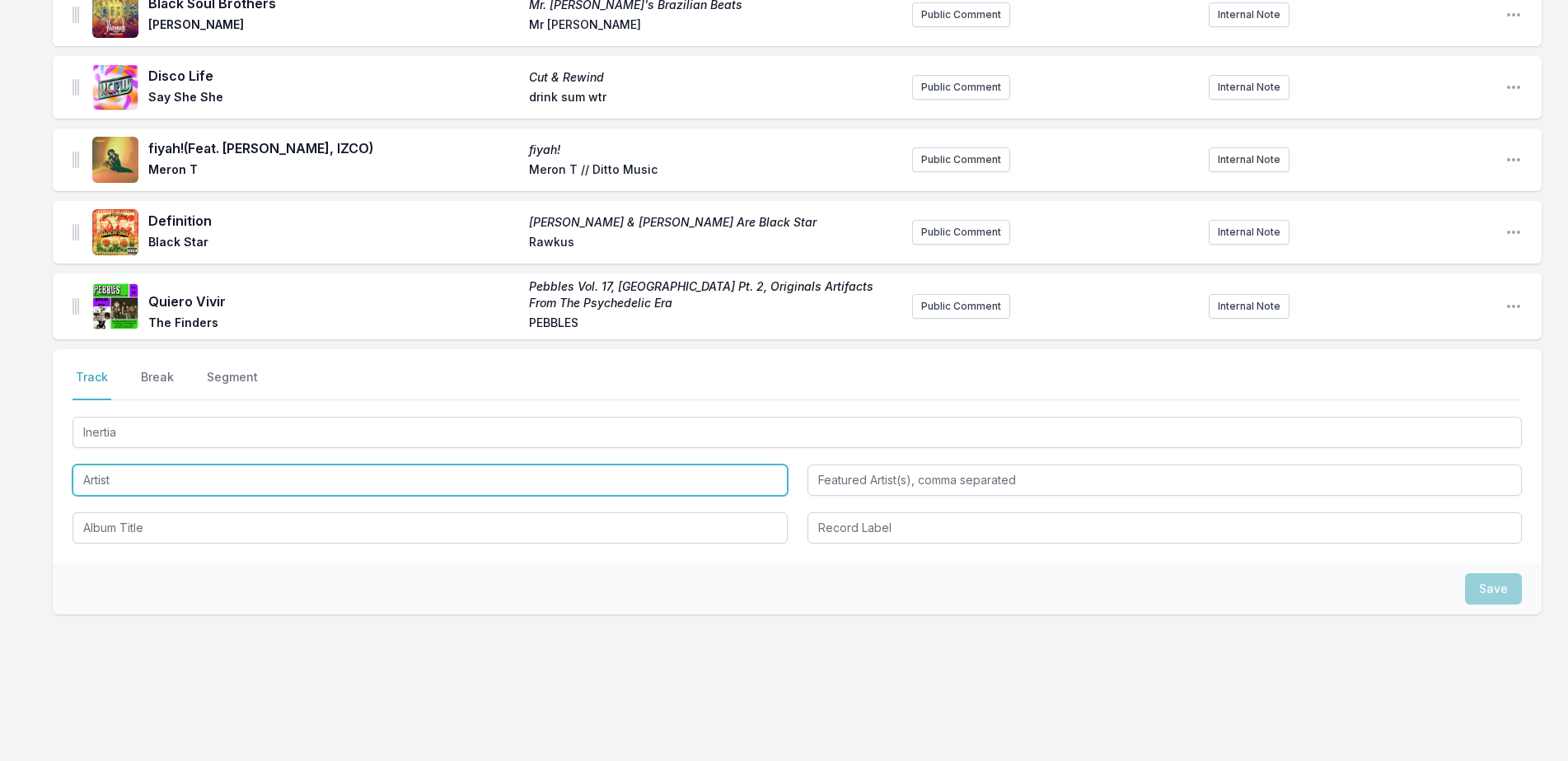
click at [150, 490] on input "Artist" at bounding box center [430, 481] width 715 height 32
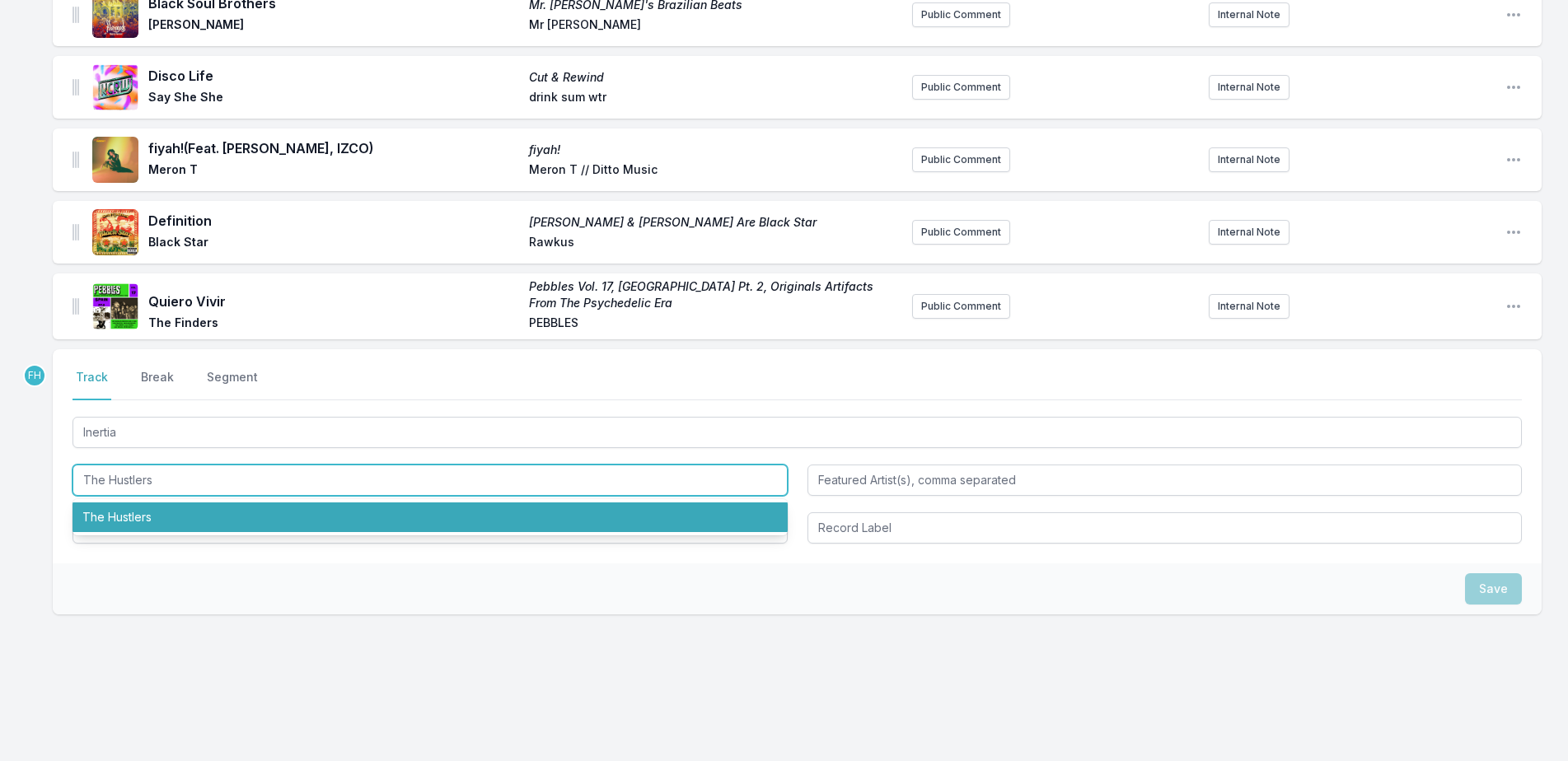
click at [159, 506] on li "The Hustlers" at bounding box center [430, 518] width 715 height 30
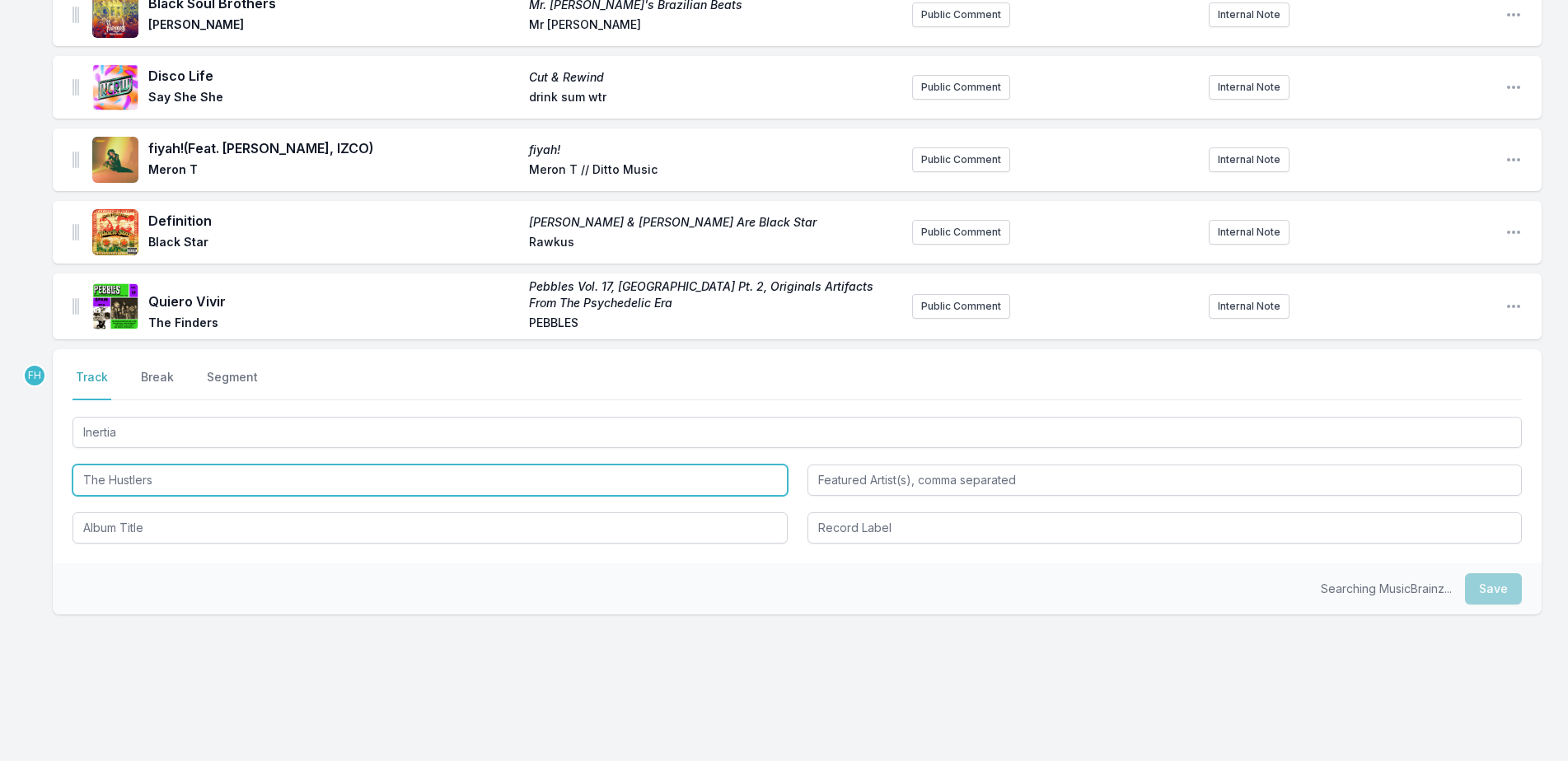
type input "The Hustlers"
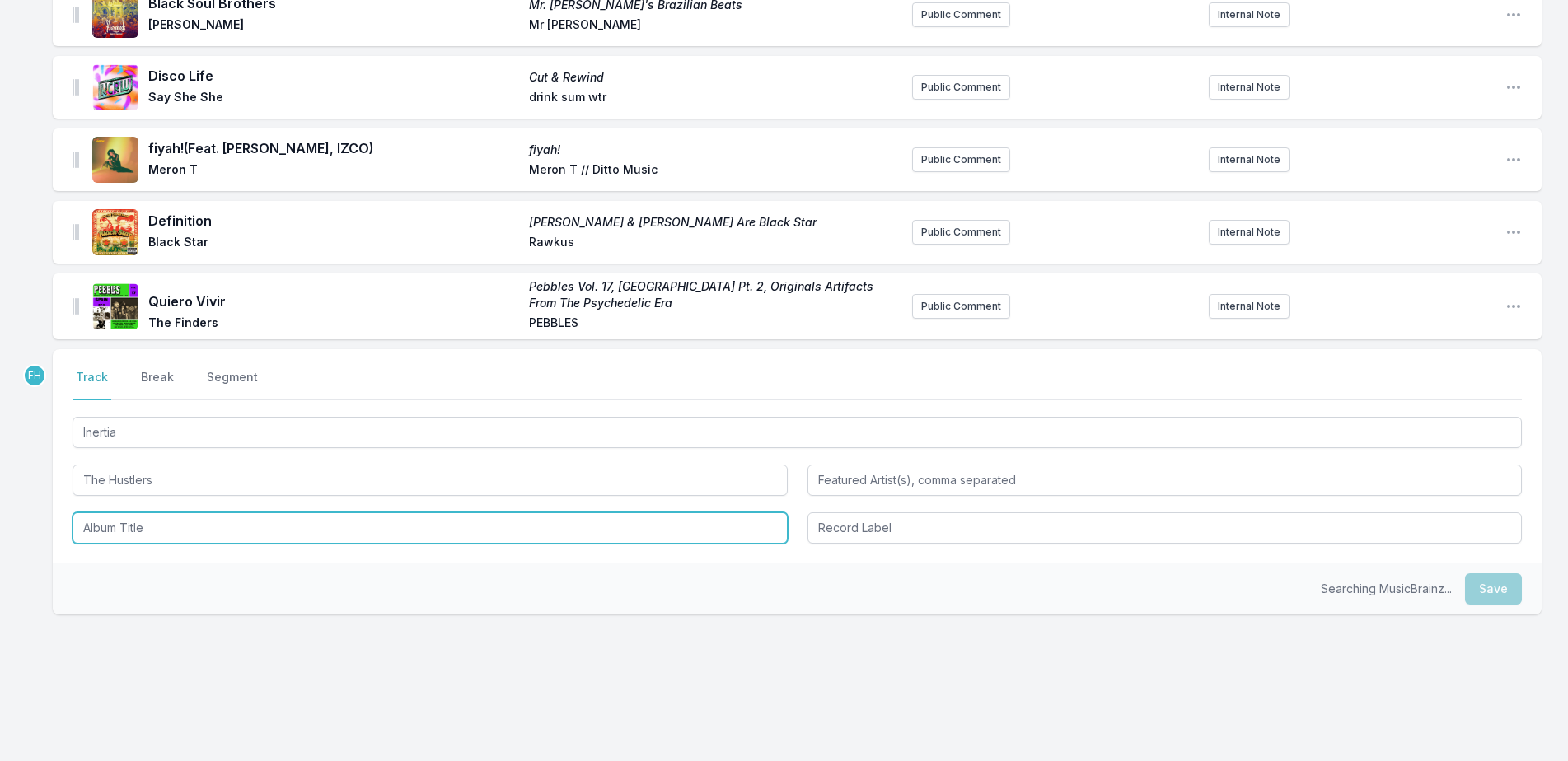
click at [163, 527] on input "Album Title" at bounding box center [430, 528] width 715 height 32
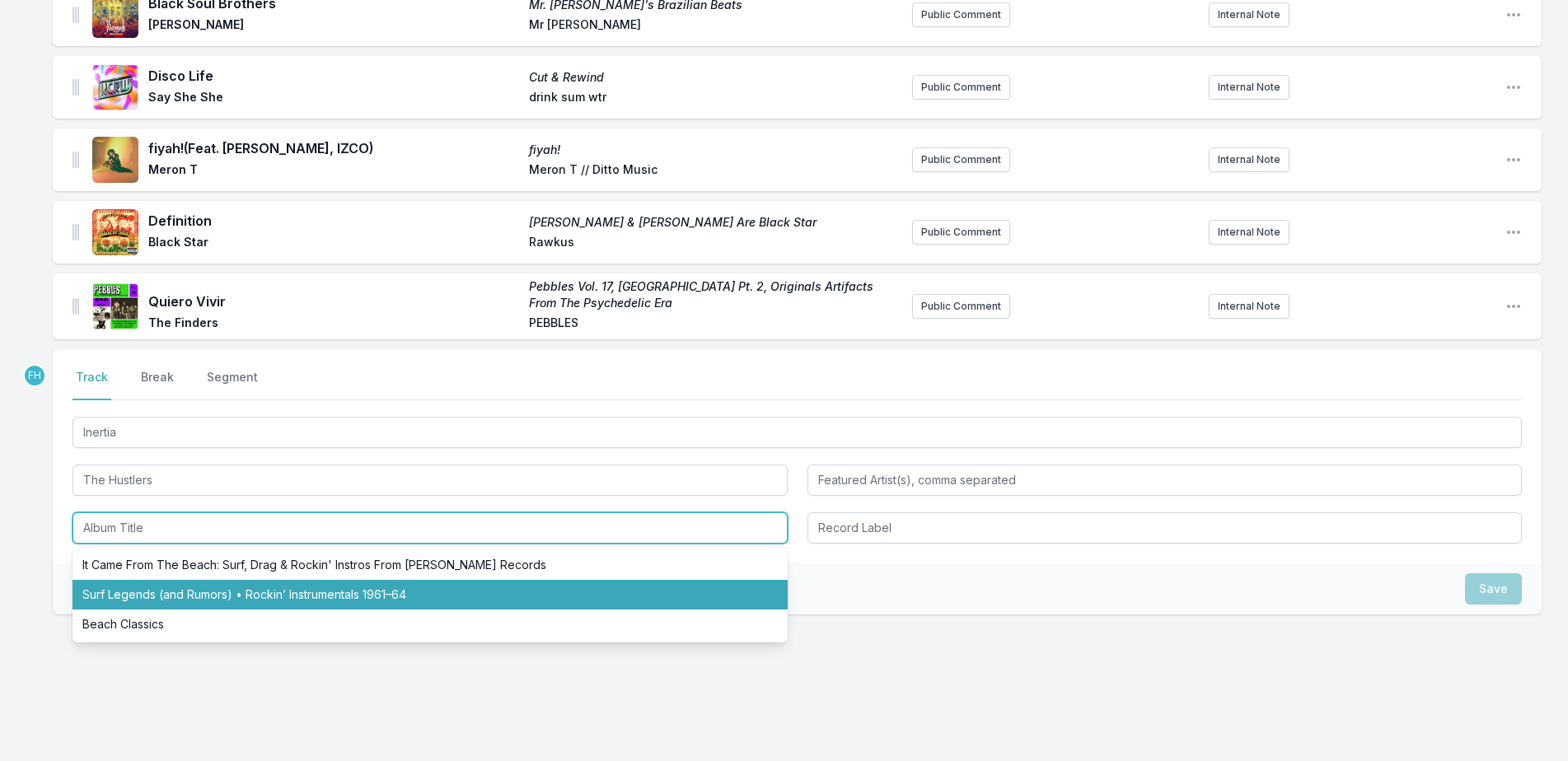
click at [173, 595] on li "Surf Legends (and Rumors) • Rockin’ Instrumentals 1961–64" at bounding box center [430, 595] width 715 height 30
type input "Surf Legends (and Rumors) • Rockin’ Instrumentals 1961–64"
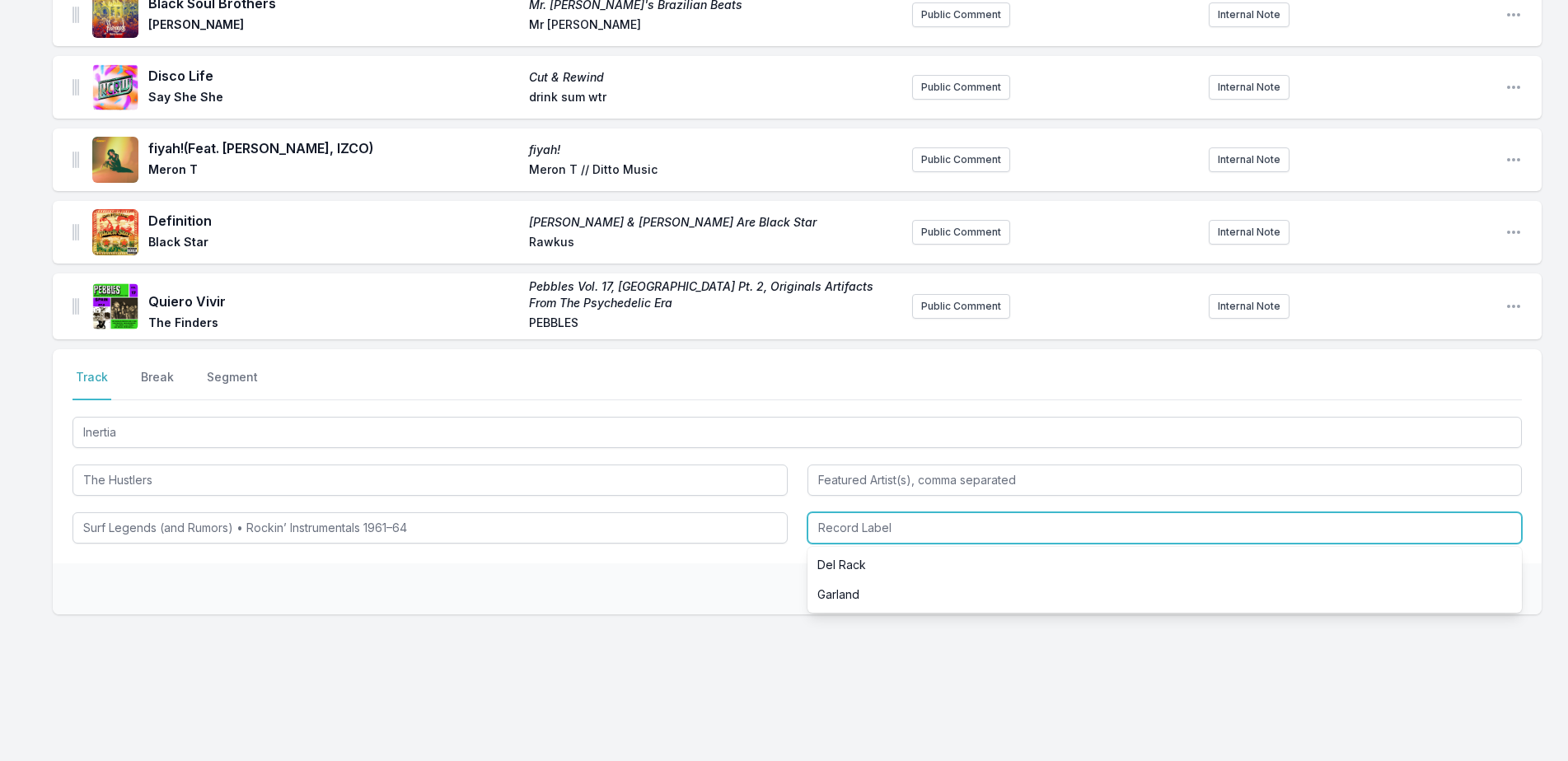
click at [856, 528] on input "Record Label" at bounding box center [1165, 528] width 715 height 32
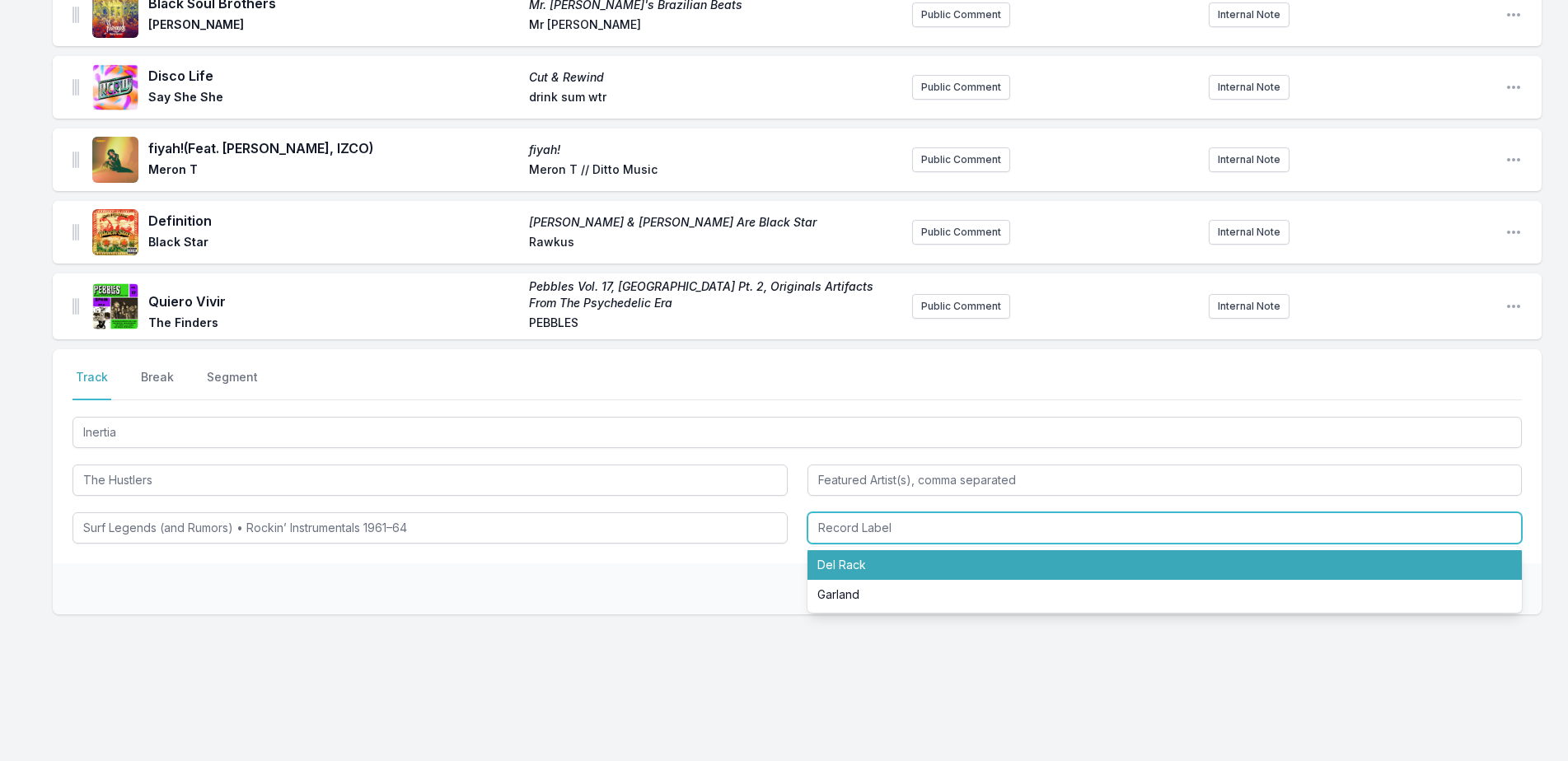
click at [889, 557] on li "Del Rack" at bounding box center [1165, 565] width 715 height 30
type input "Del Rack"
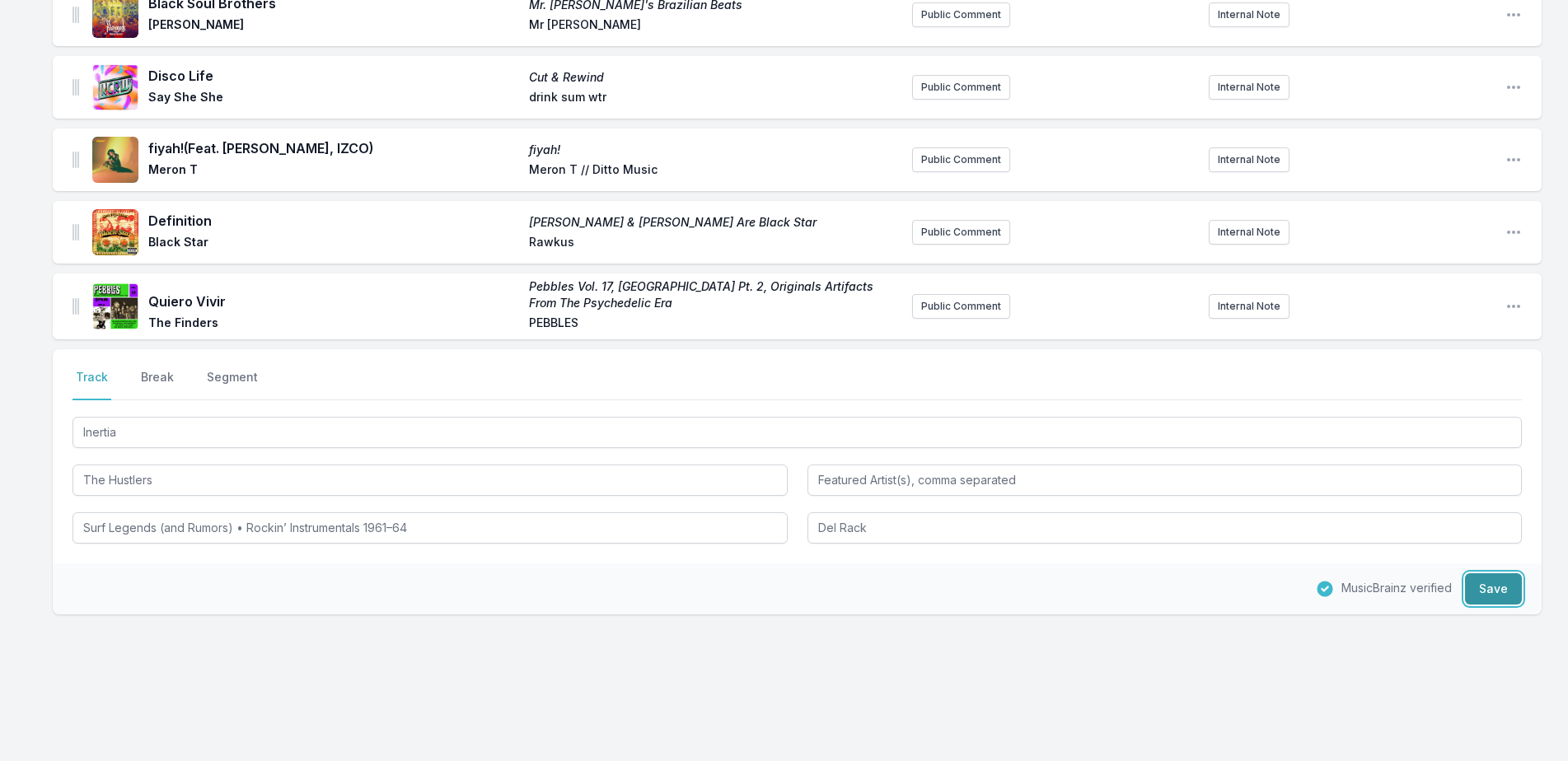
click at [1493, 586] on button "Save" at bounding box center [1493, 589] width 57 height 32
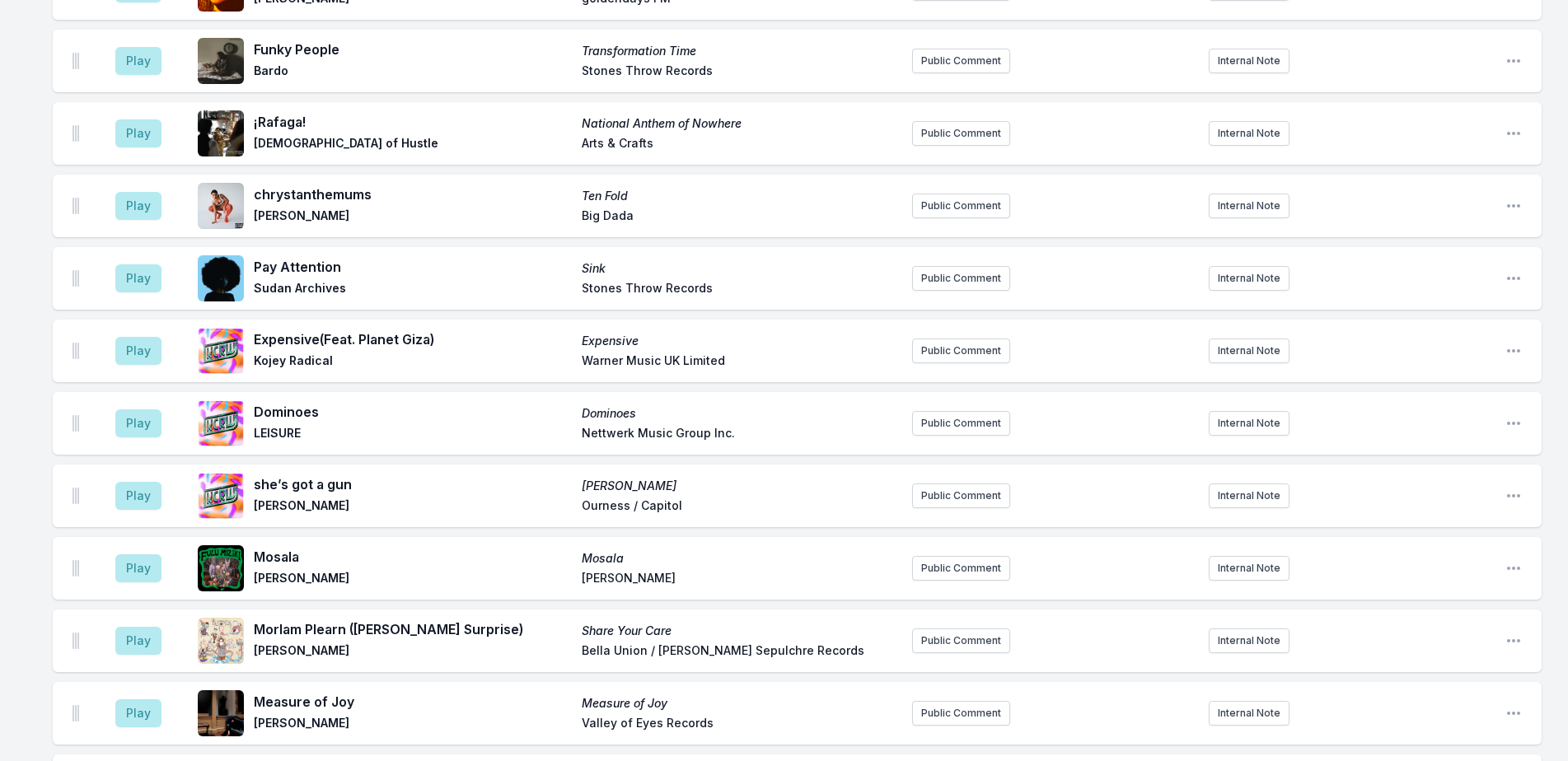
scroll to position [0, 0]
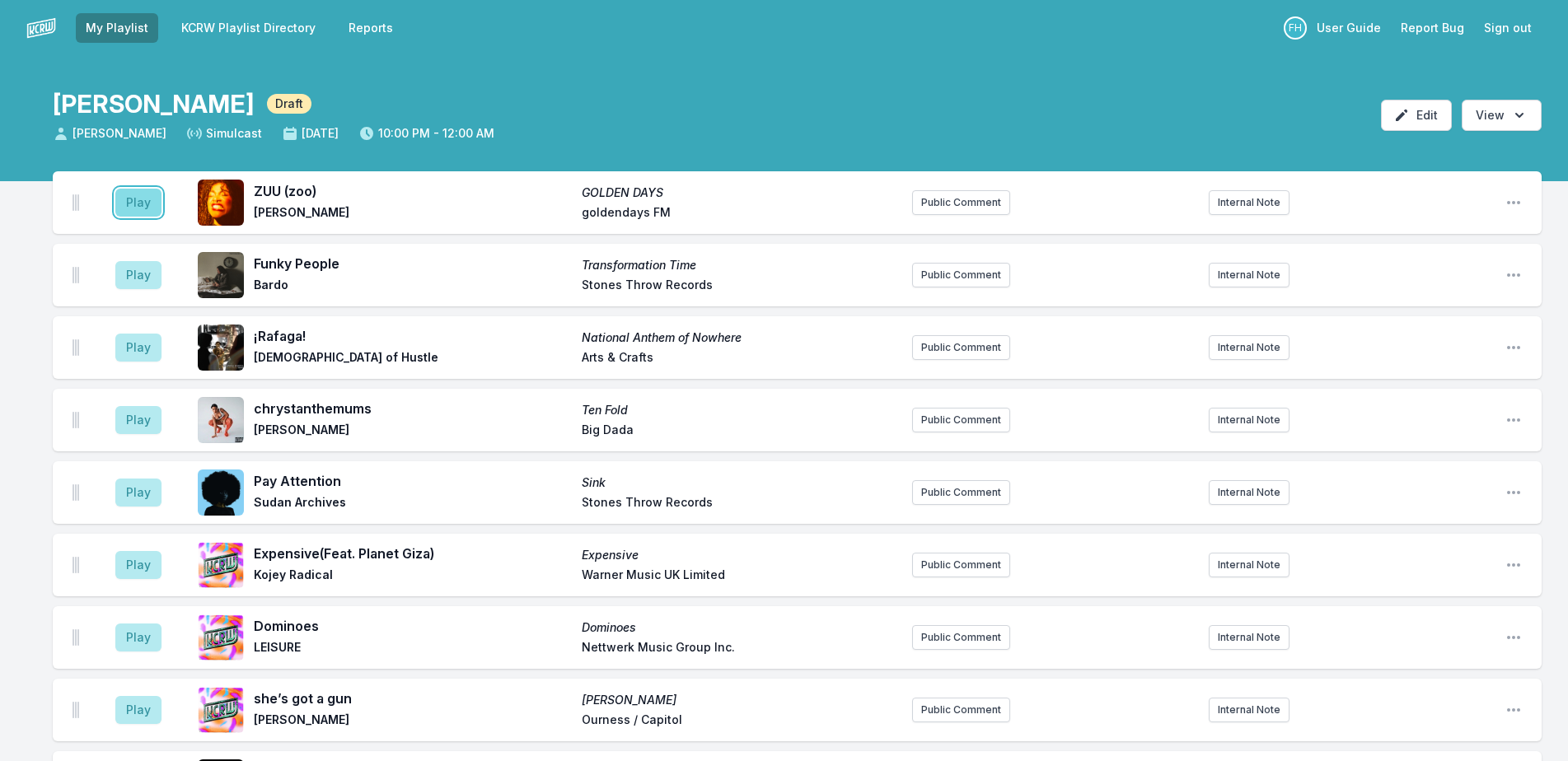
click at [148, 197] on button "Play" at bounding box center [138, 203] width 46 height 28
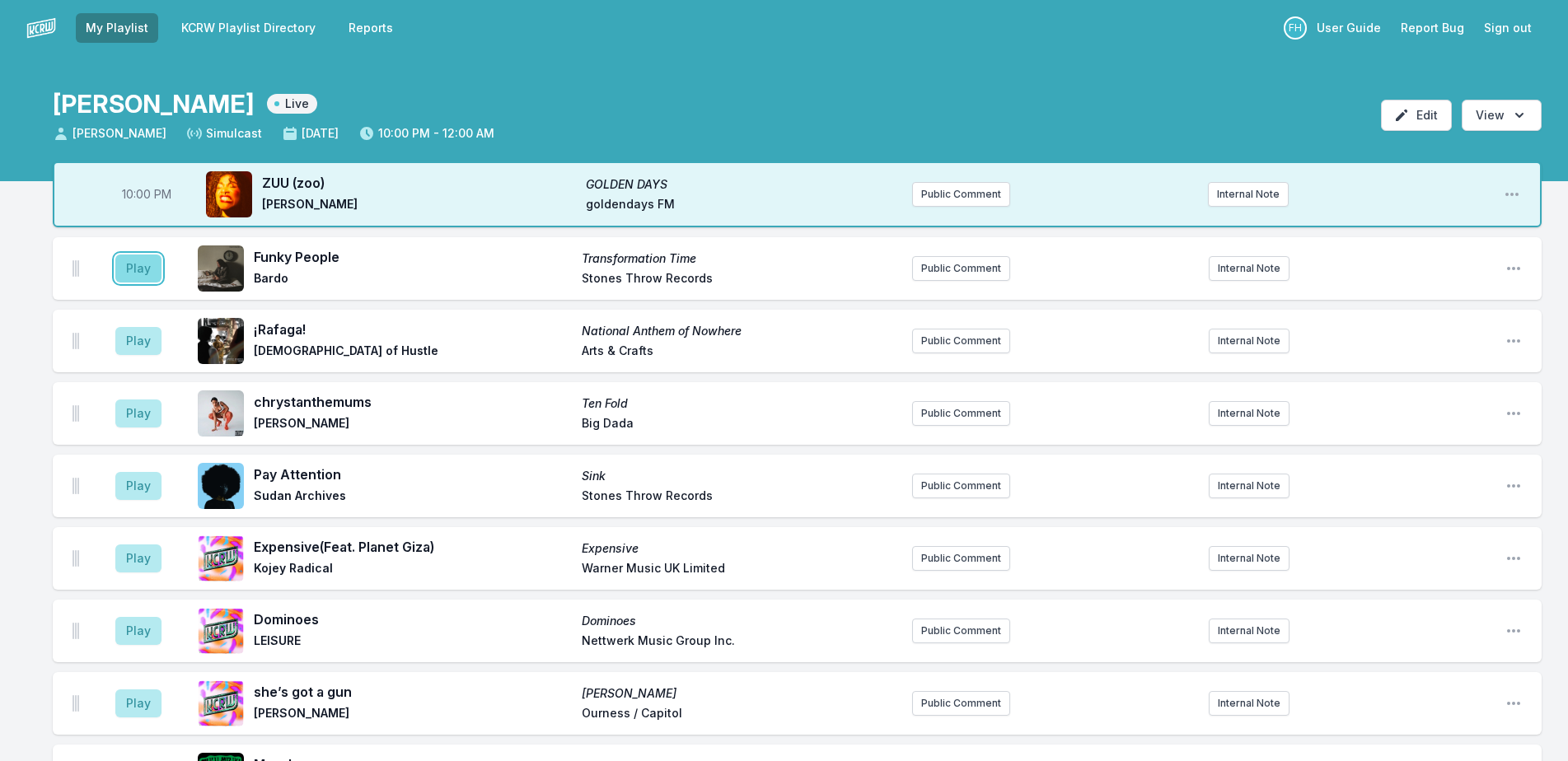
click at [140, 279] on button "Play" at bounding box center [138, 269] width 46 height 28
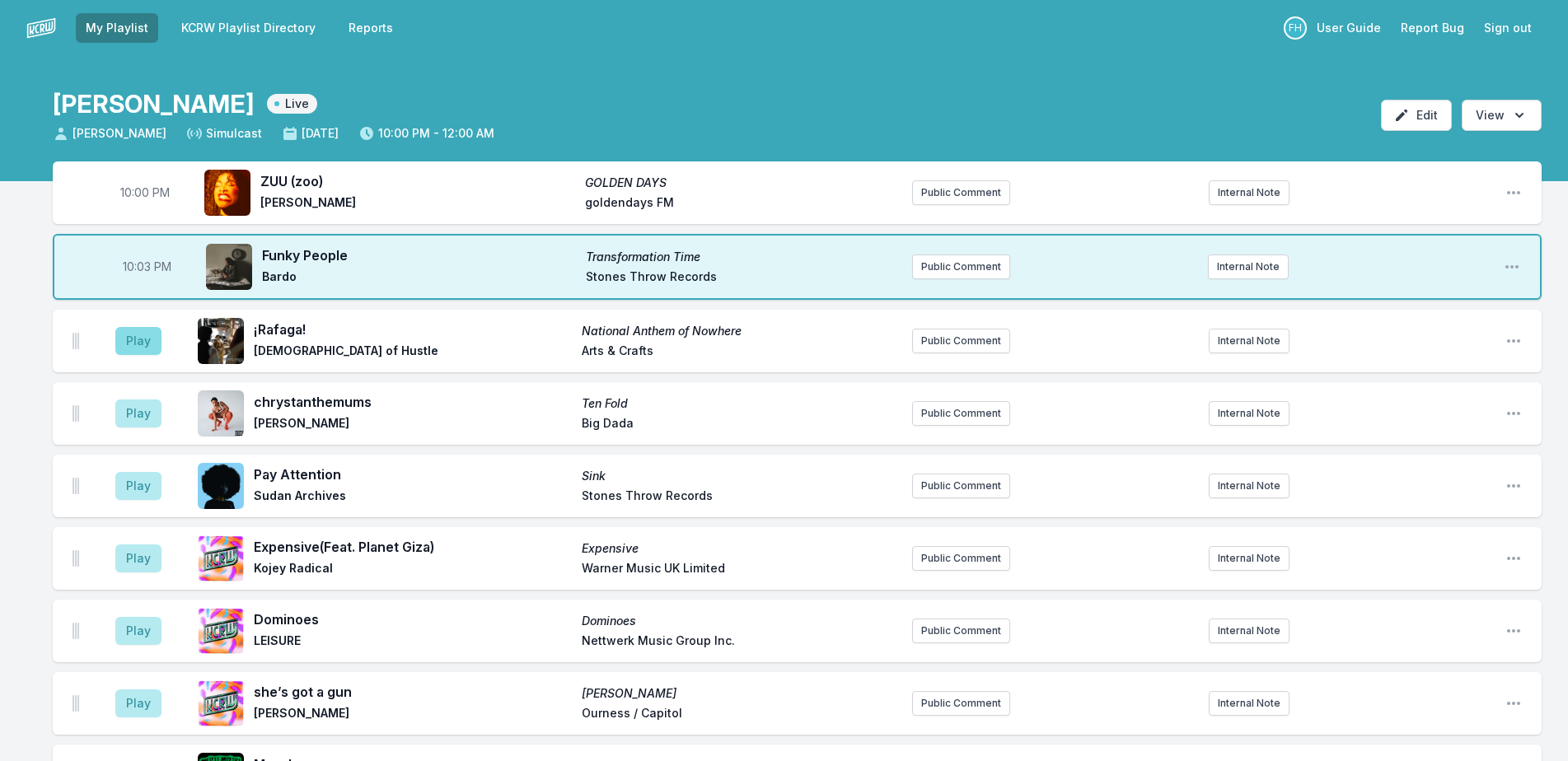
click at [152, 325] on aside "Play" at bounding box center [138, 341] width 92 height 53
click at [137, 333] on button "Play" at bounding box center [138, 341] width 46 height 28
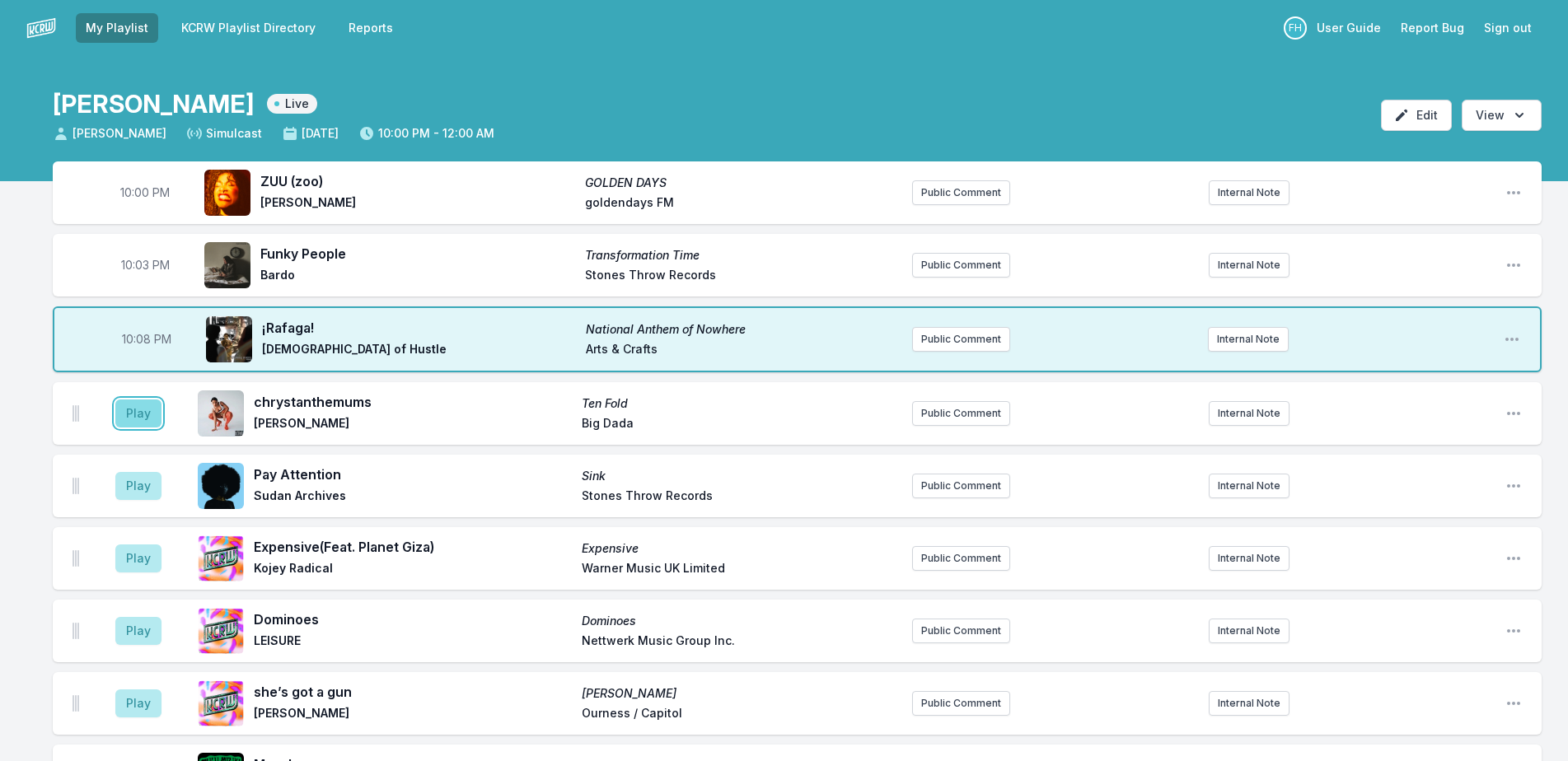
click at [129, 410] on button "Play" at bounding box center [138, 414] width 46 height 28
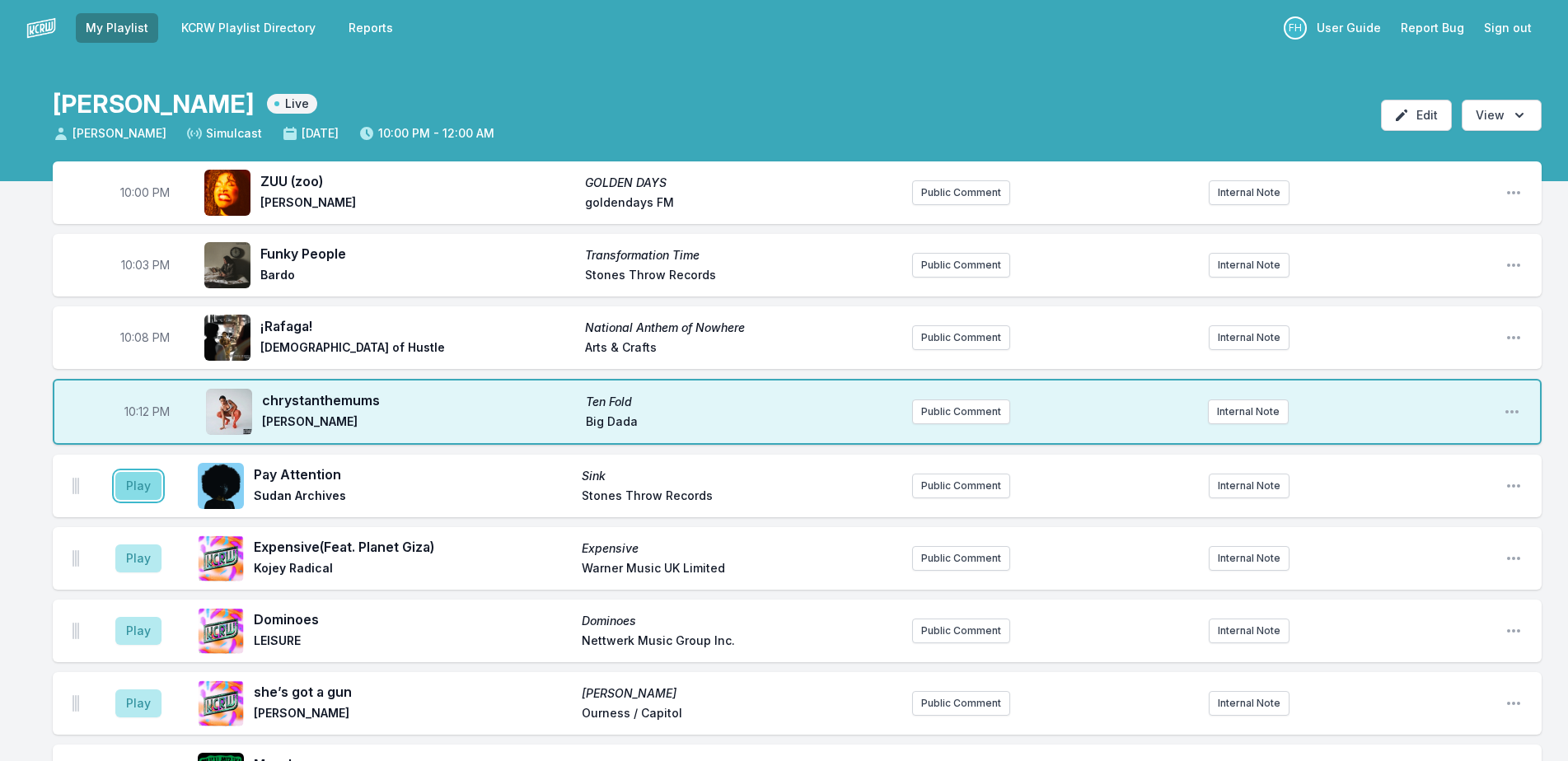
click at [145, 491] on button "Play" at bounding box center [138, 486] width 46 height 28
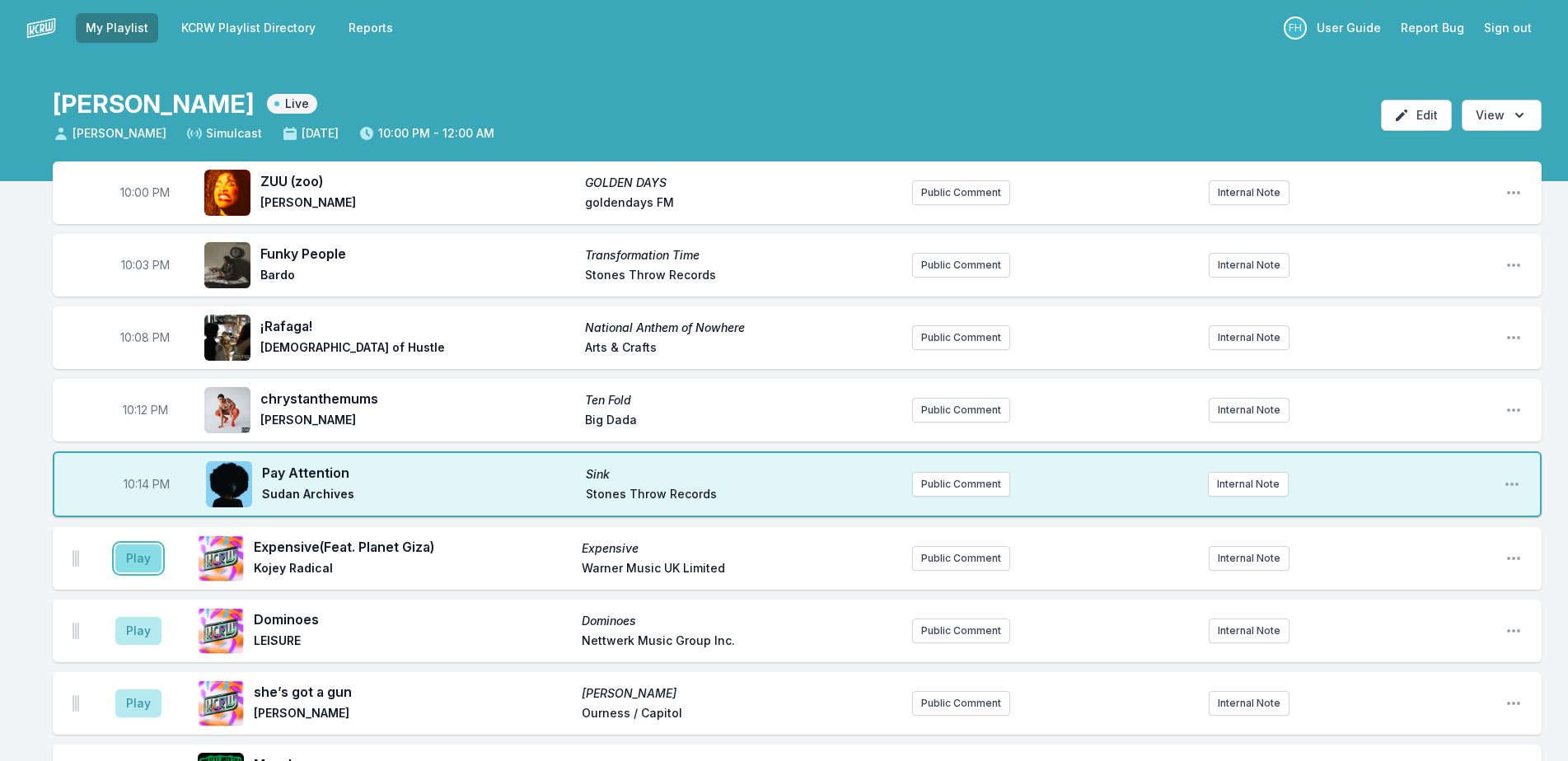
click at [156, 561] on button "Play" at bounding box center [138, 558] width 46 height 28
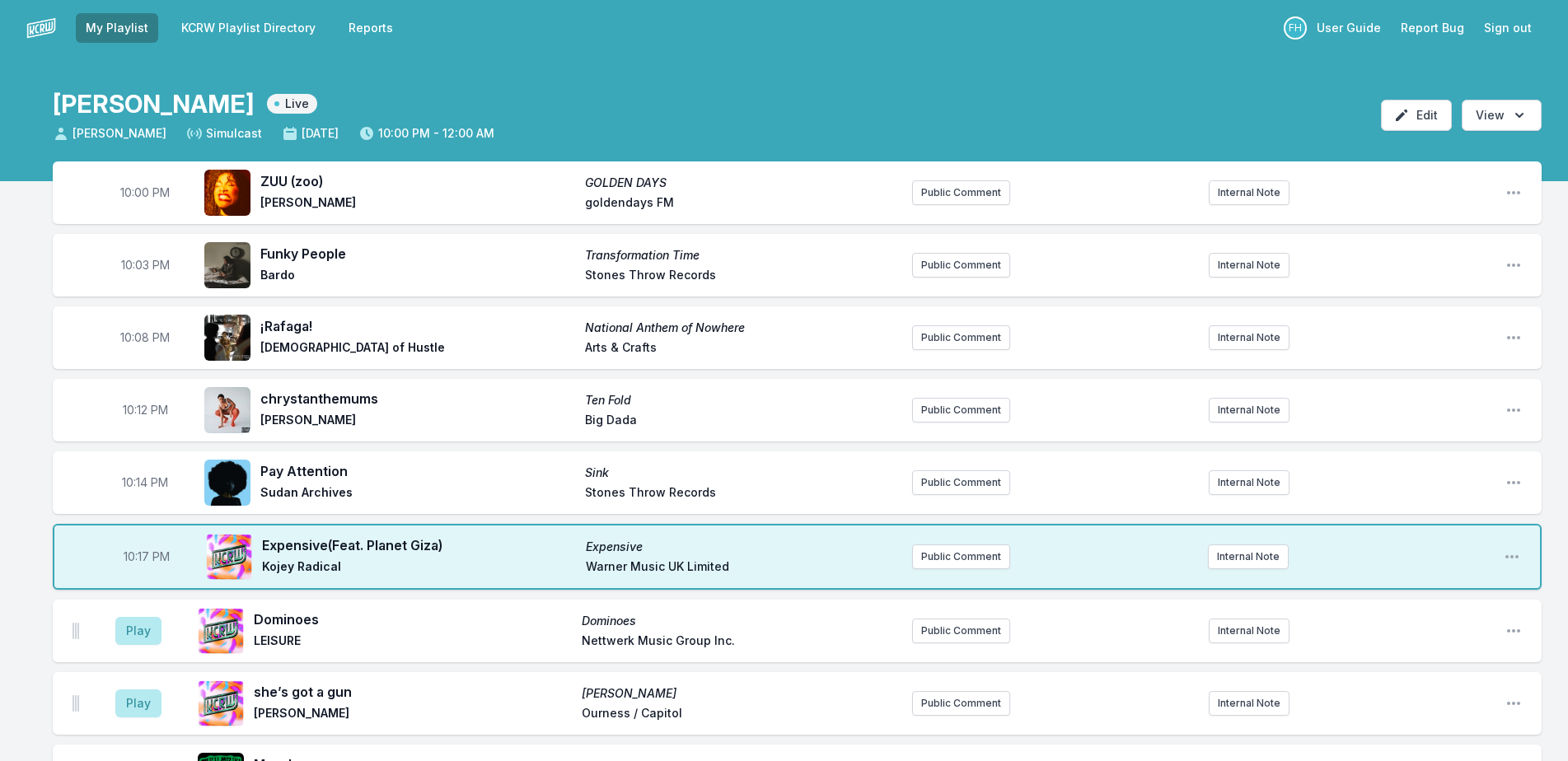
click at [57, 718] on div "Play she’s got a gun [PERSON_NAME] [PERSON_NAME] Ourness / Capitol Public Comme…" at bounding box center [797, 703] width 1489 height 63
click at [145, 618] on button "Play" at bounding box center [138, 632] width 46 height 28
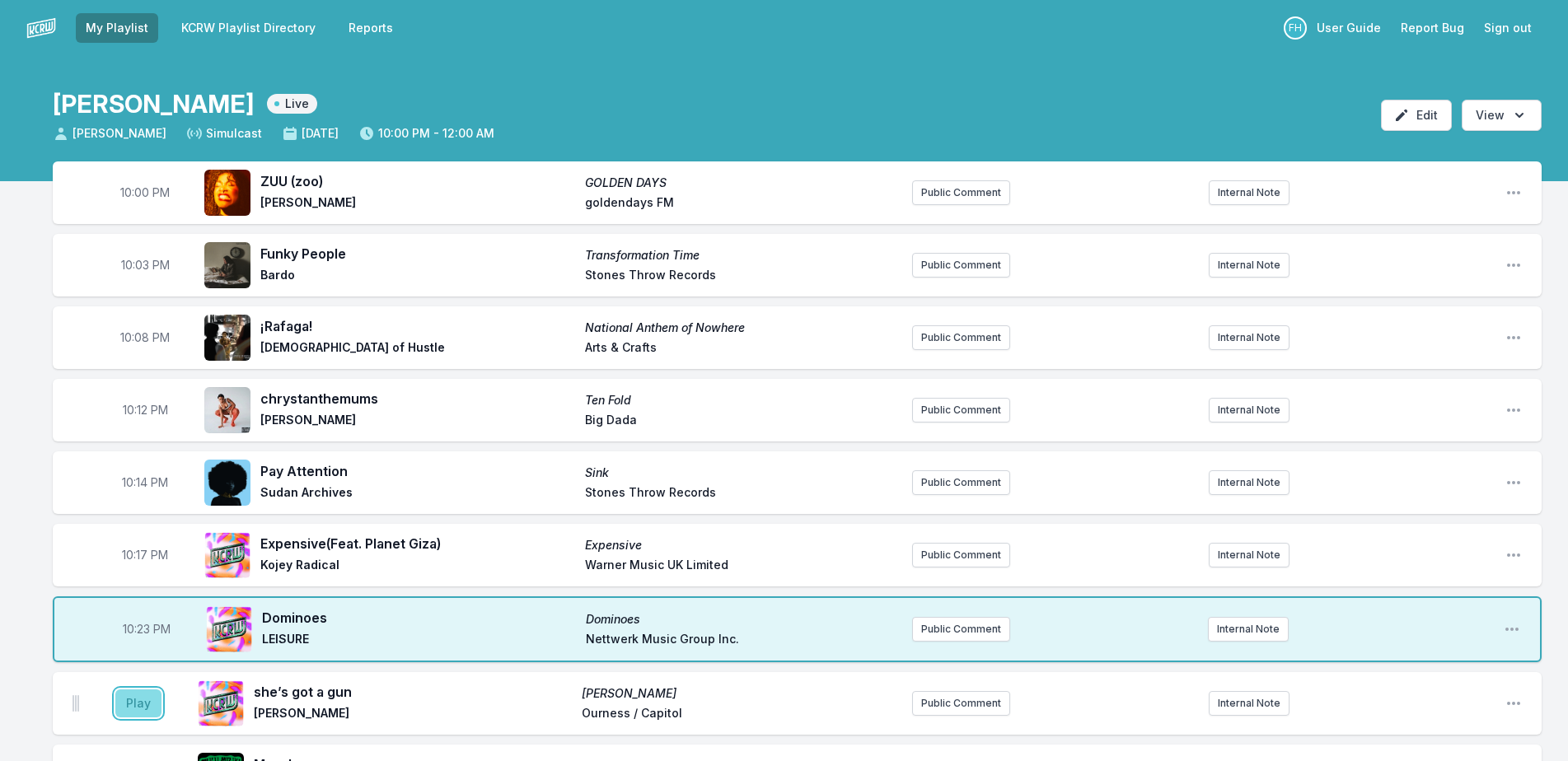
click at [127, 707] on button "Play" at bounding box center [138, 704] width 46 height 28
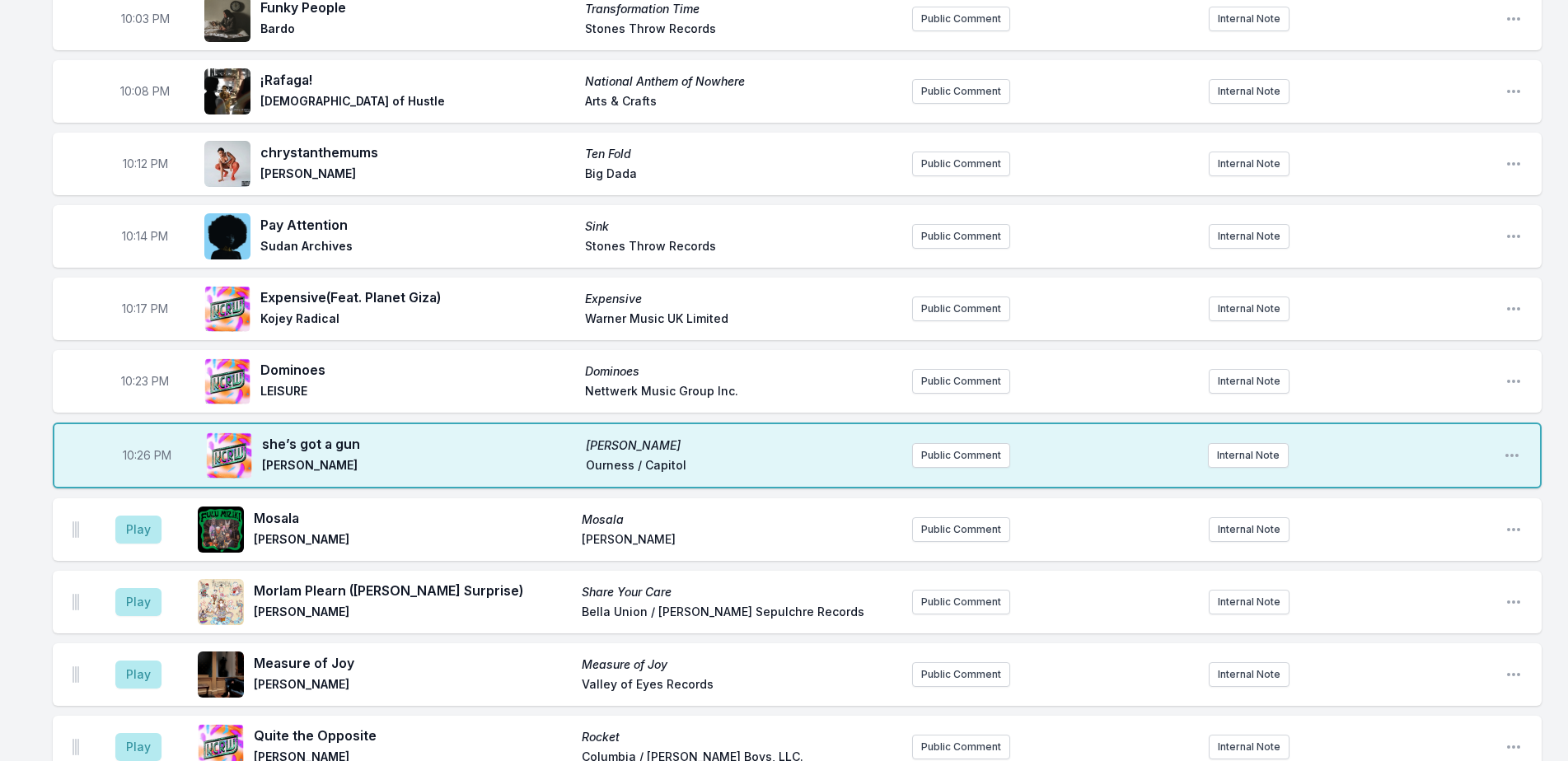
scroll to position [248, 0]
click at [151, 524] on button "Play" at bounding box center [138, 529] width 46 height 28
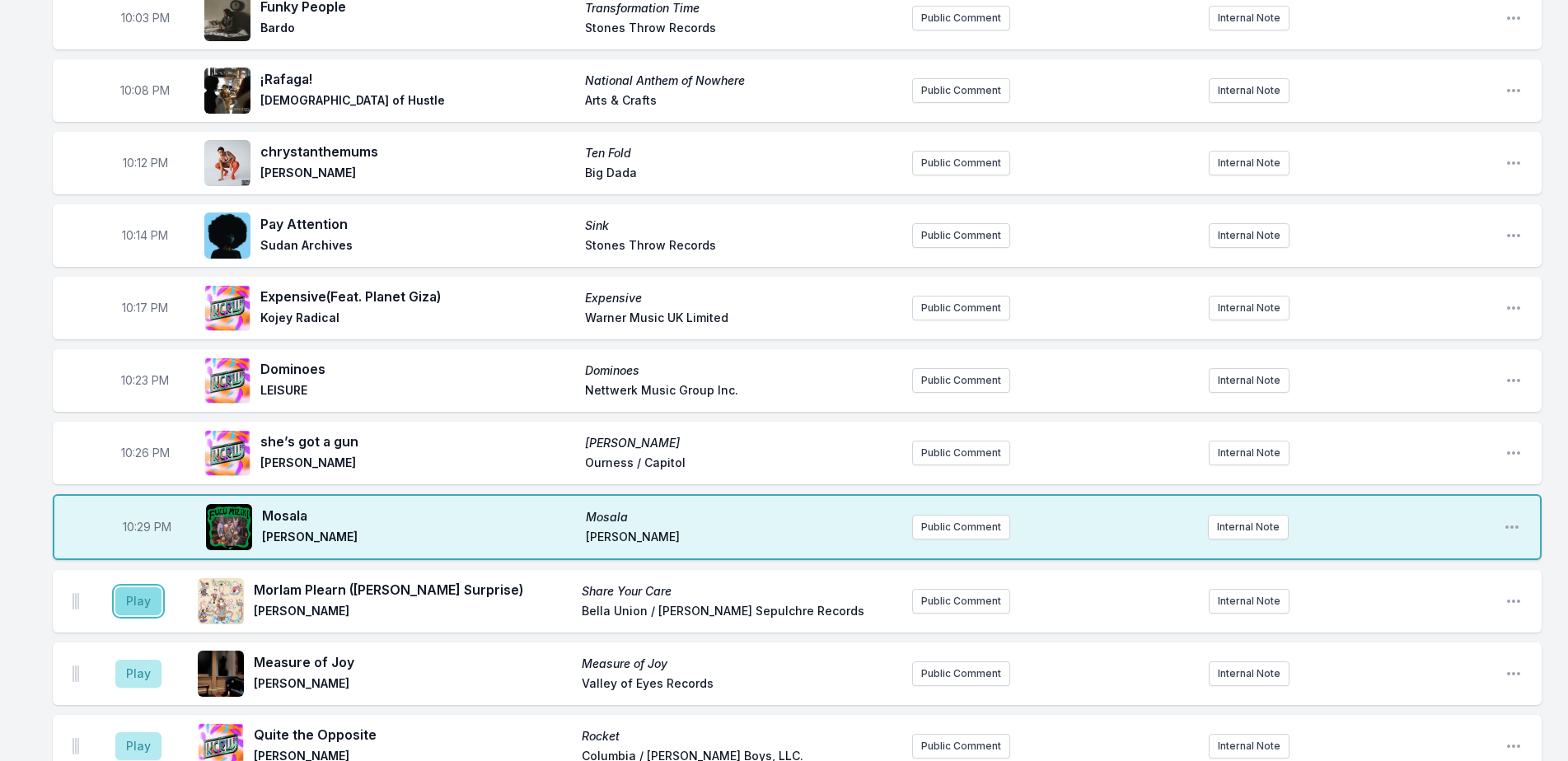
click at [141, 610] on button "Play" at bounding box center [138, 602] width 46 height 28
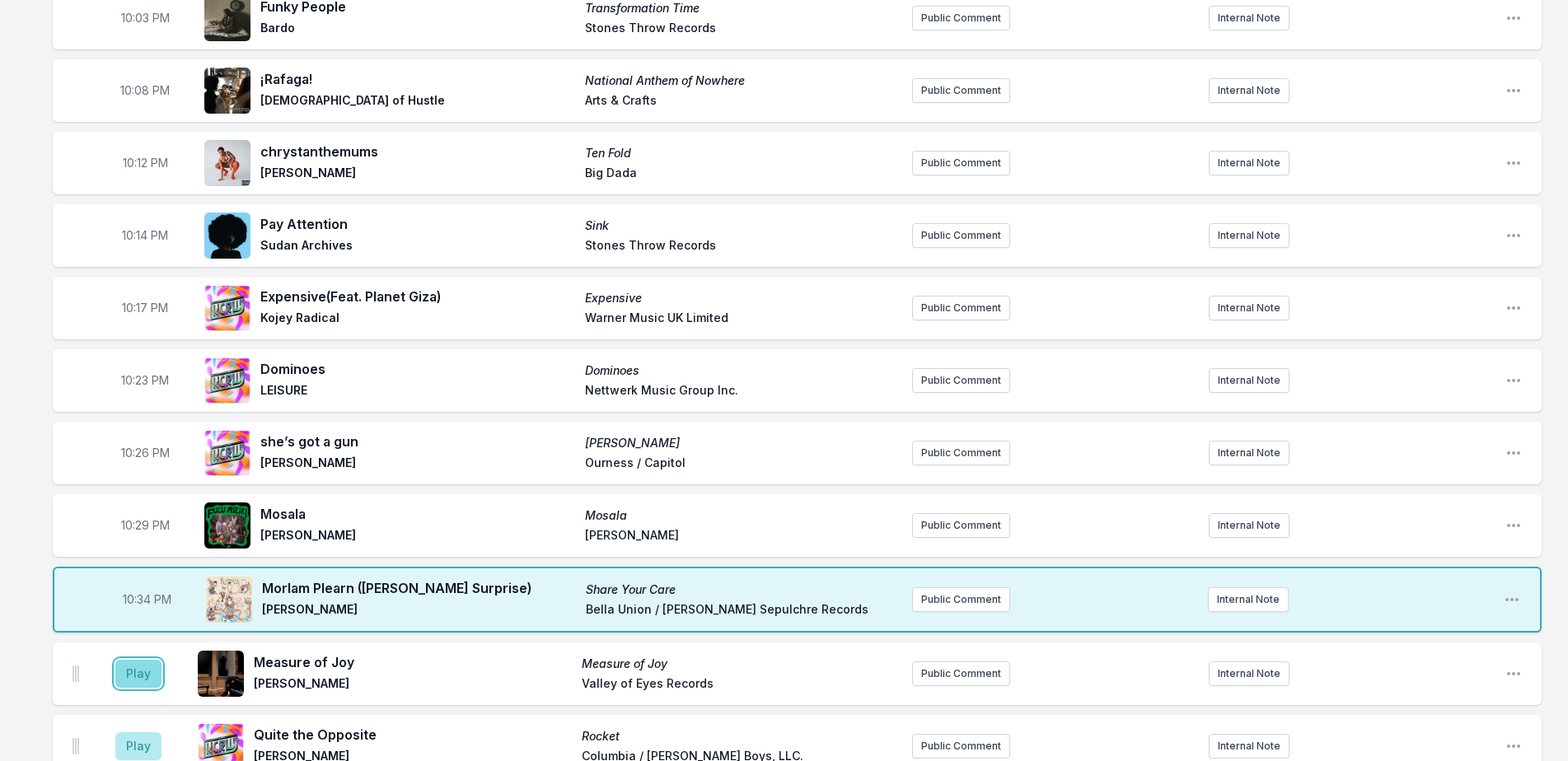
click at [146, 668] on button "Play" at bounding box center [138, 674] width 46 height 28
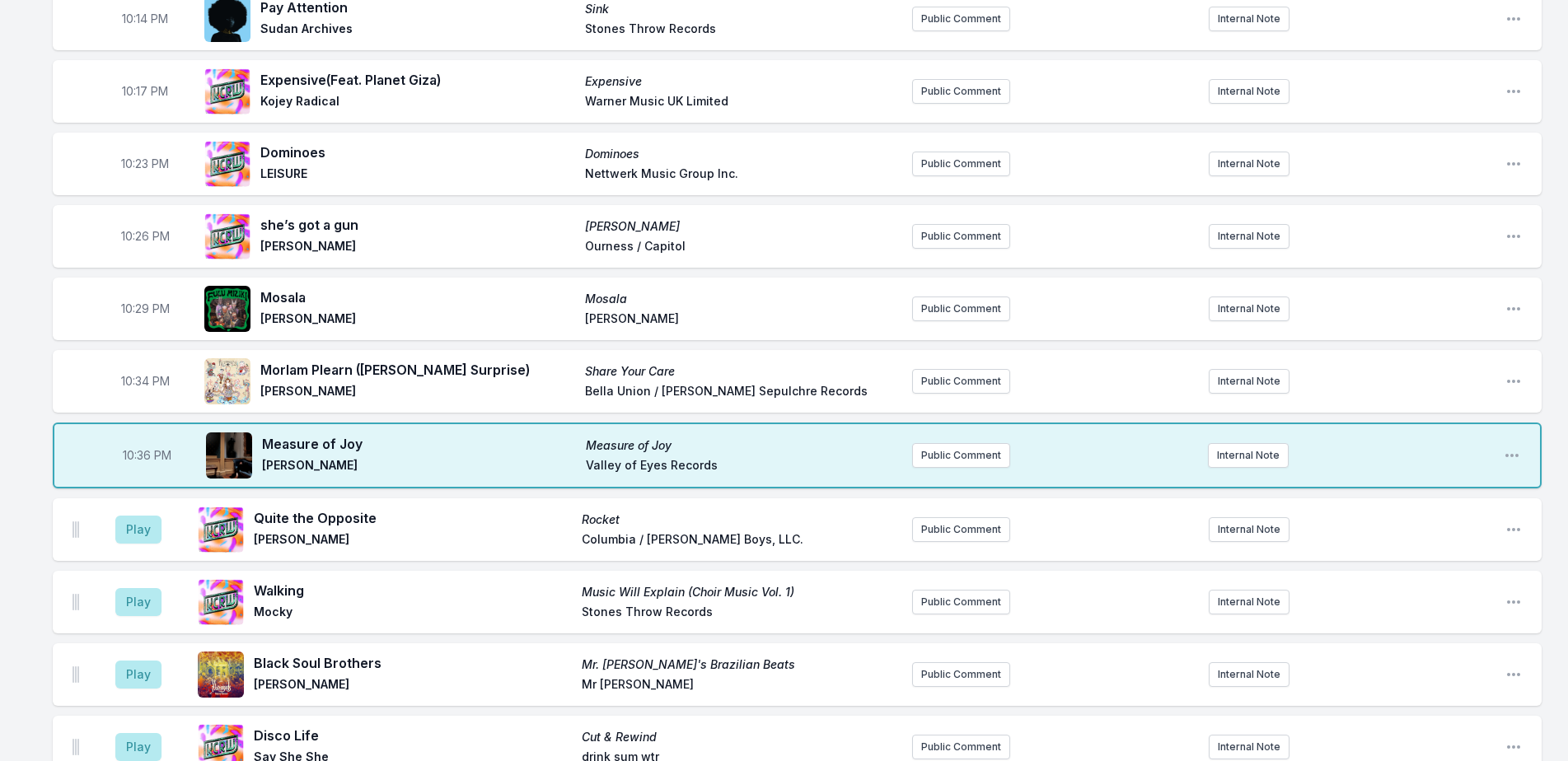
scroll to position [494, 0]
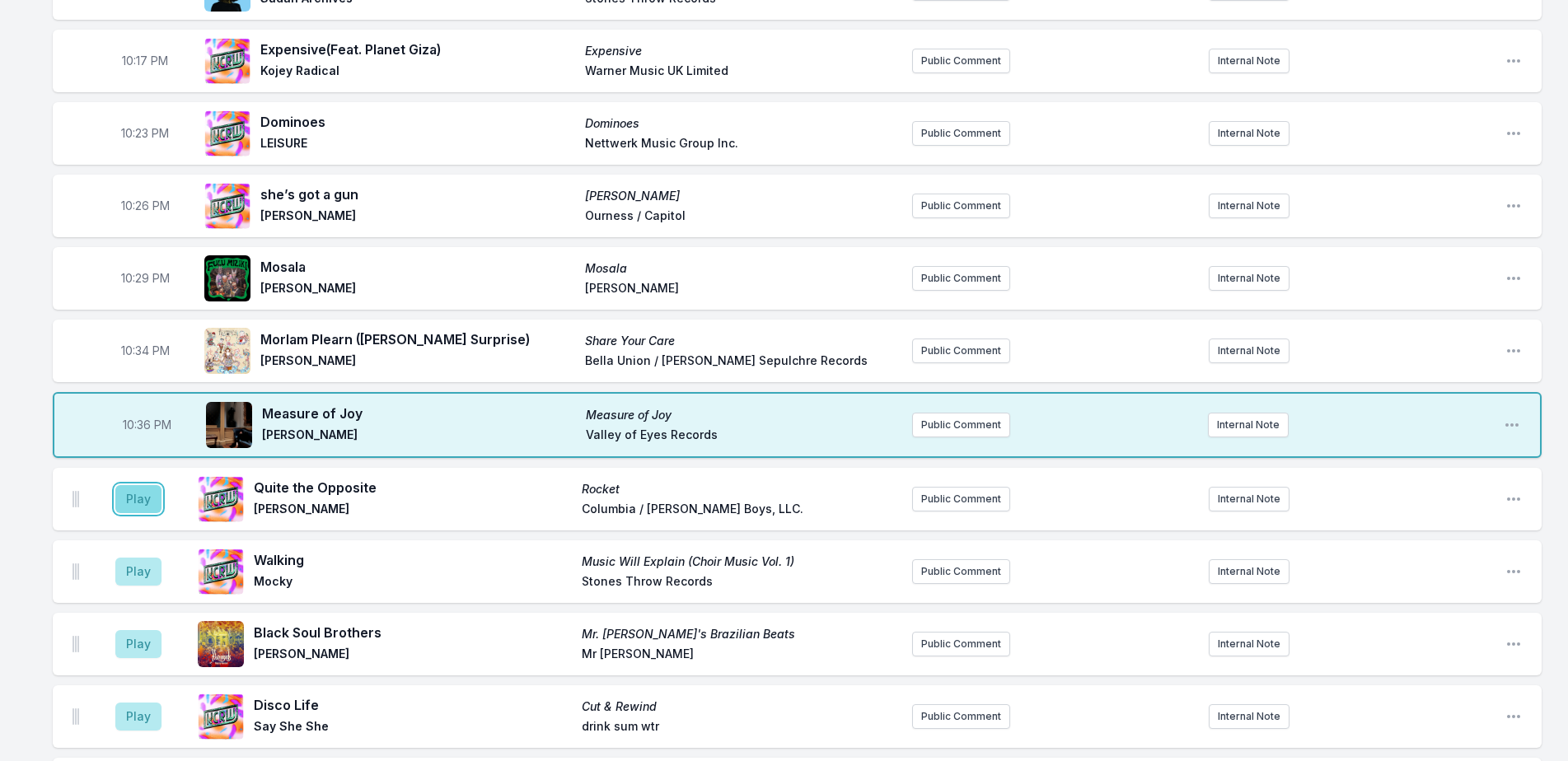
click at [136, 499] on button "Play" at bounding box center [138, 499] width 46 height 28
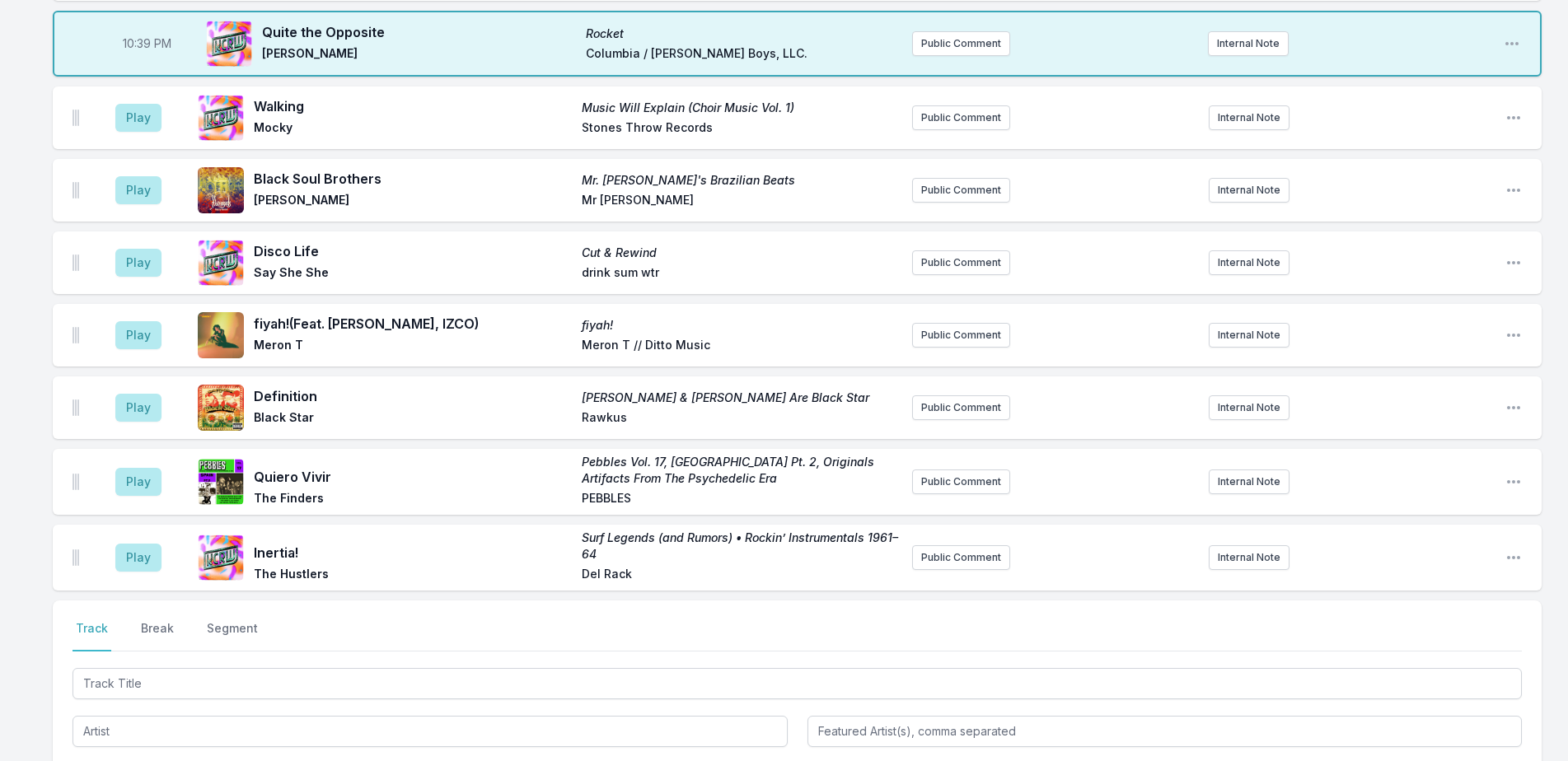
scroll to position [1211, 0]
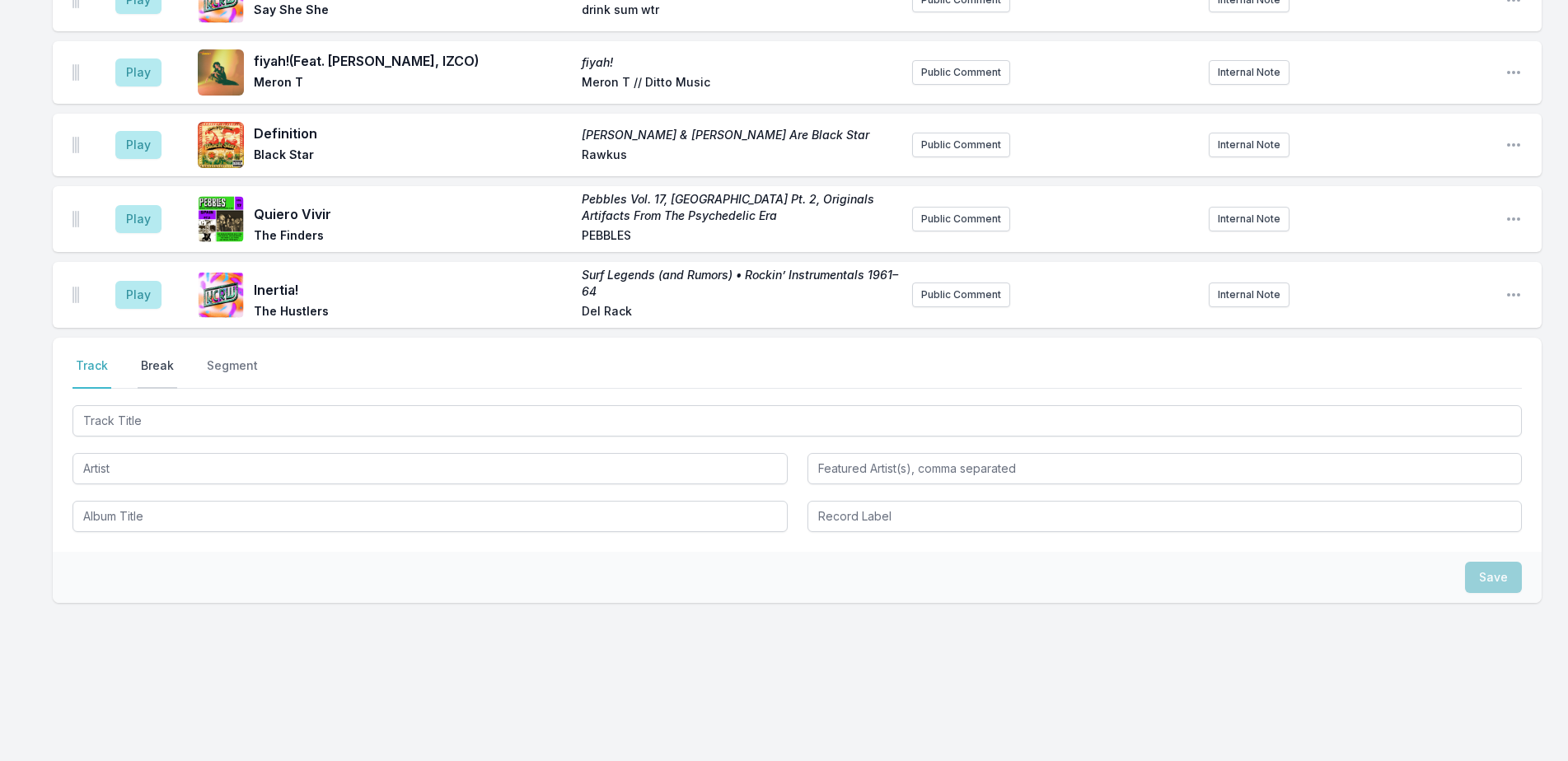
click at [159, 364] on button "Break" at bounding box center [157, 373] width 40 height 32
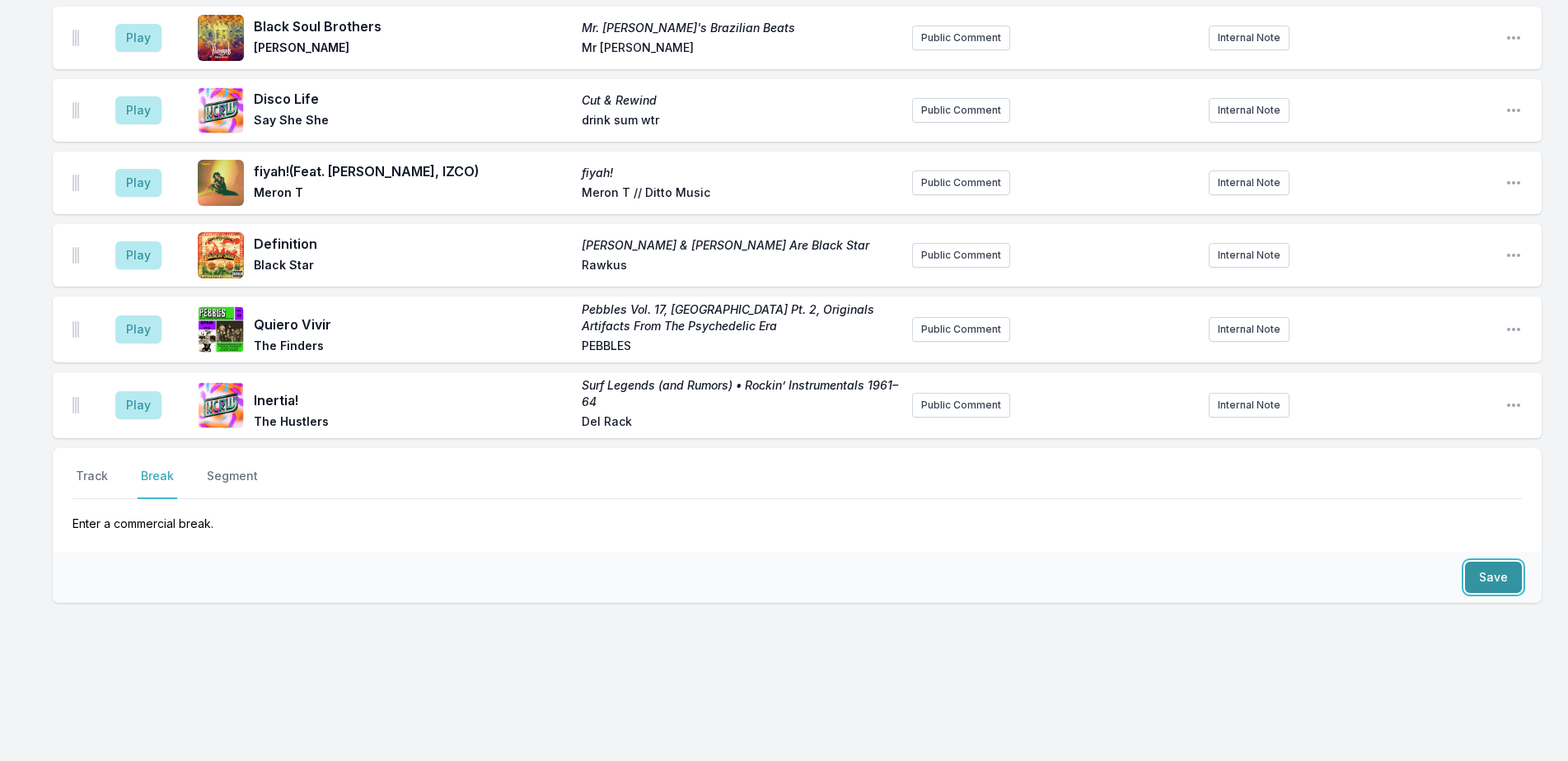
click at [1514, 584] on button "Save" at bounding box center [1493, 578] width 57 height 32
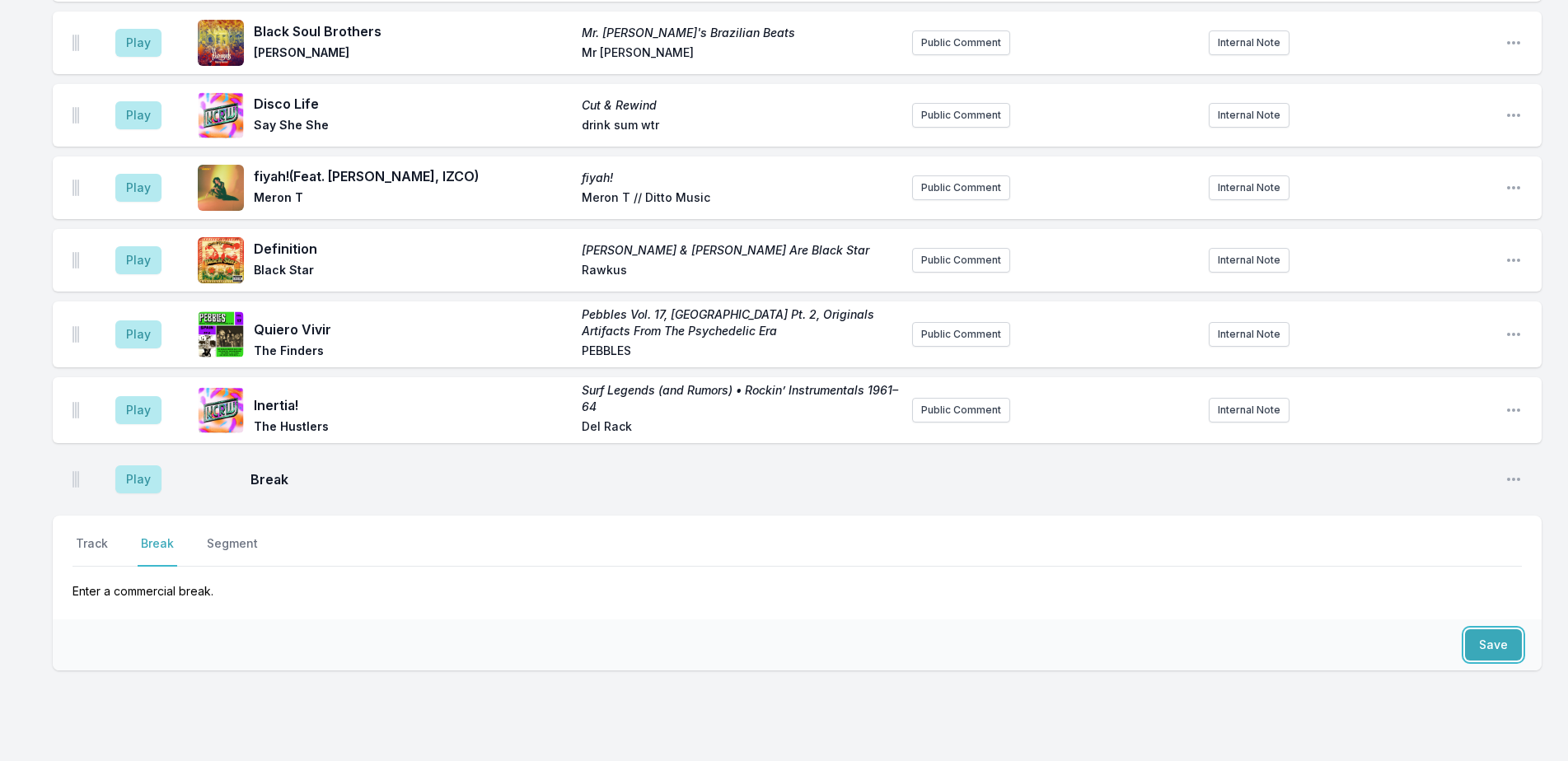
scroll to position [999, 0]
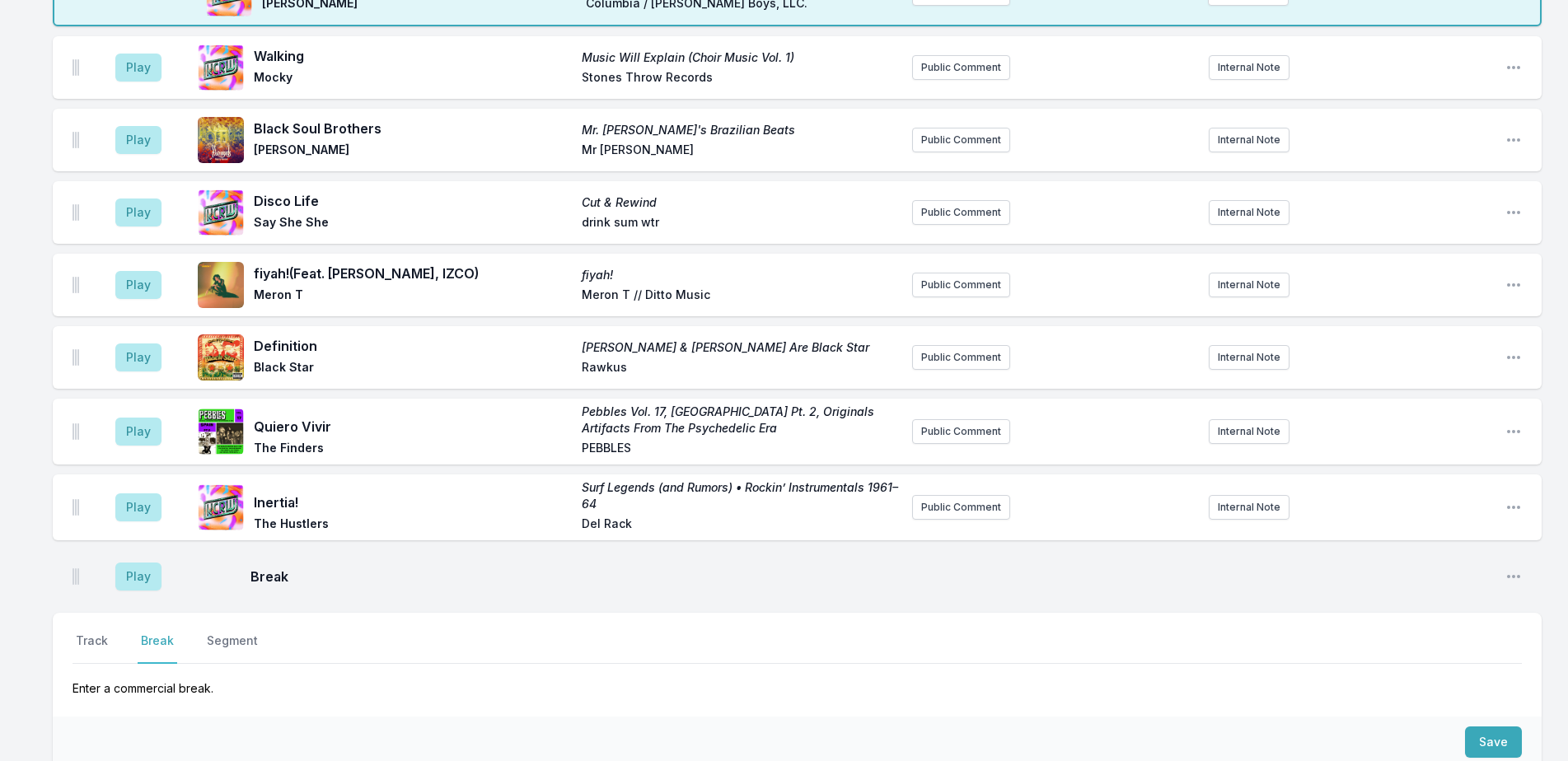
click at [510, 722] on div "Save" at bounding box center [797, 743] width 1489 height 51
click at [144, 576] on button "Play" at bounding box center [138, 577] width 46 height 28
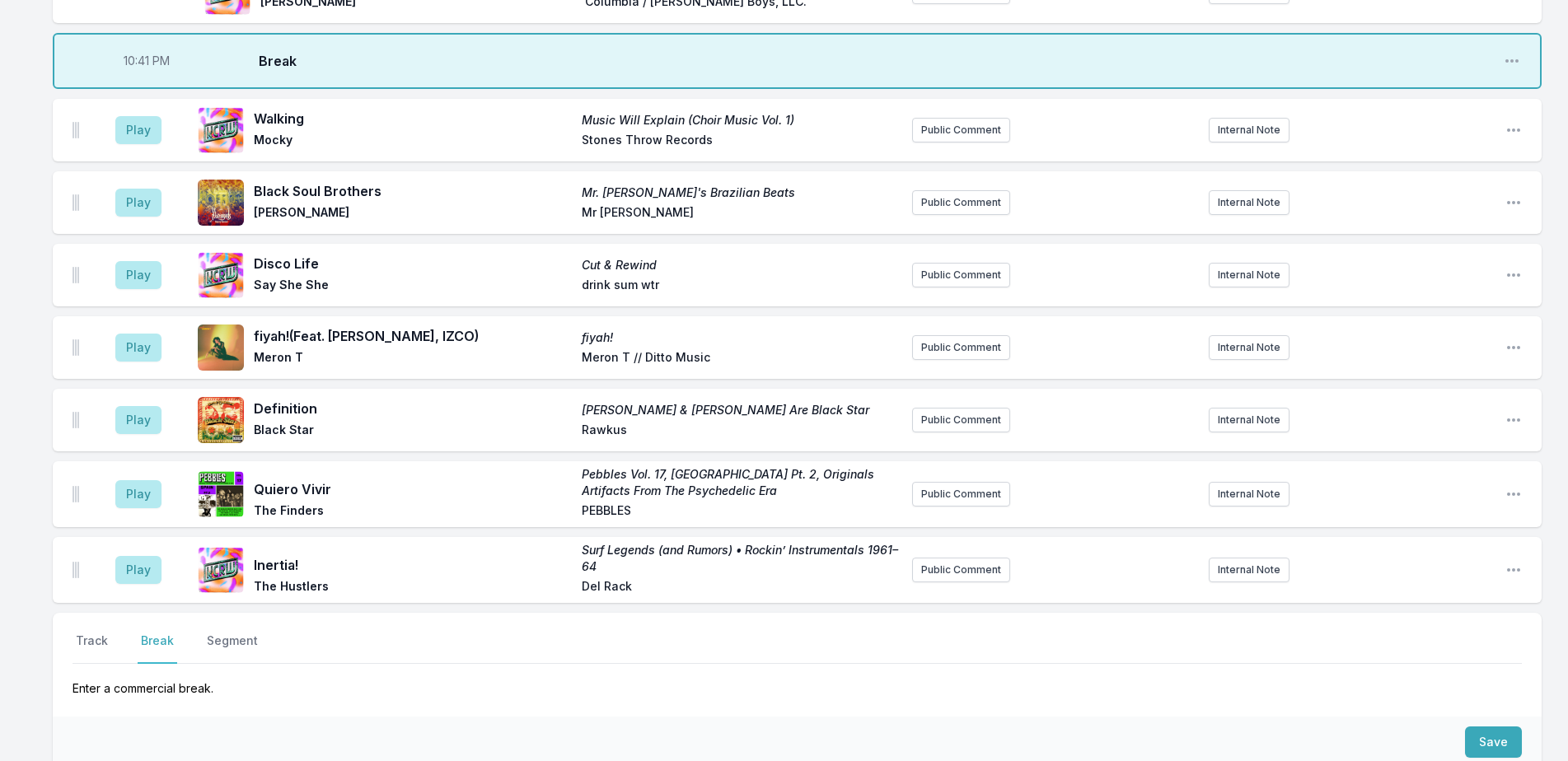
scroll to position [997, 0]
click at [416, 743] on div "Save" at bounding box center [797, 744] width 1489 height 51
click at [154, 129] on button "Play" at bounding box center [138, 132] width 46 height 28
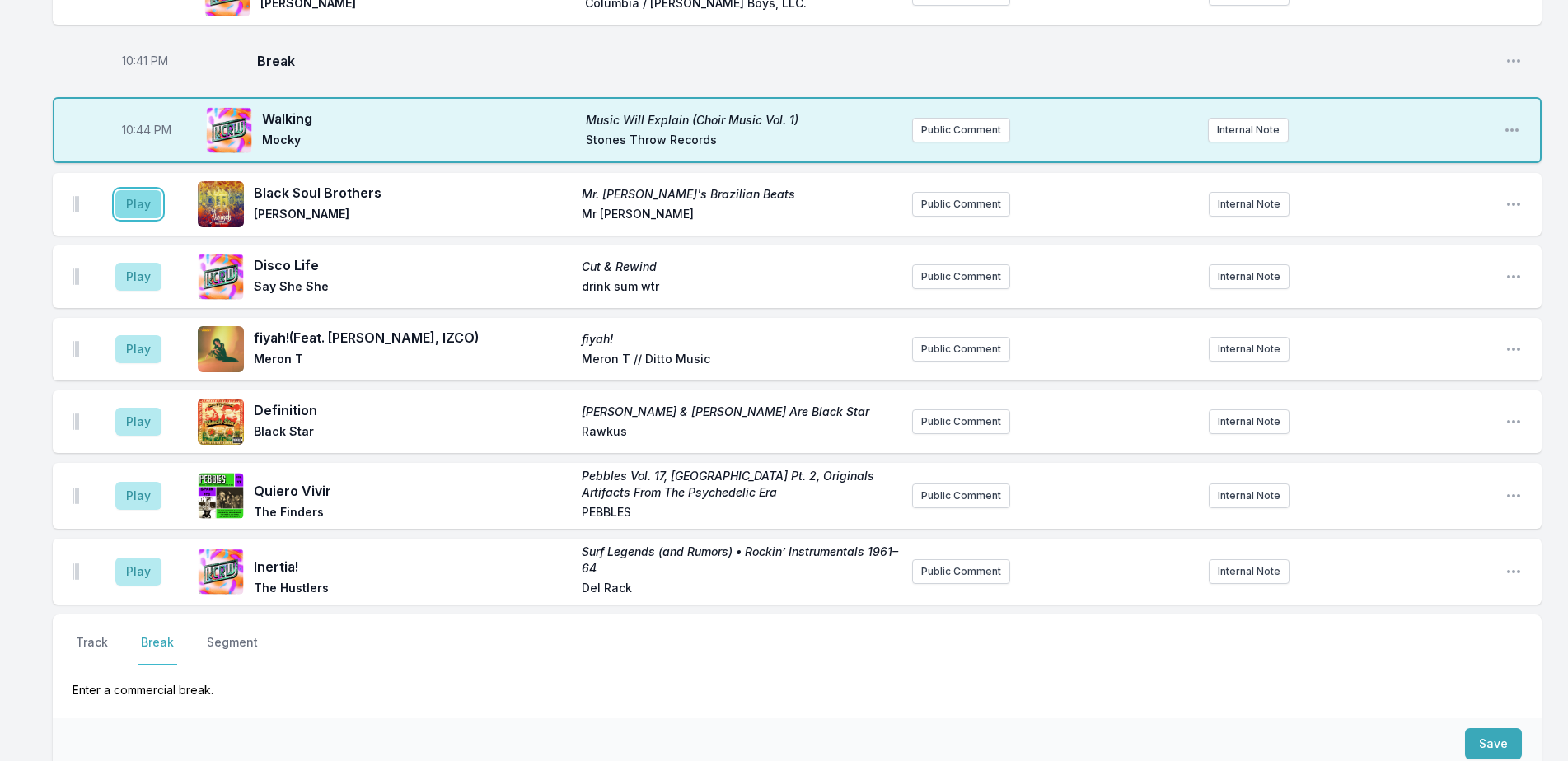
click at [131, 206] on button "Play" at bounding box center [138, 204] width 46 height 28
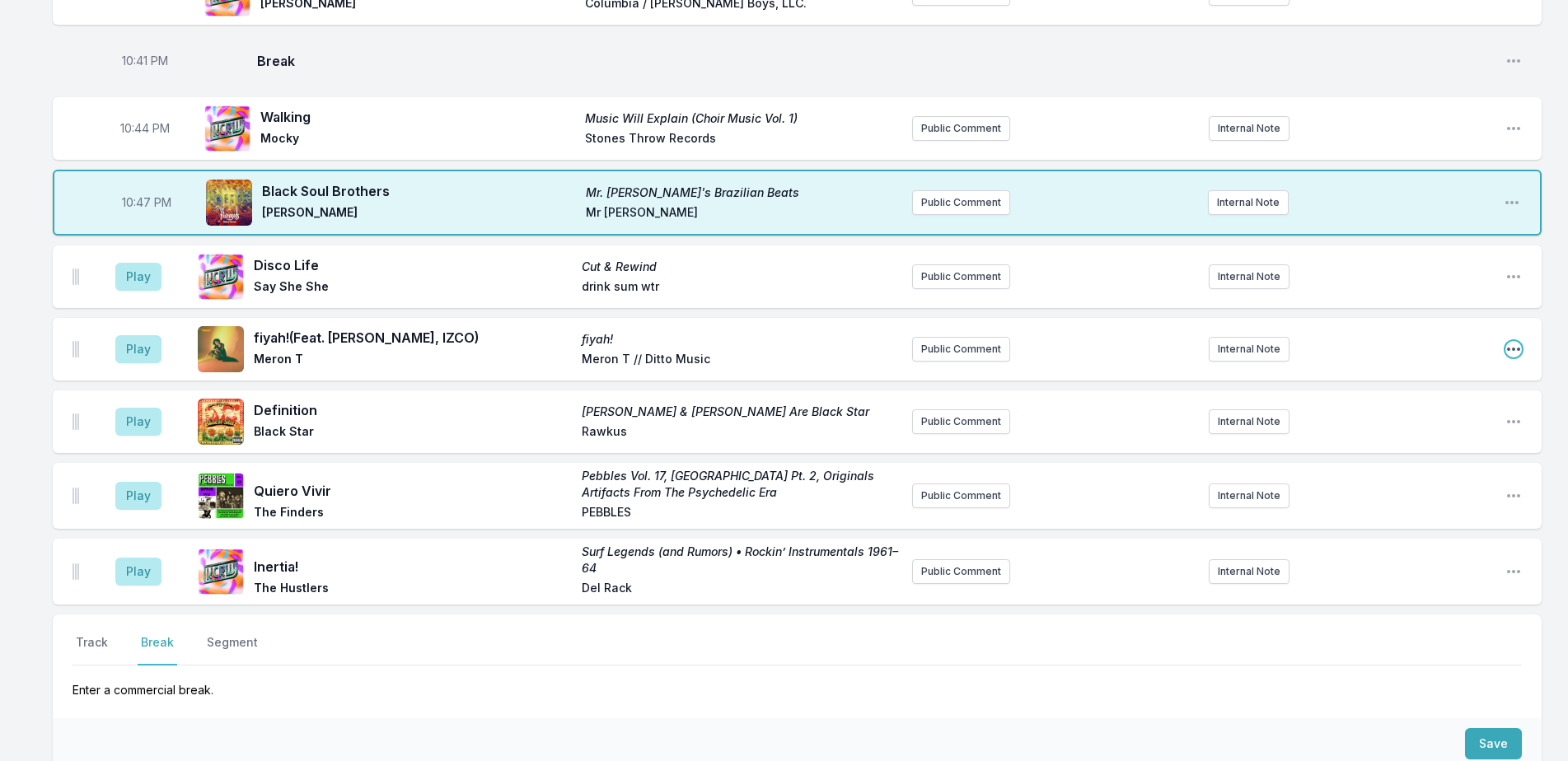
click at [1511, 349] on icon "Open playlist item options" at bounding box center [1513, 349] width 17 height 17
click at [1395, 446] on button "Delete Entry" at bounding box center [1430, 442] width 185 height 30
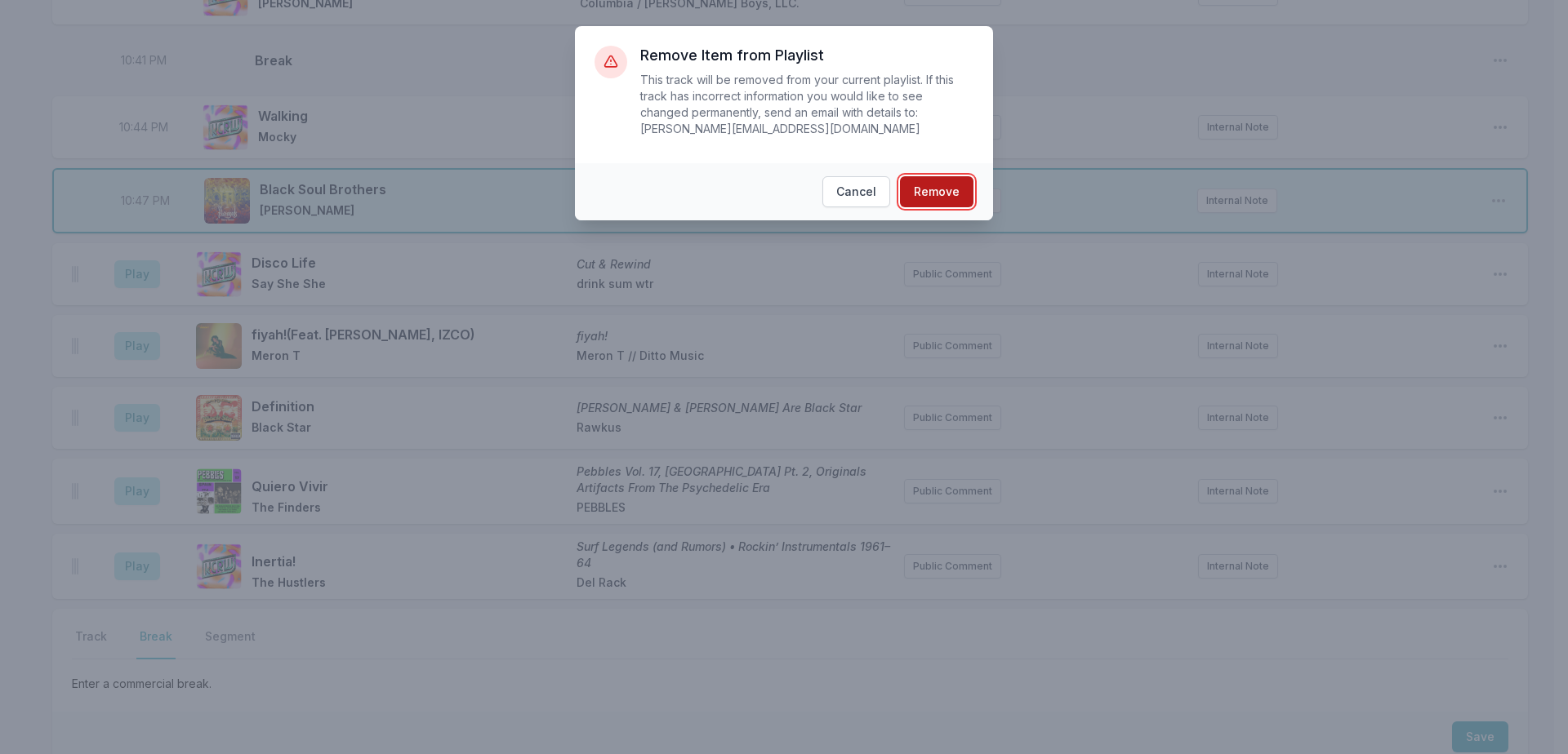
click at [958, 179] on button "Remove" at bounding box center [937, 192] width 73 height 31
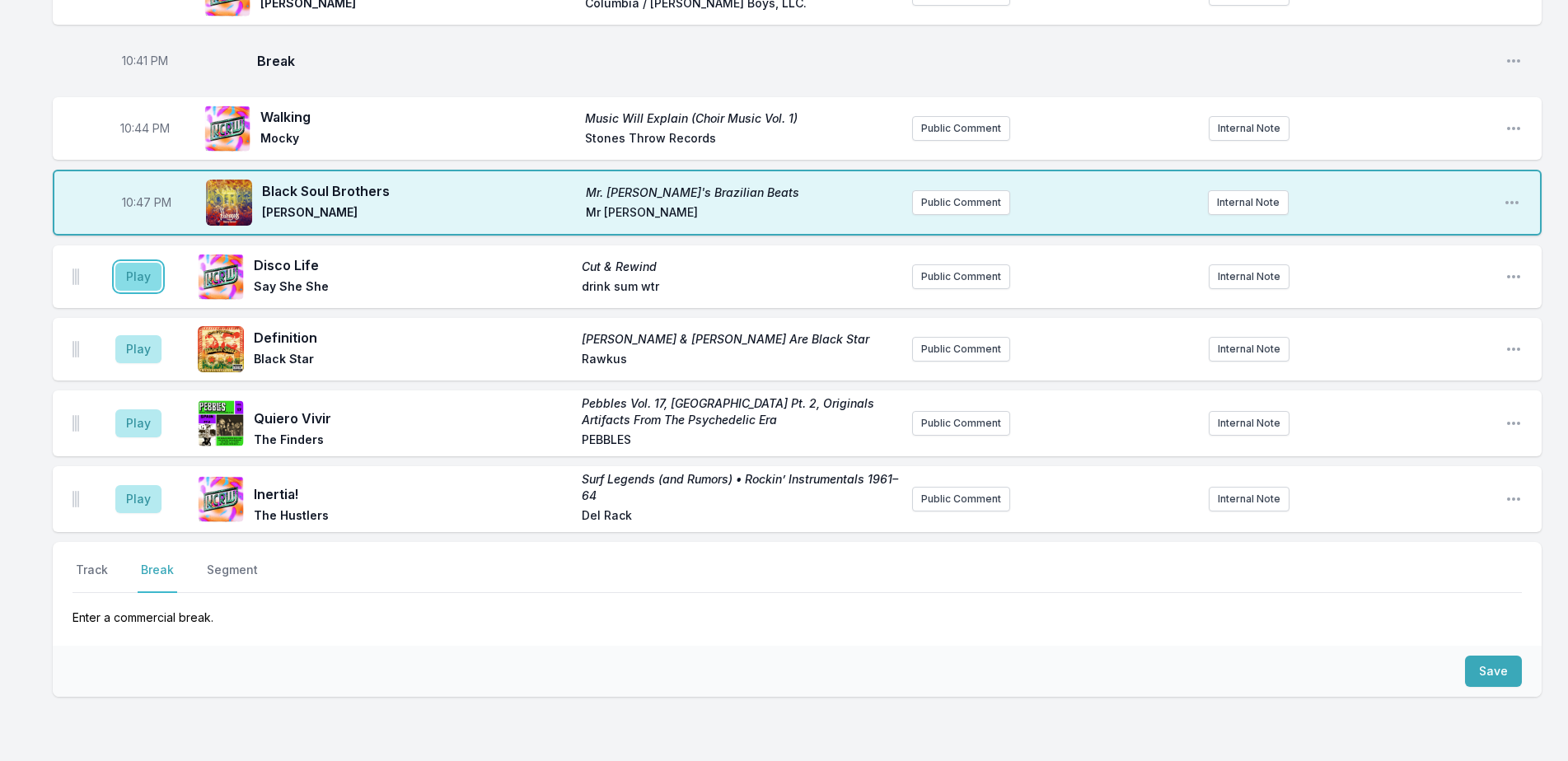
click at [142, 284] on button "Play" at bounding box center [138, 277] width 46 height 28
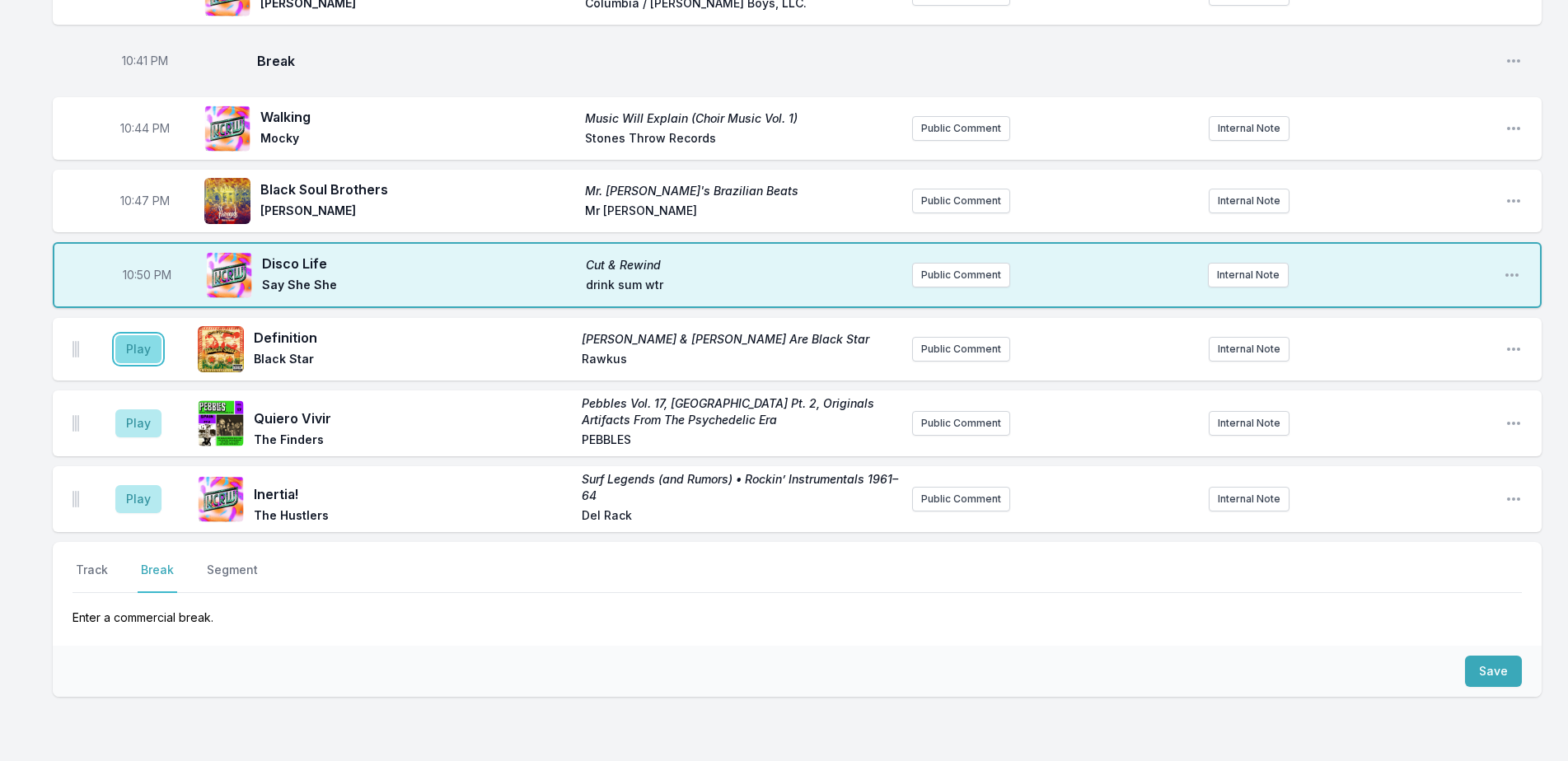
click at [144, 343] on button "Play" at bounding box center [138, 350] width 46 height 28
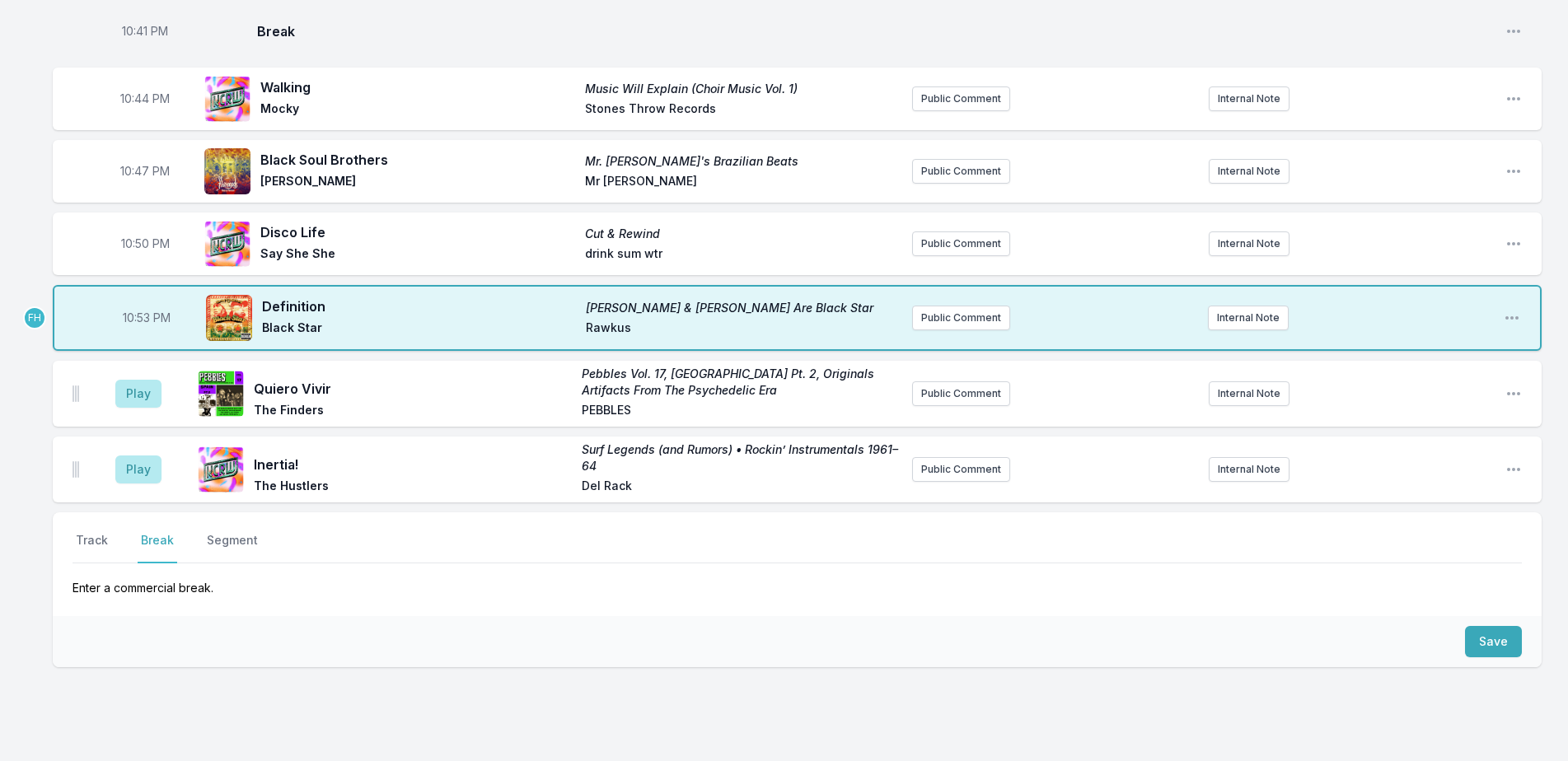
scroll to position [1079, 0]
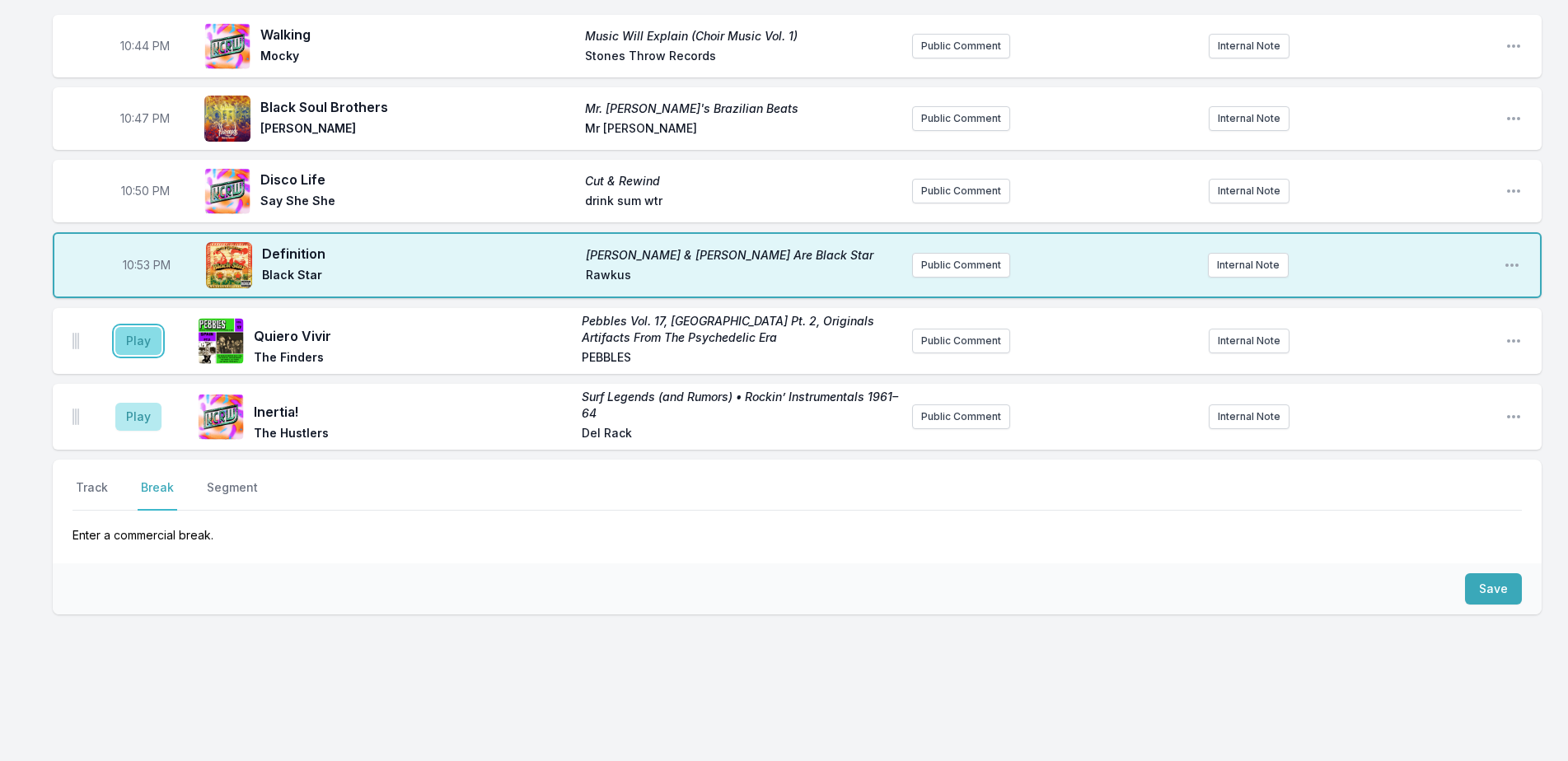
click at [145, 347] on button "Play" at bounding box center [138, 341] width 46 height 28
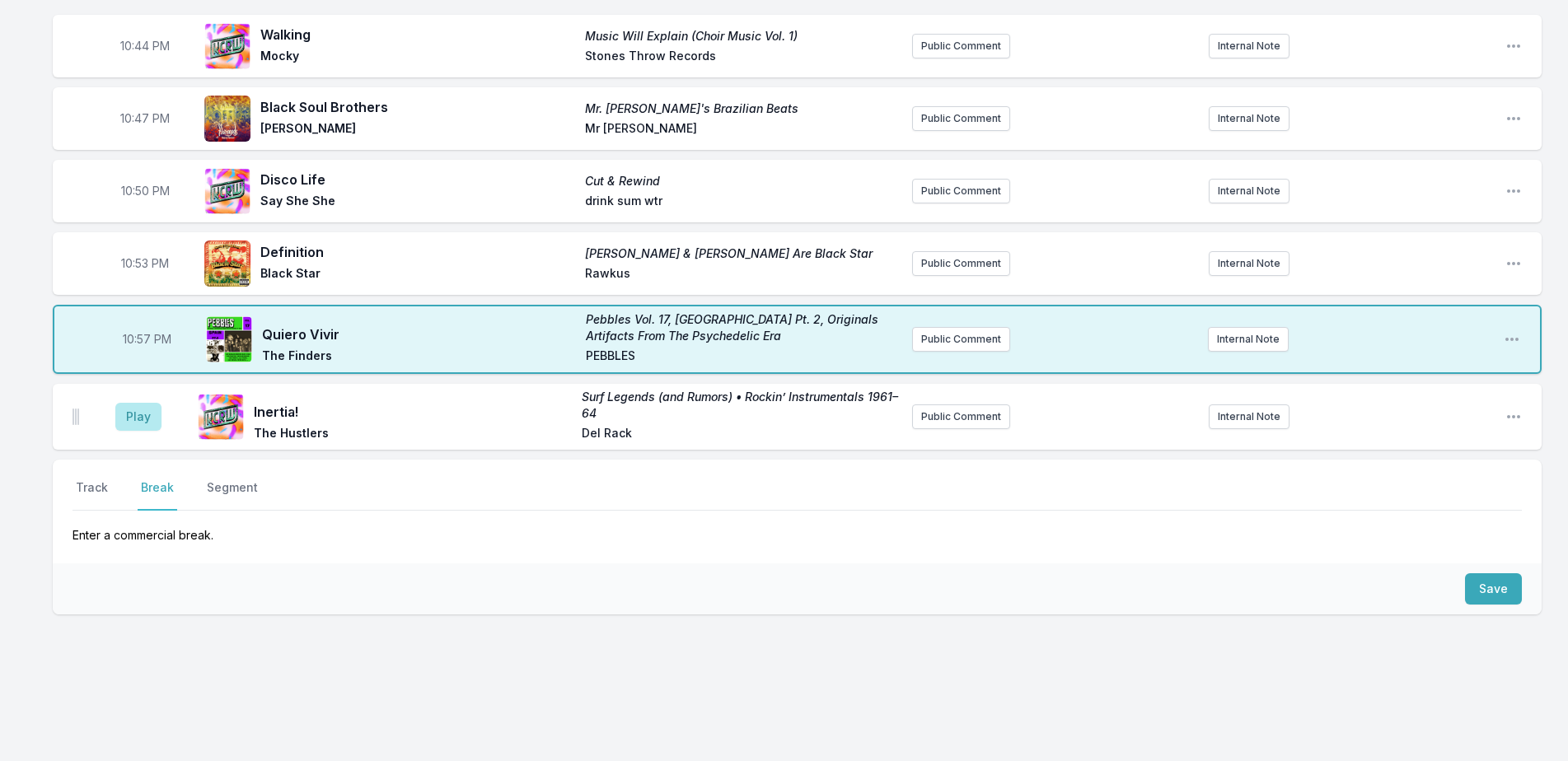
click at [345, 711] on div "Select a tab Track Break Segment Track Break Segment Enter a commercial break. …" at bounding box center [797, 590] width 1489 height 261
click at [136, 419] on button "Play" at bounding box center [138, 417] width 46 height 28
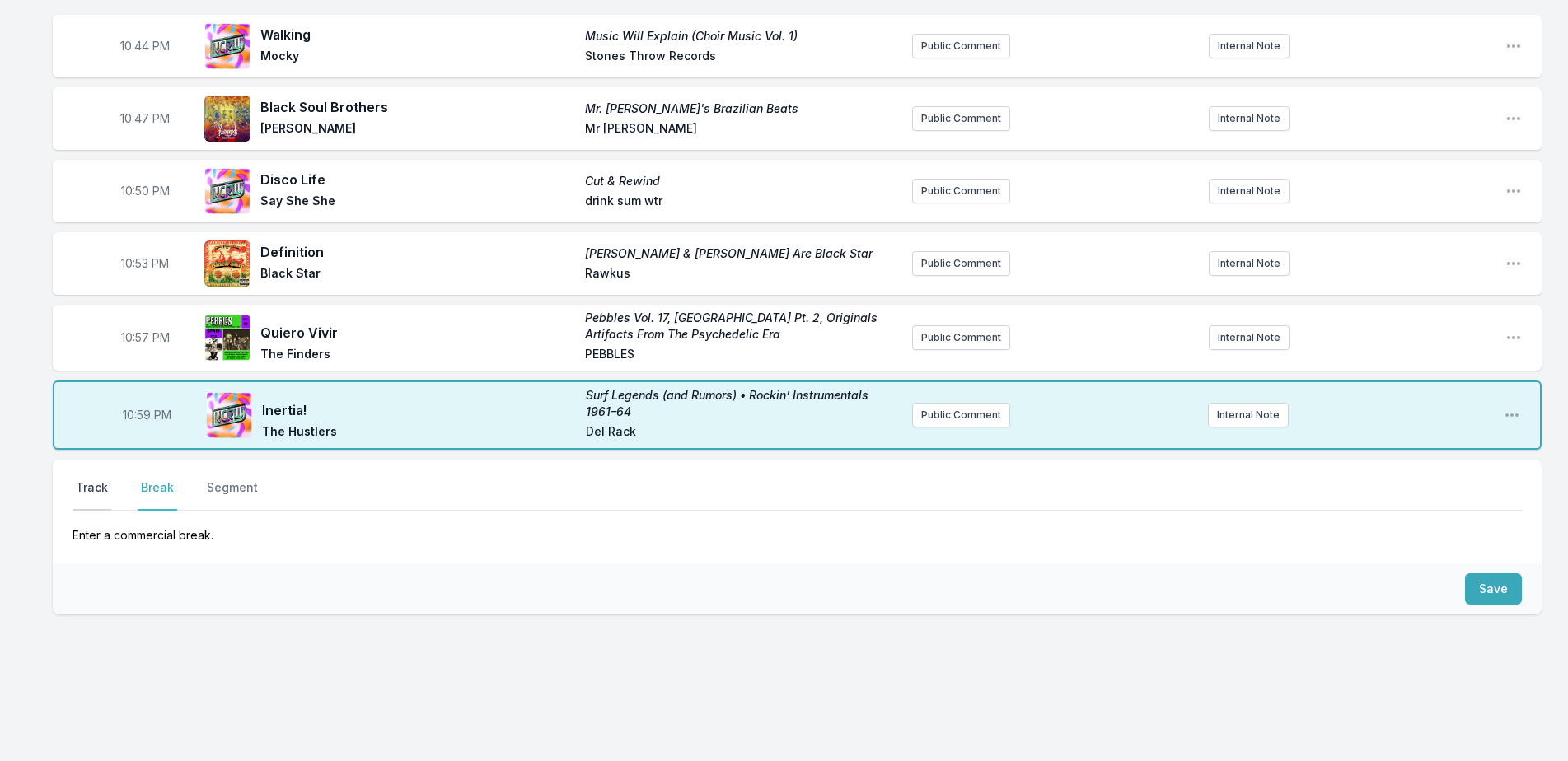
click at [97, 491] on button "Track" at bounding box center [92, 495] width 39 height 32
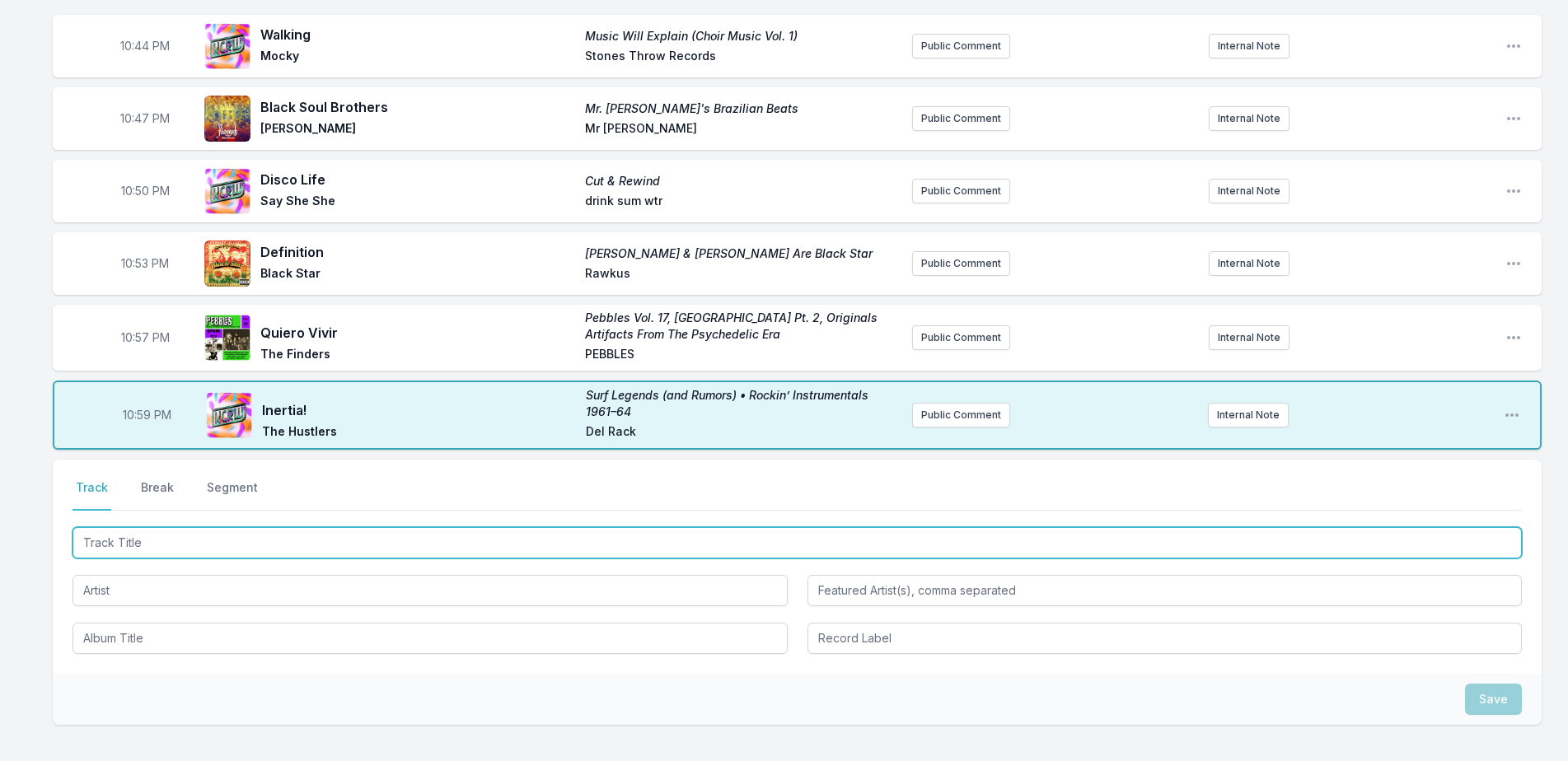
click at [193, 543] on input "Track Title" at bounding box center [796, 543] width 1449 height 32
type input "Take My Hand"
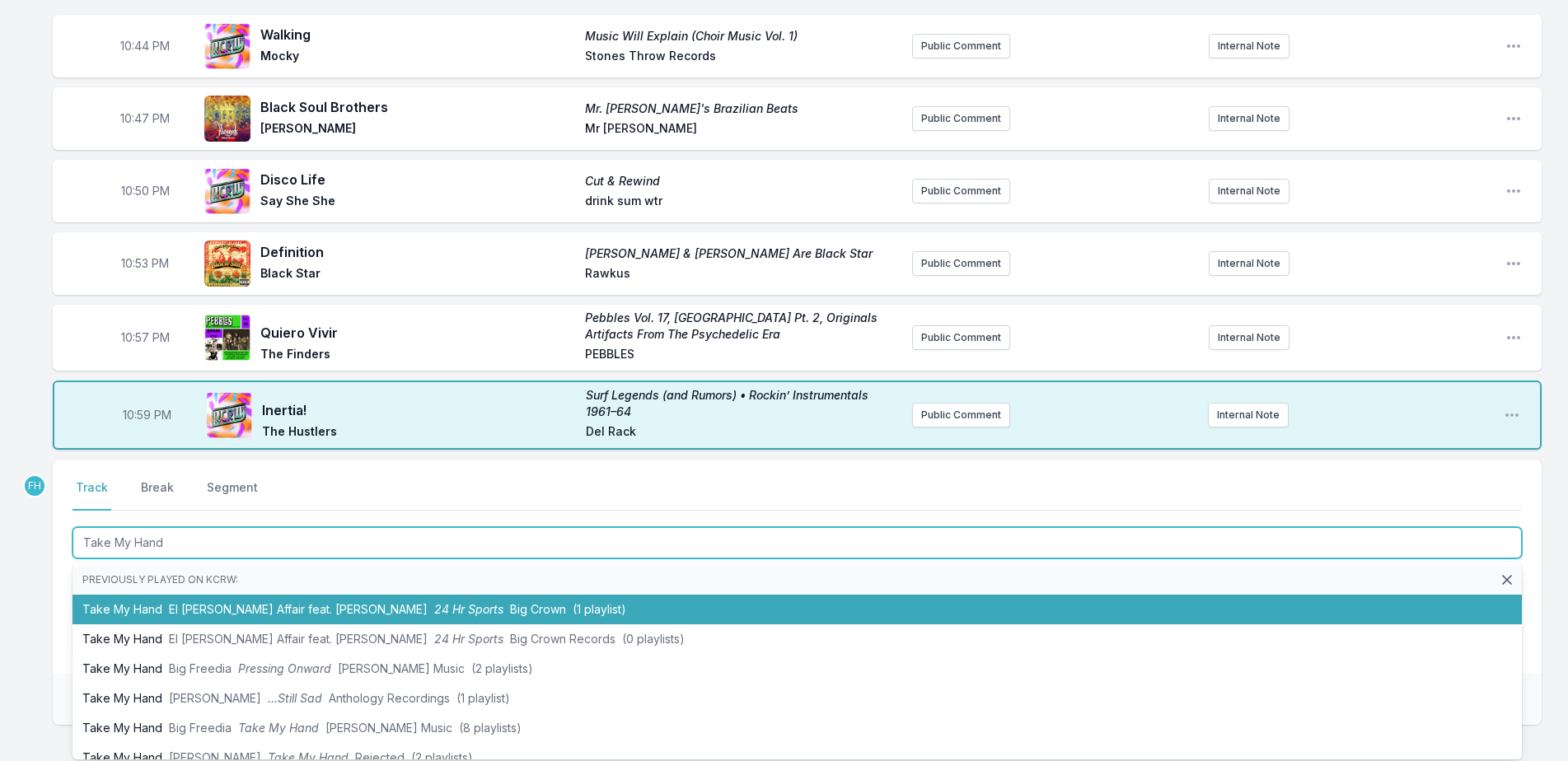
click at [233, 598] on li "Take My Hand El [PERSON_NAME] Affair feat. [PERSON_NAME] 24 Hr Sports Big Crown…" at bounding box center [796, 610] width 1449 height 30
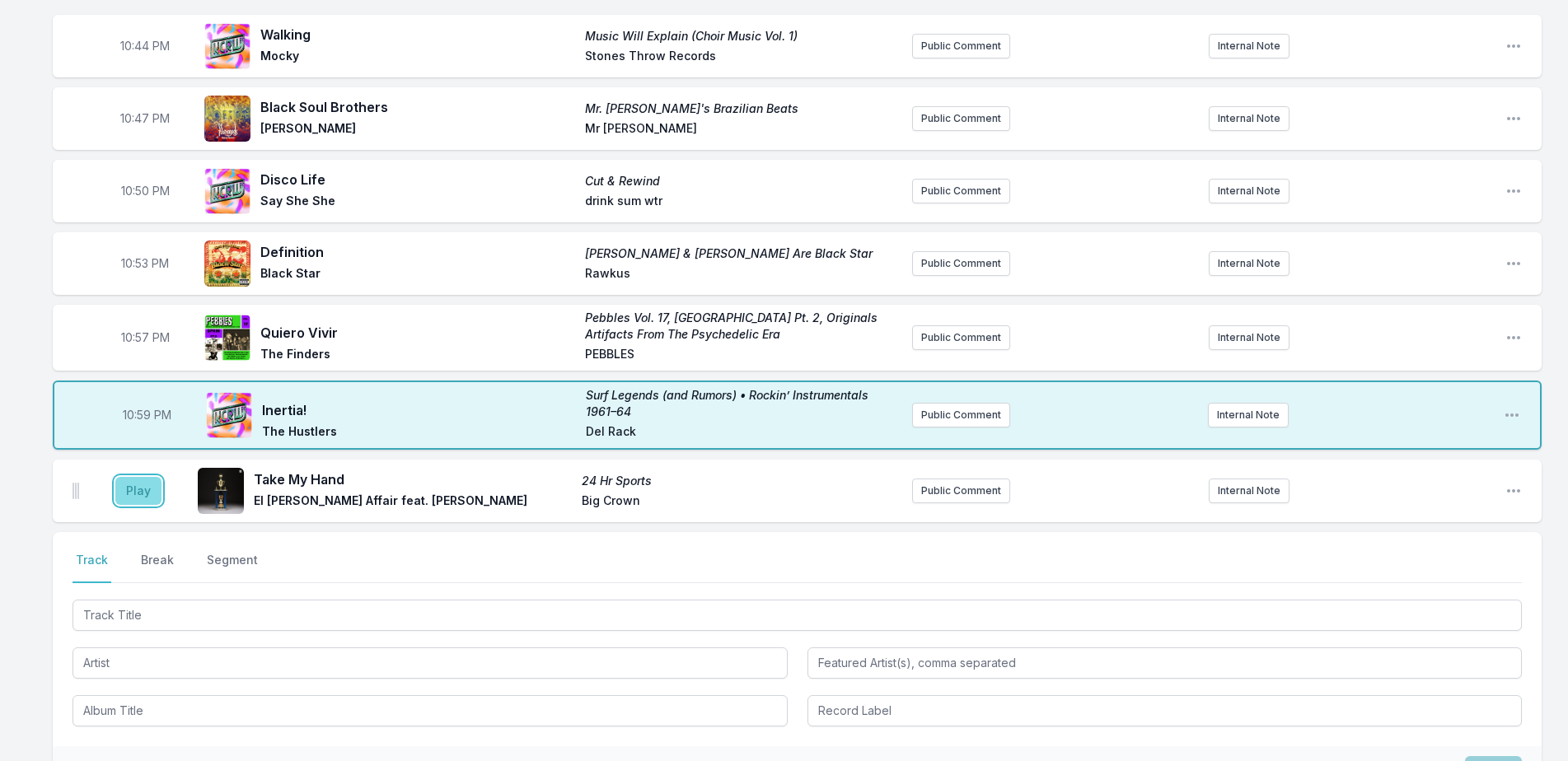
click at [150, 499] on button "Play" at bounding box center [138, 491] width 46 height 28
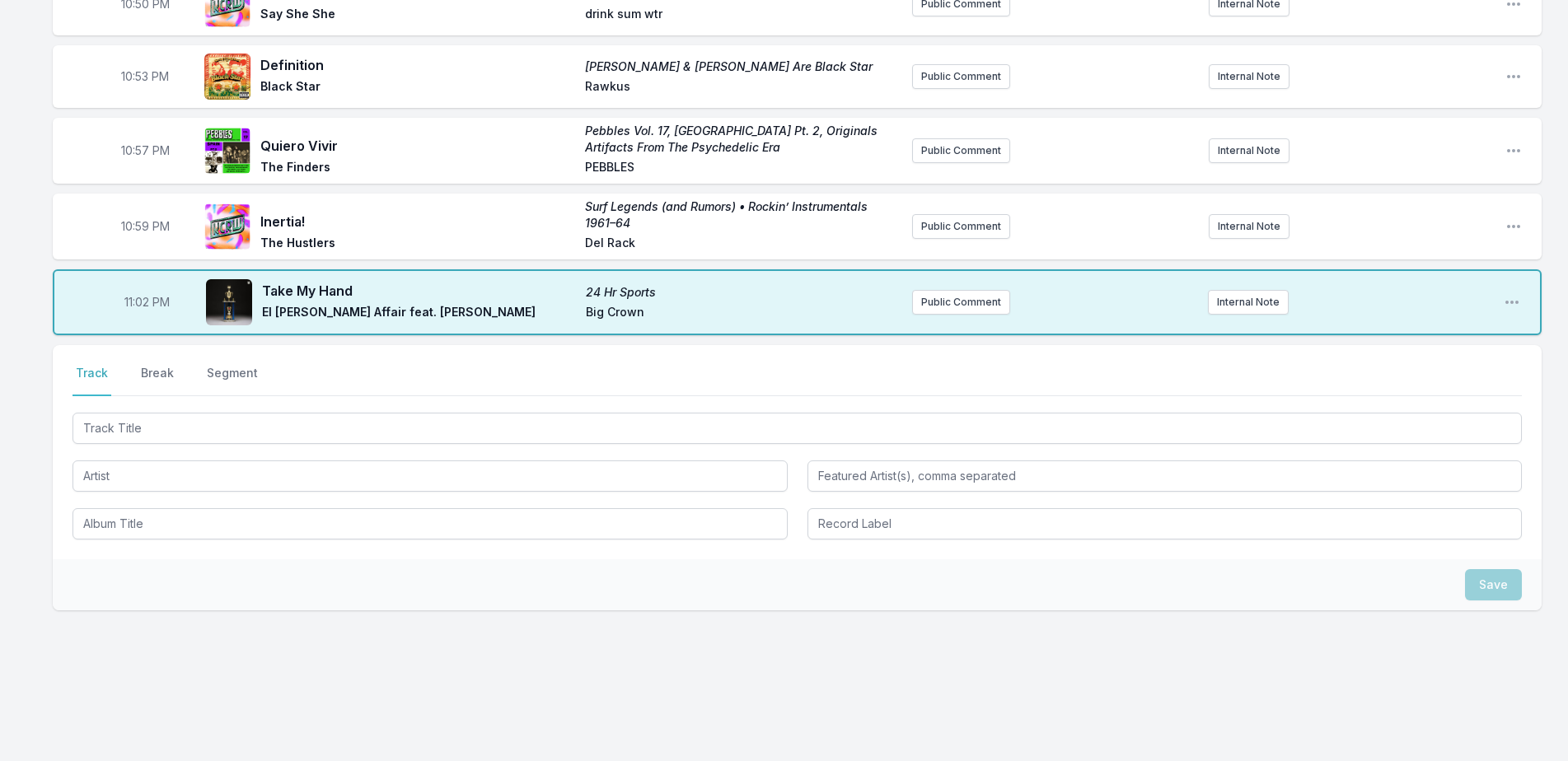
scroll to position [1274, 0]
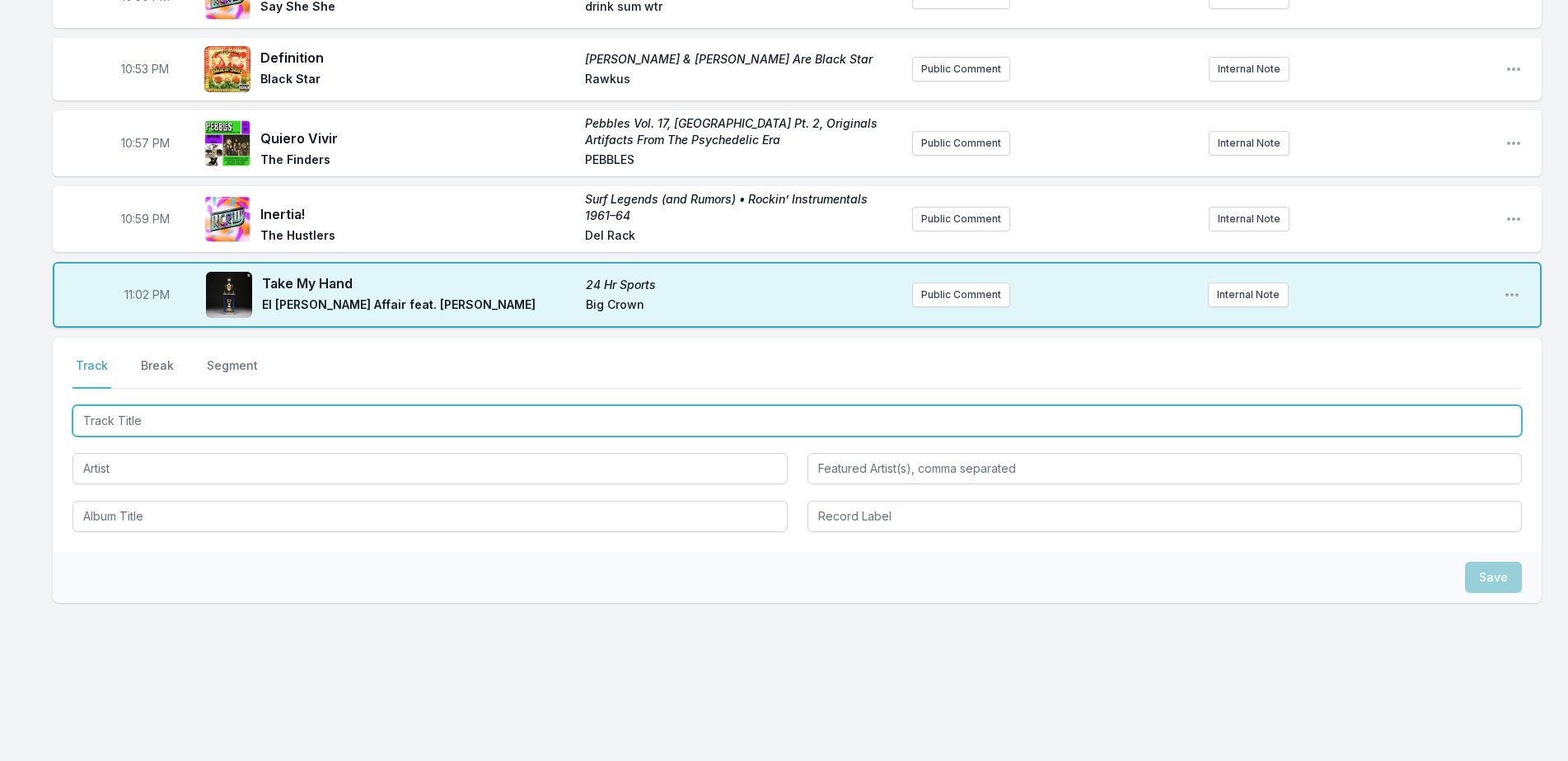
click at [148, 410] on input "Track Title" at bounding box center [796, 421] width 1449 height 32
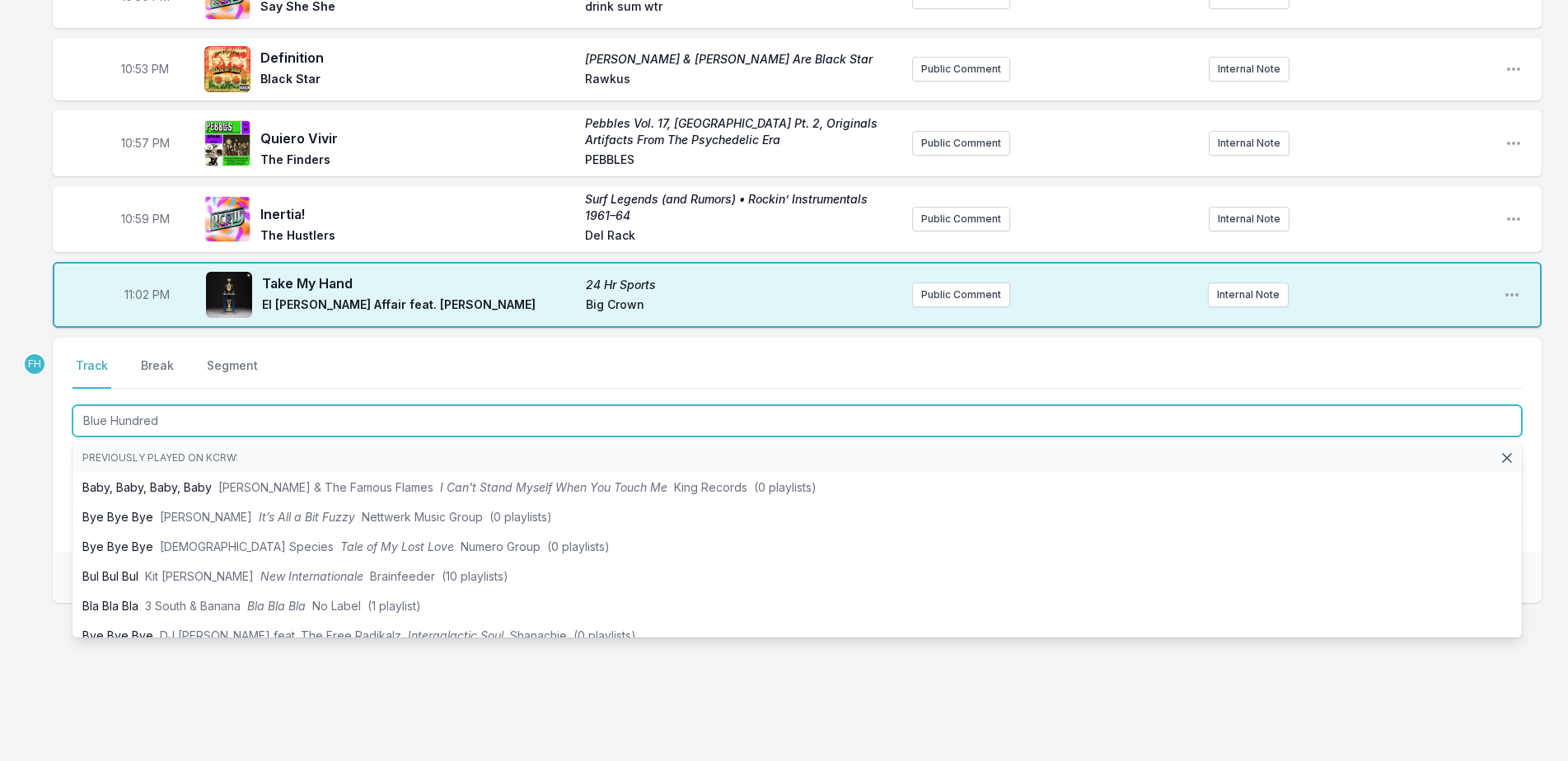
type input "Blue Hundreds"
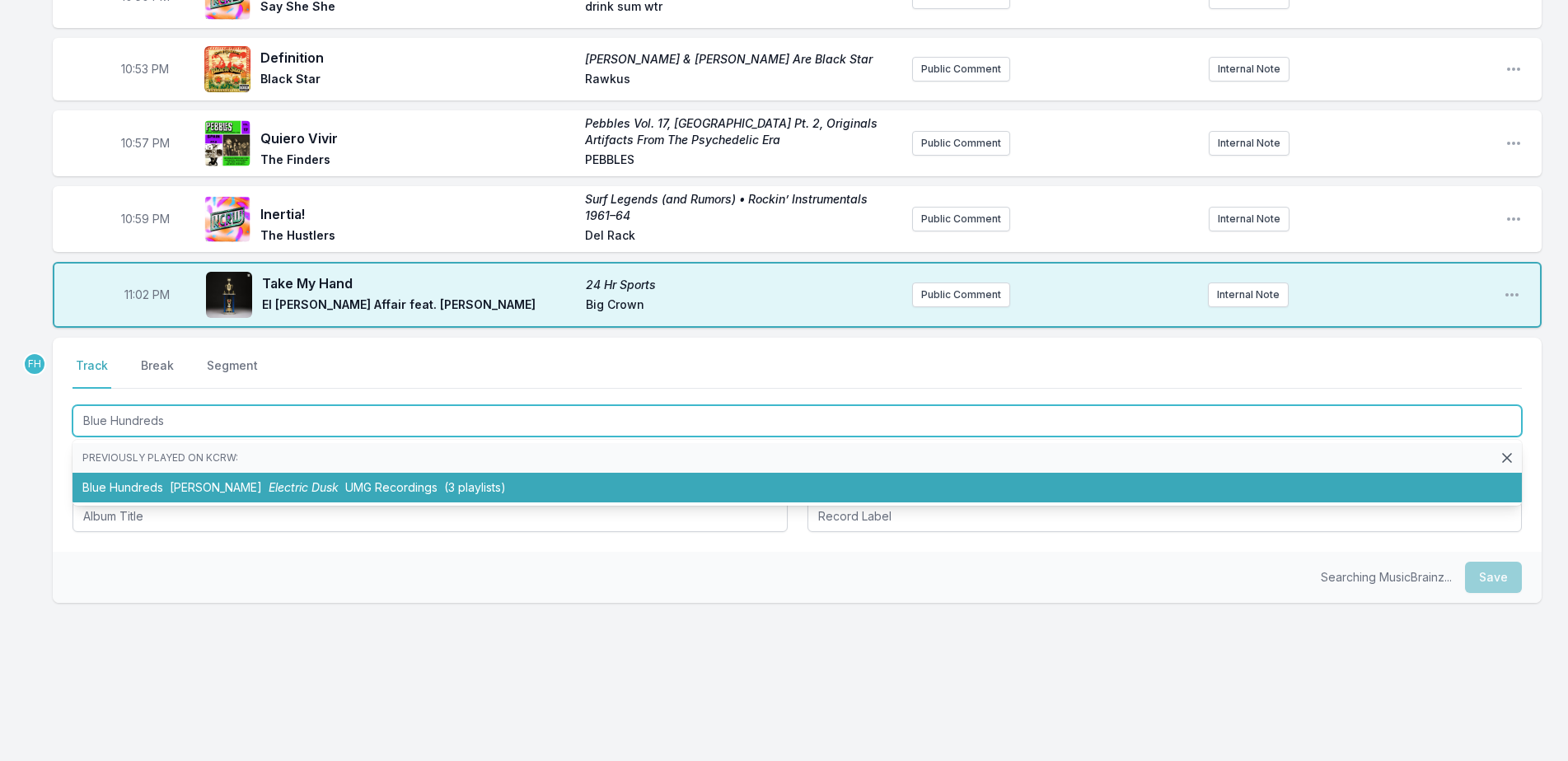
click at [186, 487] on span "[PERSON_NAME]" at bounding box center [216, 487] width 92 height 14
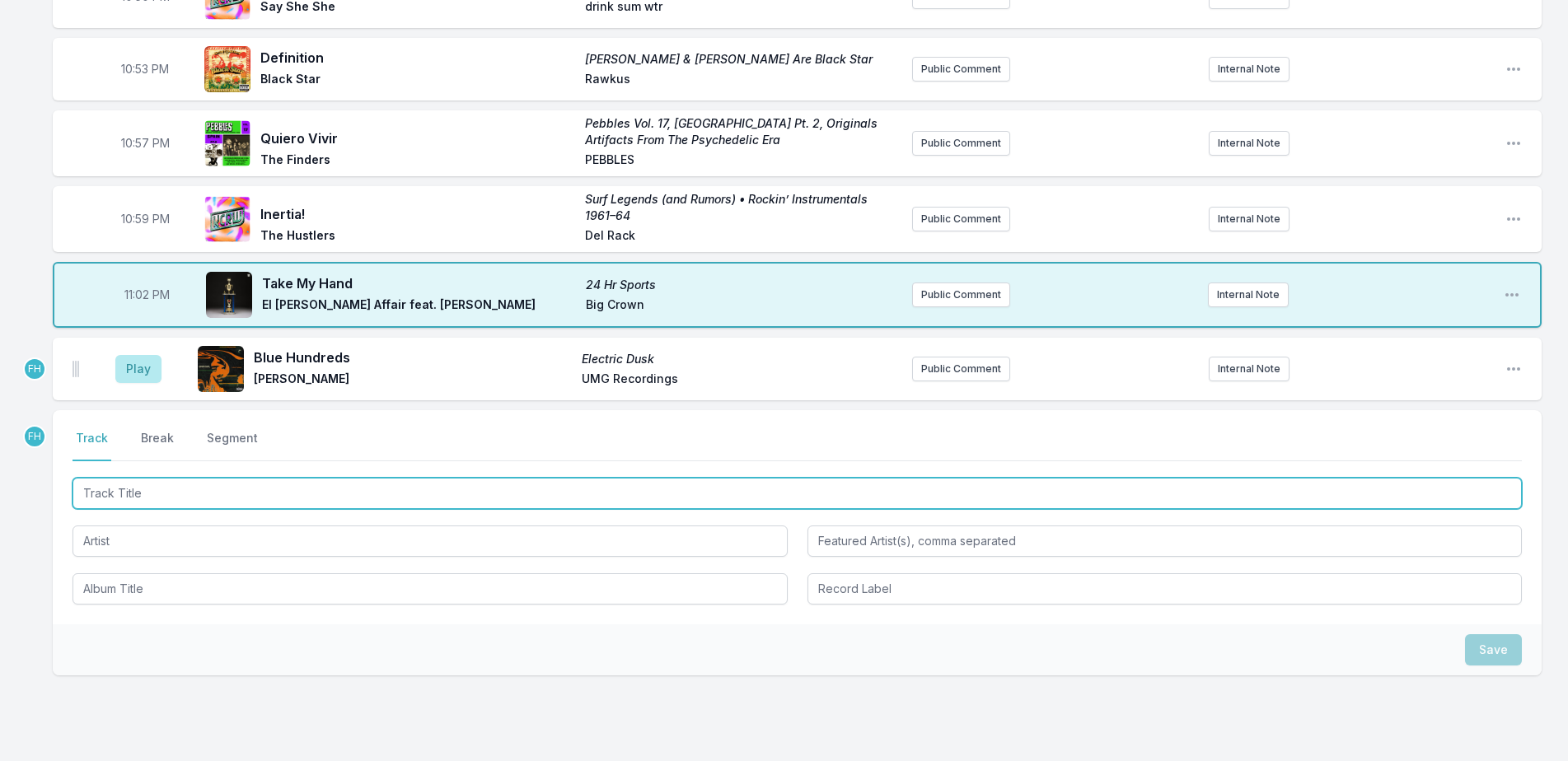
click at [162, 491] on input "Track Title" at bounding box center [796, 494] width 1449 height 32
type input "[DEMOGRAPHIC_DATA] Knows"
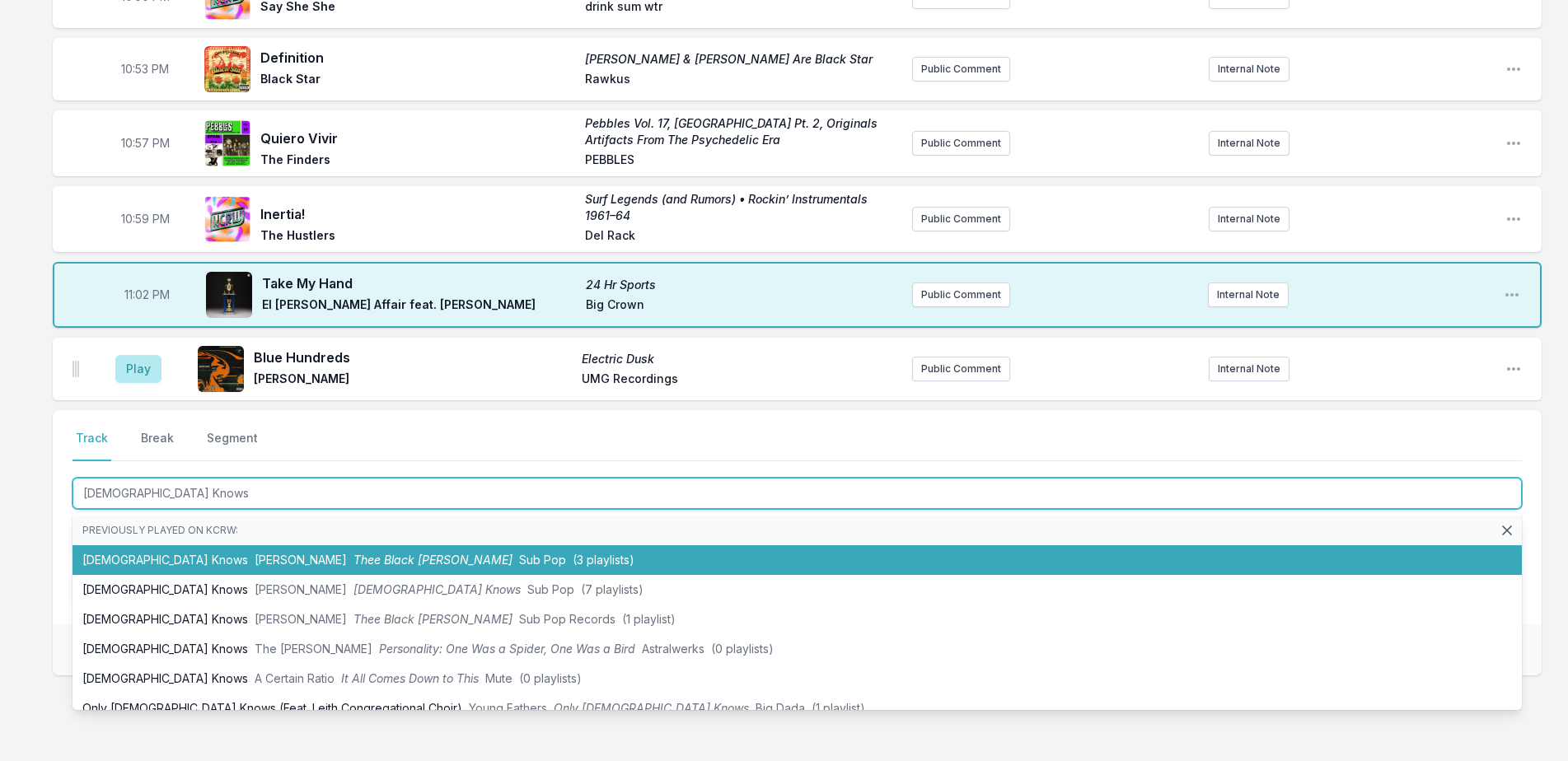
click at [189, 547] on li "[DEMOGRAPHIC_DATA] Knows [PERSON_NAME] Thee Black [PERSON_NAME] Sub Pop (3 play…" at bounding box center [796, 560] width 1449 height 30
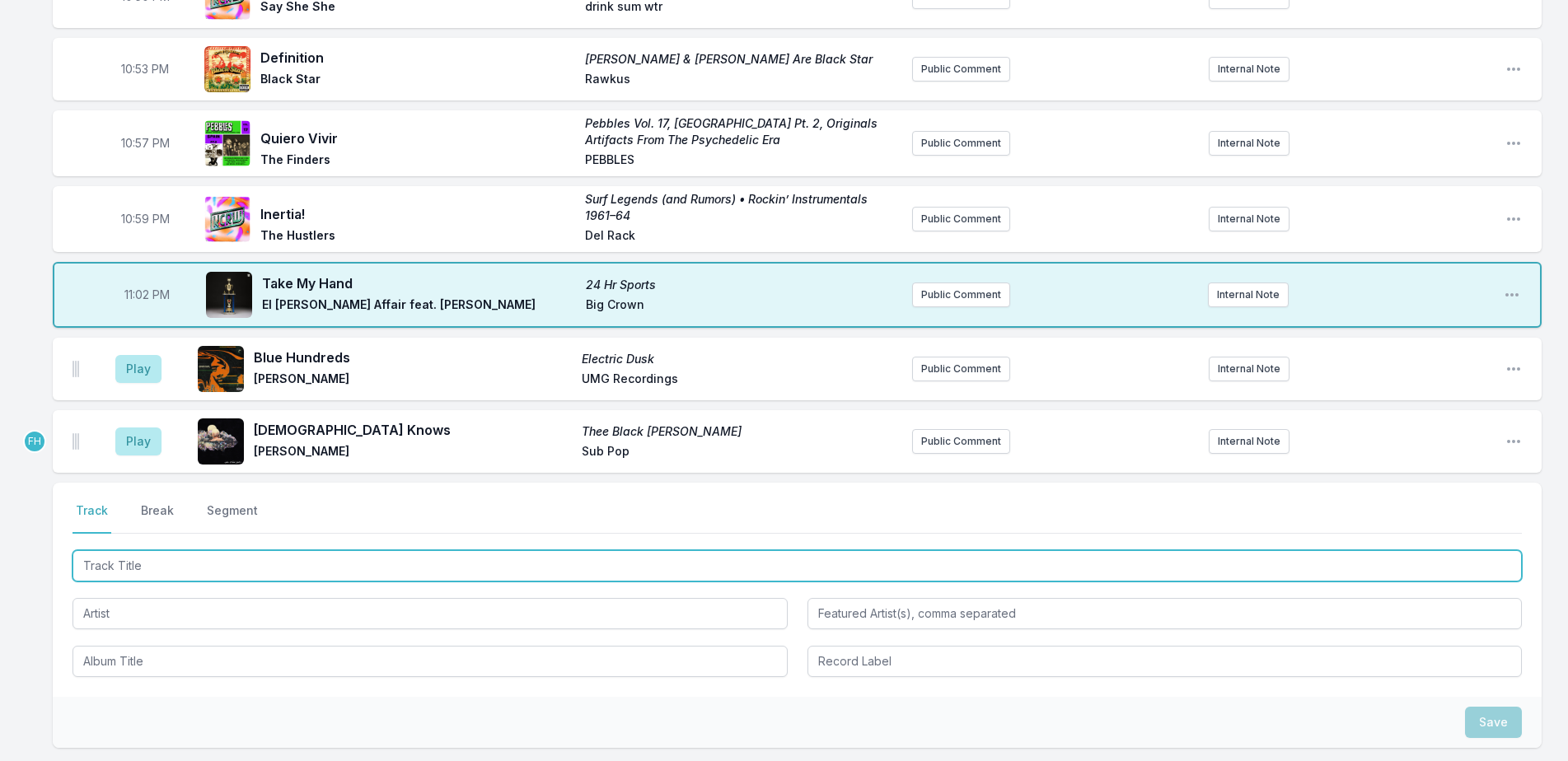
click at [167, 565] on input "Track Title" at bounding box center [796, 566] width 1449 height 32
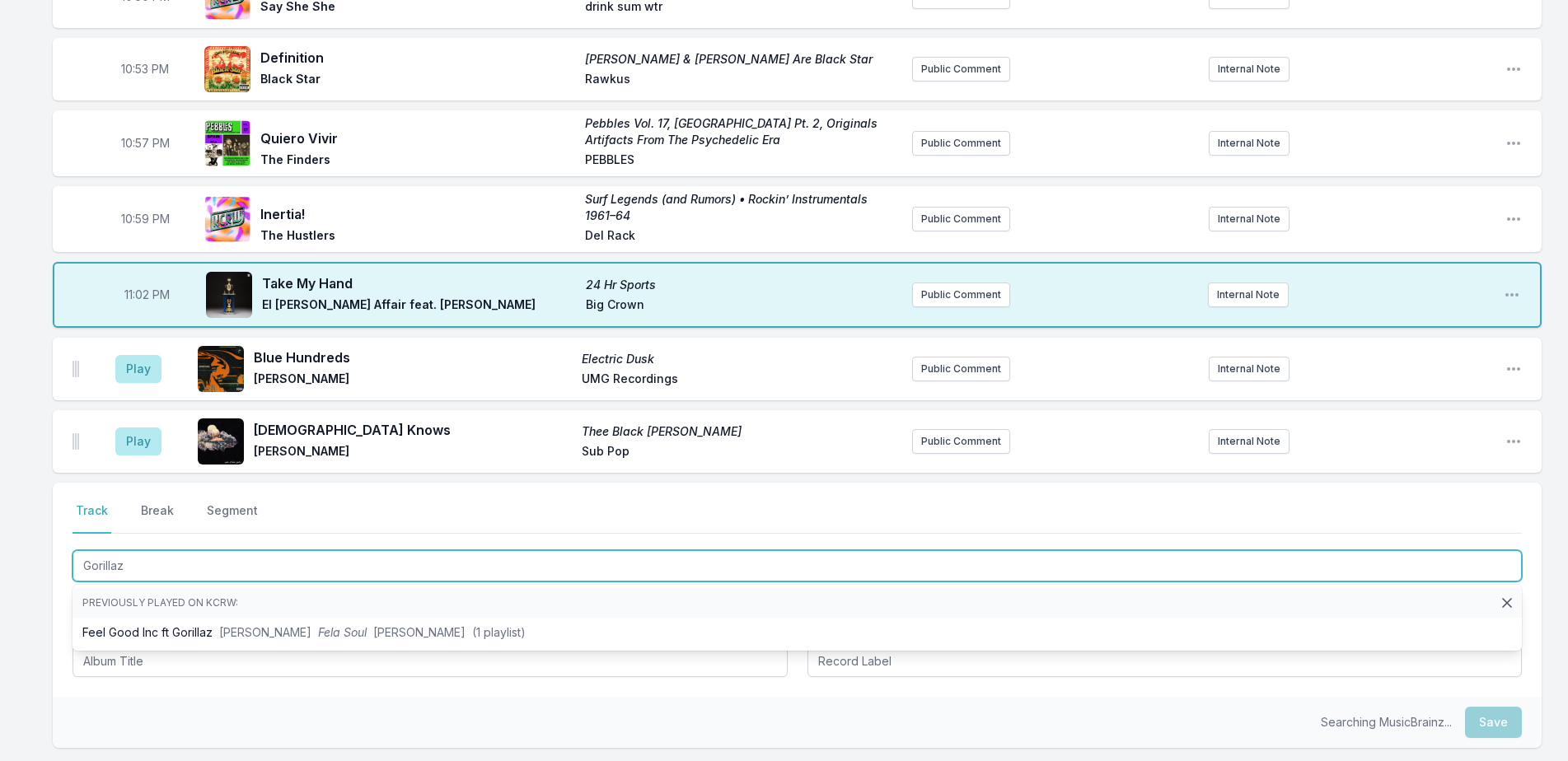
type input "Gorilla"
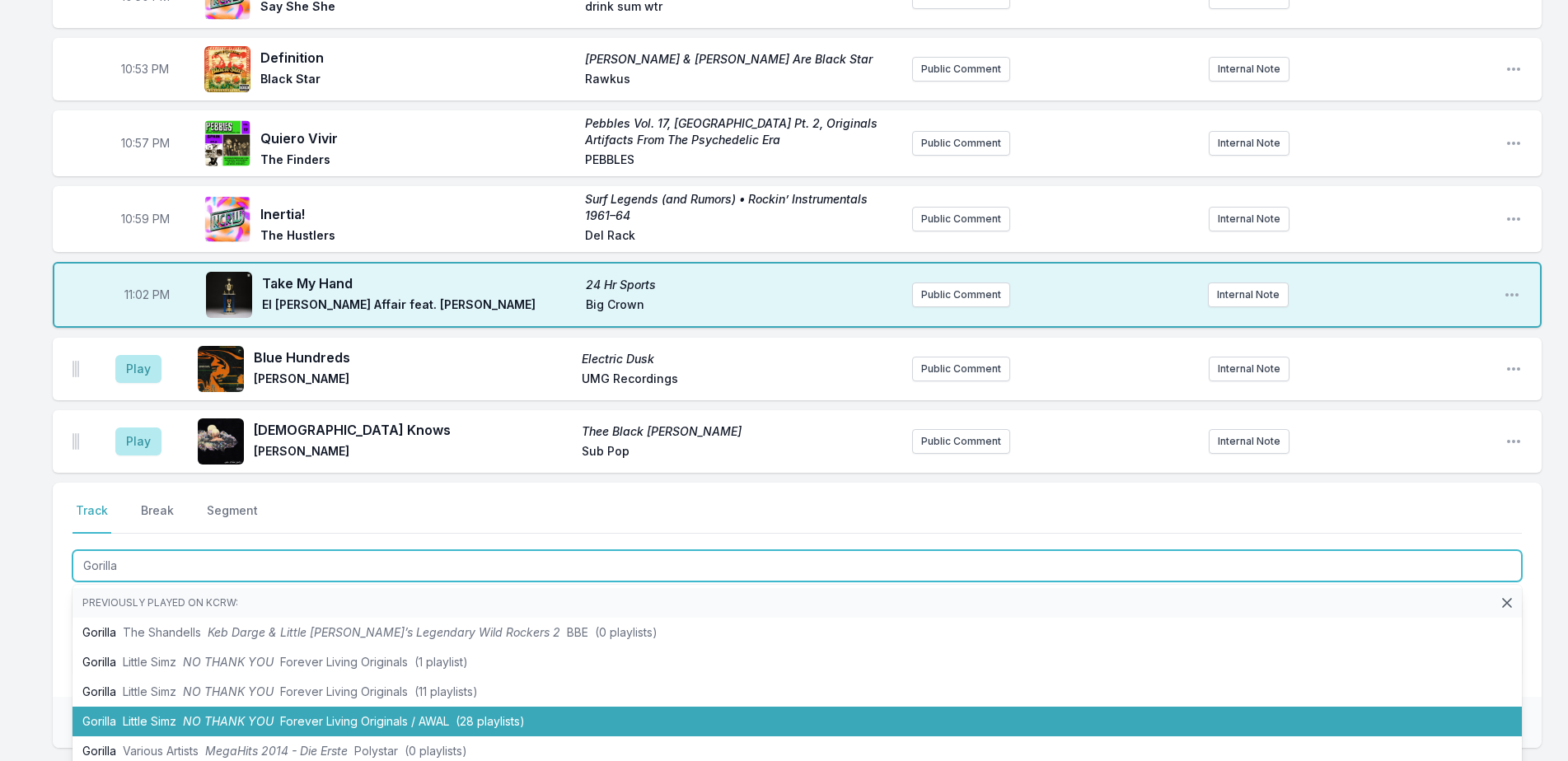
click at [183, 732] on li "Gorilla Little Simz NO THANK YOU Forever Living Originals / [PERSON_NAME] (28 p…" at bounding box center [796, 722] width 1449 height 30
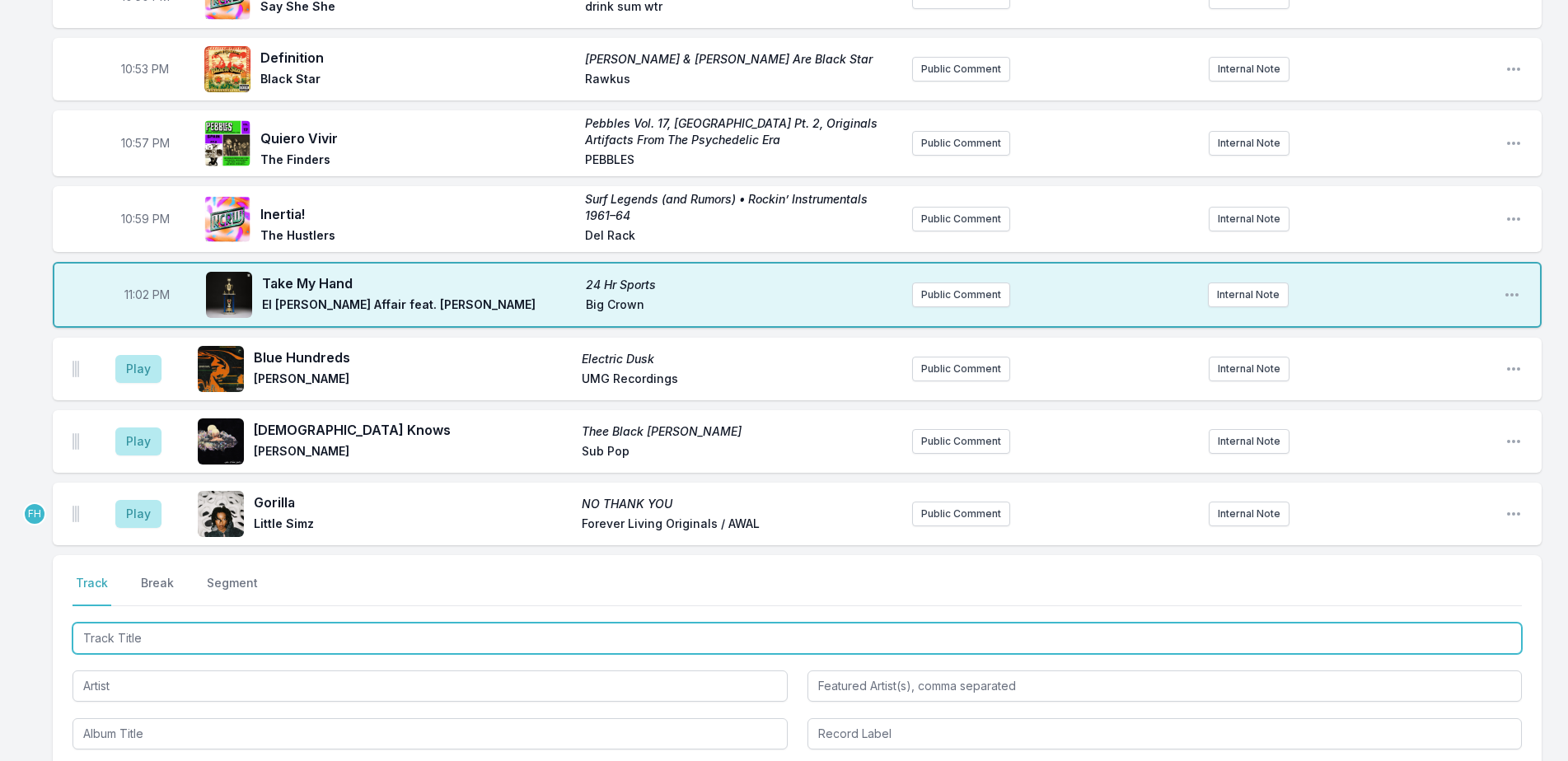
click at [189, 639] on input "Track Title" at bounding box center [796, 639] width 1449 height 32
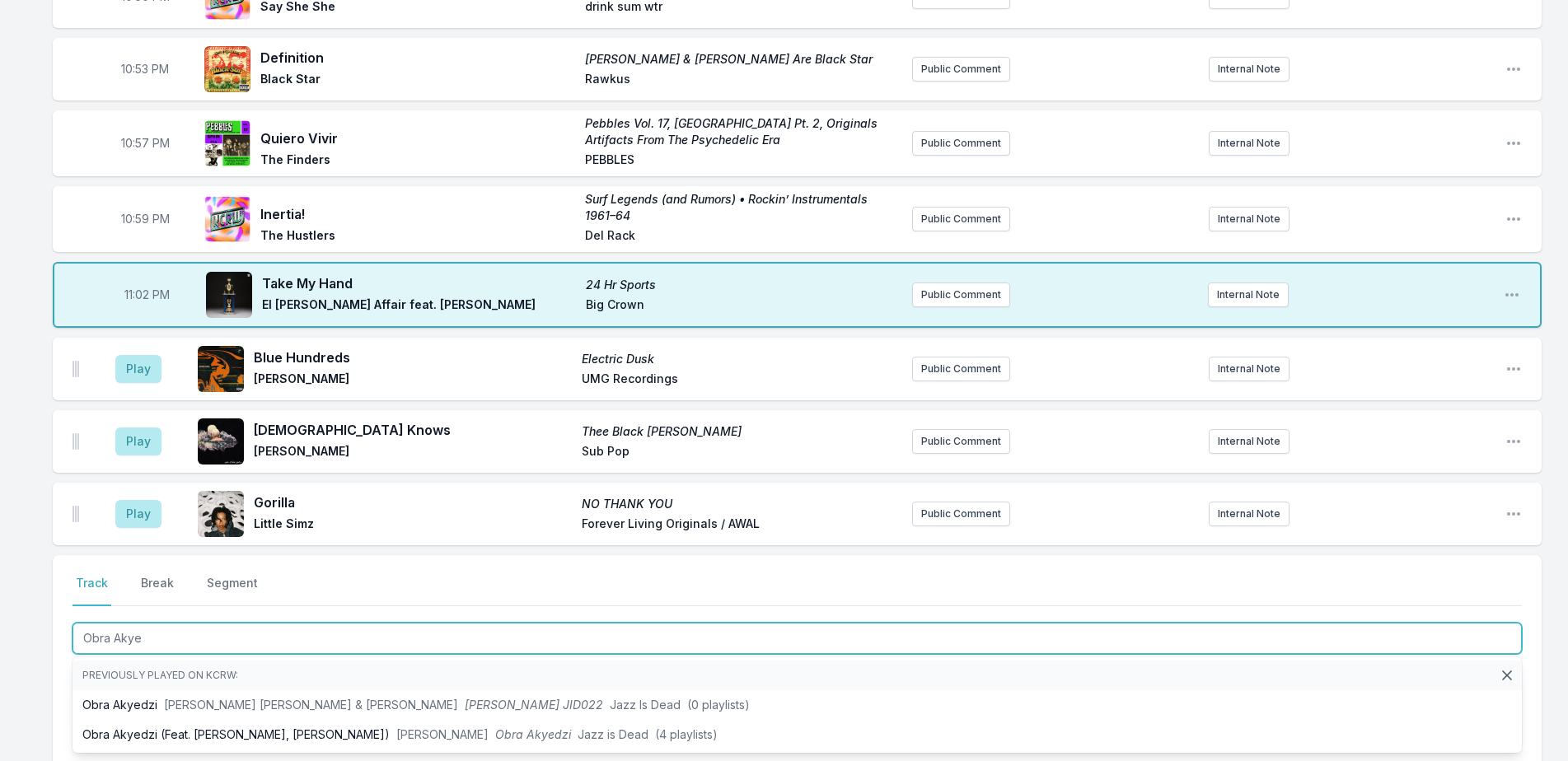
type input "Obra Akyed"
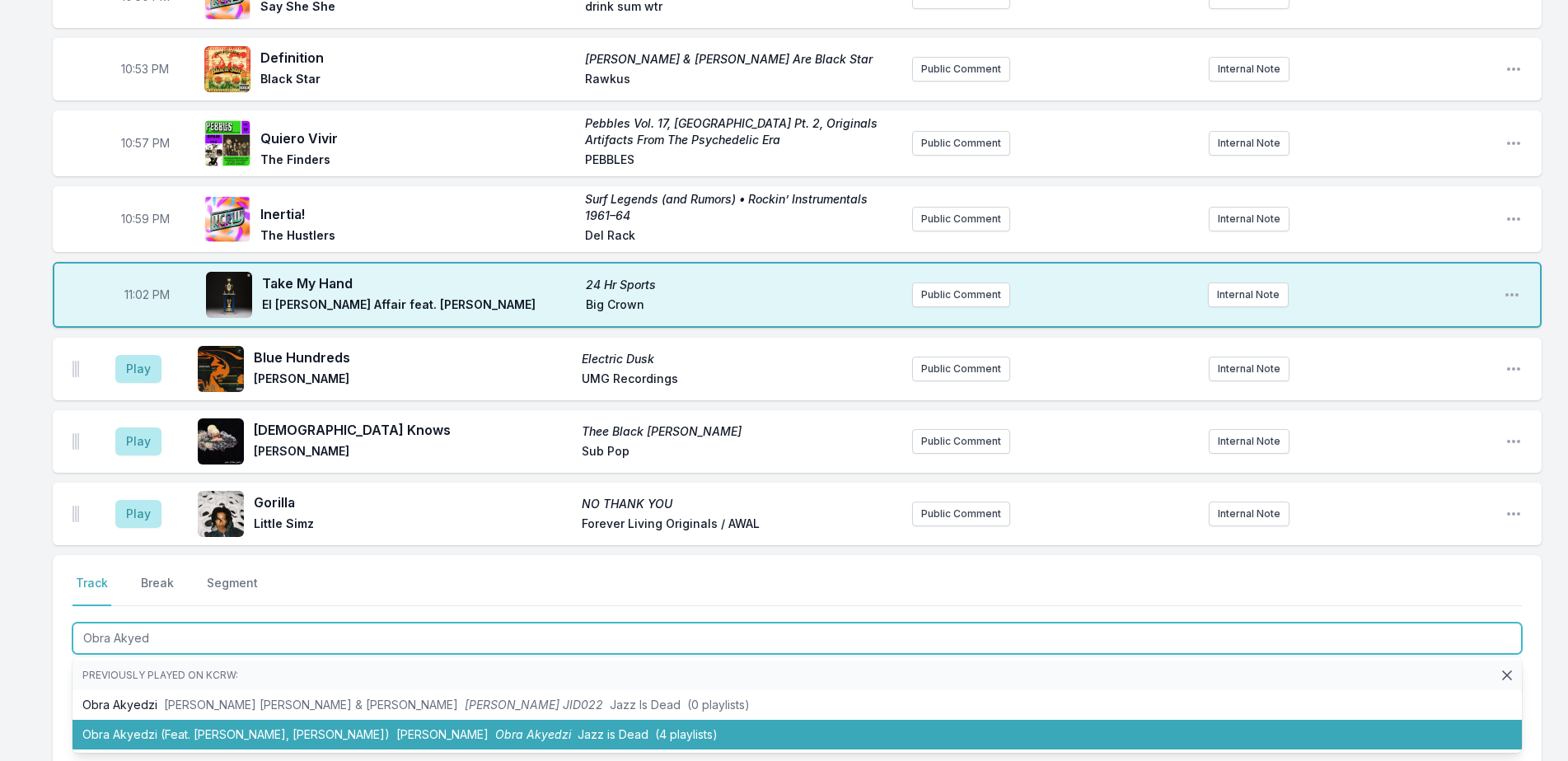
click at [239, 733] on li "Obra Akyedzi (Feat. [PERSON_NAME], [PERSON_NAME]) [PERSON_NAME] Akyedzi Jazz is…" at bounding box center [796, 735] width 1449 height 30
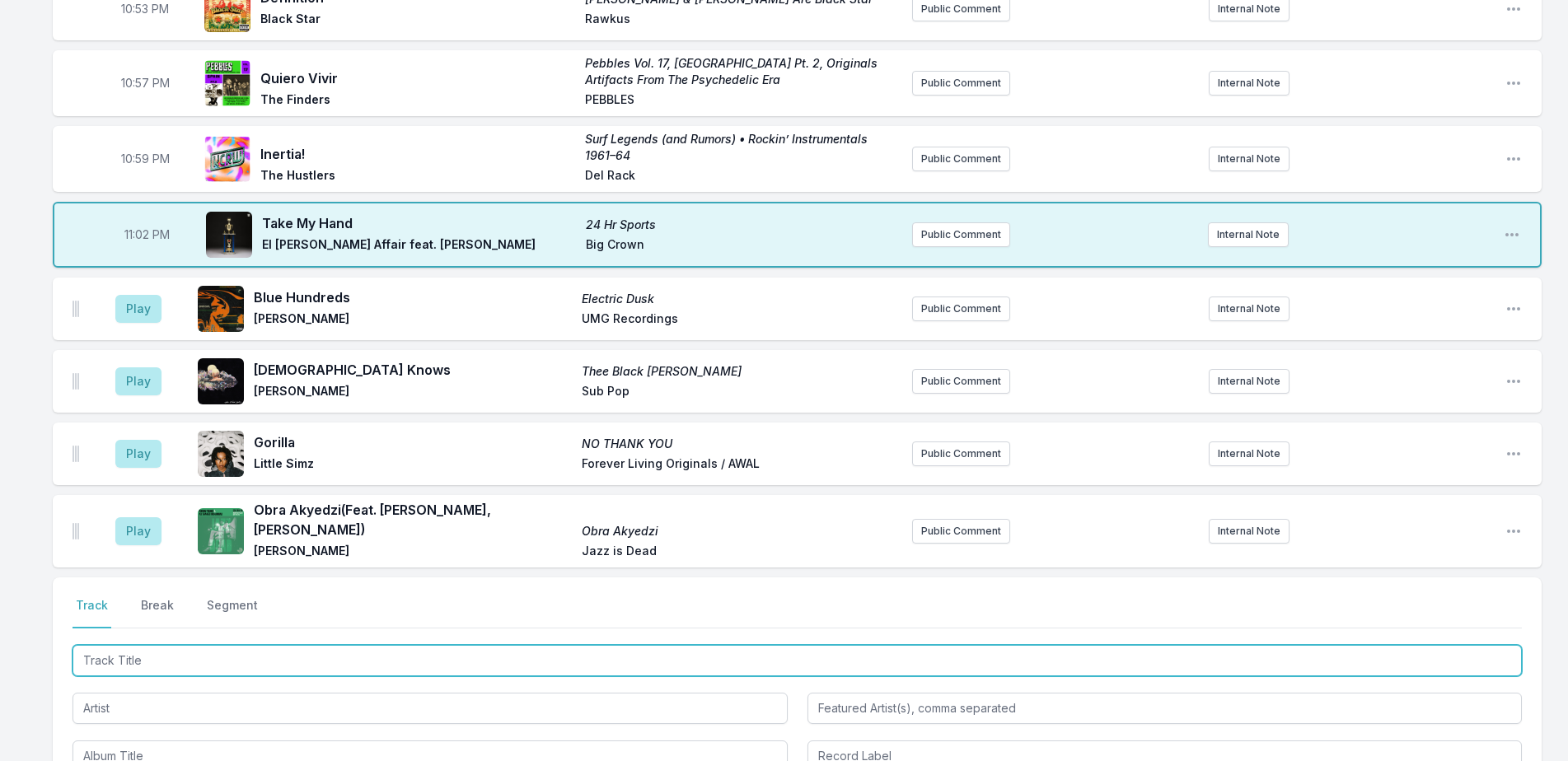
scroll to position [1438, 0]
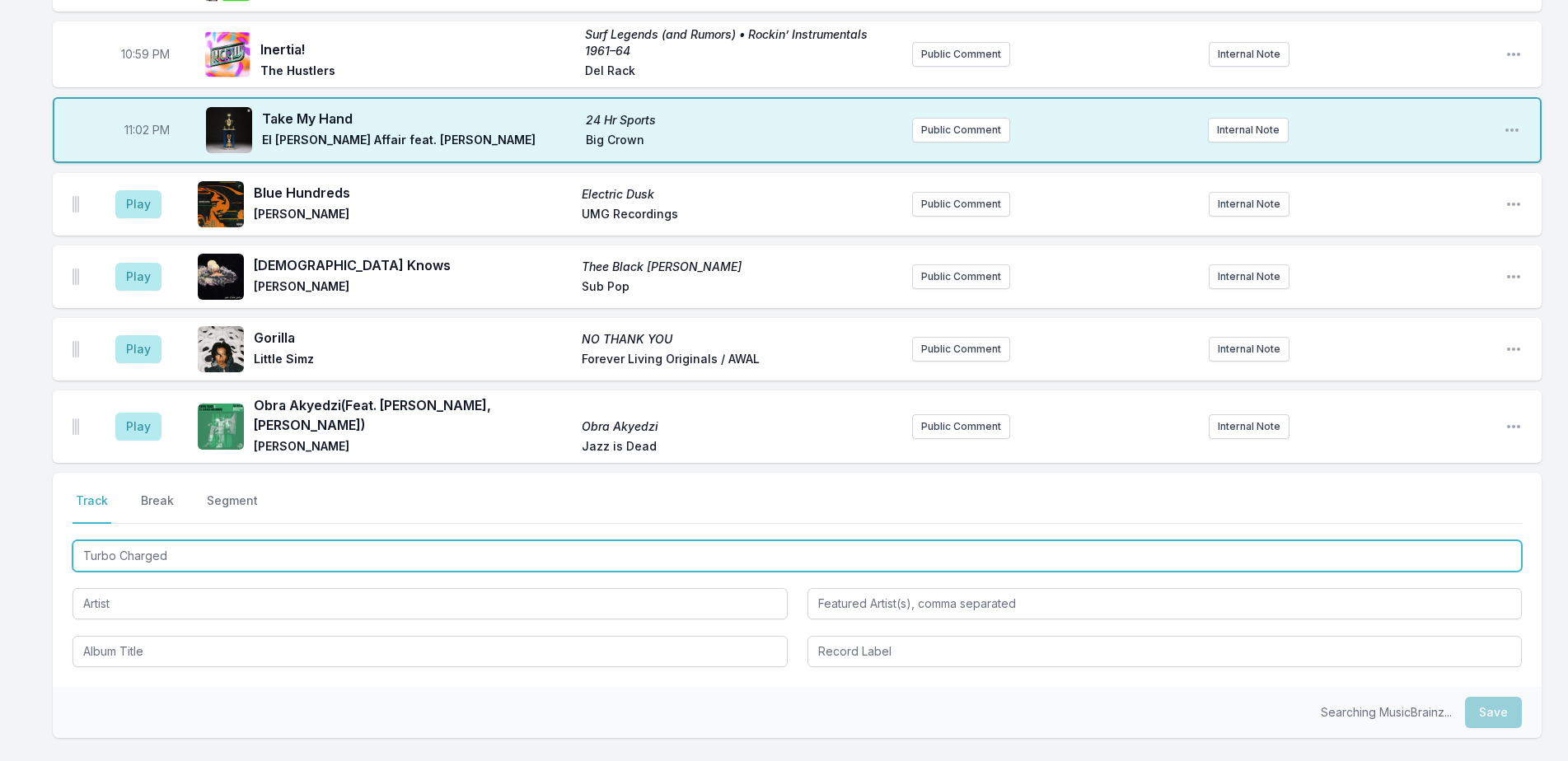
type input "Turbo Charged"
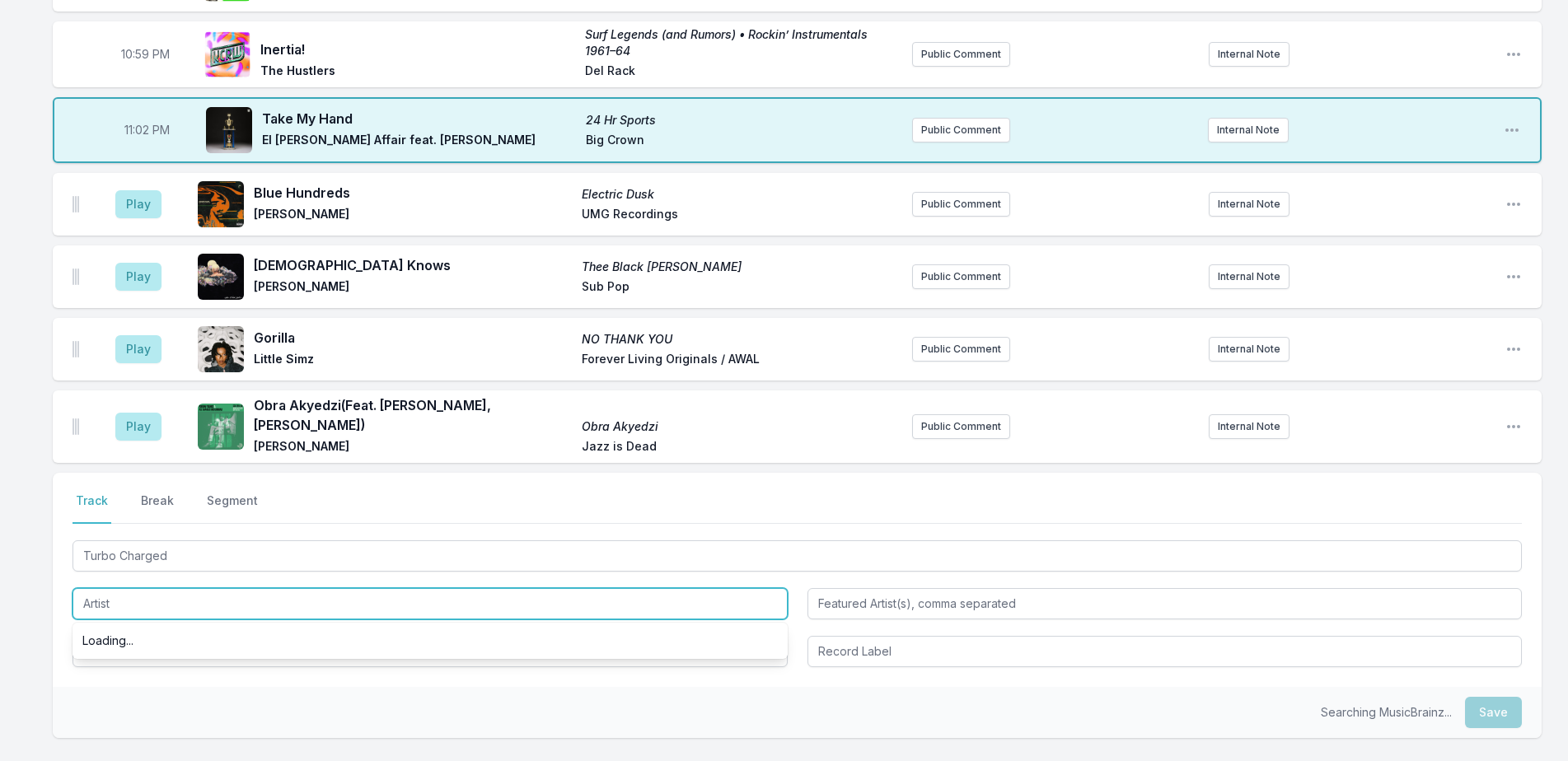
click at [193, 593] on input "Artist" at bounding box center [430, 604] width 715 height 32
type input "Roi Turbo"
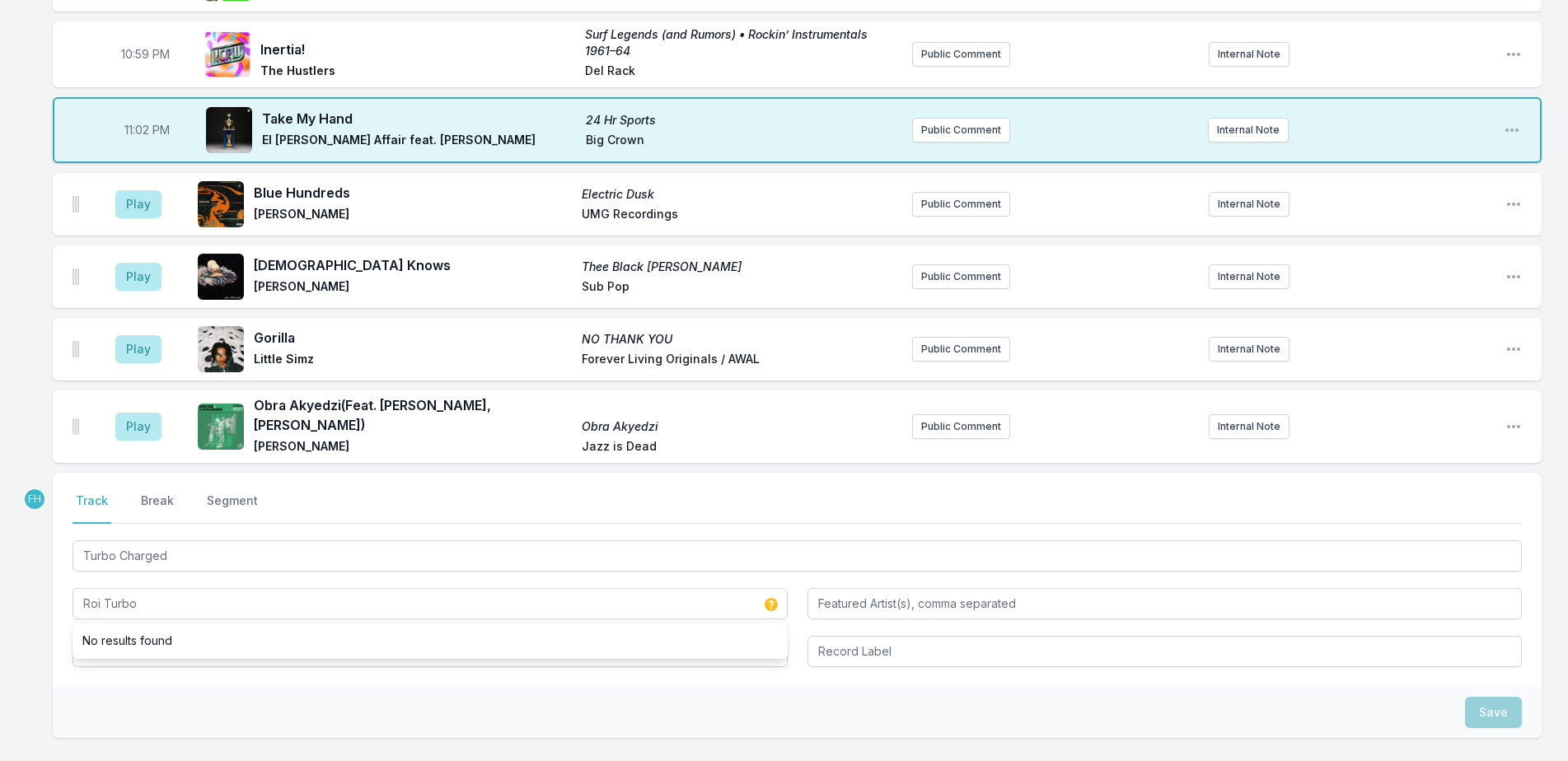
click at [147, 683] on div "Select a tab Track Break Segment Track Break Segment Turbo Charged Roi Turbo No…" at bounding box center [797, 580] width 1489 height 214
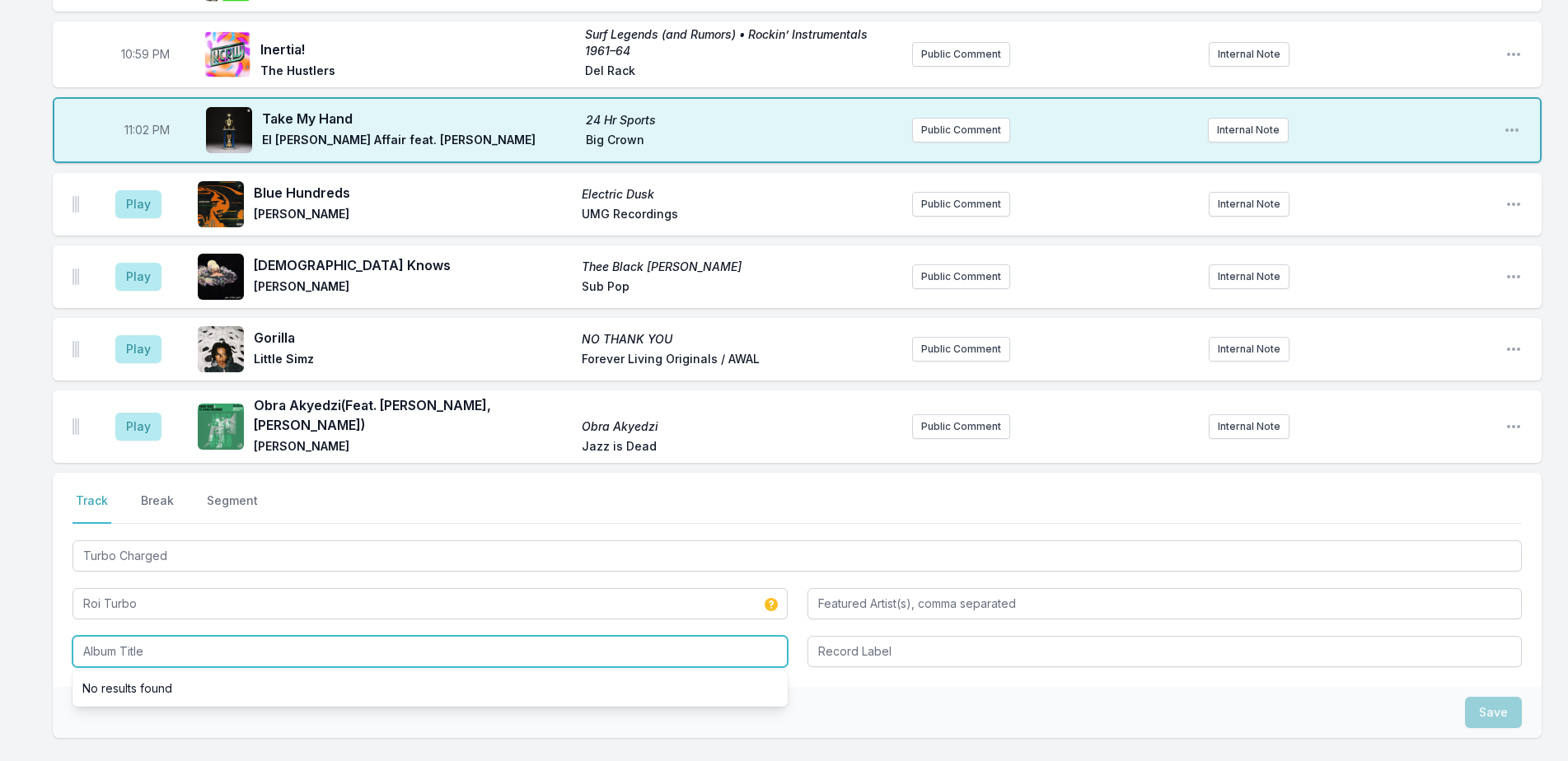
click at [143, 648] on input "Album Title" at bounding box center [430, 652] width 715 height 32
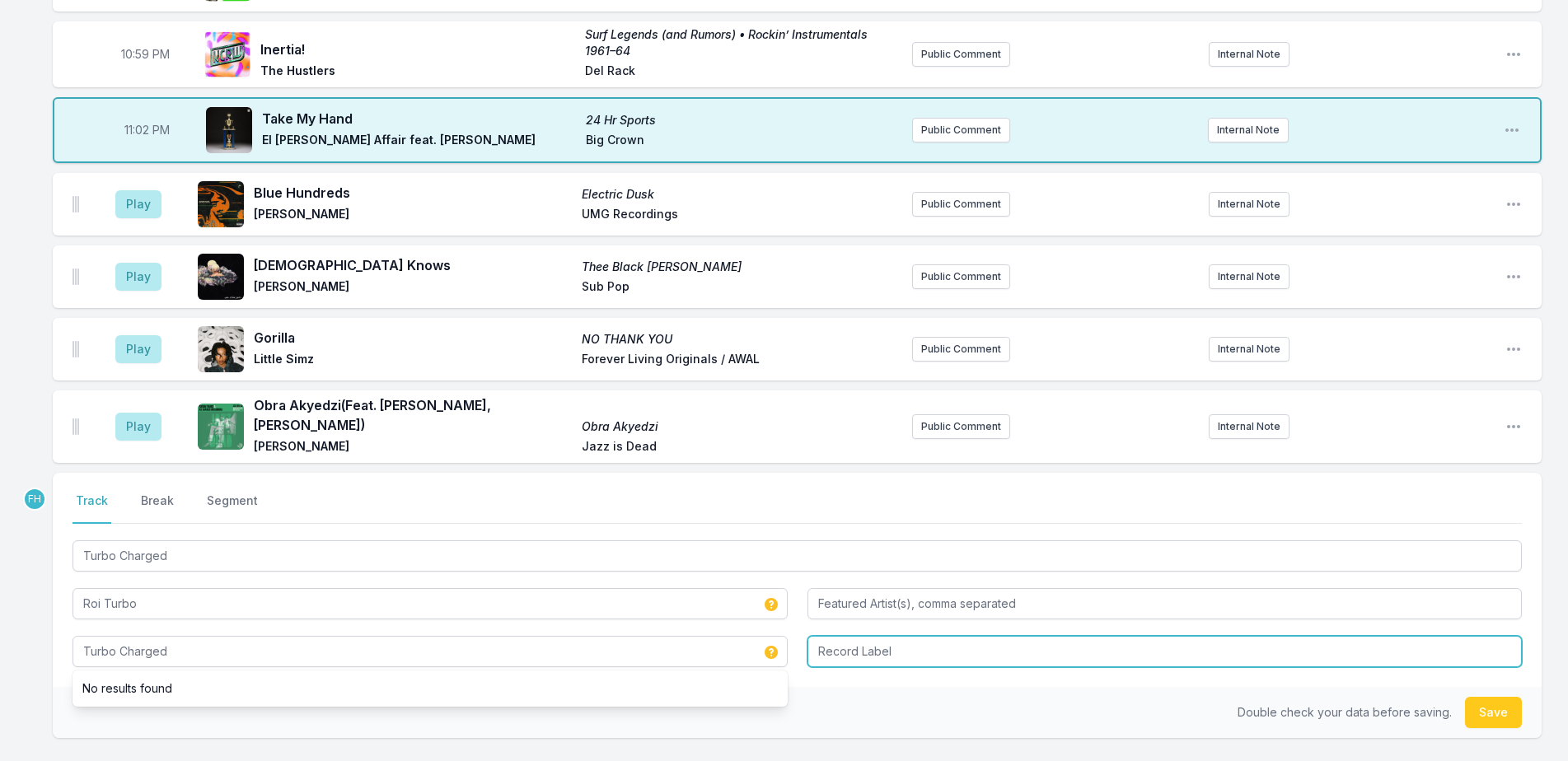
type input "Turbo Charged"
type input "Roi Turbo"
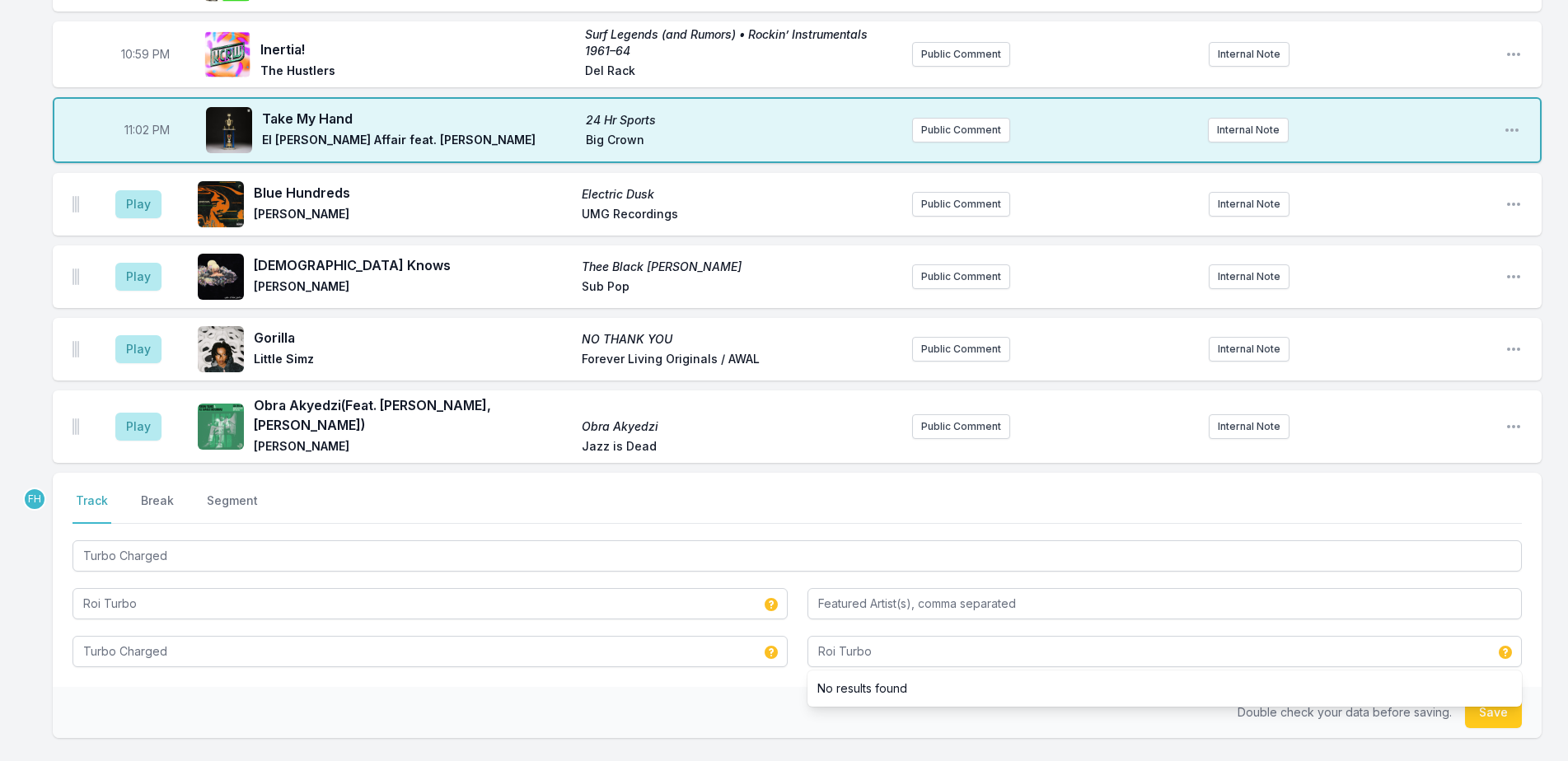
click at [758, 713] on div "Double check your data before saving. Save" at bounding box center [797, 713] width 1489 height 51
click at [1490, 716] on button "Save" at bounding box center [1493, 713] width 57 height 32
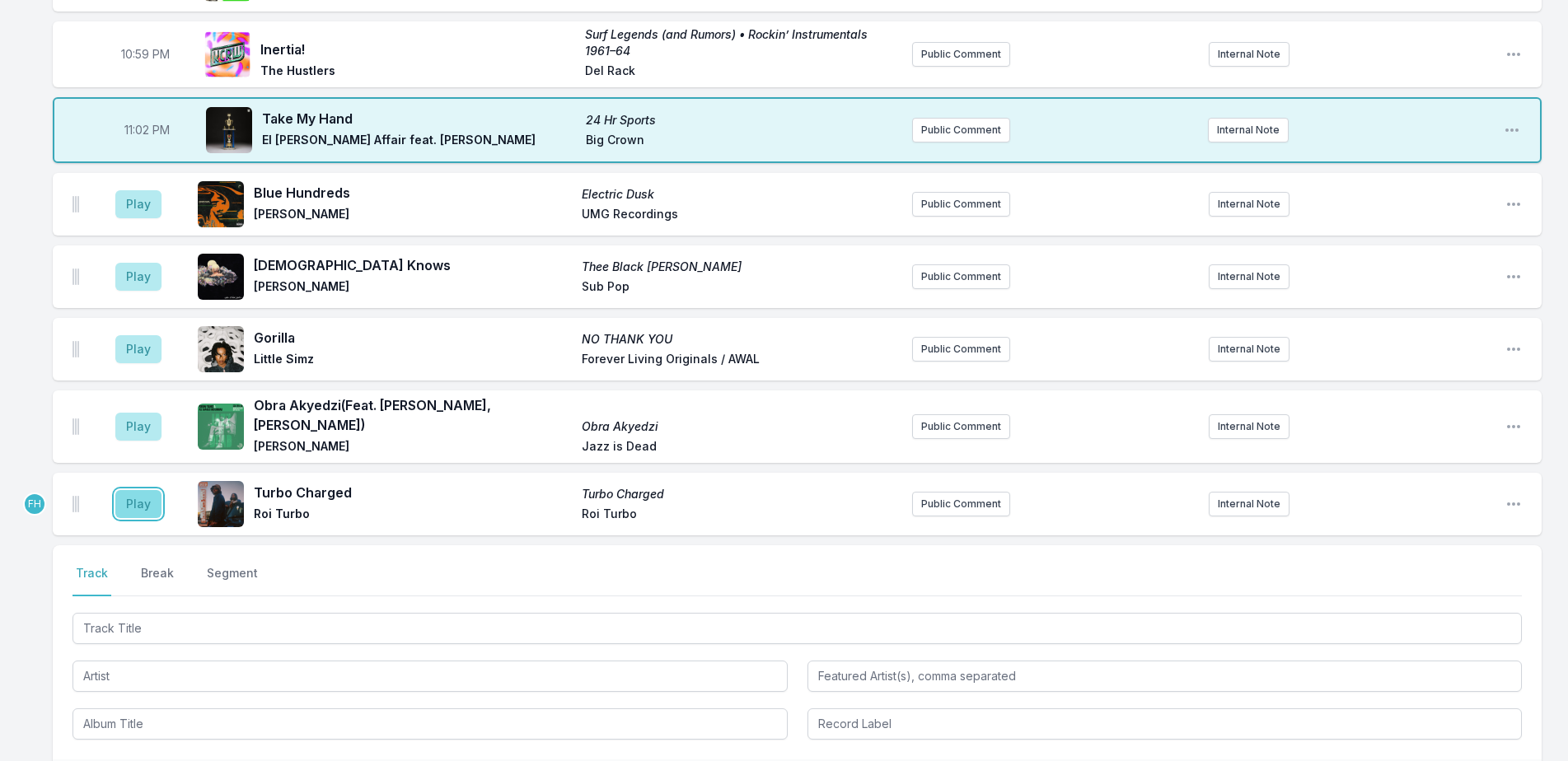
click at [134, 507] on button "Play" at bounding box center [138, 505] width 46 height 28
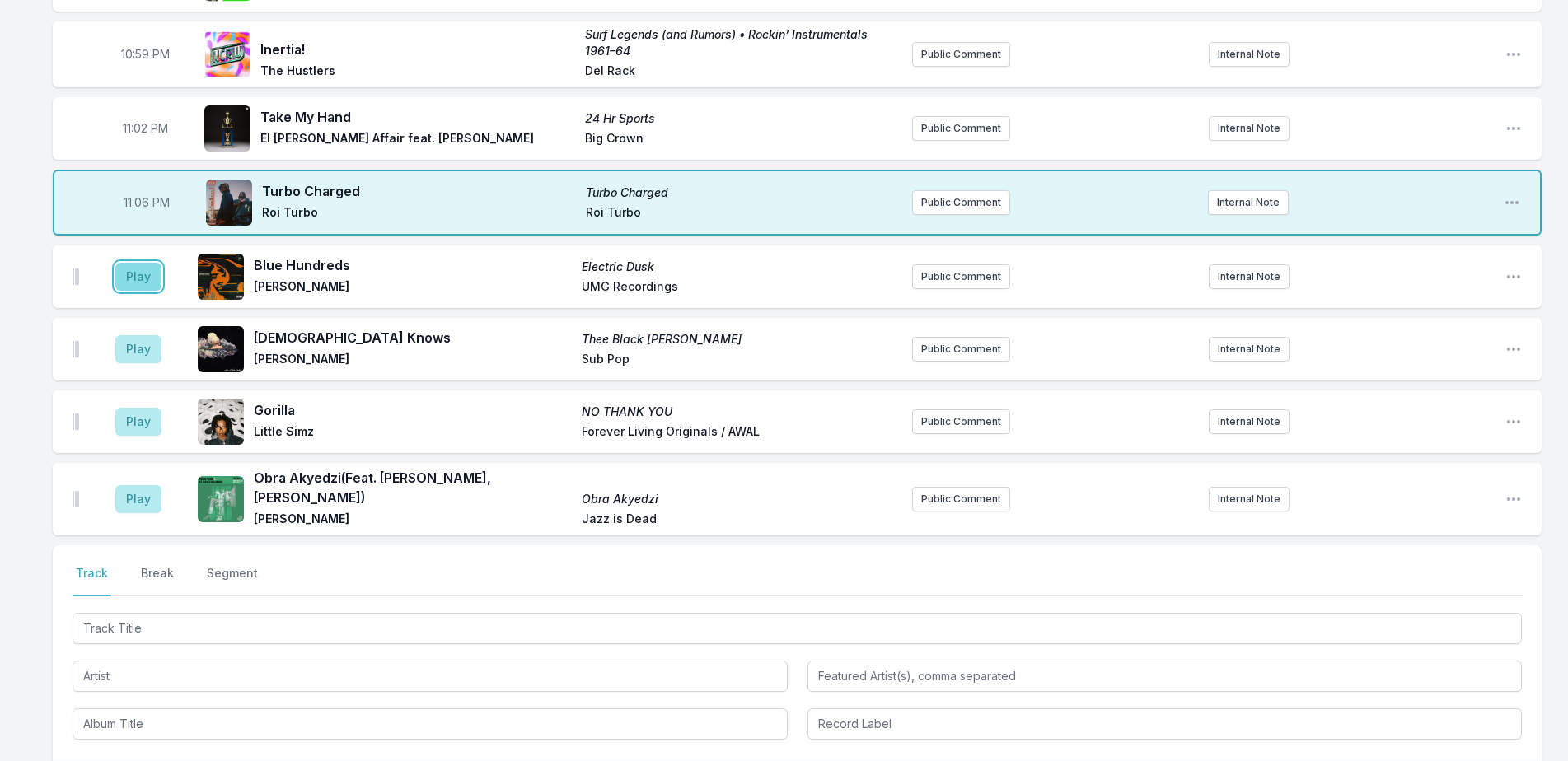
click at [143, 283] on button "Play" at bounding box center [138, 277] width 46 height 28
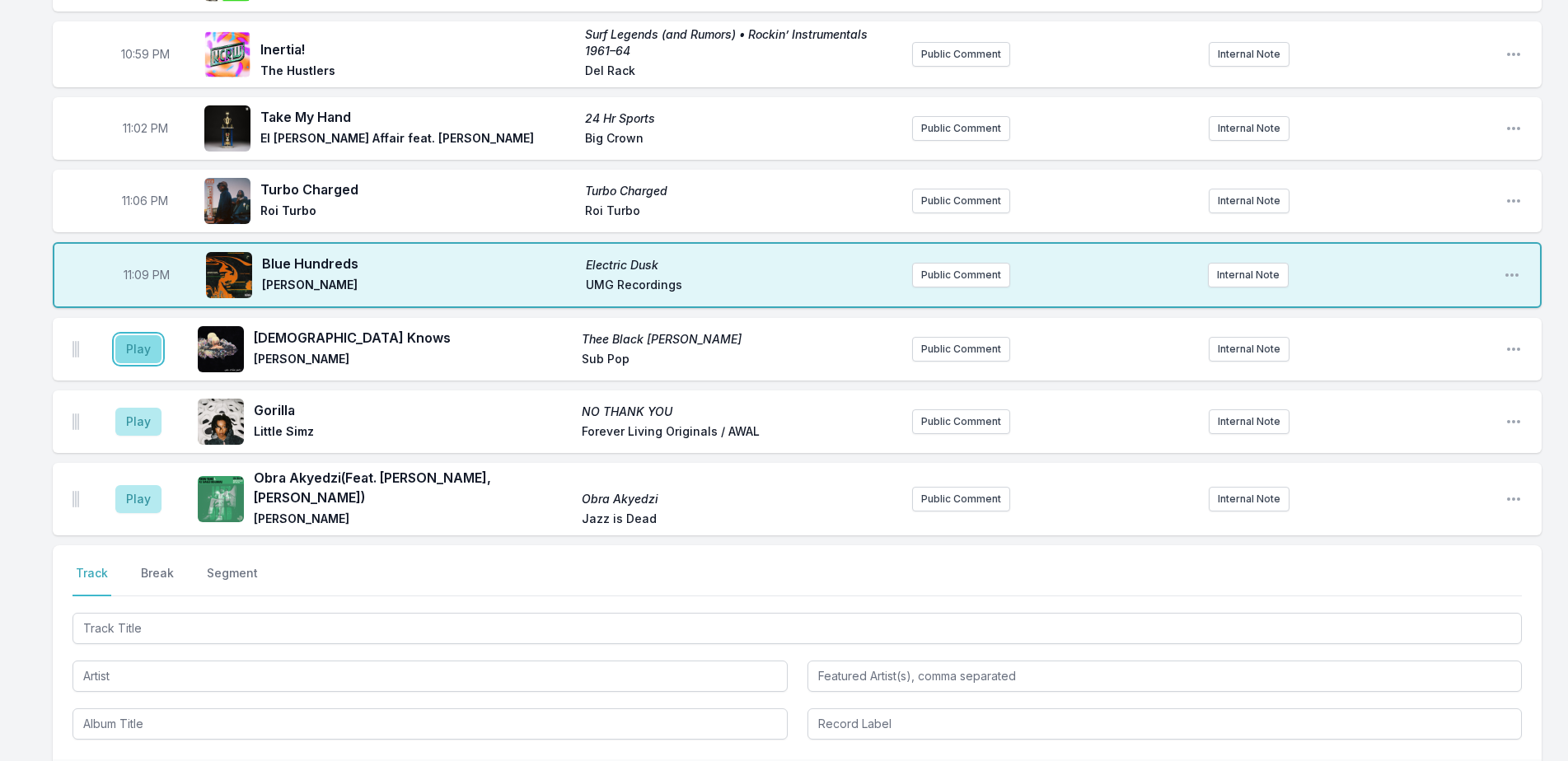
click at [148, 346] on button "Play" at bounding box center [138, 350] width 46 height 28
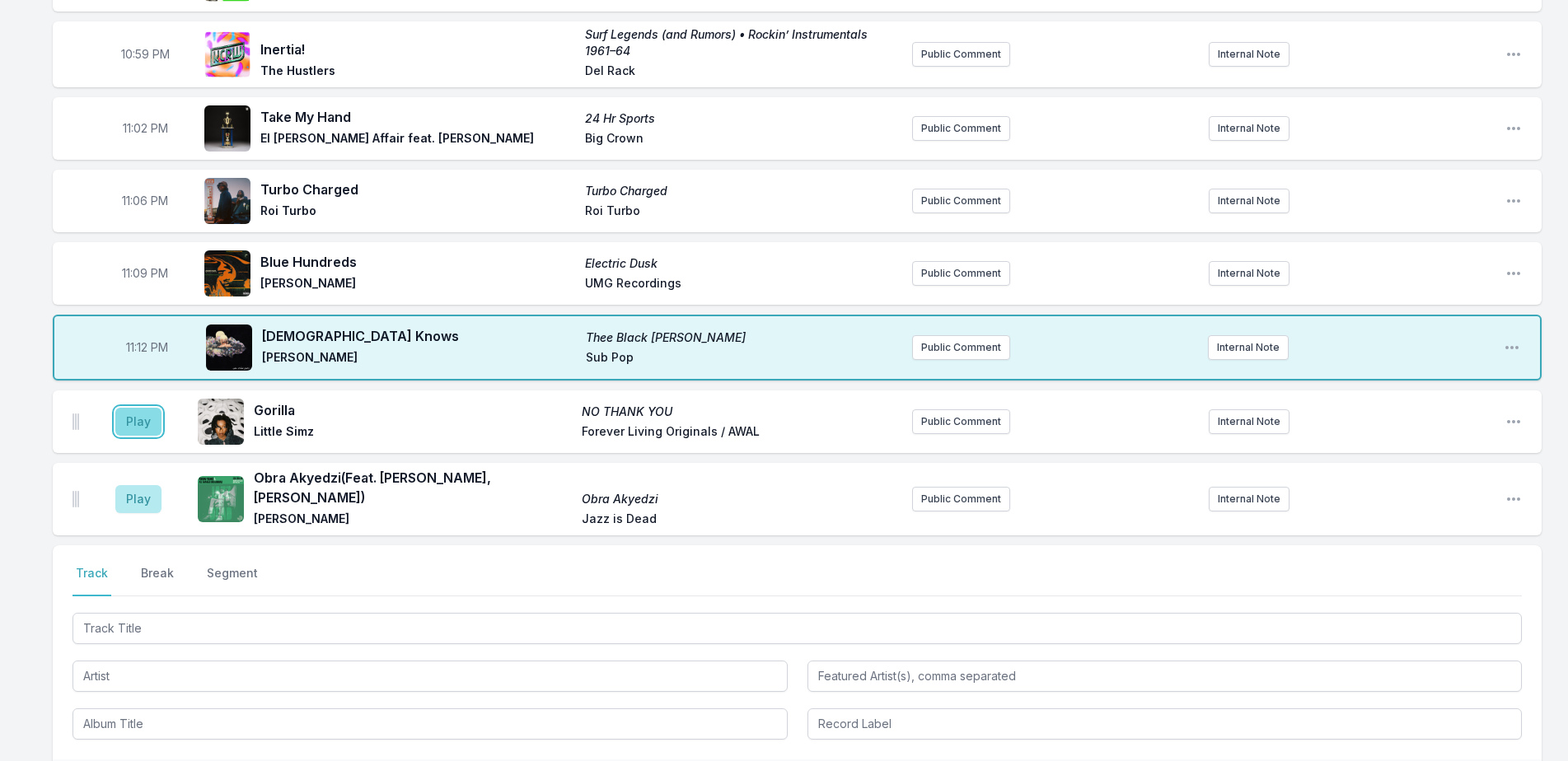
click at [145, 433] on button "Play" at bounding box center [138, 422] width 46 height 28
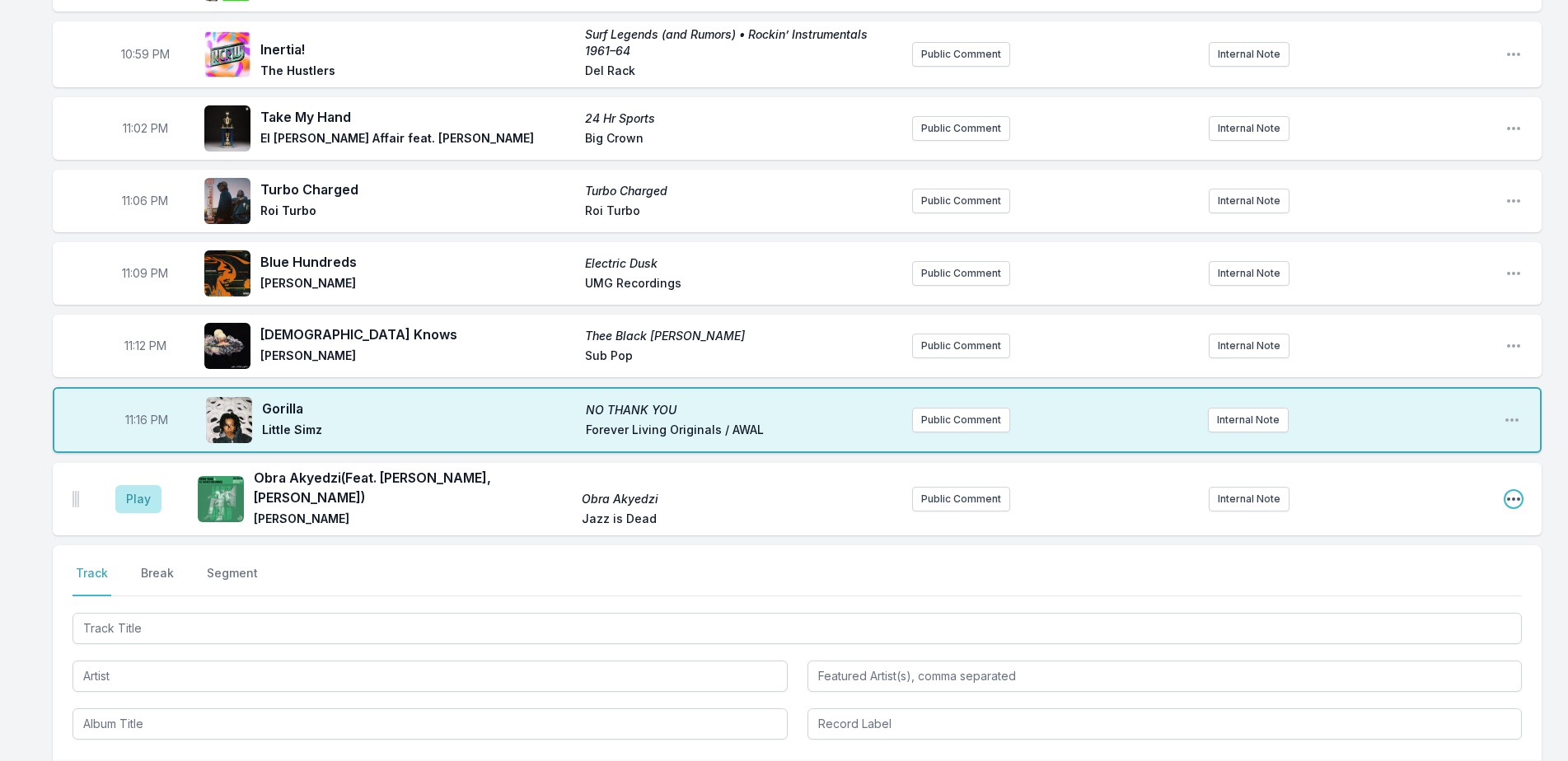
click at [1519, 499] on icon "Open playlist item options" at bounding box center [1513, 499] width 13 height 4
click at [1421, 588] on button "Delete Entry" at bounding box center [1430, 592] width 185 height 30
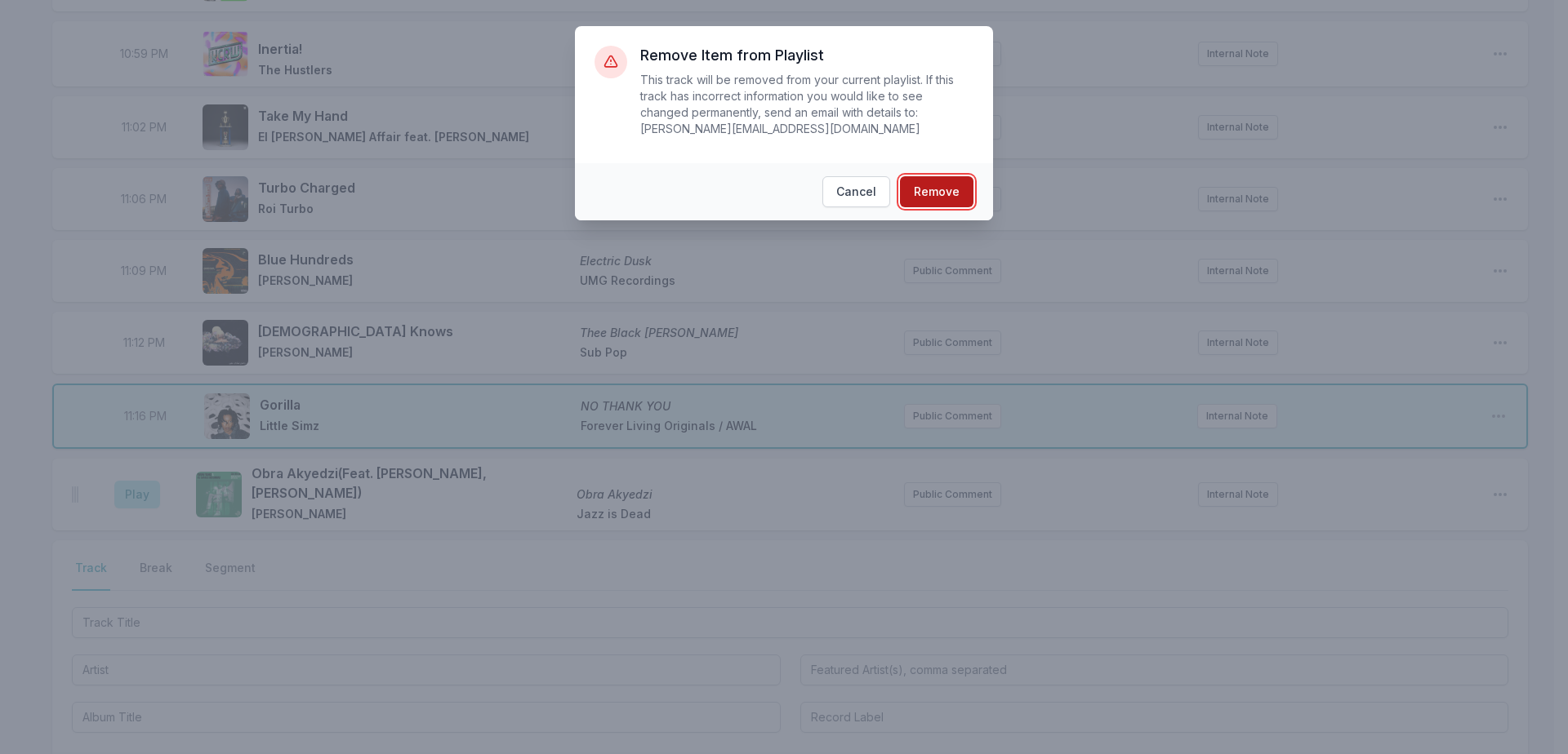
click at [929, 176] on button "Remove" at bounding box center [937, 192] width 73 height 31
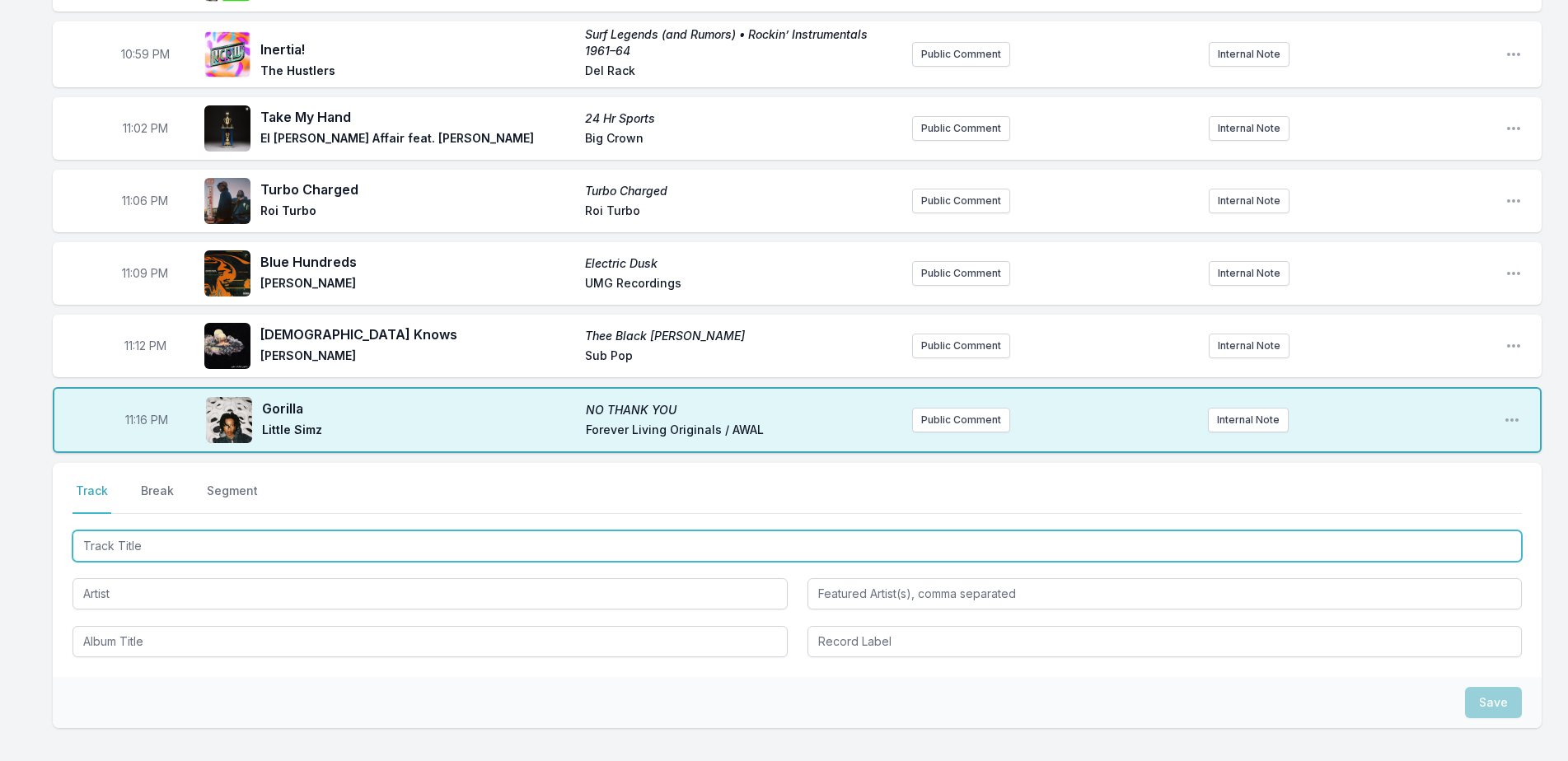
click at [225, 548] on input "Track Title" at bounding box center [796, 546] width 1449 height 32
type input "Massenq"
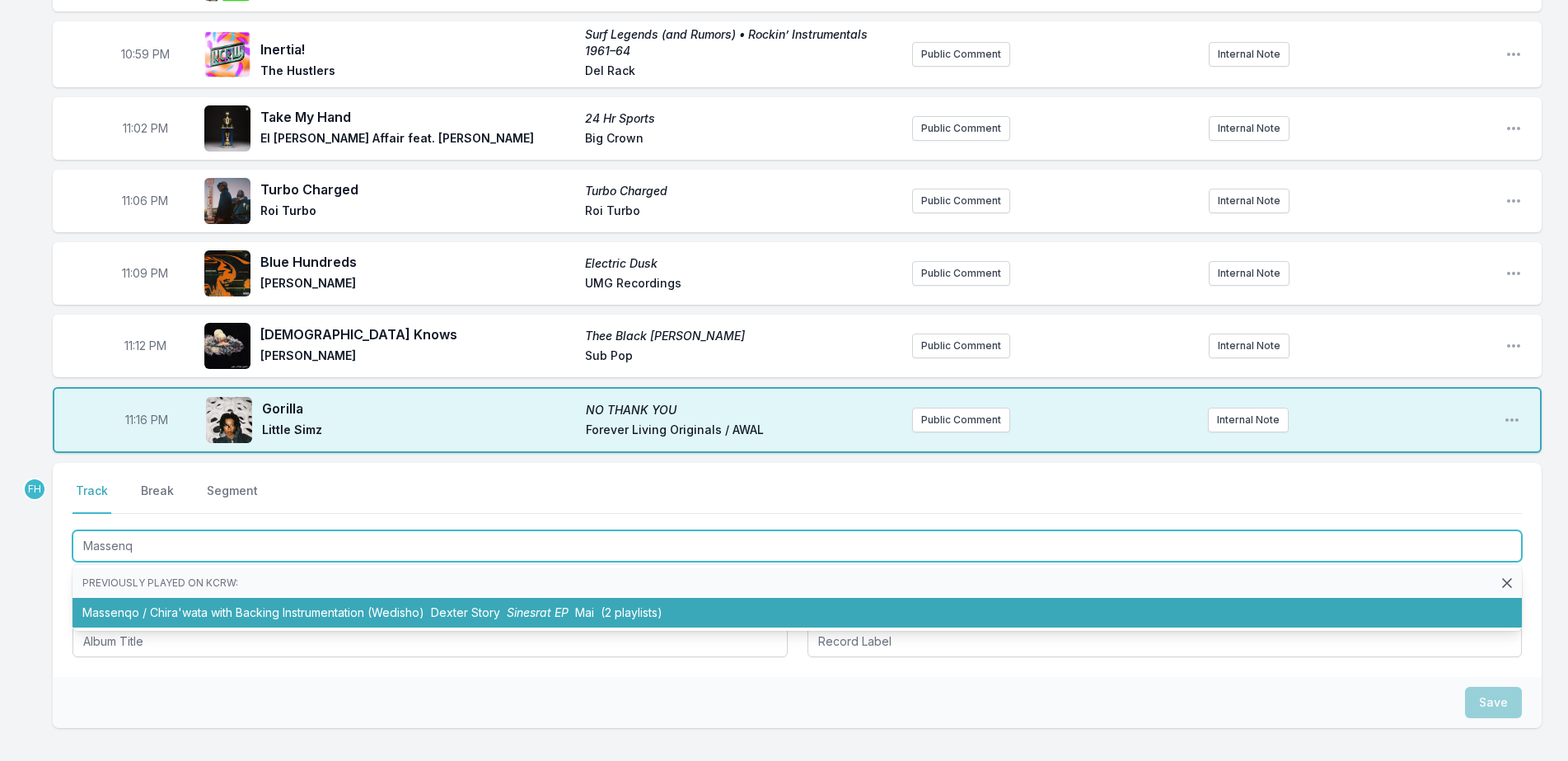
click at [270, 617] on li "Massenqo / [PERSON_NAME] with Backing Instrumentation (Wedisho) Dexter Story Si…" at bounding box center [796, 613] width 1449 height 30
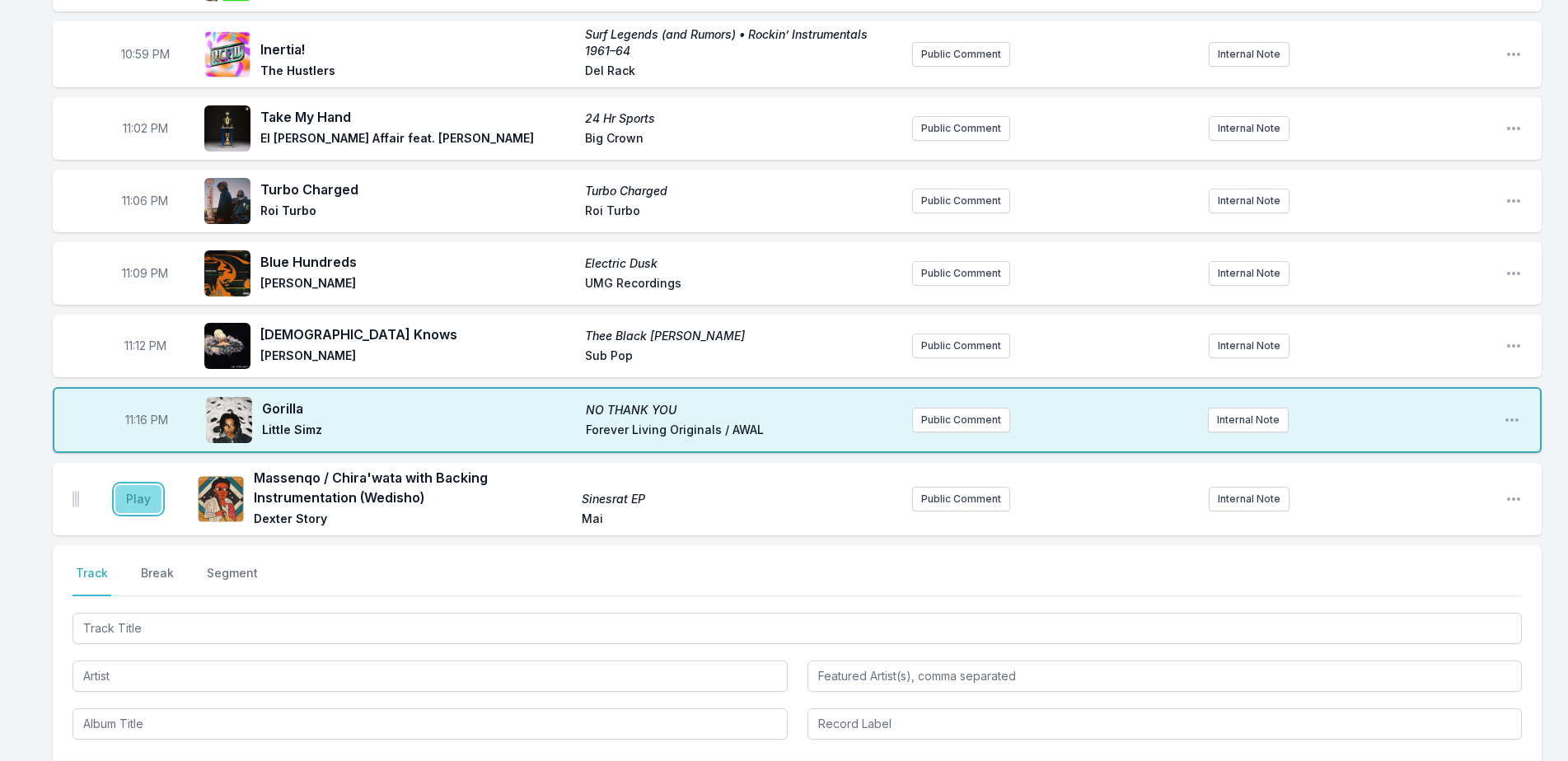
click at [144, 499] on button "Play" at bounding box center [138, 499] width 46 height 28
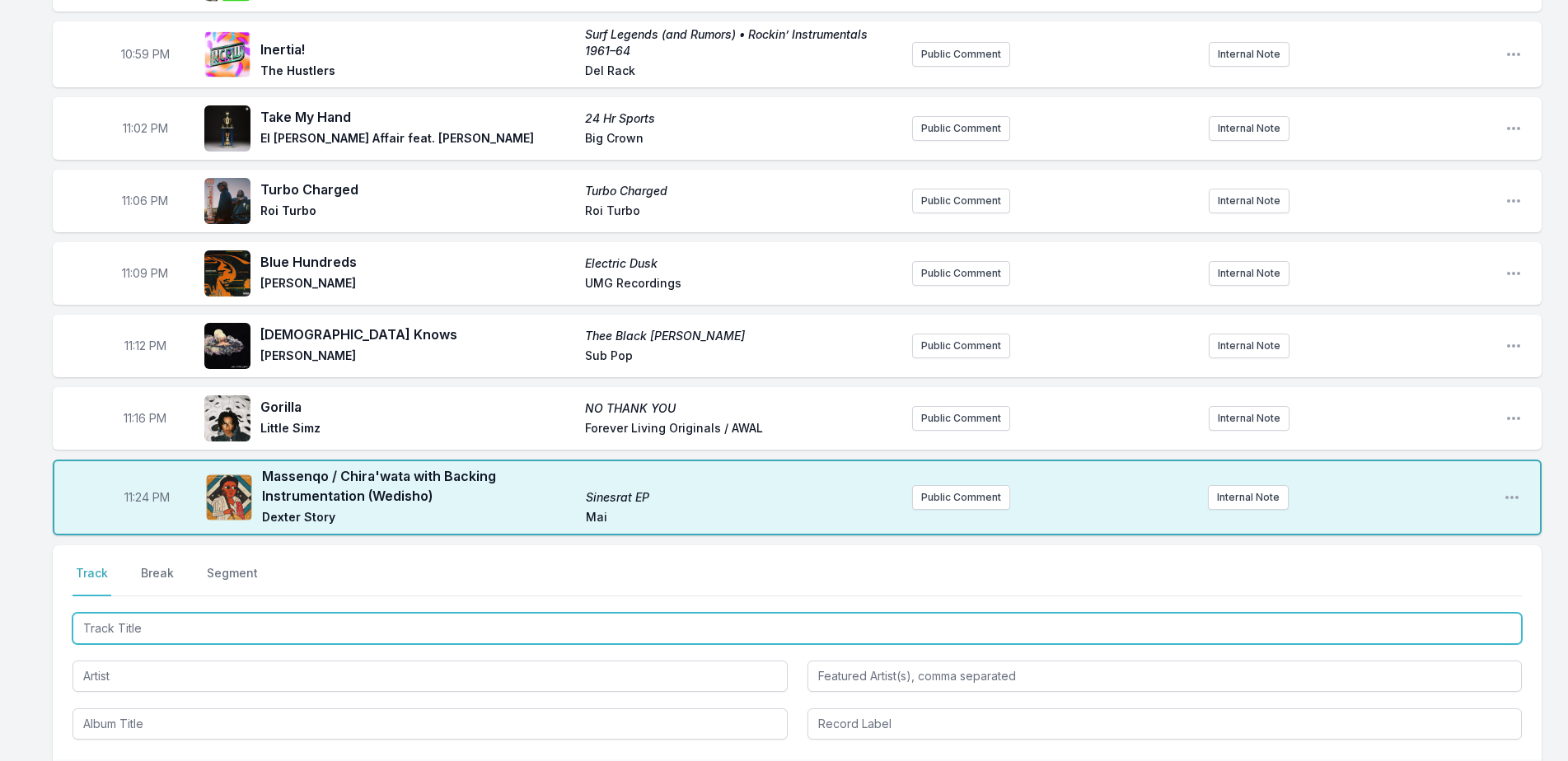
click at [185, 632] on input "Track Title" at bounding box center [796, 629] width 1449 height 32
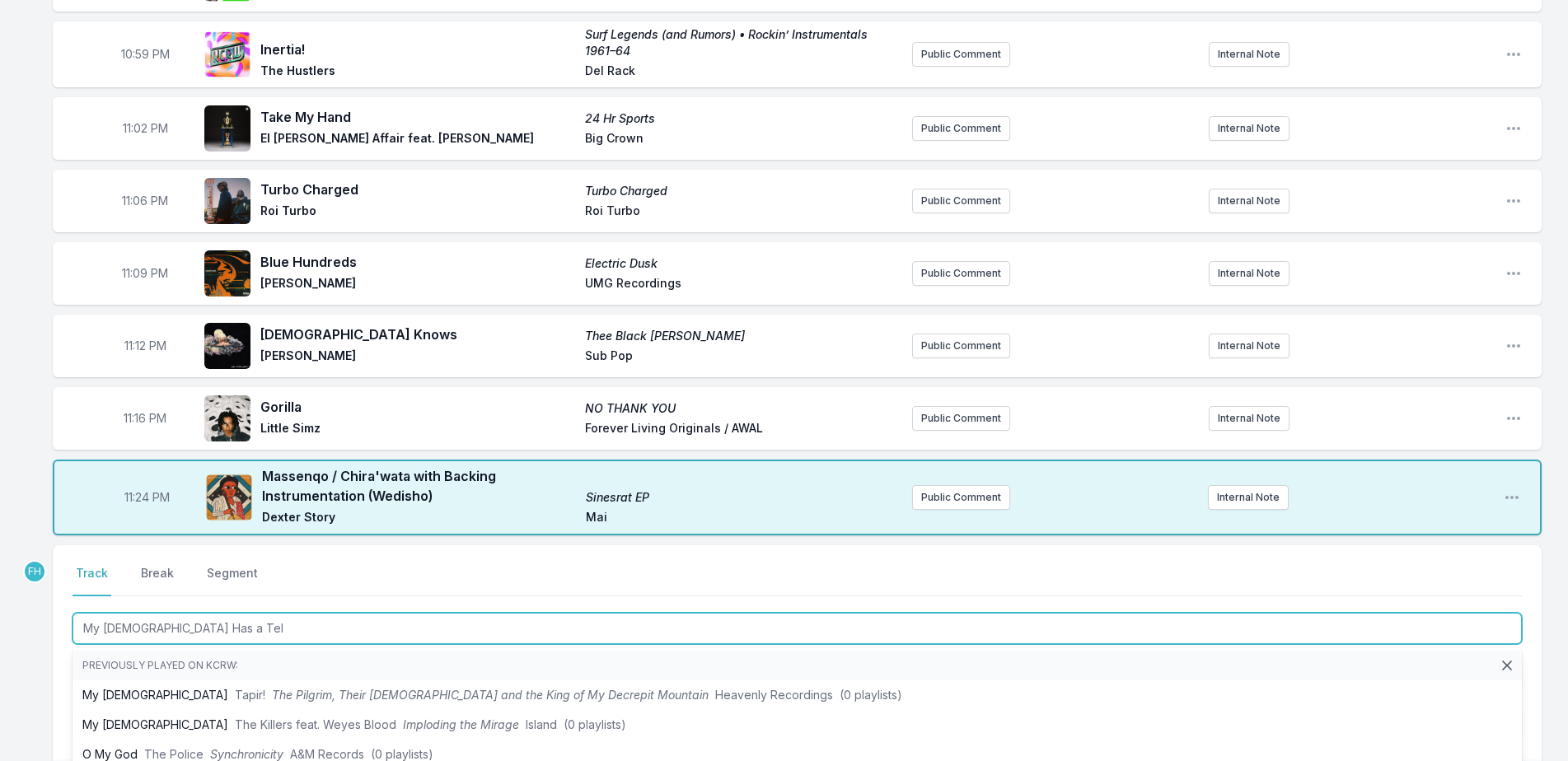
type input "My [DEMOGRAPHIC_DATA] Has a Tele"
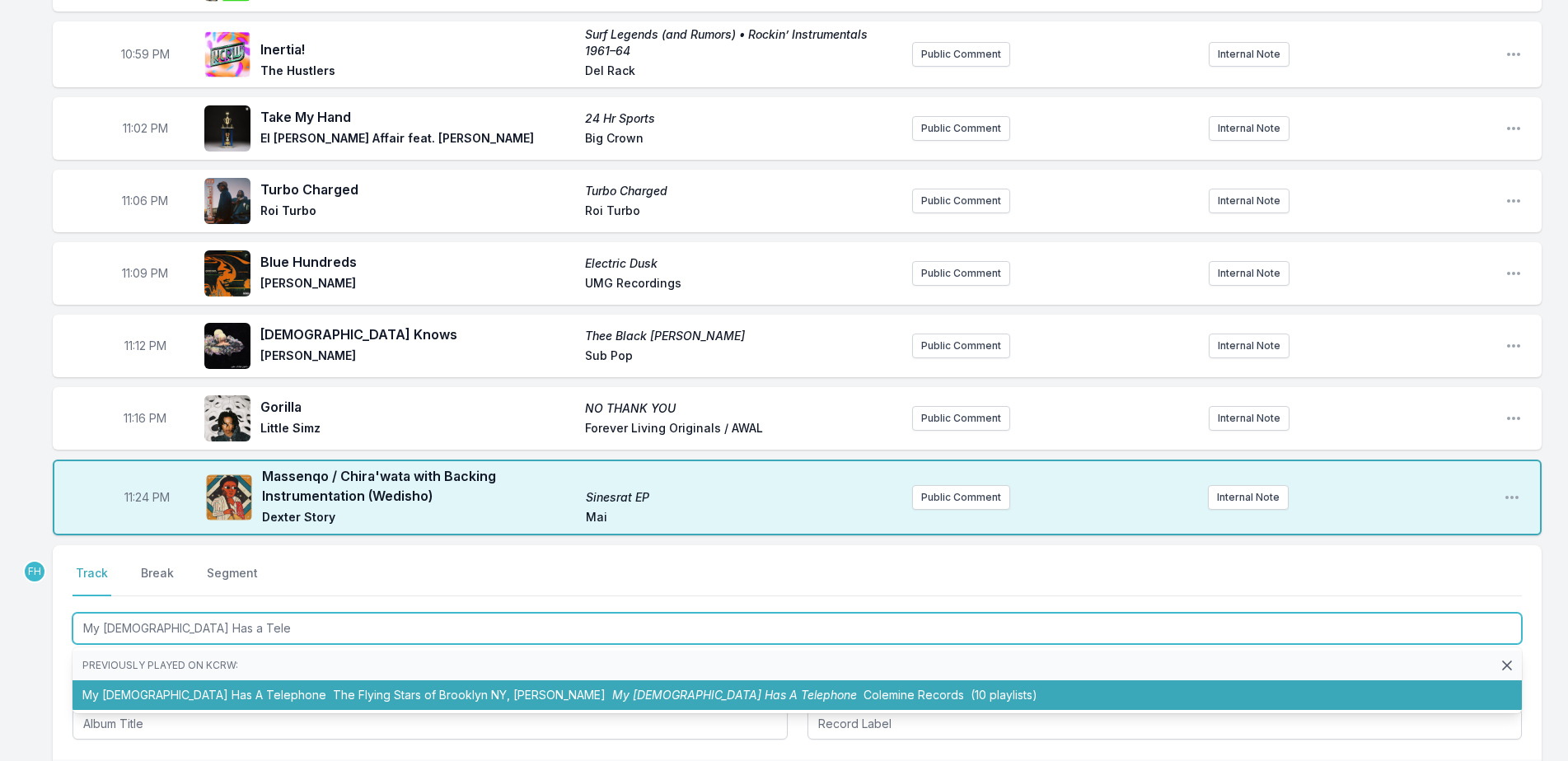
click at [211, 683] on li "My God Has A Telephone The Flying Stars of Brooklyn [GEOGRAPHIC_DATA], [PERSON_…" at bounding box center [796, 696] width 1449 height 30
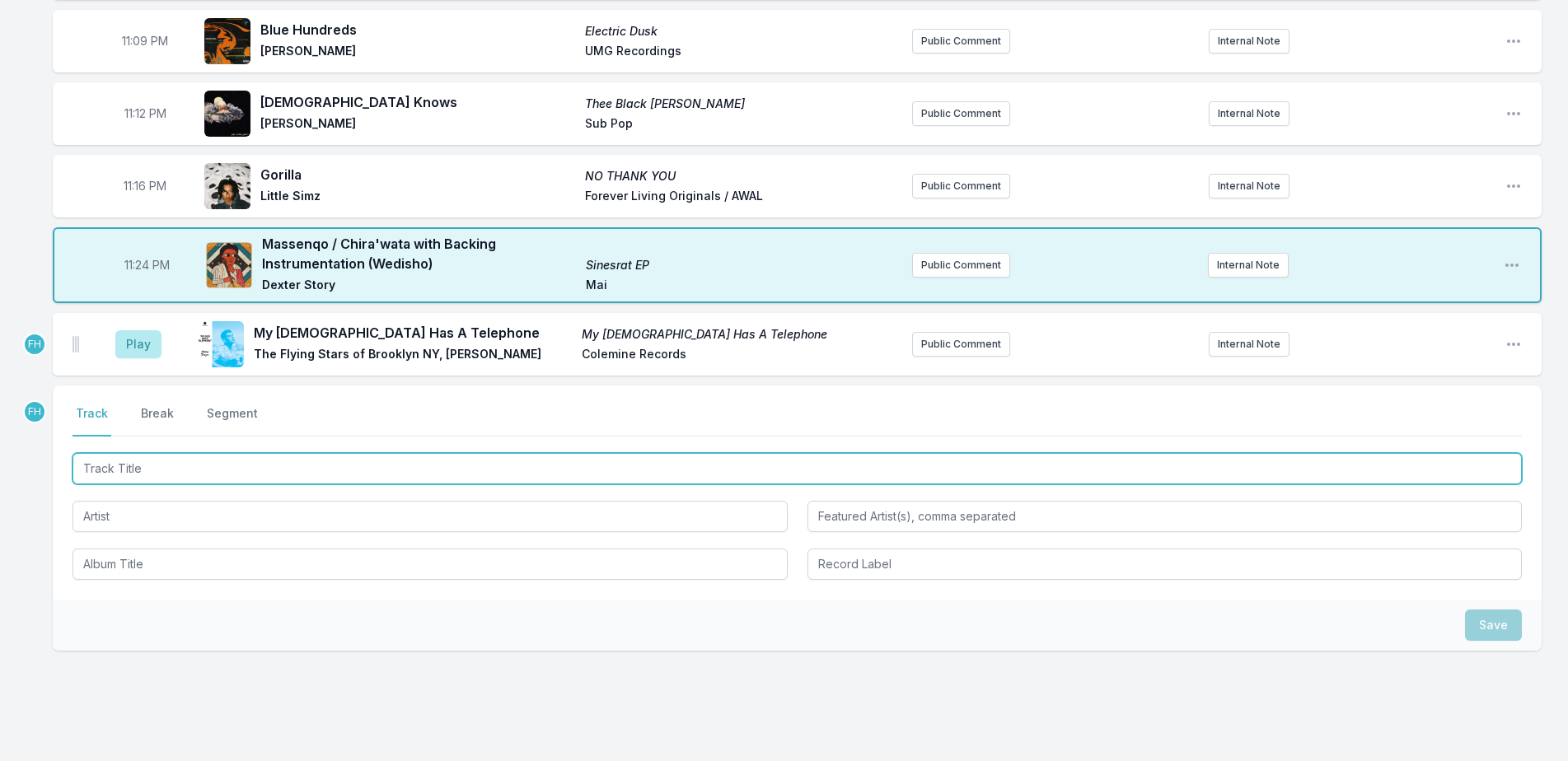
scroll to position [1686, 0]
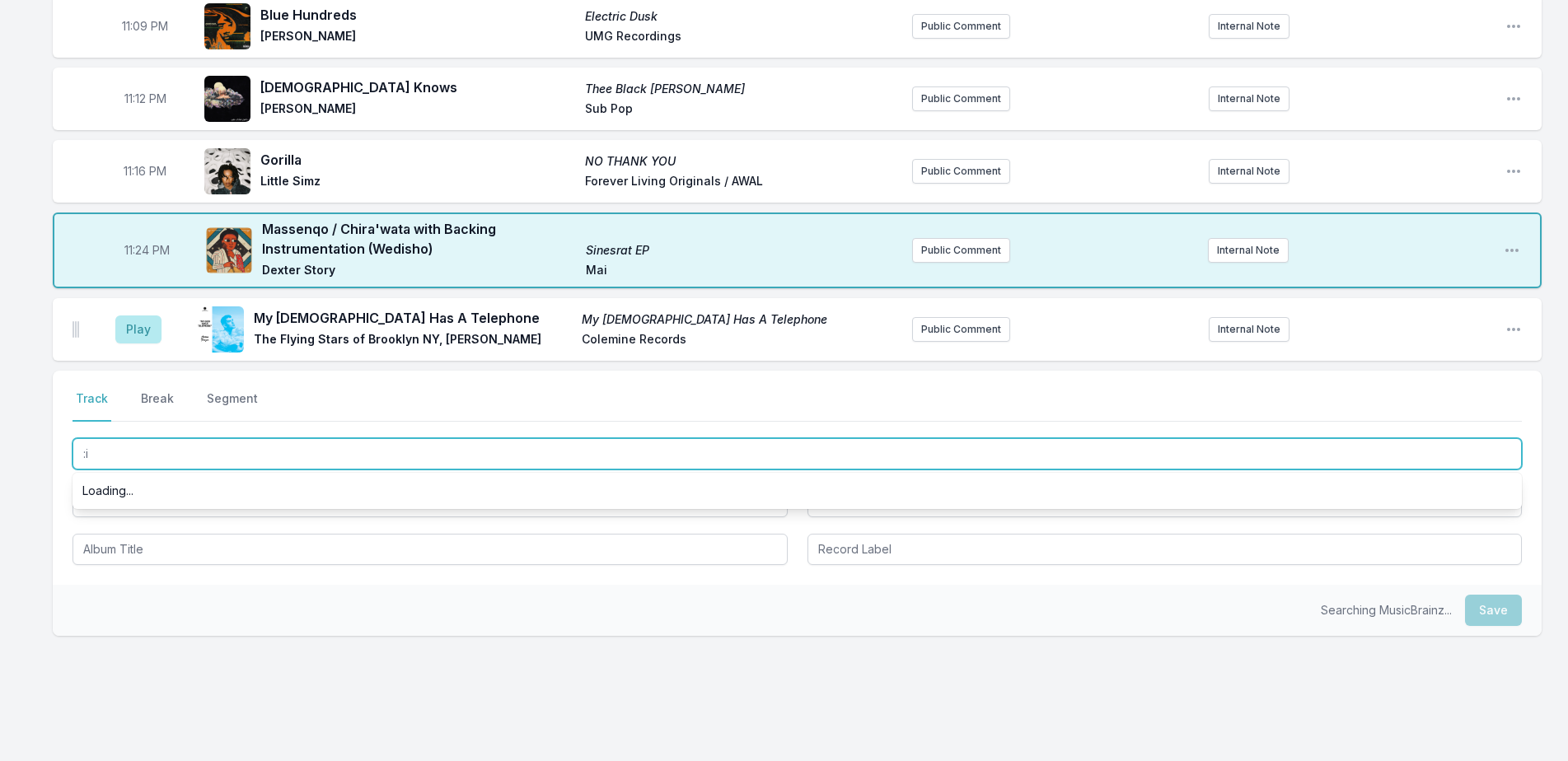
type input ":"
type input "Little Sweetness"
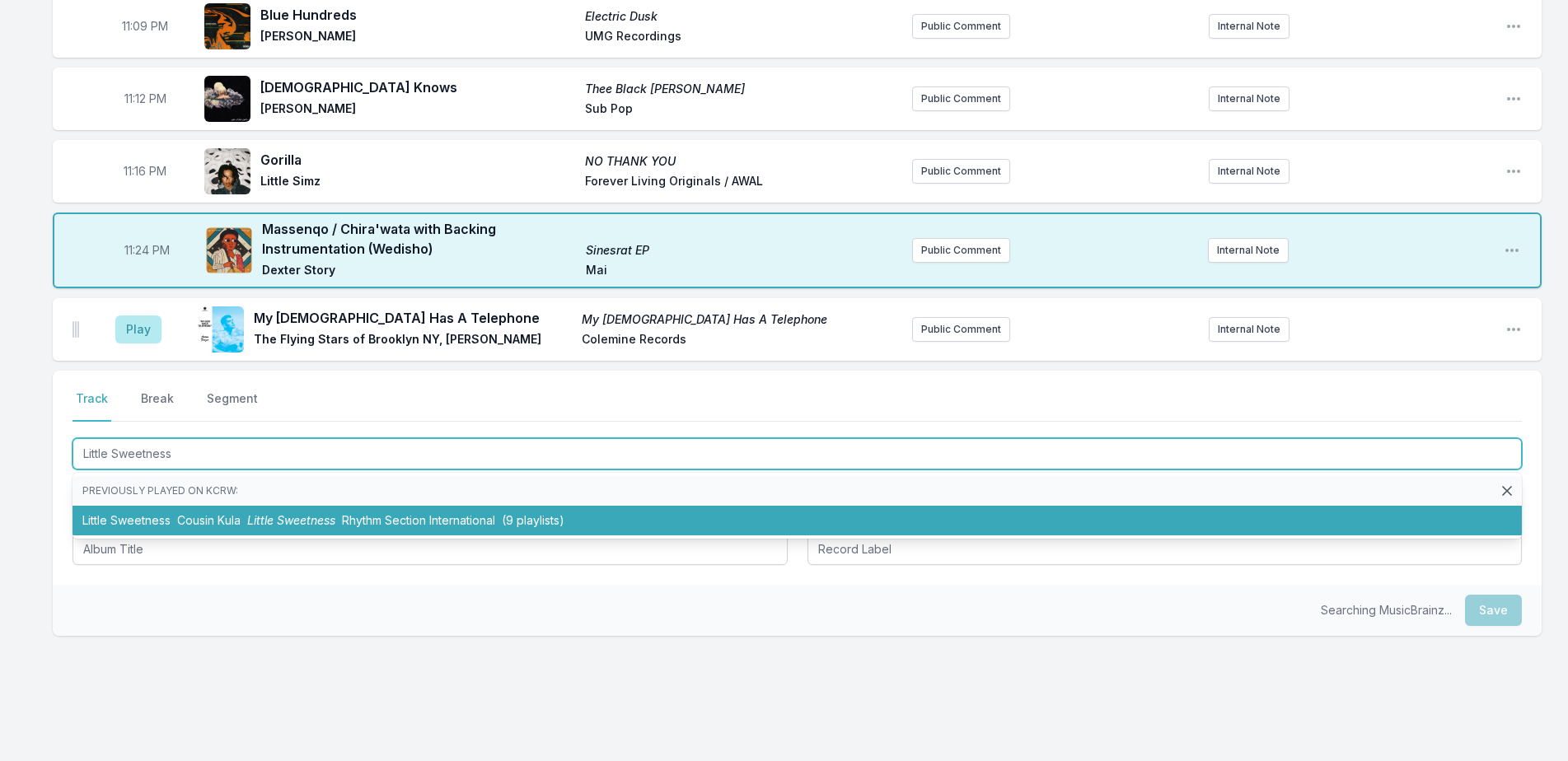
click at [259, 514] on span "Little Sweetness" at bounding box center [292, 521] width 88 height 14
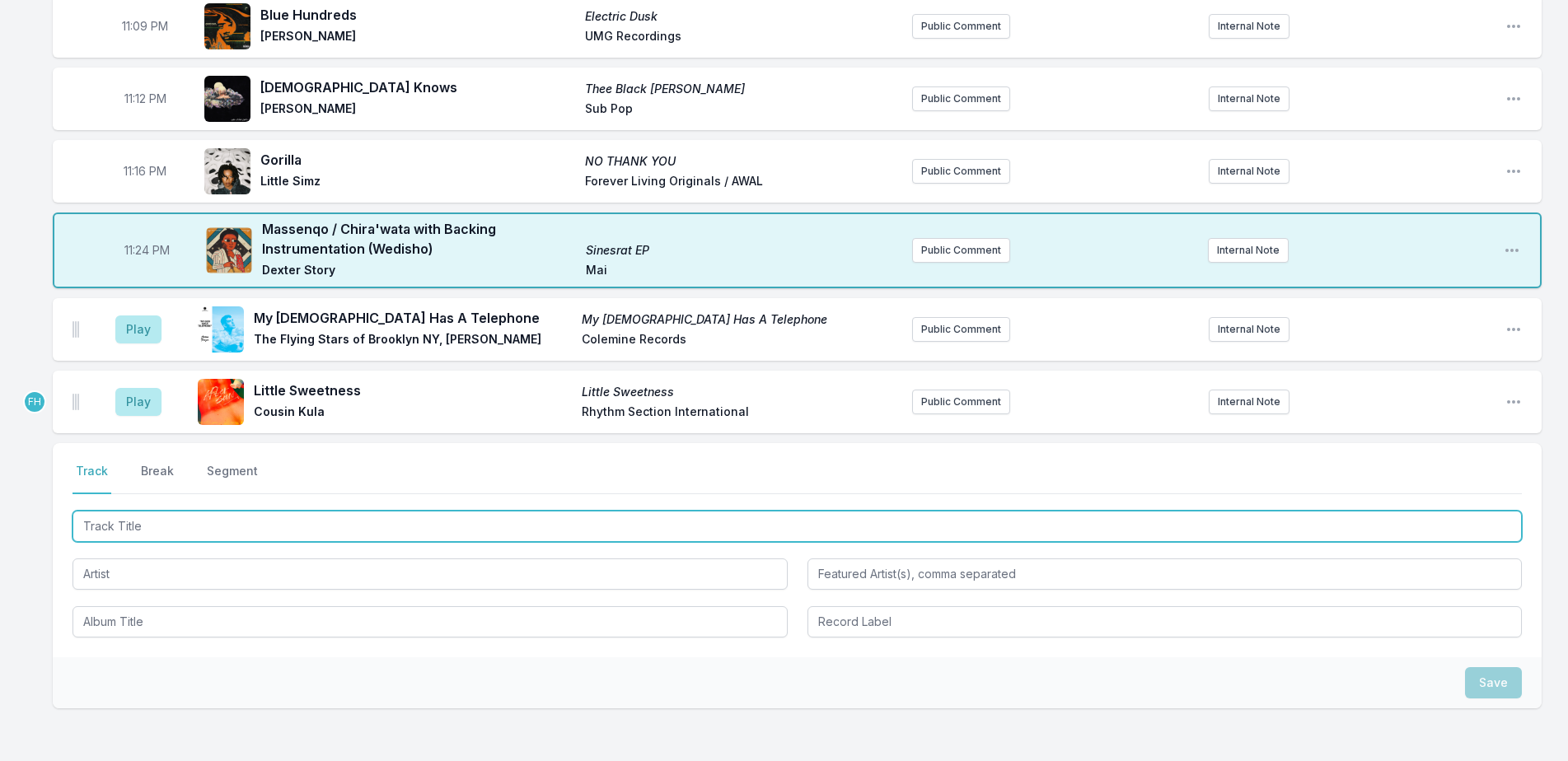
click at [139, 528] on input "Track Title" at bounding box center [796, 527] width 1449 height 32
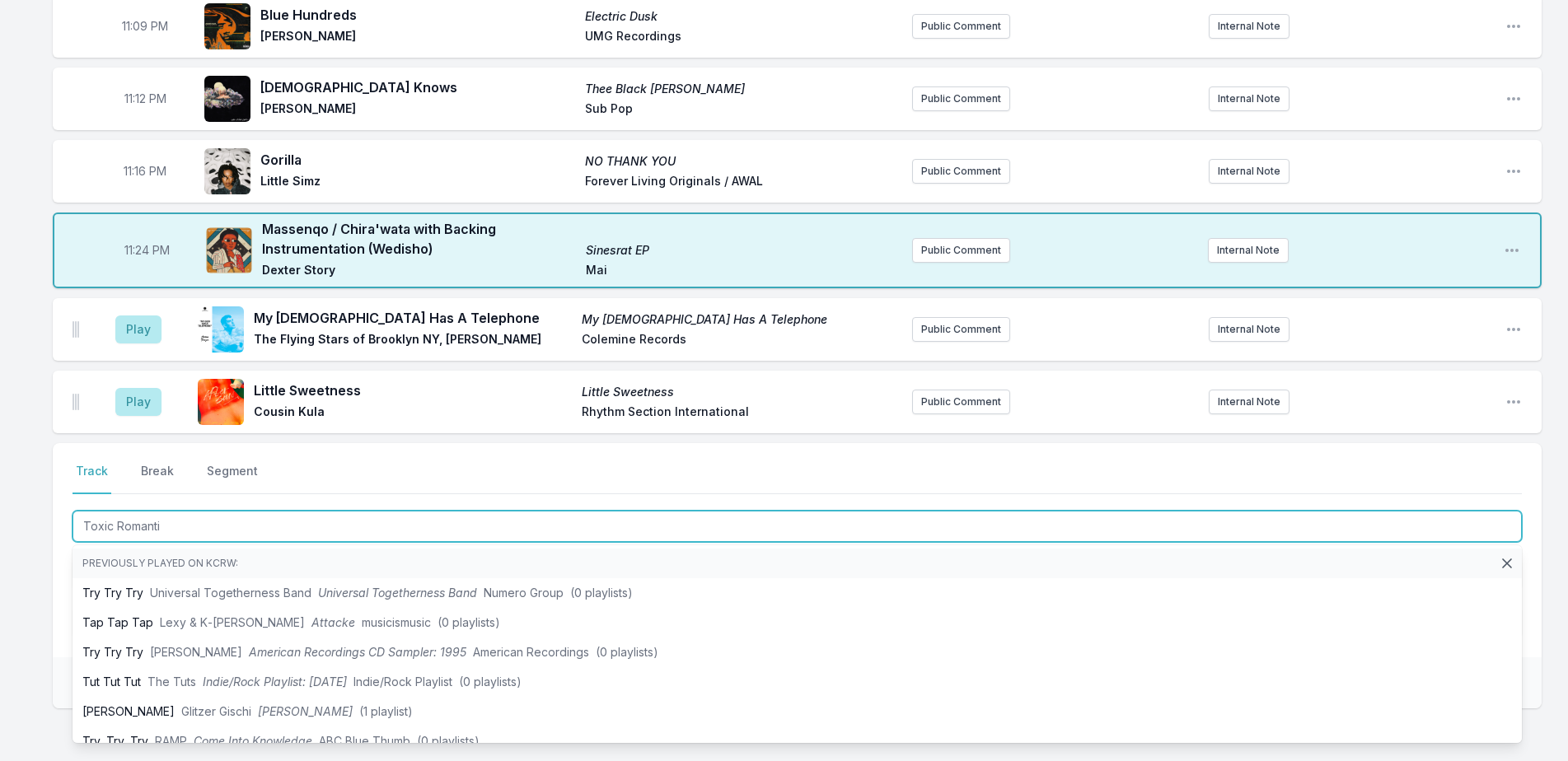
type input "Toxic Romantic"
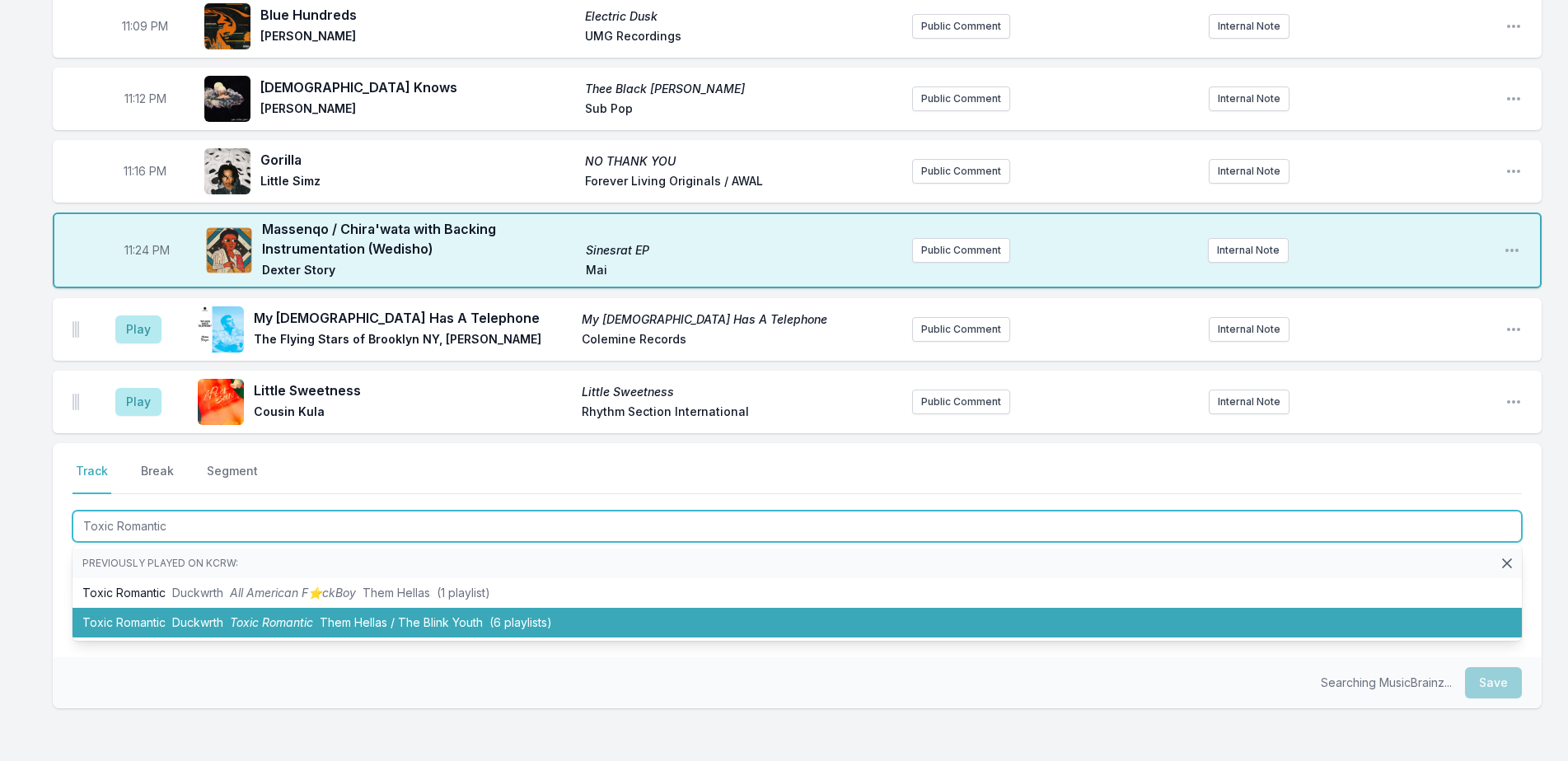
click at [248, 622] on span "Toxic Romantic" at bounding box center [271, 623] width 83 height 14
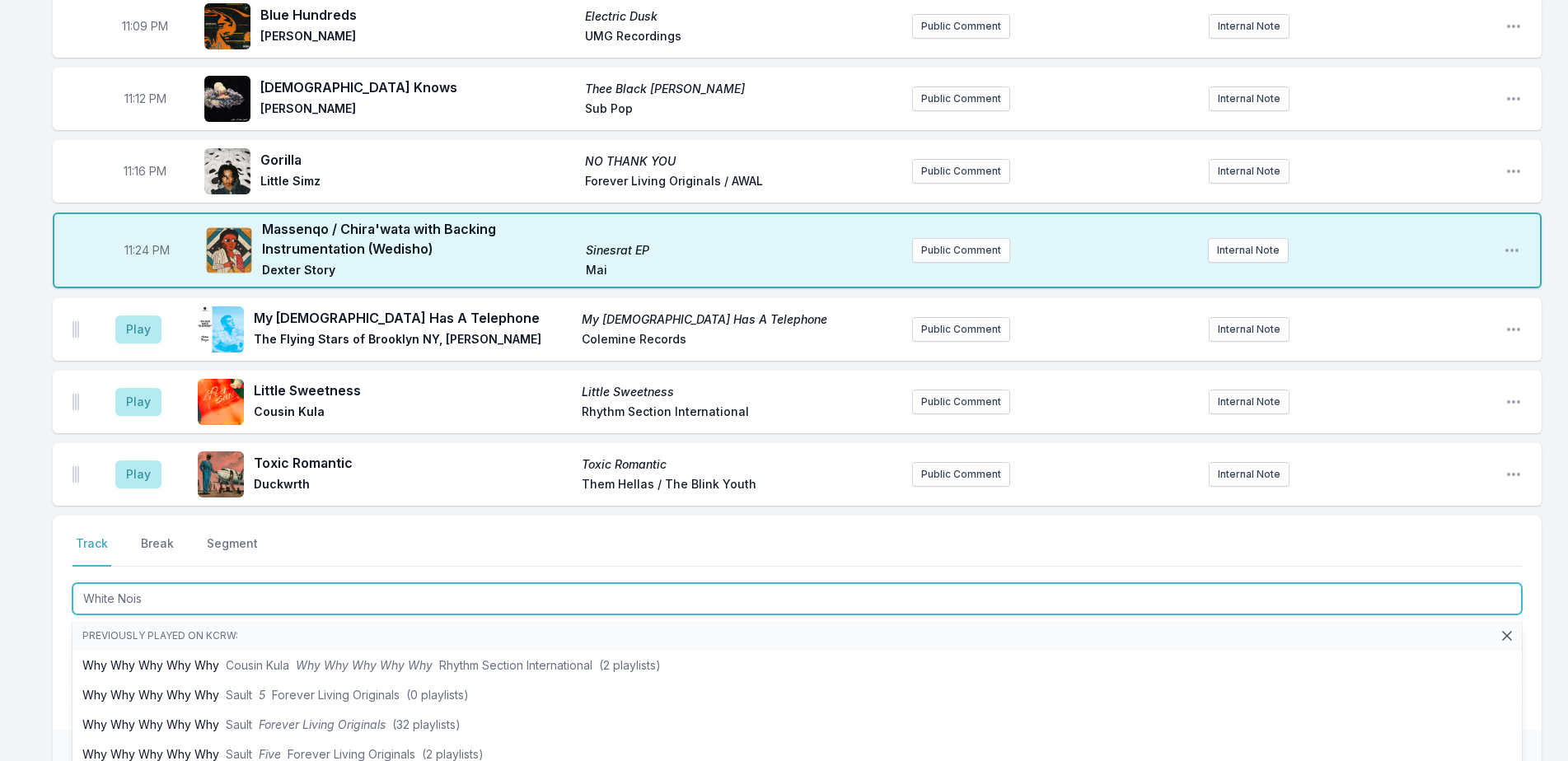
type input "White Noise"
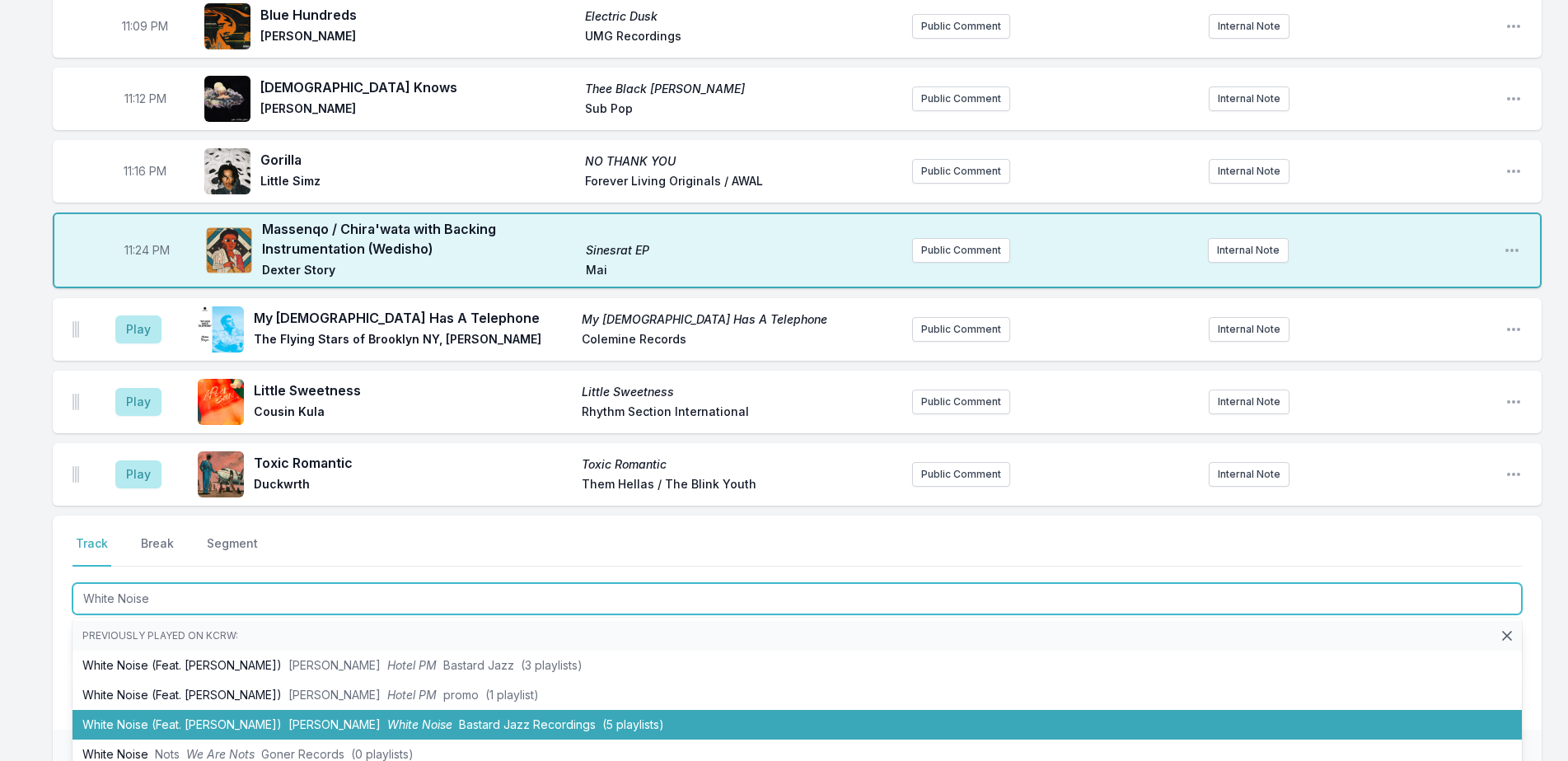
drag, startPoint x: 248, startPoint y: 656, endPoint x: 263, endPoint y: 723, distance: 68.7
click at [263, 723] on ul "Previously played on KCRW: White Noise (Feat. [PERSON_NAME]) [PERSON_NAME] Hote…" at bounding box center [796, 717] width 1449 height 197
click at [263, 723] on li "White Noise (Feat. [PERSON_NAME]) [PERSON_NAME] White Noise Bastard Jazz Record…" at bounding box center [796, 725] width 1449 height 30
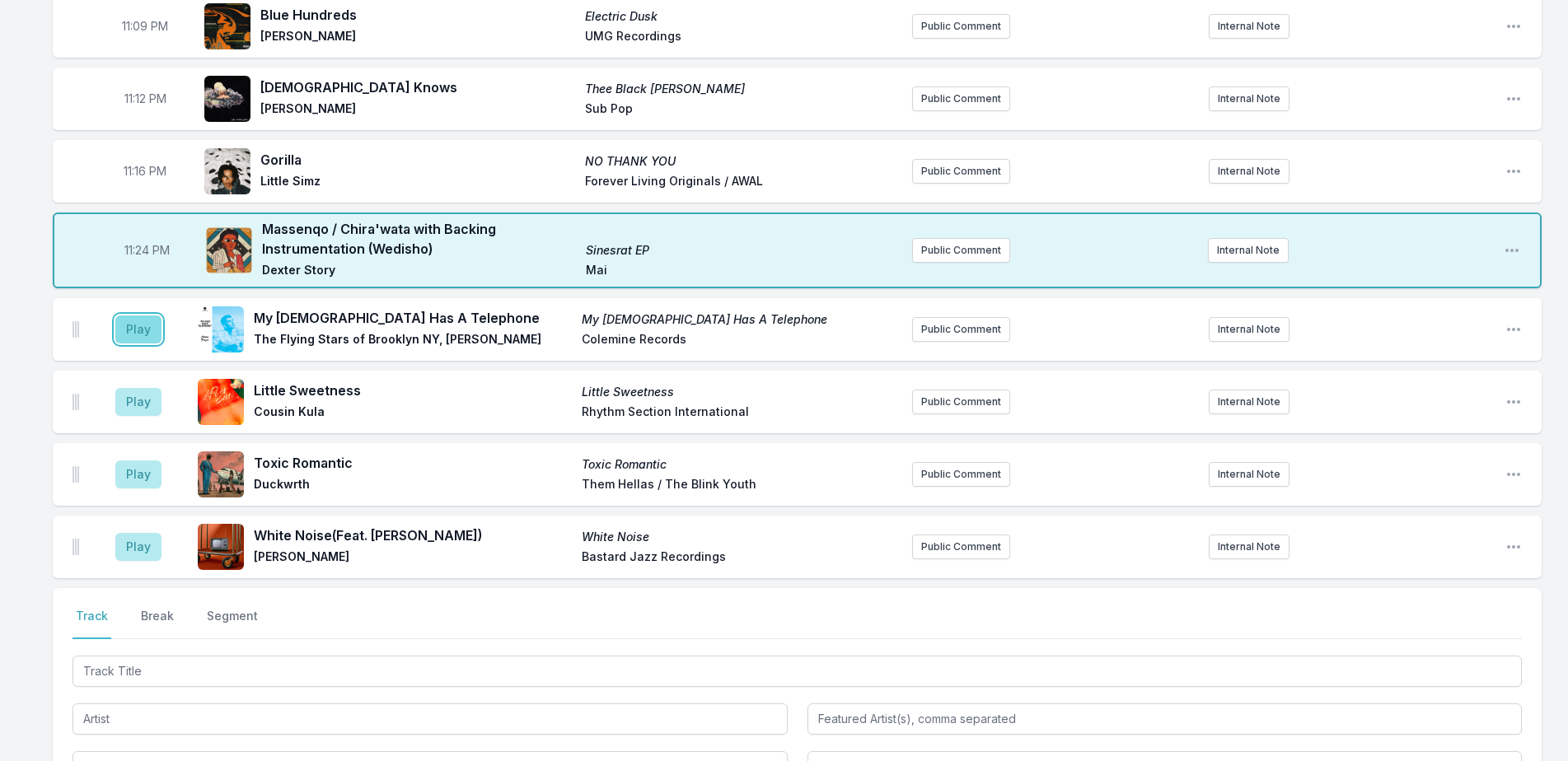
click at [132, 331] on button "Play" at bounding box center [138, 329] width 46 height 28
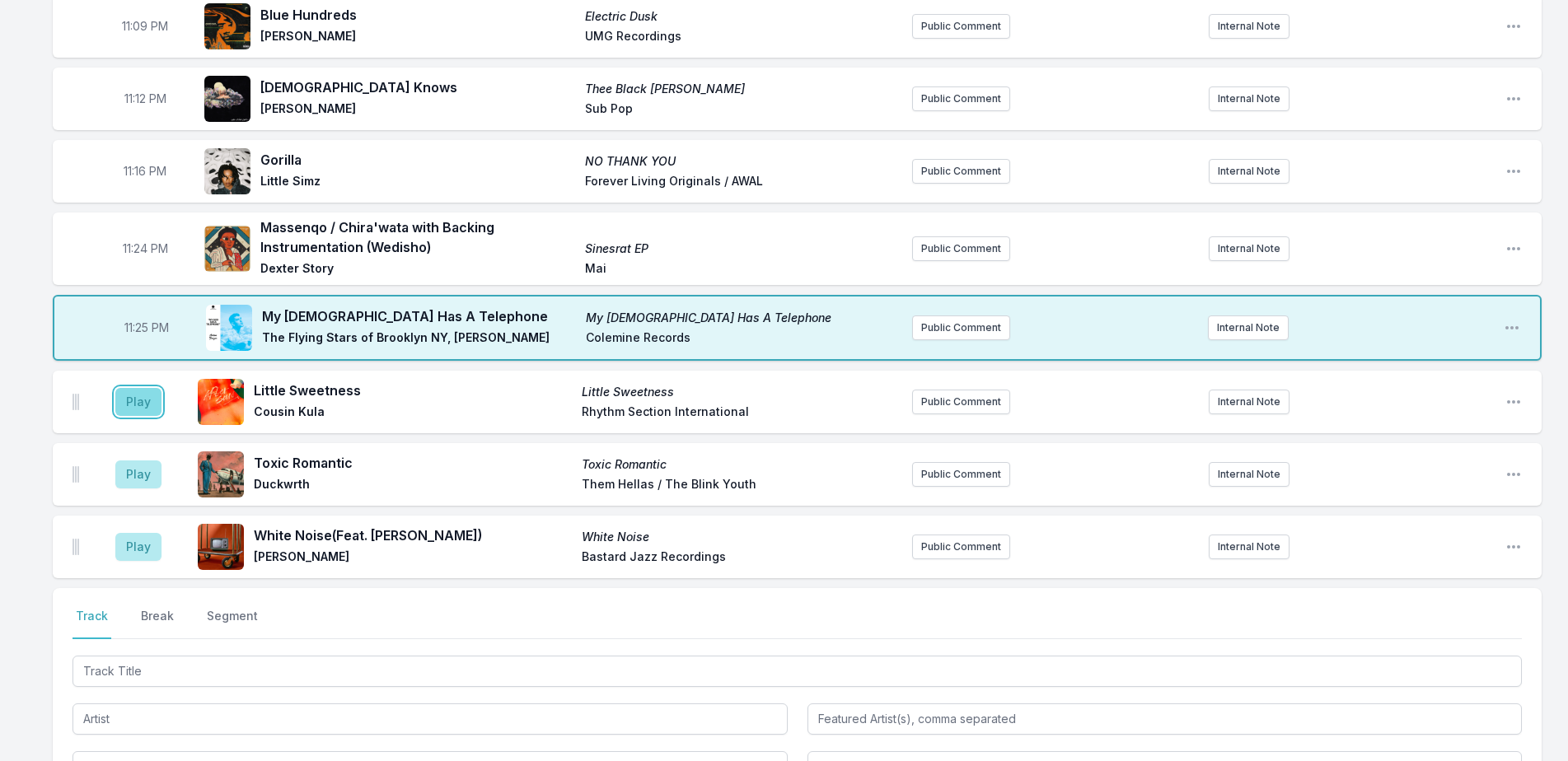
click at [147, 403] on button "Play" at bounding box center [138, 403] width 46 height 28
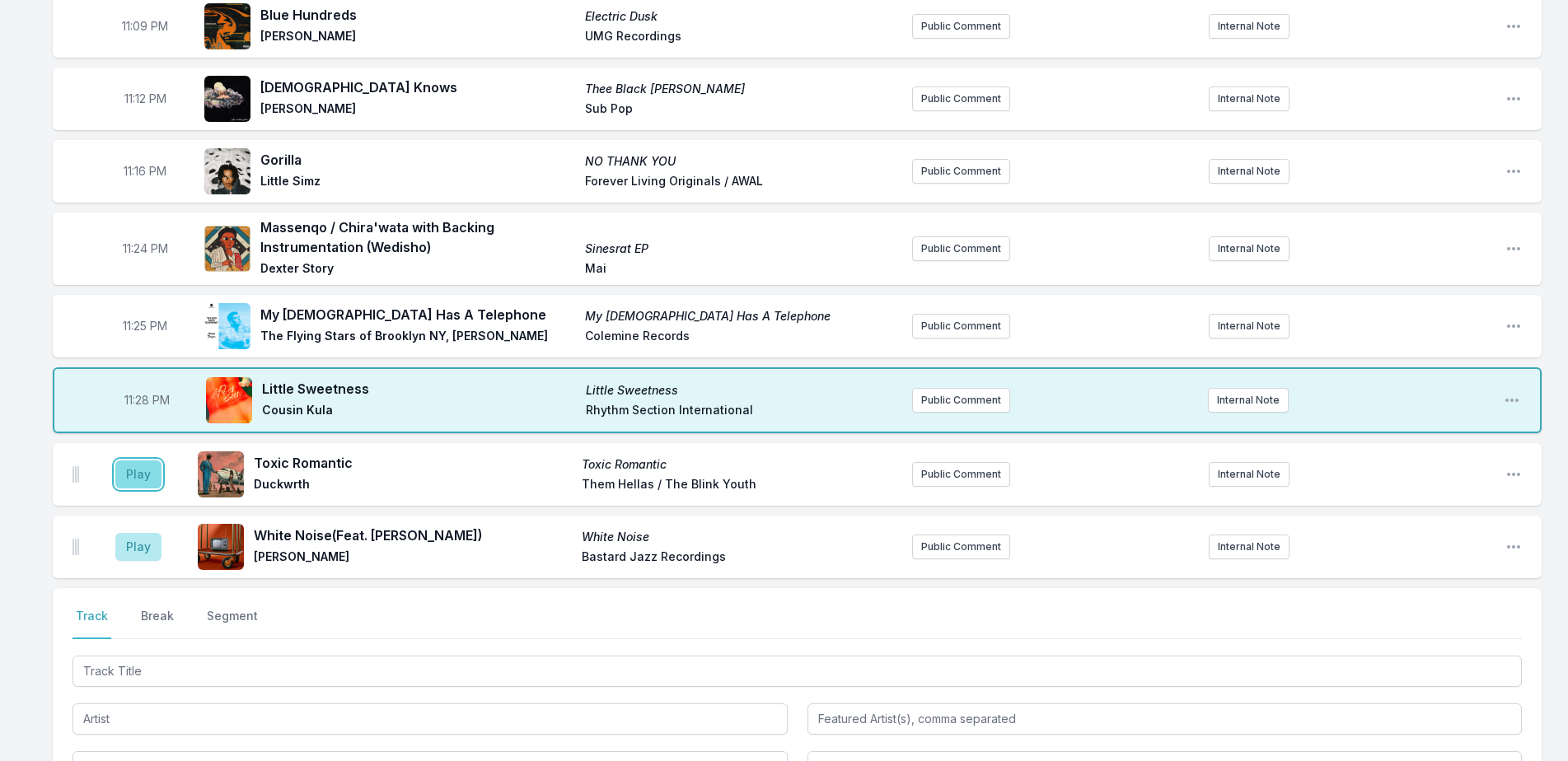
click at [145, 474] on button "Play" at bounding box center [138, 475] width 46 height 28
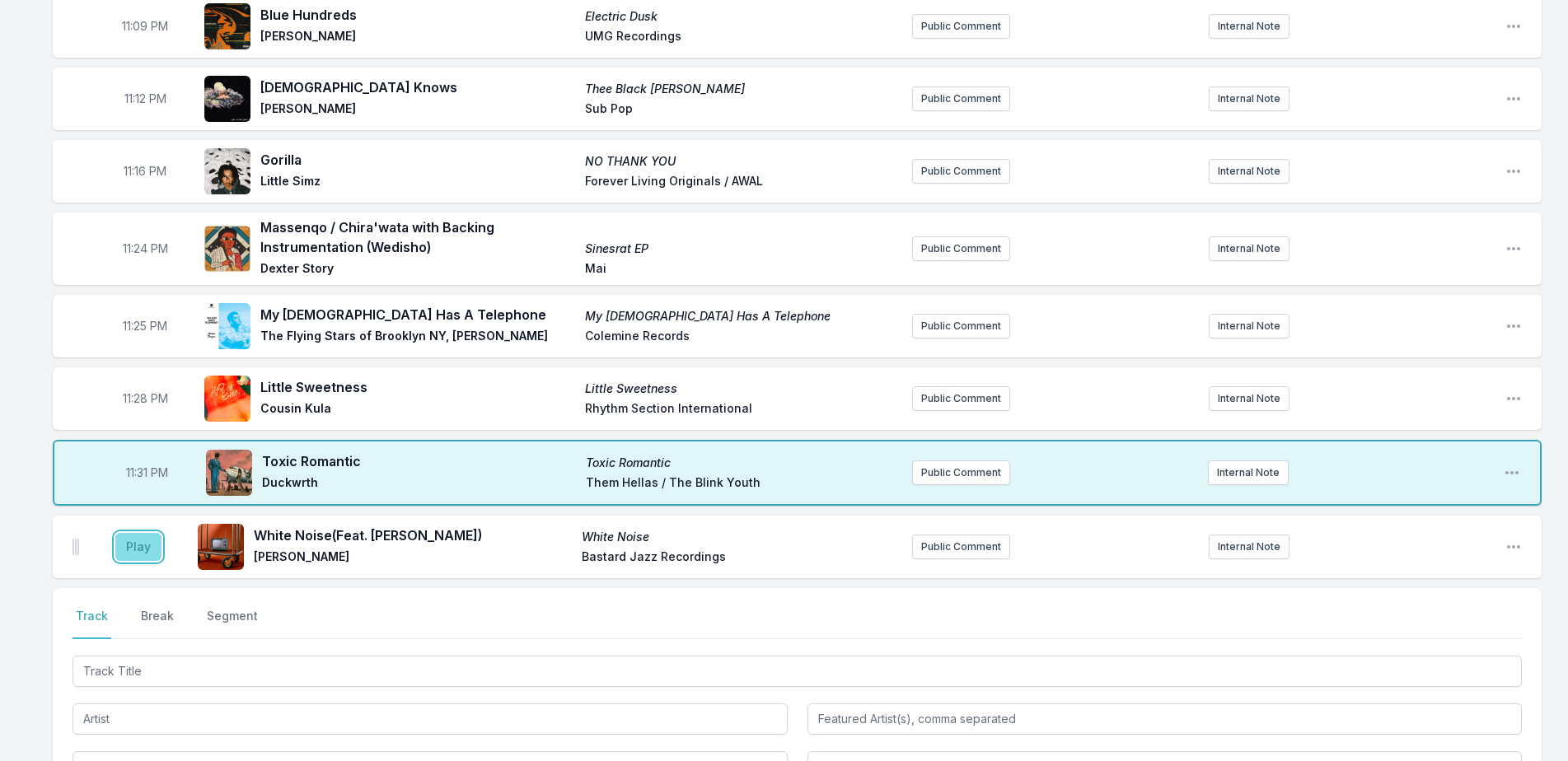
click at [133, 540] on button "Play" at bounding box center [138, 547] width 46 height 28
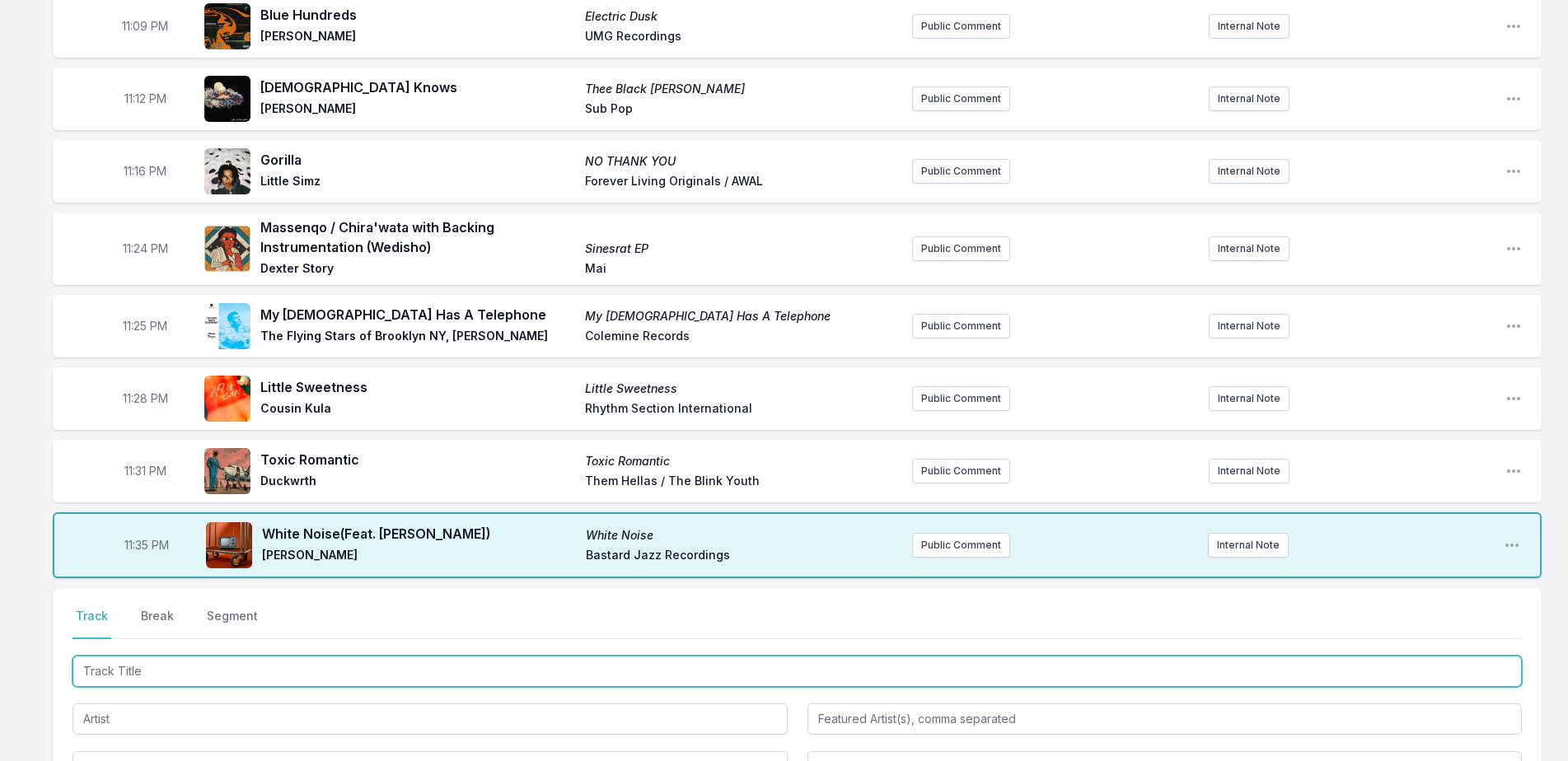
click at [583, 669] on input "Track Title" at bounding box center [796, 672] width 1449 height 32
click at [246, 660] on input "Track Title" at bounding box center [796, 672] width 1449 height 32
type input "Interstellar Space"
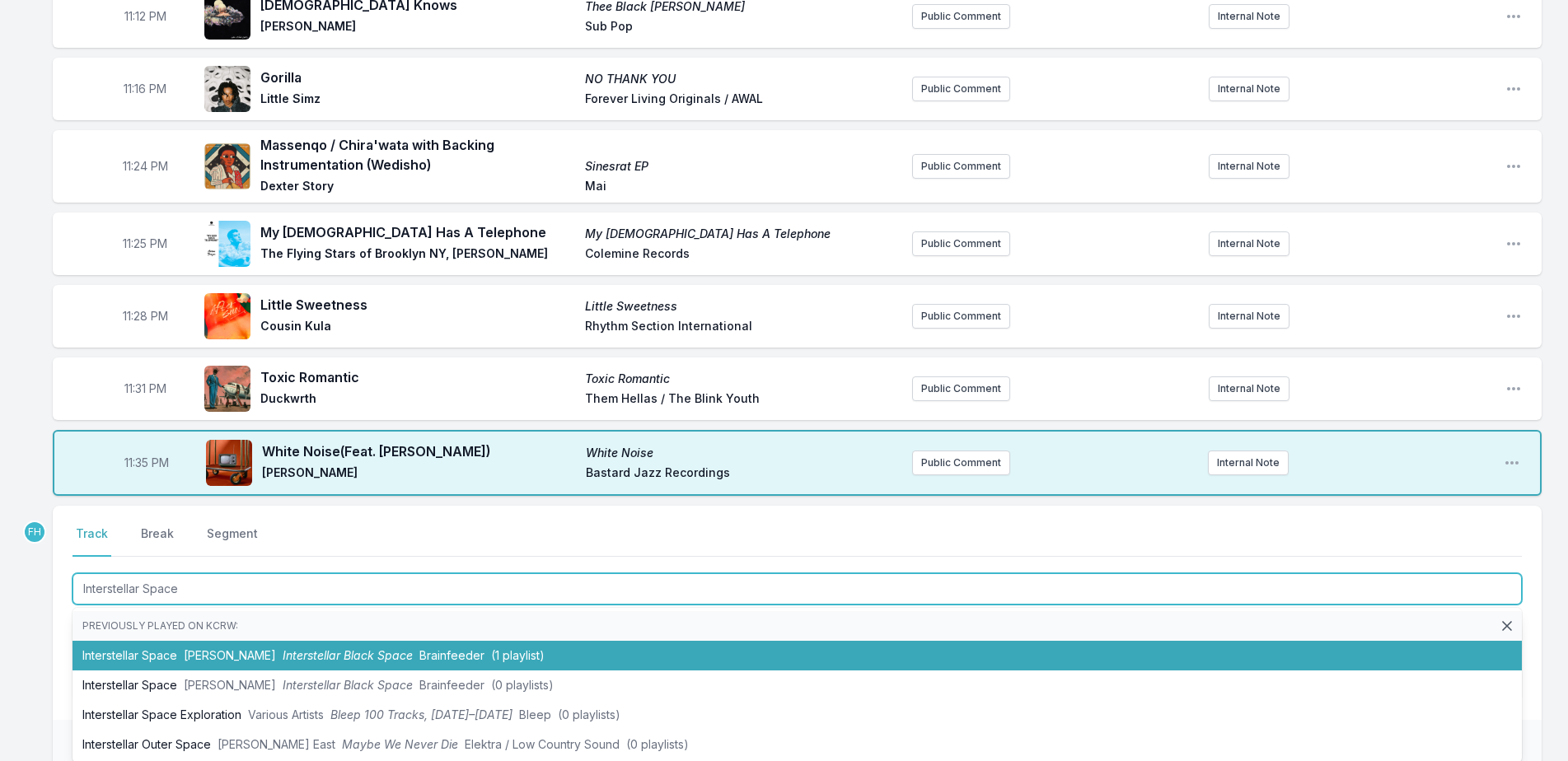
click at [259, 646] on li "Interstellar Space [PERSON_NAME] Interstellar Black Space Brainfeeder (1 playli…" at bounding box center [796, 656] width 1449 height 30
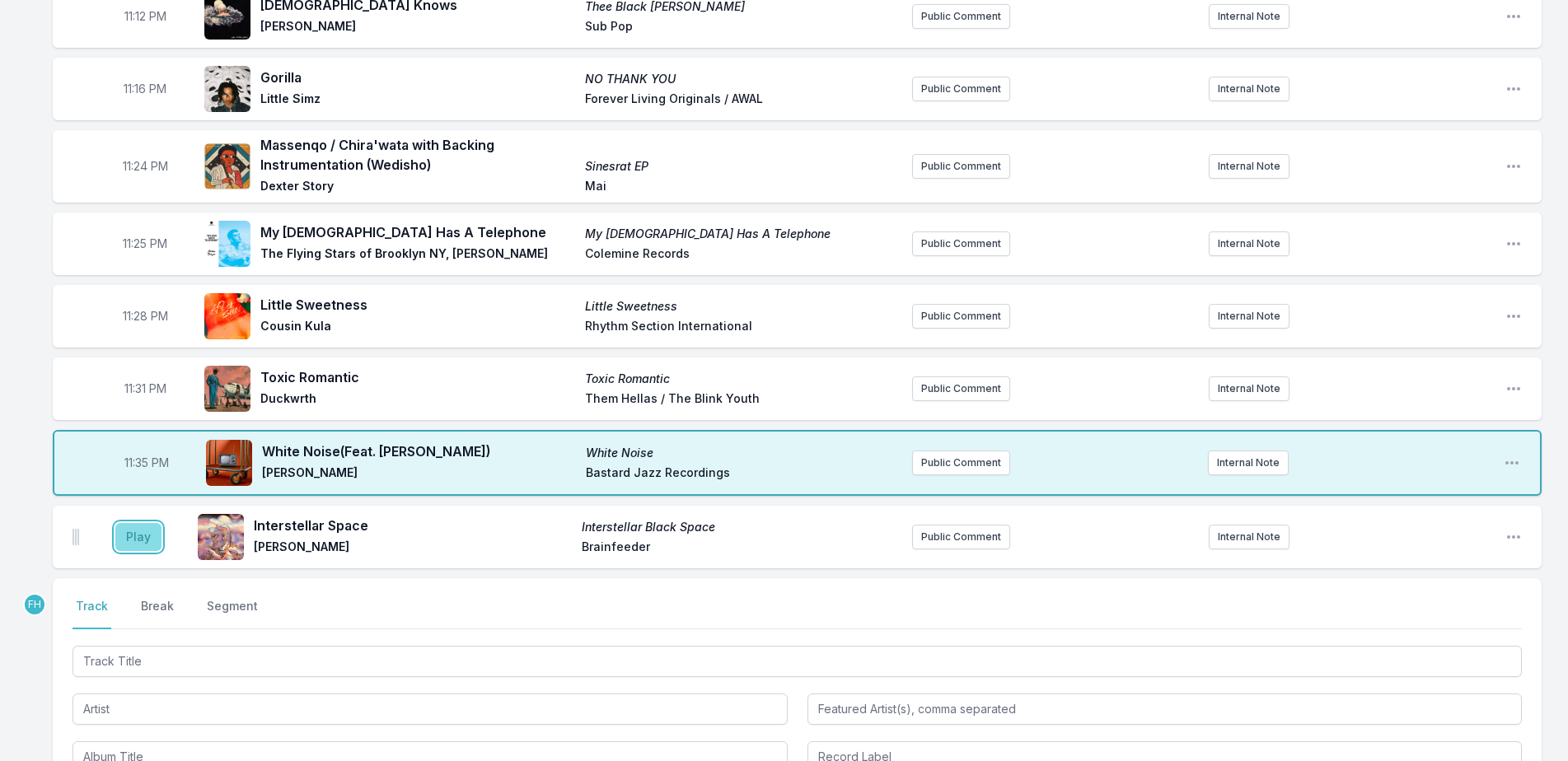
click at [126, 537] on button "Play" at bounding box center [138, 537] width 46 height 28
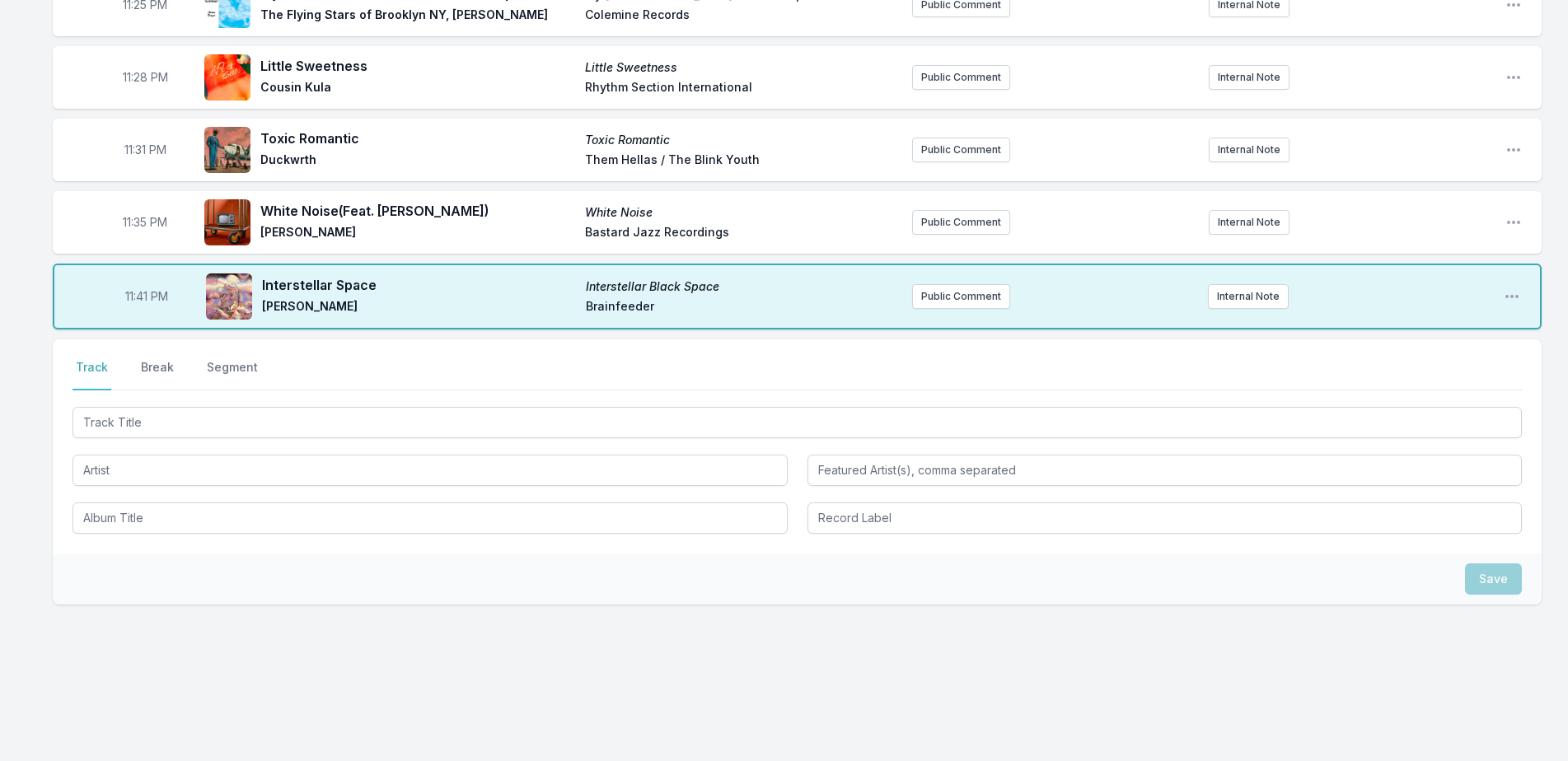
scroll to position [2008, 0]
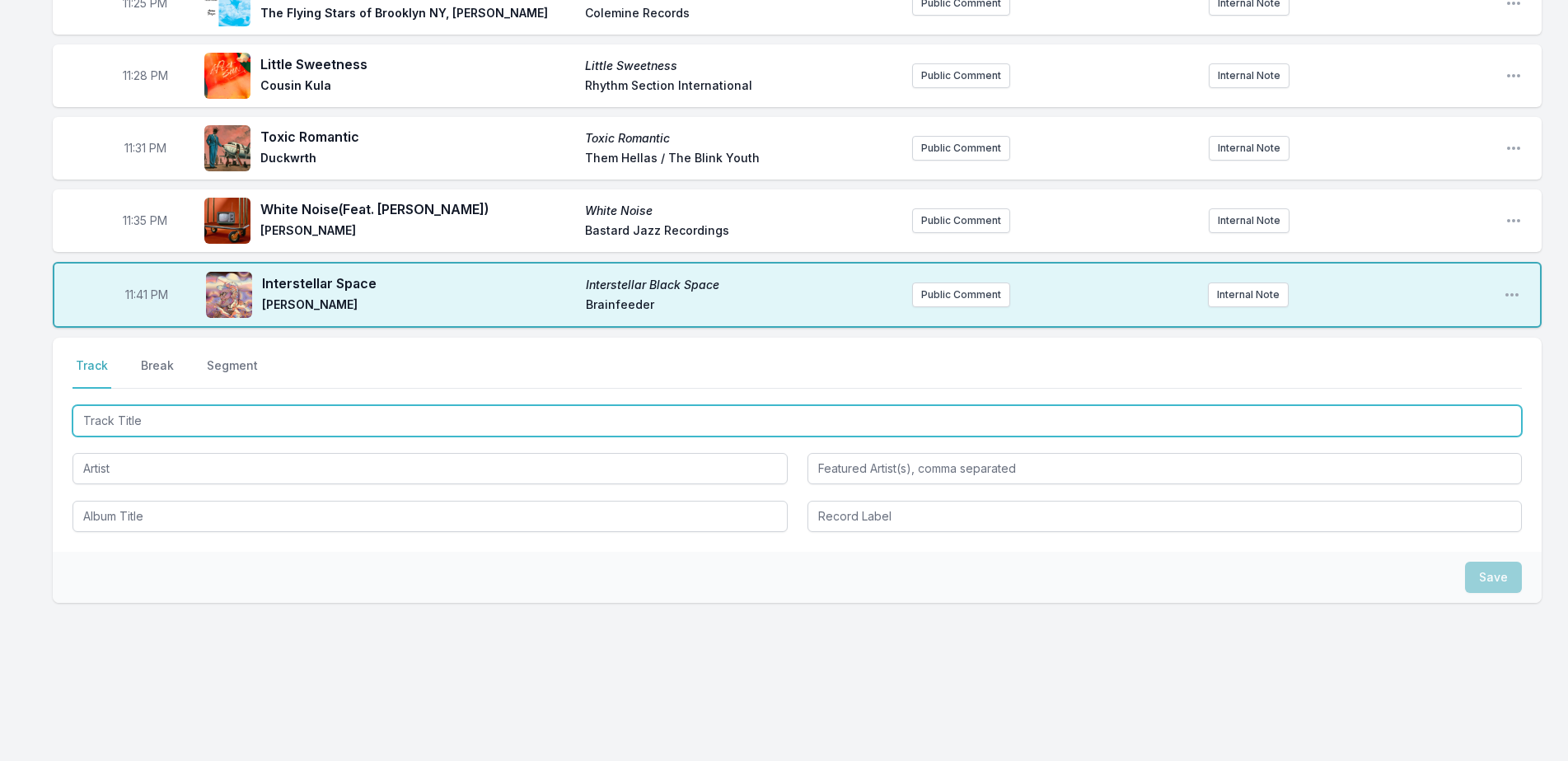
click at [156, 424] on input "Track Title" at bounding box center [796, 421] width 1449 height 32
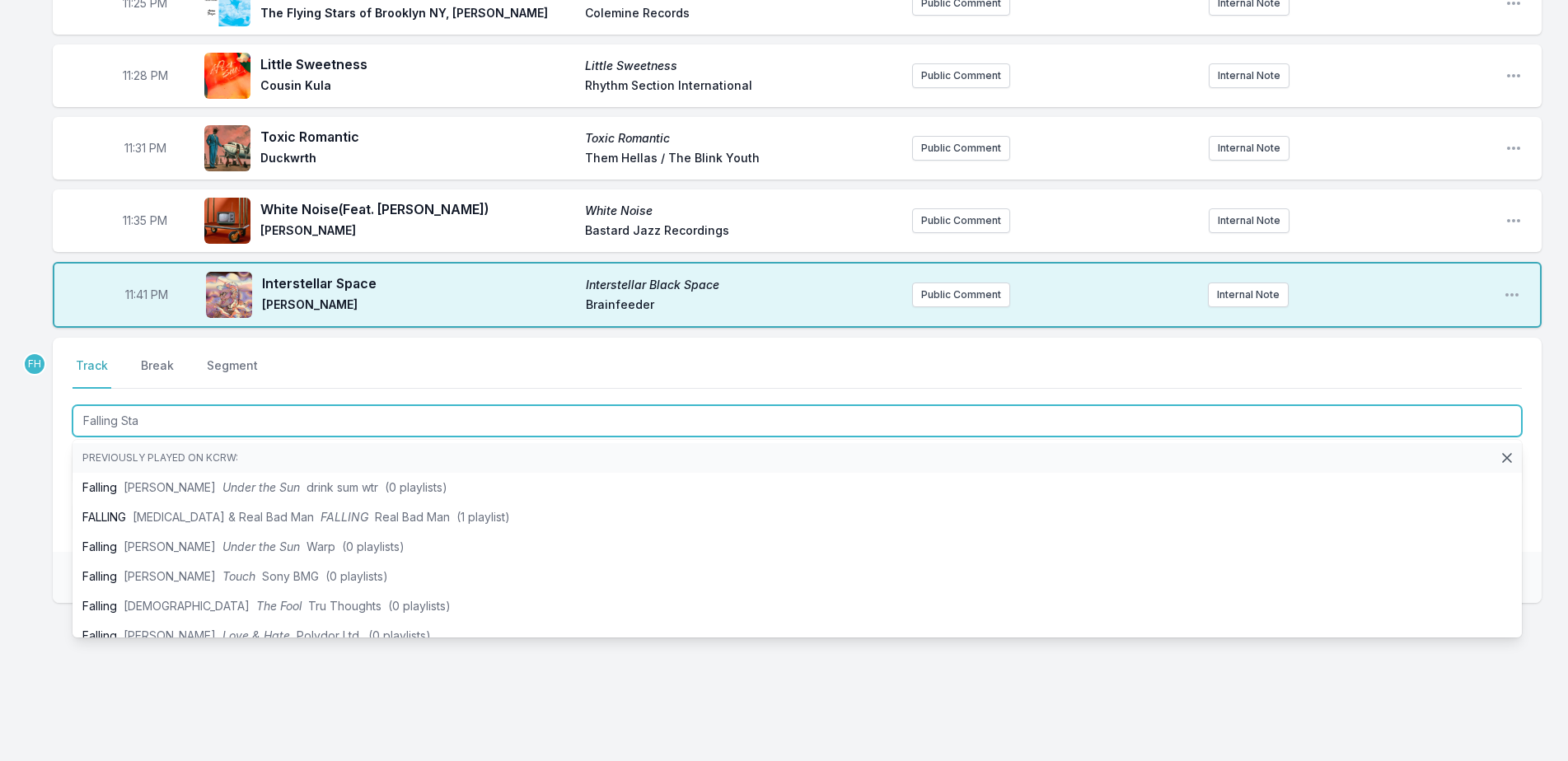
type input "Falling Star"
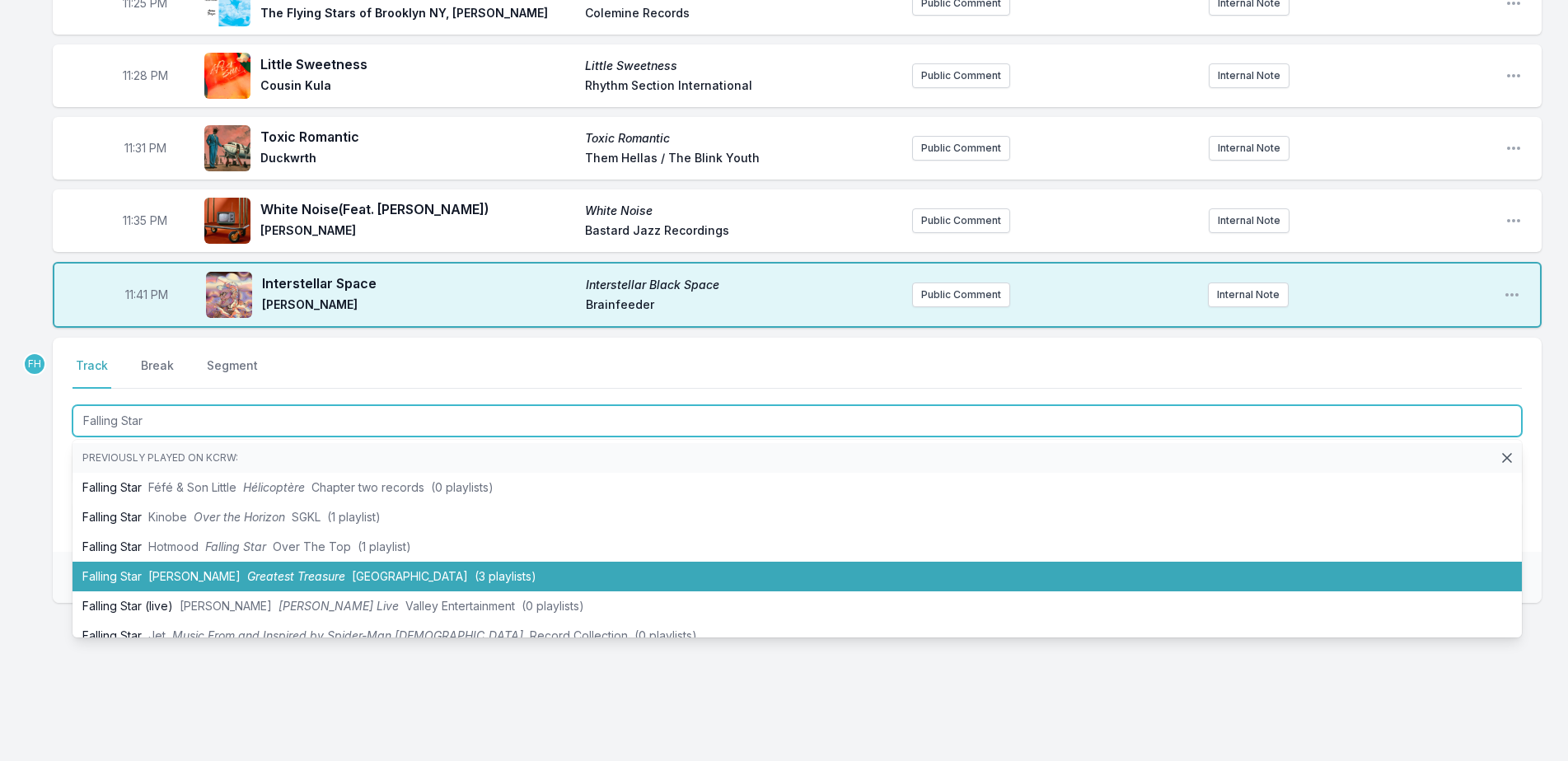
click at [199, 580] on span "[PERSON_NAME]" at bounding box center [194, 576] width 92 height 14
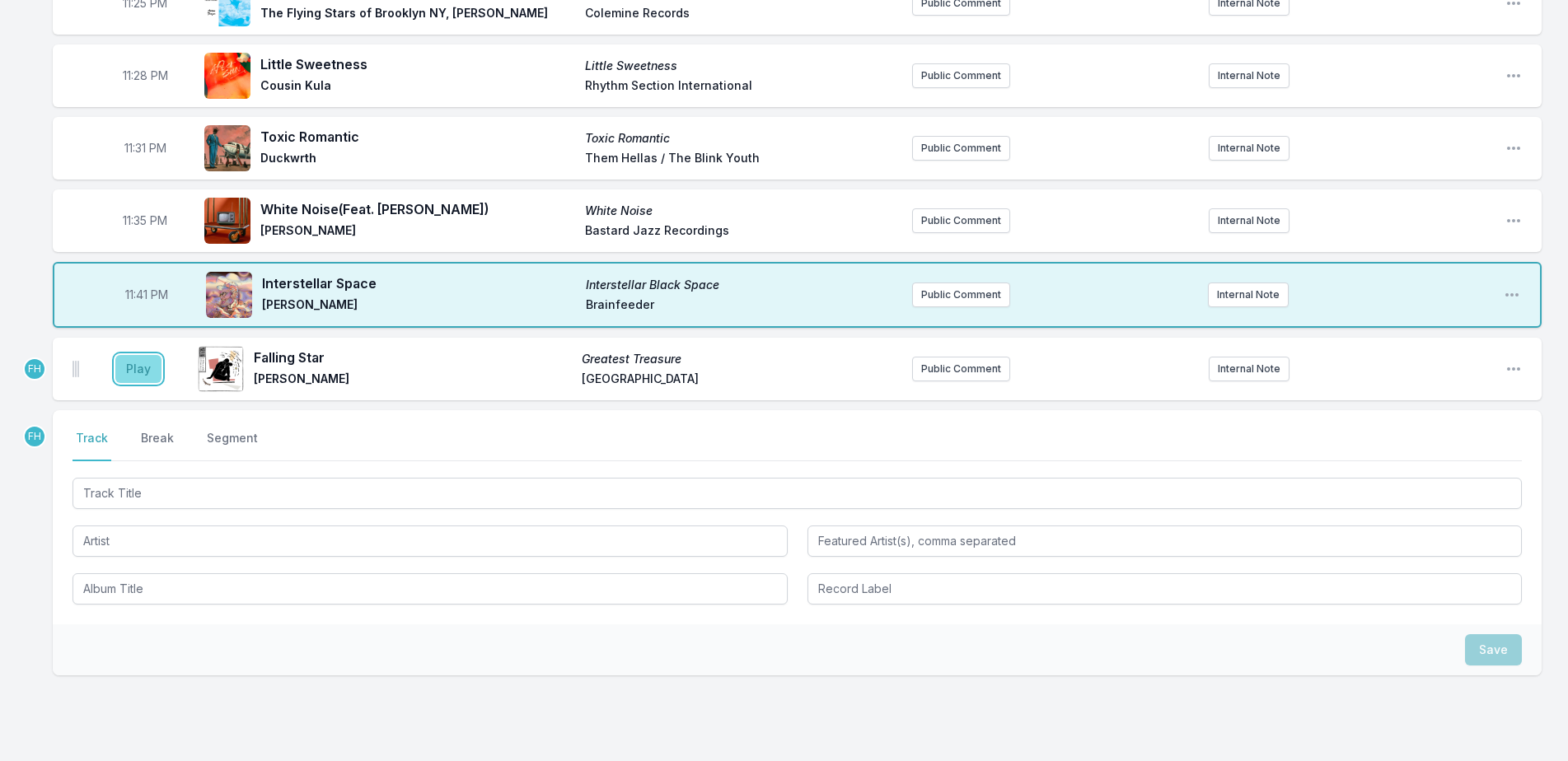
click at [148, 373] on button "Play" at bounding box center [138, 369] width 46 height 28
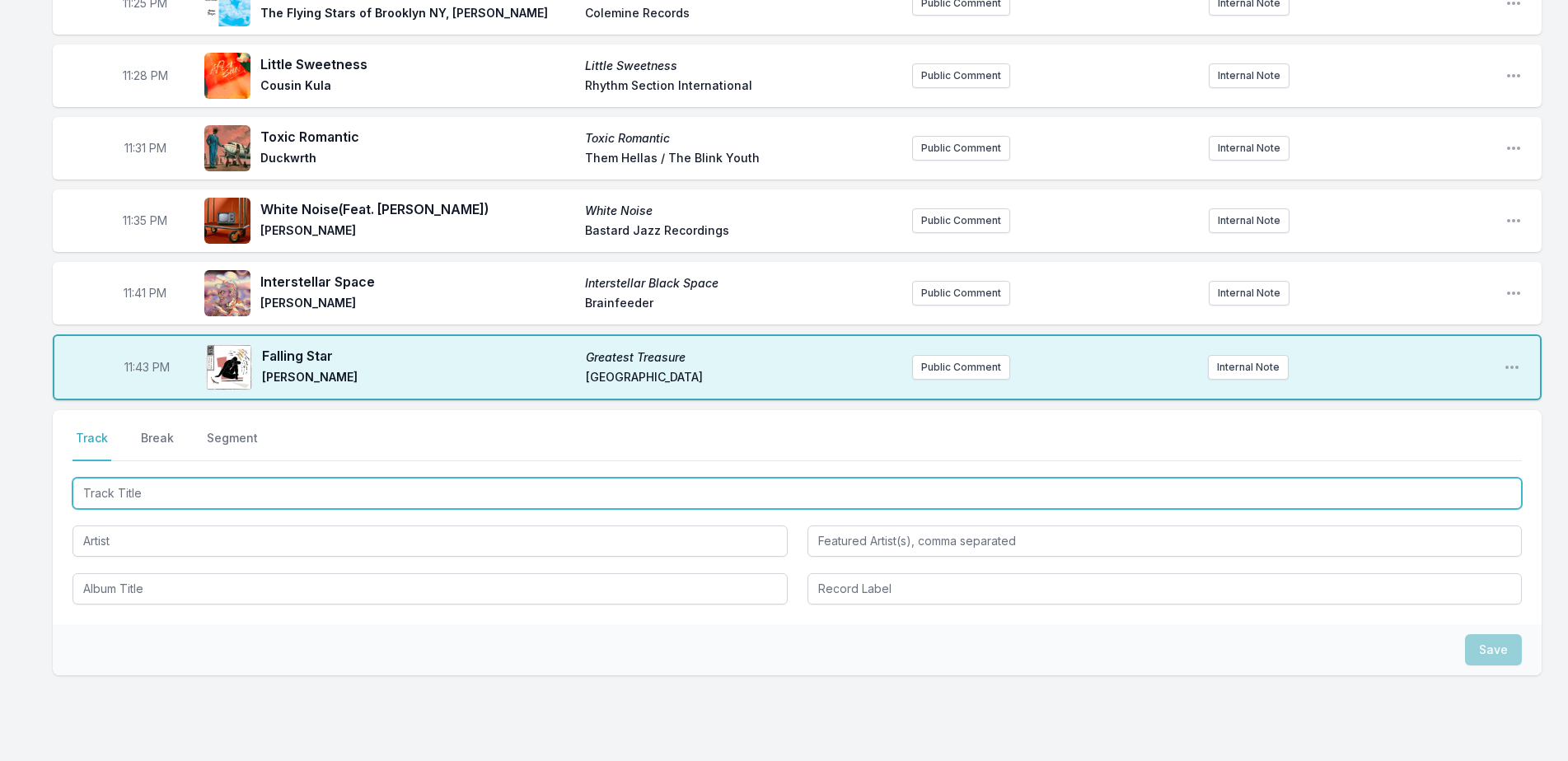
click at [150, 498] on input "Track Title" at bounding box center [796, 494] width 1449 height 32
type input "Bad Moon Rising (J"
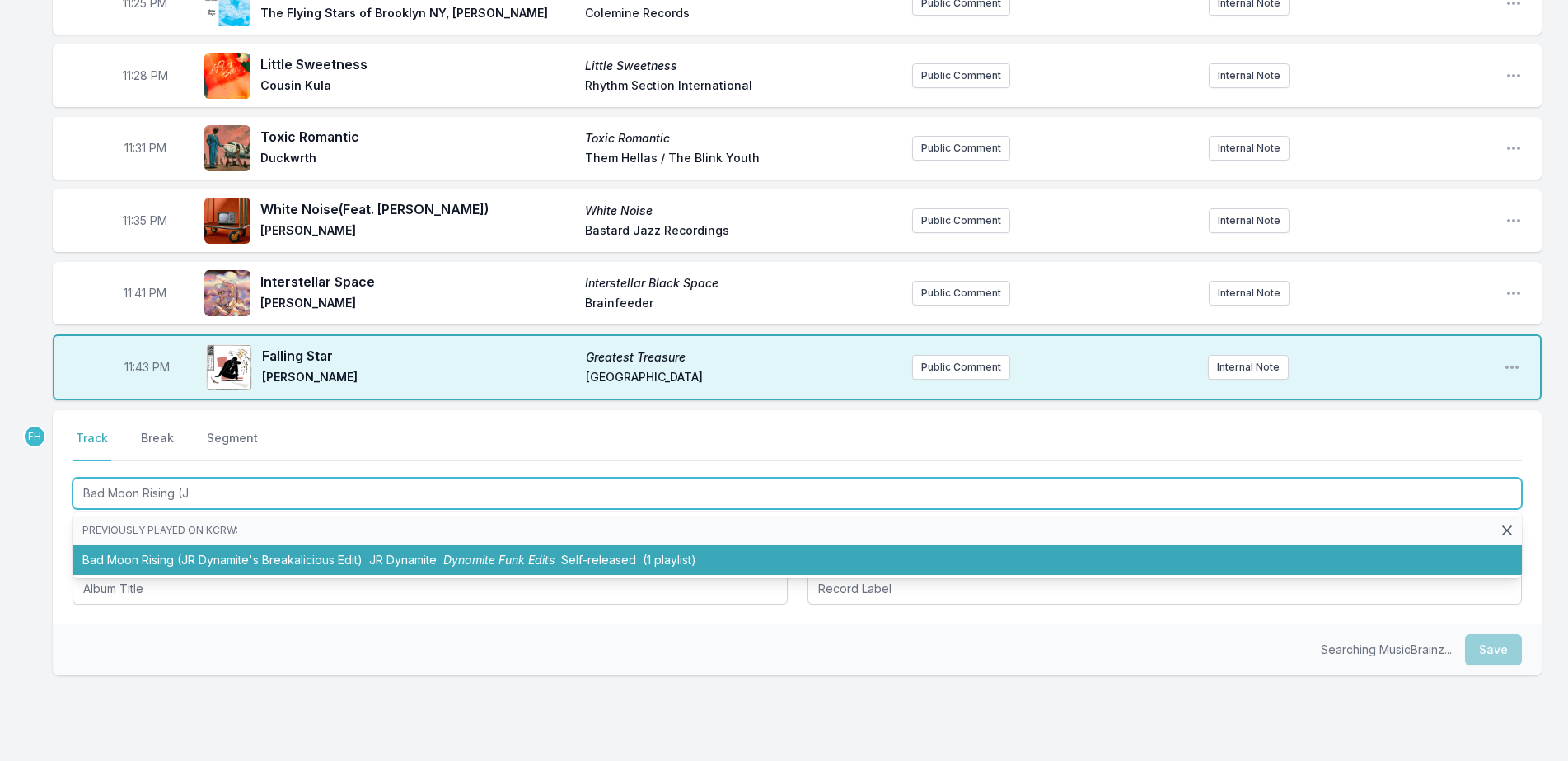
click at [197, 560] on li "Bad Moon Rising (JR Dynamite's Breakalicious Edit) JR Dynamite Dynamite Funk Ed…" at bounding box center [796, 560] width 1449 height 30
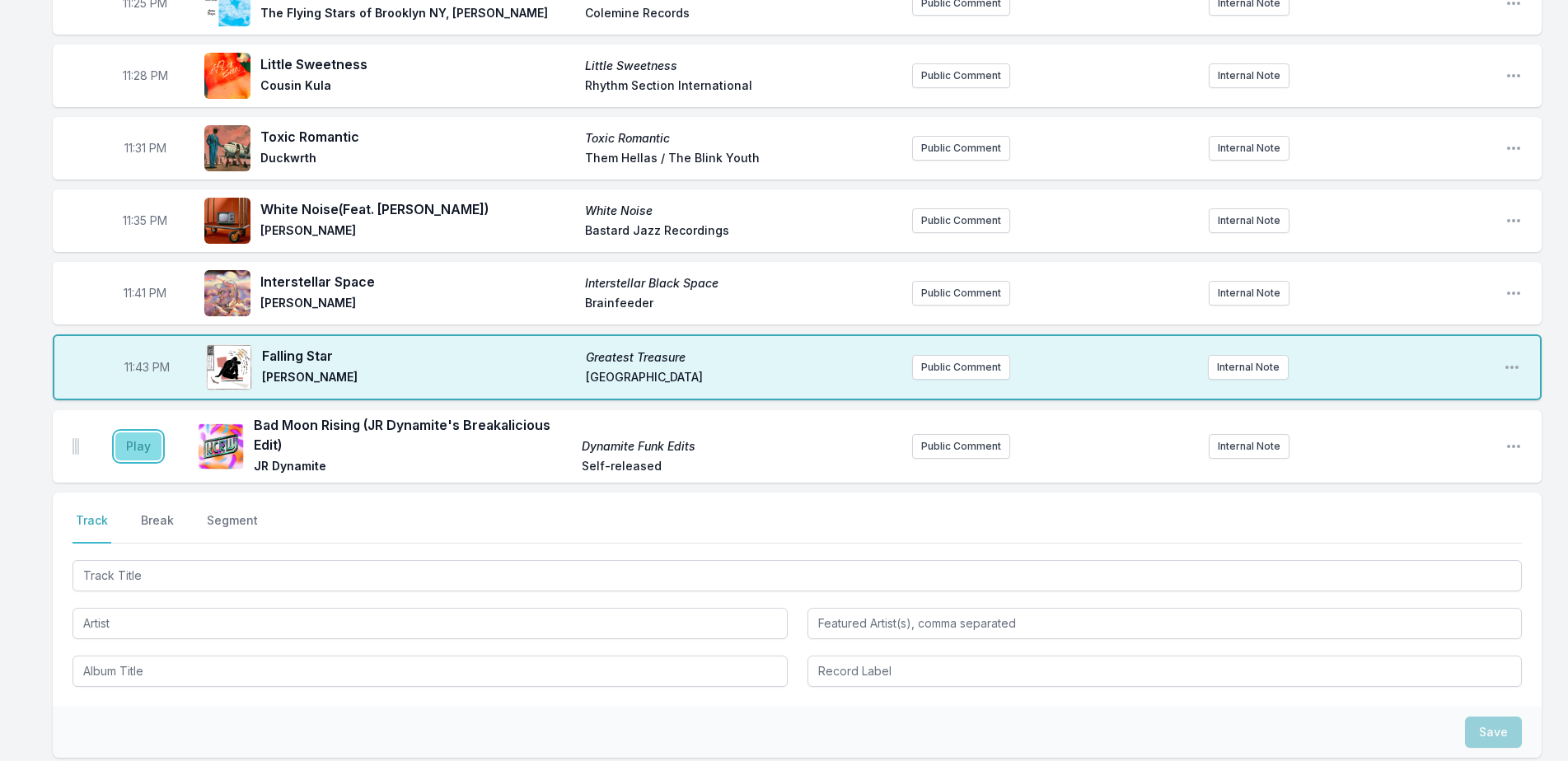
click at [123, 451] on button "Play" at bounding box center [138, 447] width 46 height 28
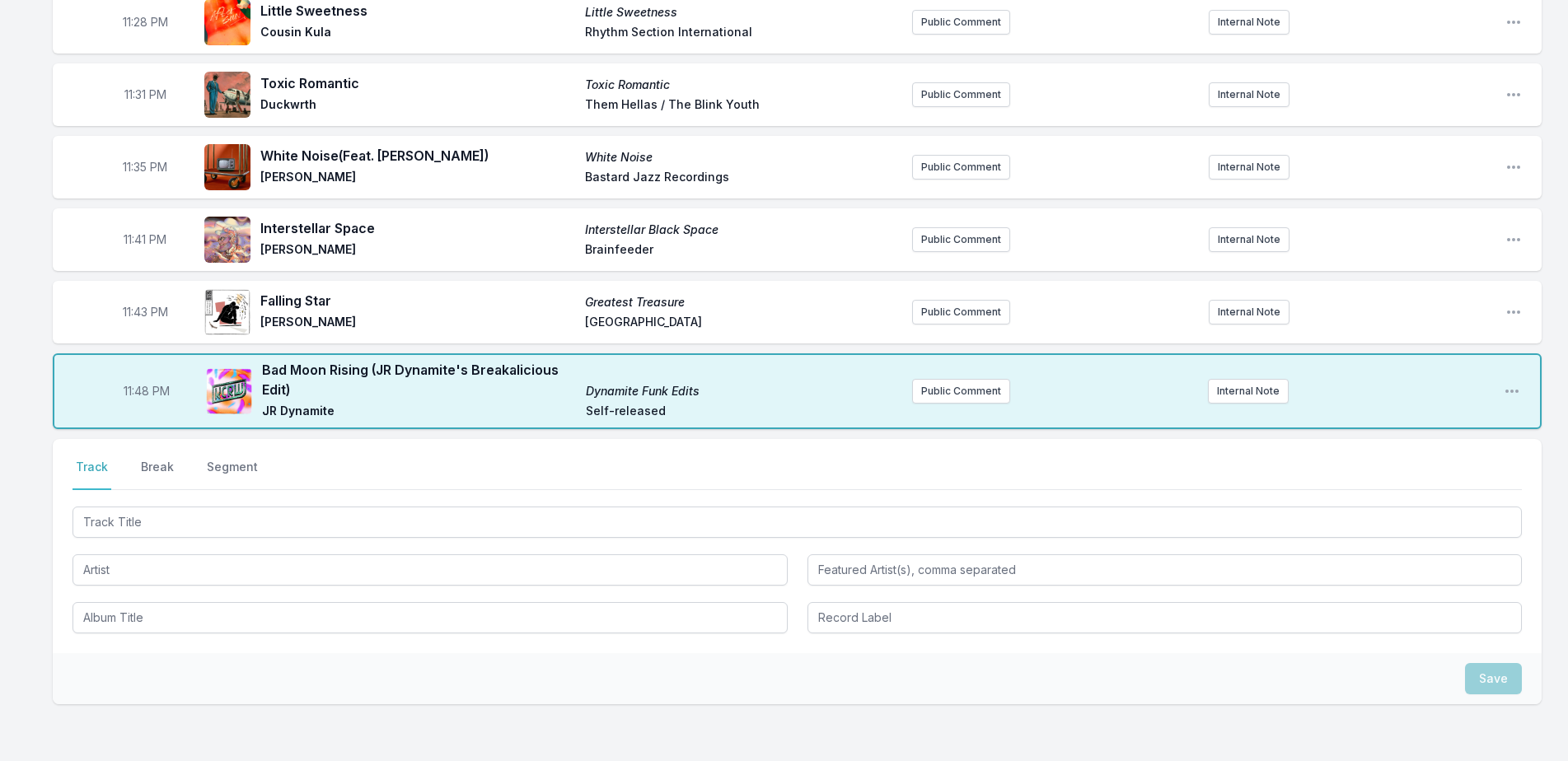
scroll to position [2091, 0]
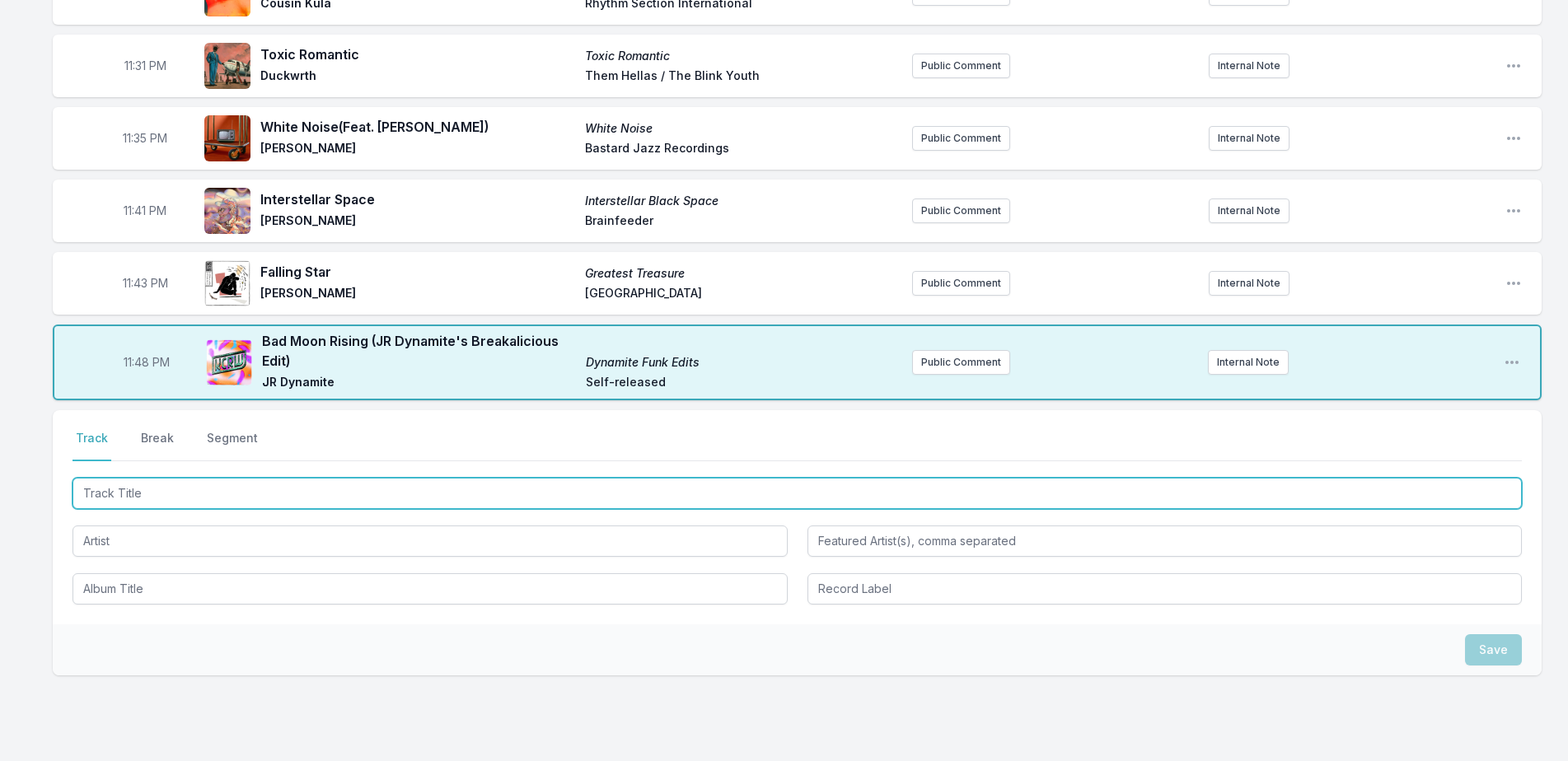
click at [279, 489] on input "Track Title" at bounding box center [796, 494] width 1449 height 32
type input "Cajun Moon"
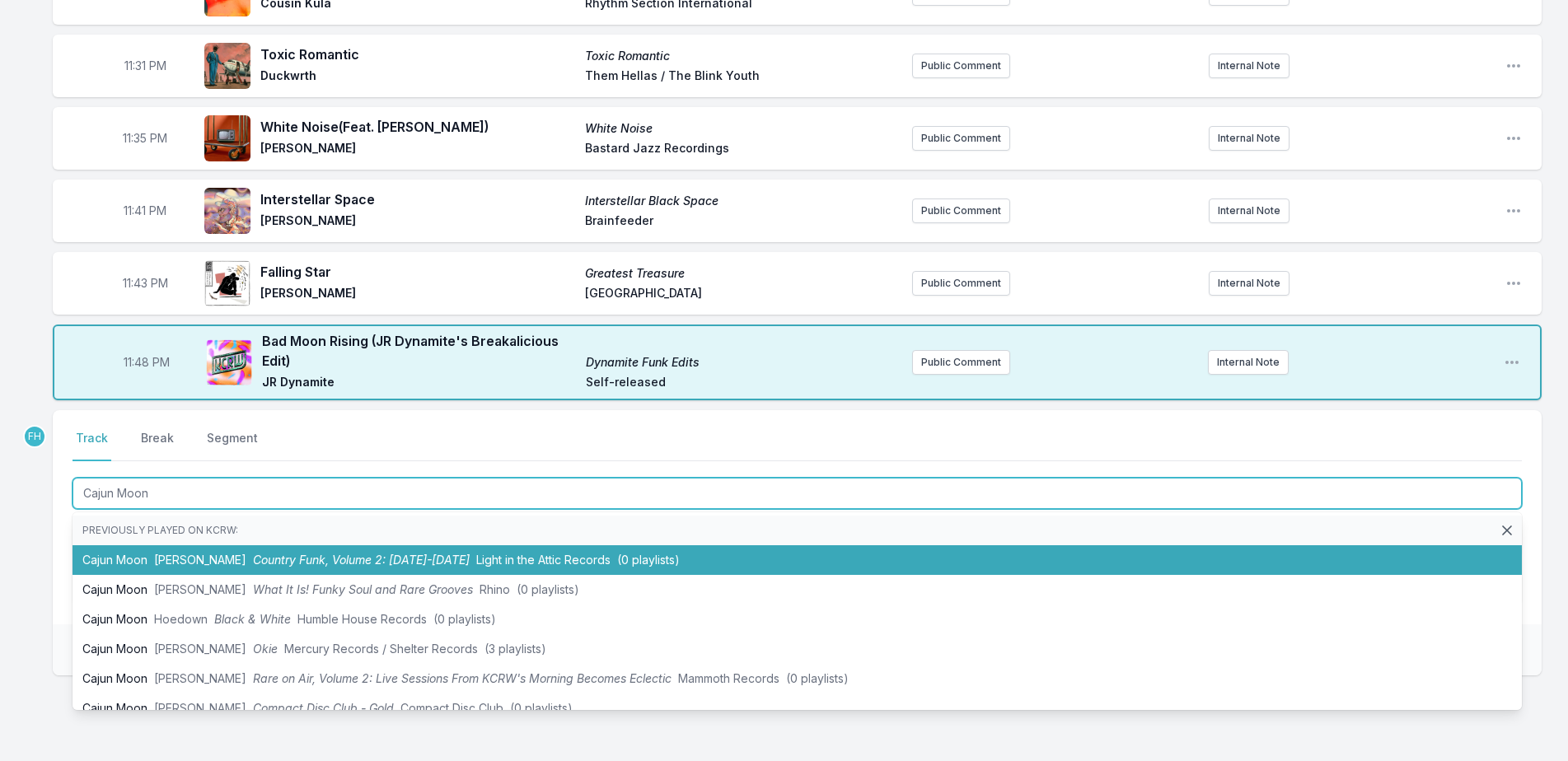
click at [263, 553] on span "Country Funk, Volume 2: [DATE]-[DATE]" at bounding box center [361, 560] width 217 height 14
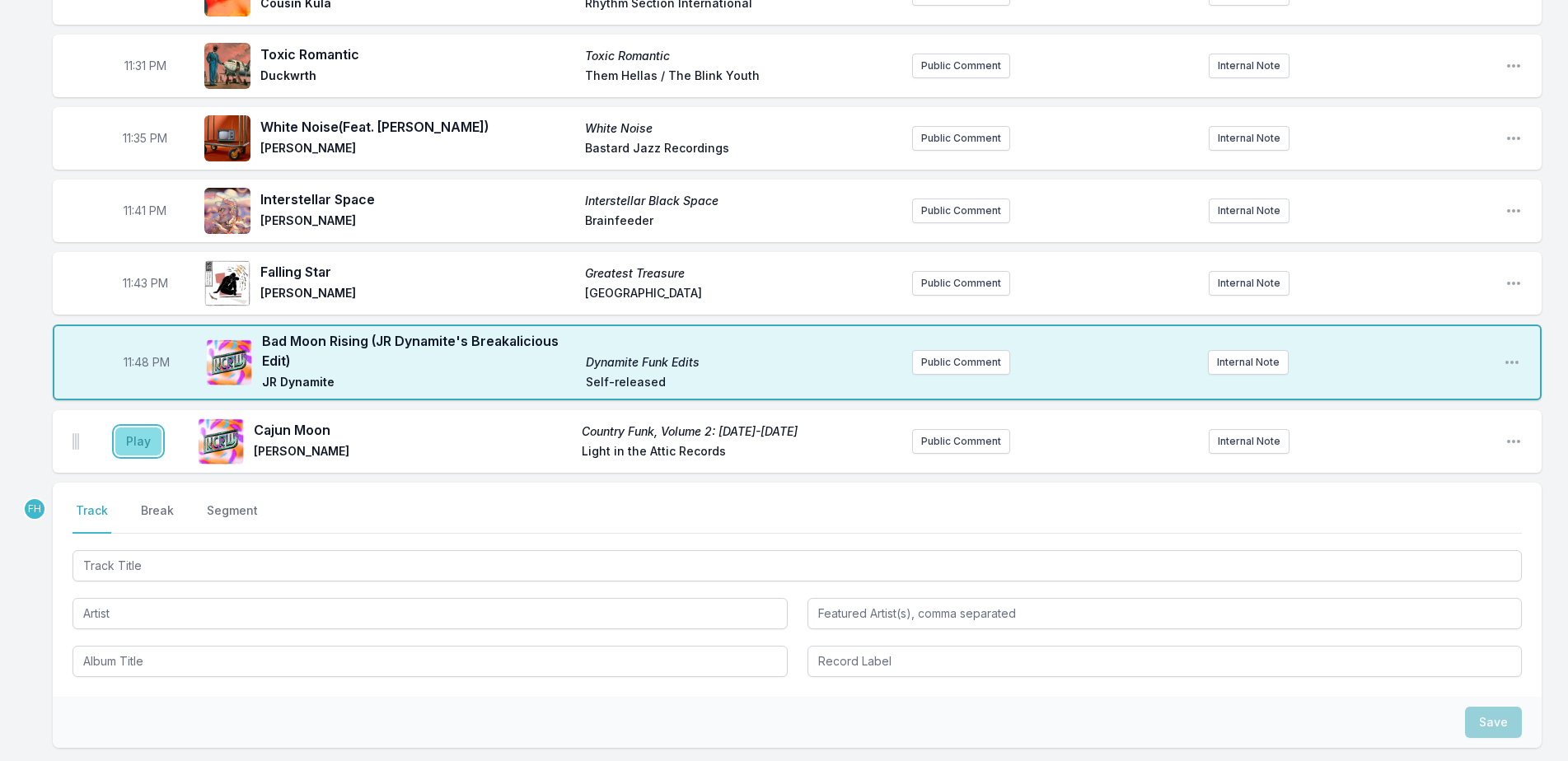
click at [146, 444] on button "Play" at bounding box center [138, 441] width 46 height 28
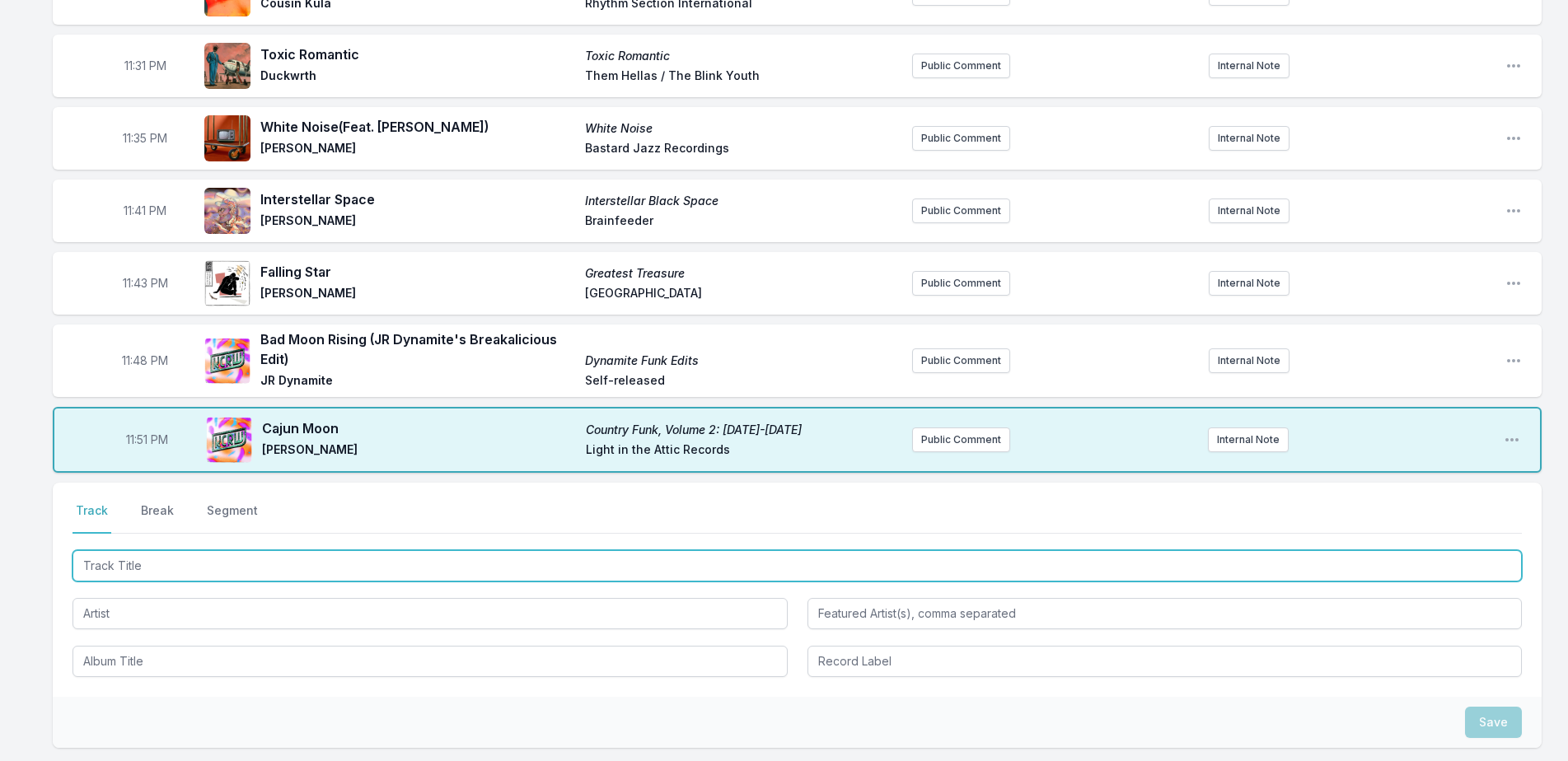
click at [264, 572] on input "Track Title" at bounding box center [796, 566] width 1449 height 32
click at [261, 567] on input "Track Title" at bounding box center [796, 566] width 1449 height 32
type input "Favorite Star"
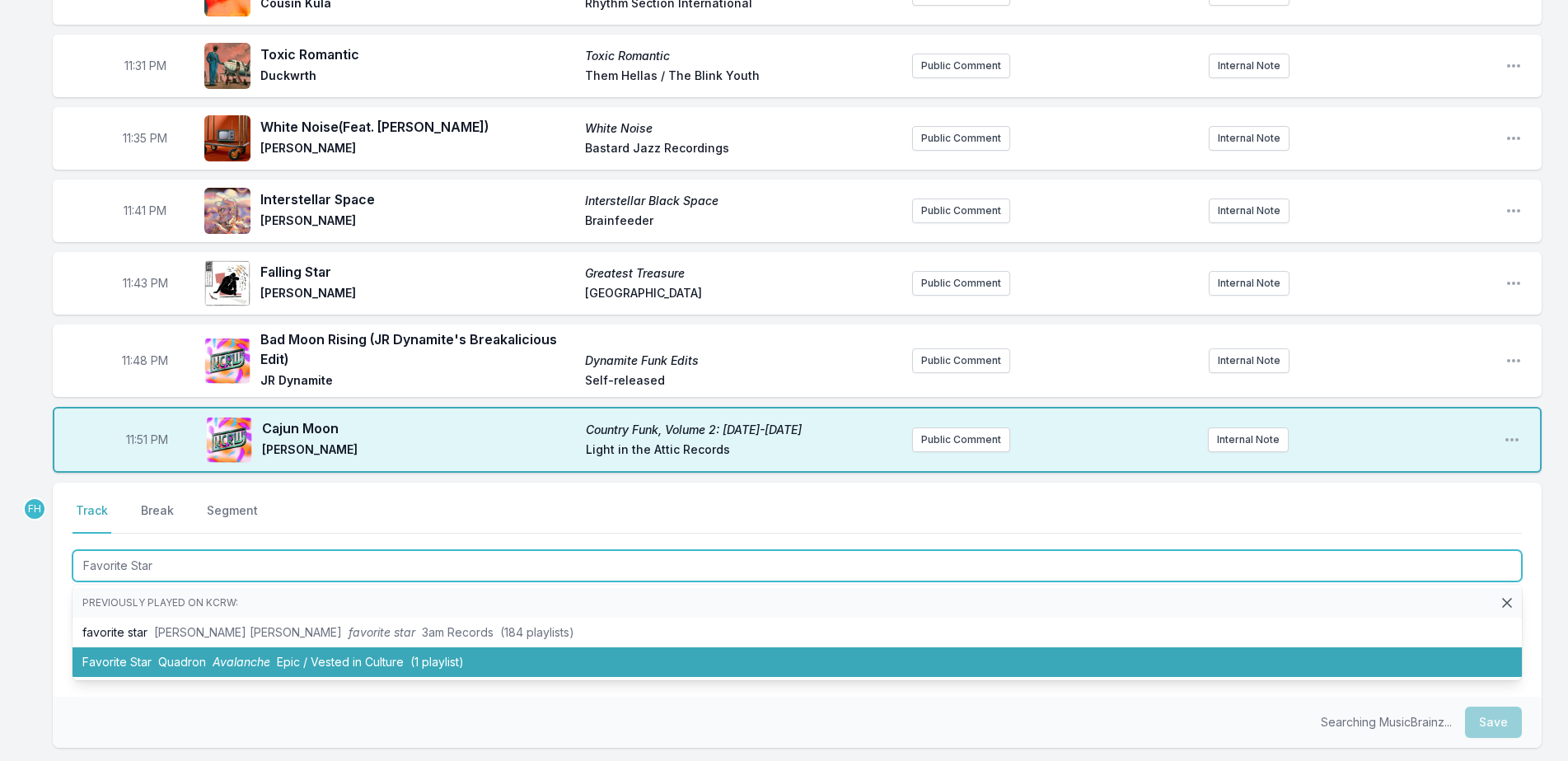
click at [240, 660] on span "Avalanche" at bounding box center [240, 662] width 57 height 14
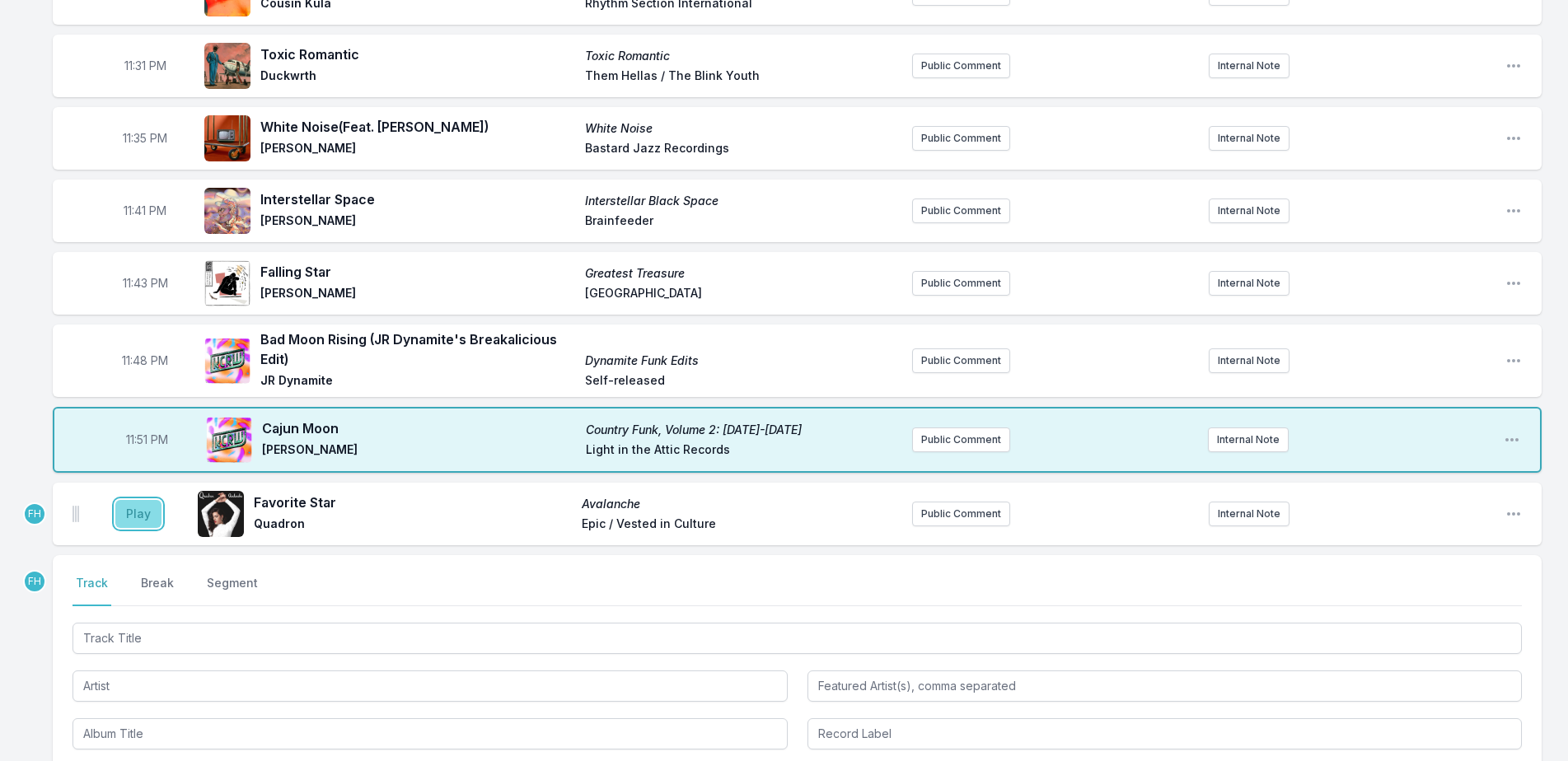
click at [146, 514] on button "Play" at bounding box center [138, 514] width 46 height 28
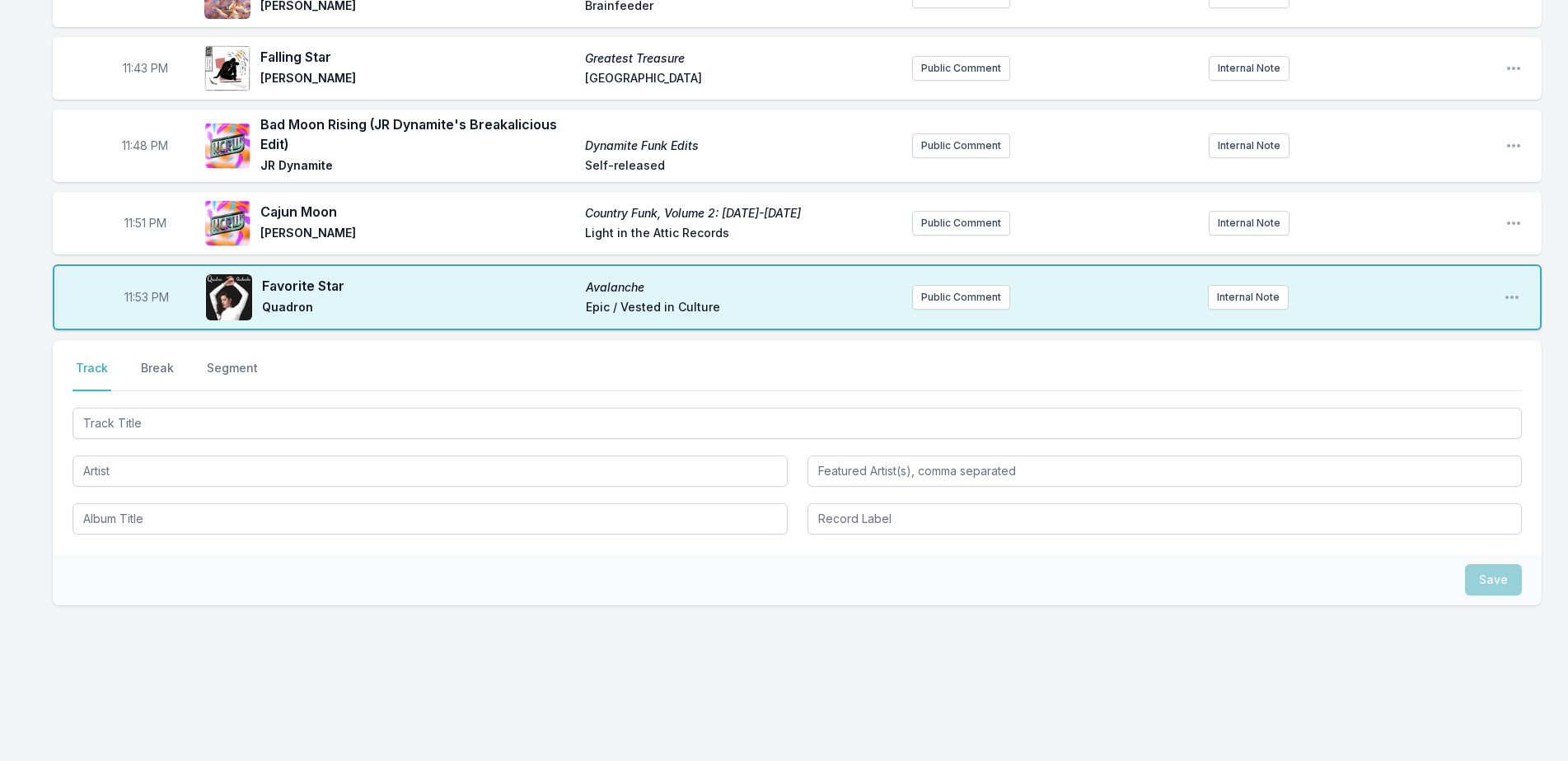
scroll to position [2309, 0]
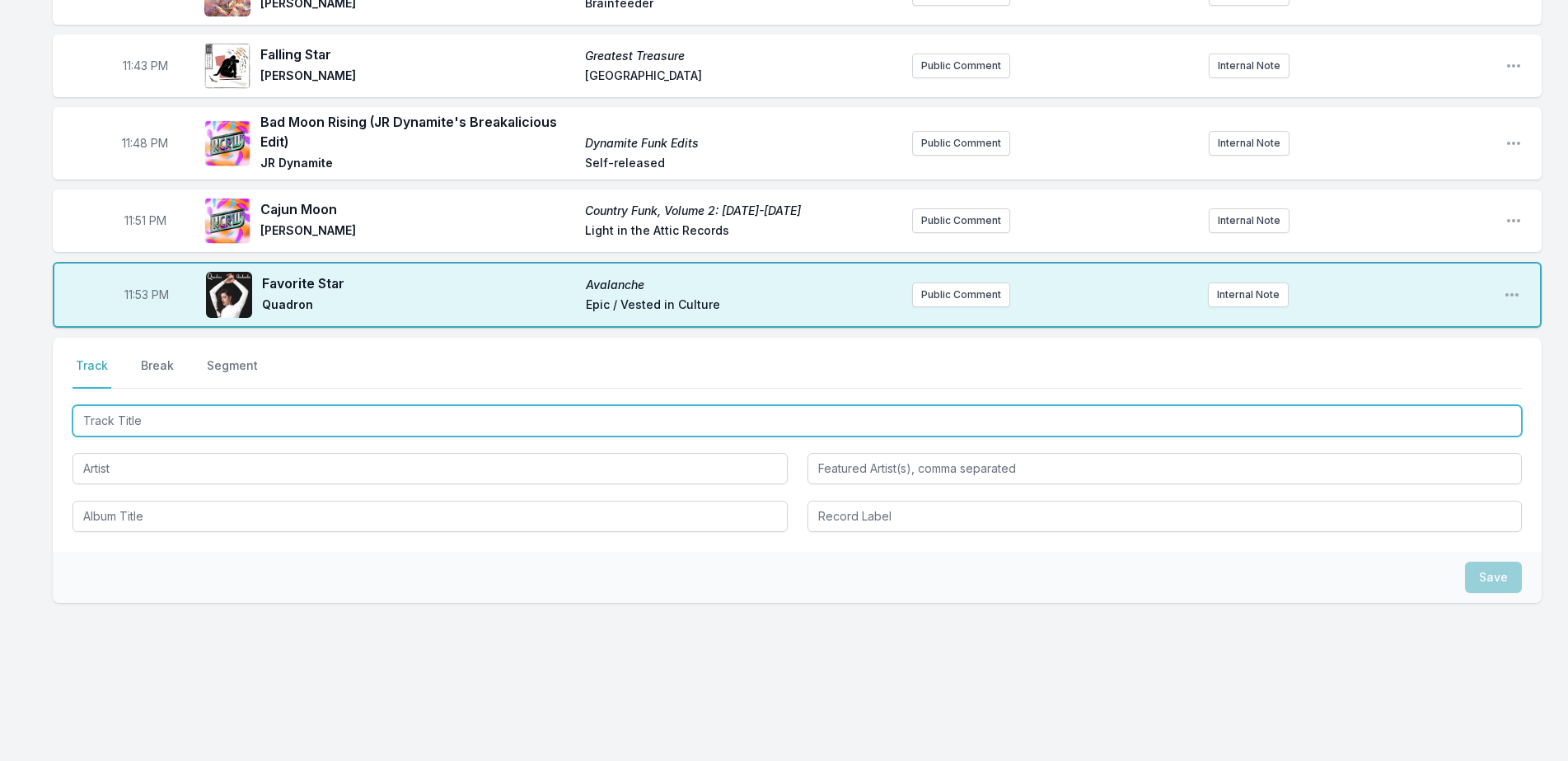
click at [223, 425] on input "Track Title" at bounding box center [796, 421] width 1449 height 32
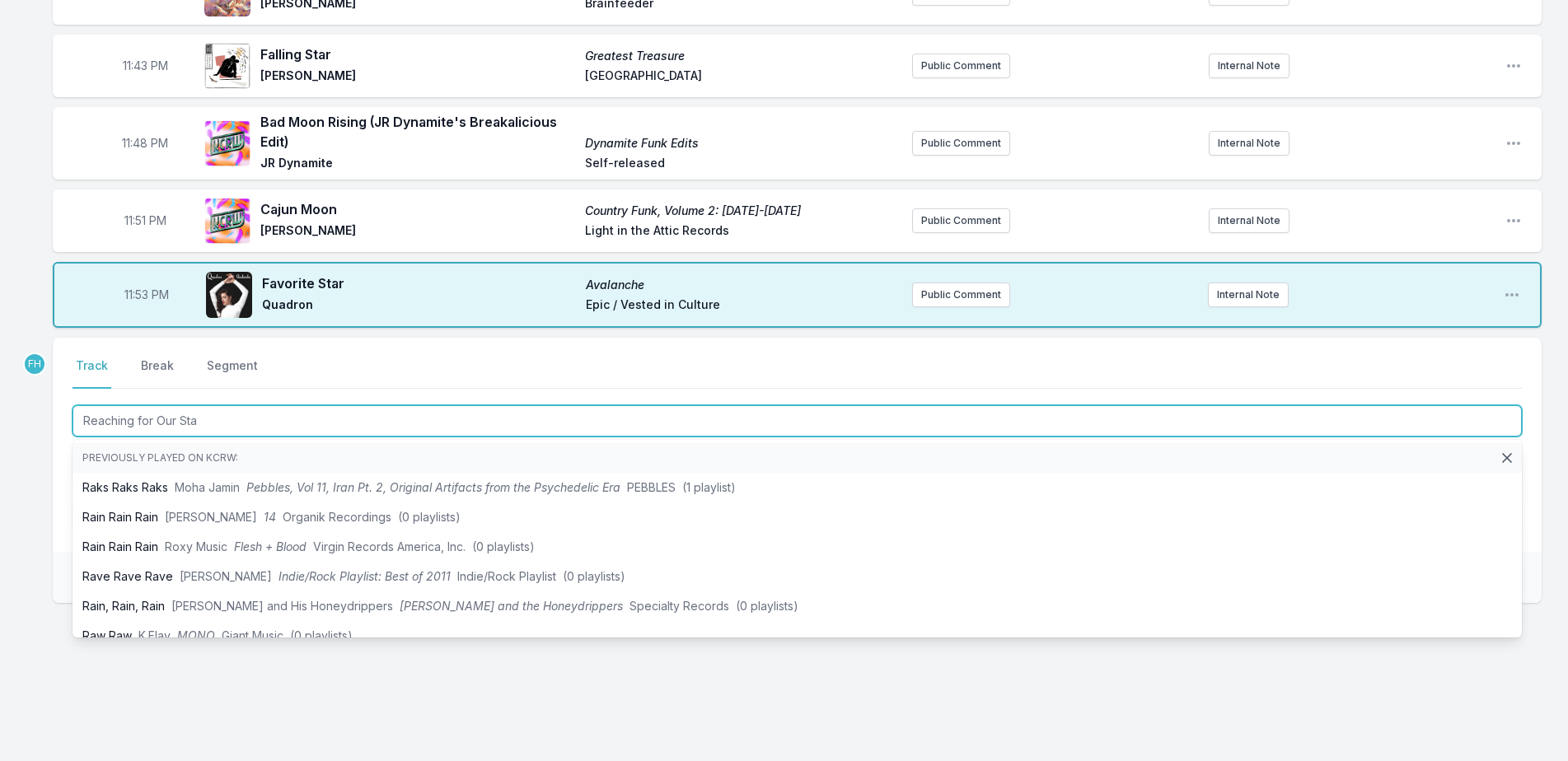
type input "Reaching for Our Star"
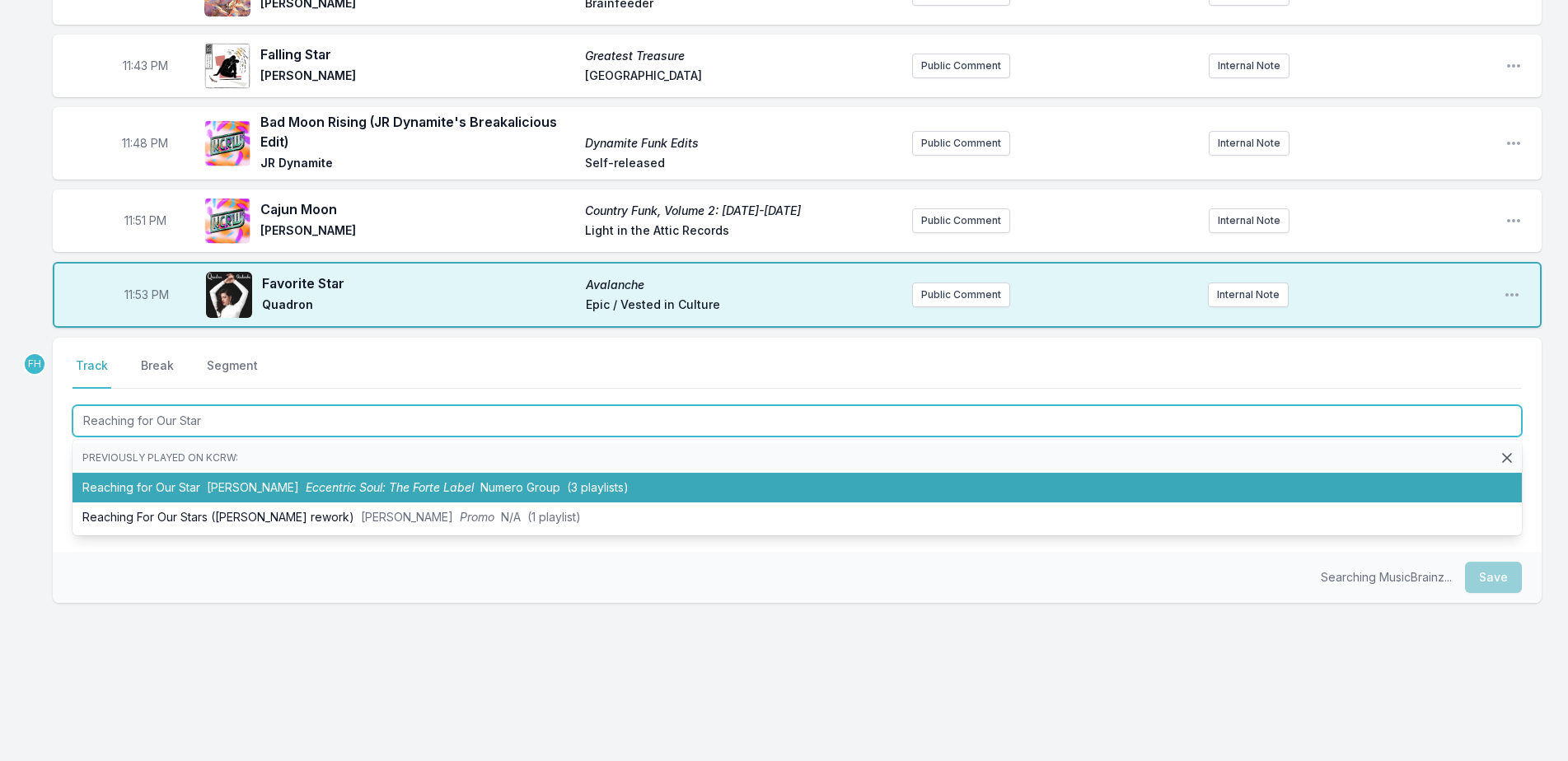
click at [274, 491] on span "[PERSON_NAME]" at bounding box center [253, 487] width 92 height 14
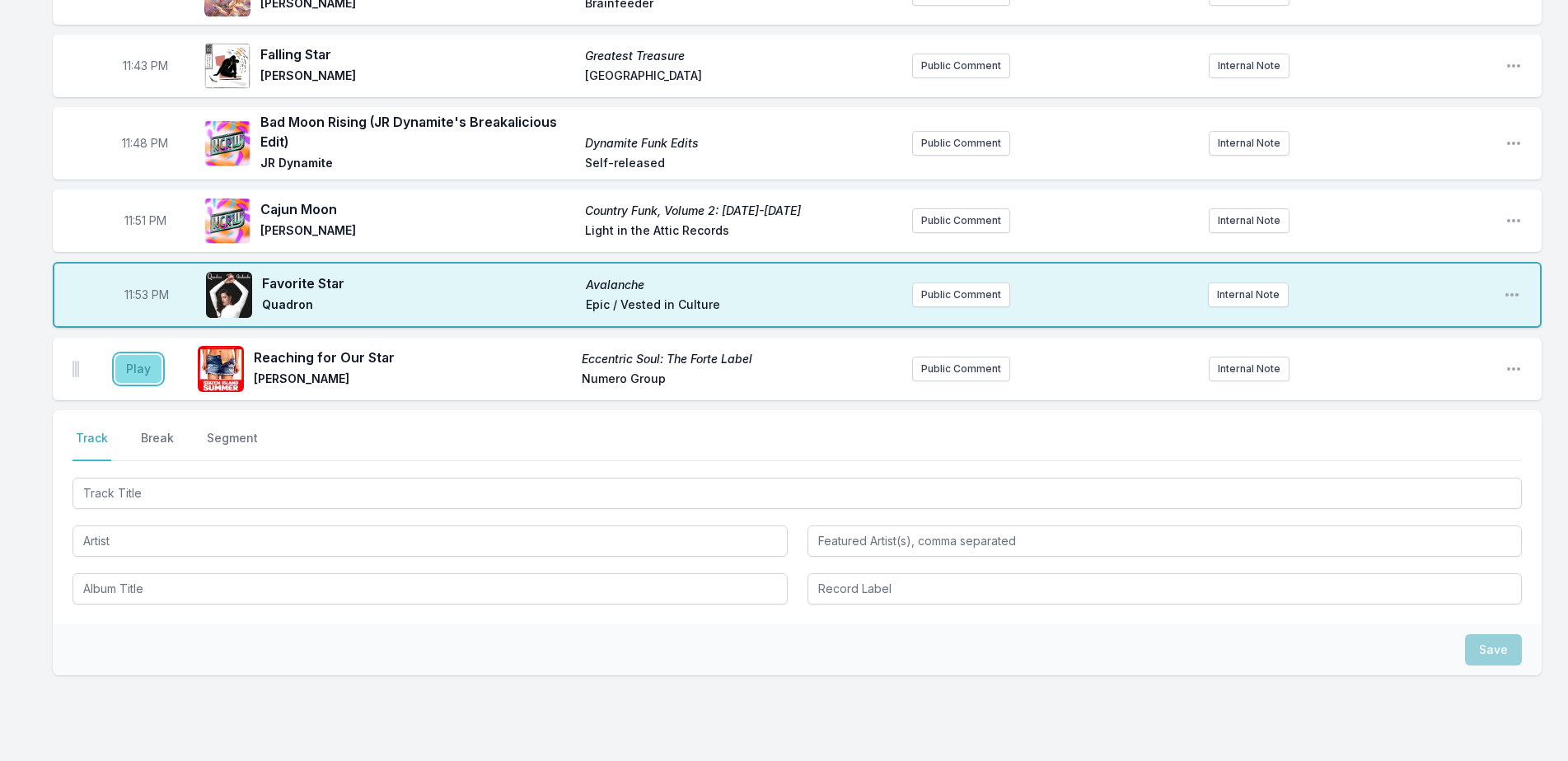
click at [141, 358] on button "Play" at bounding box center [138, 369] width 46 height 28
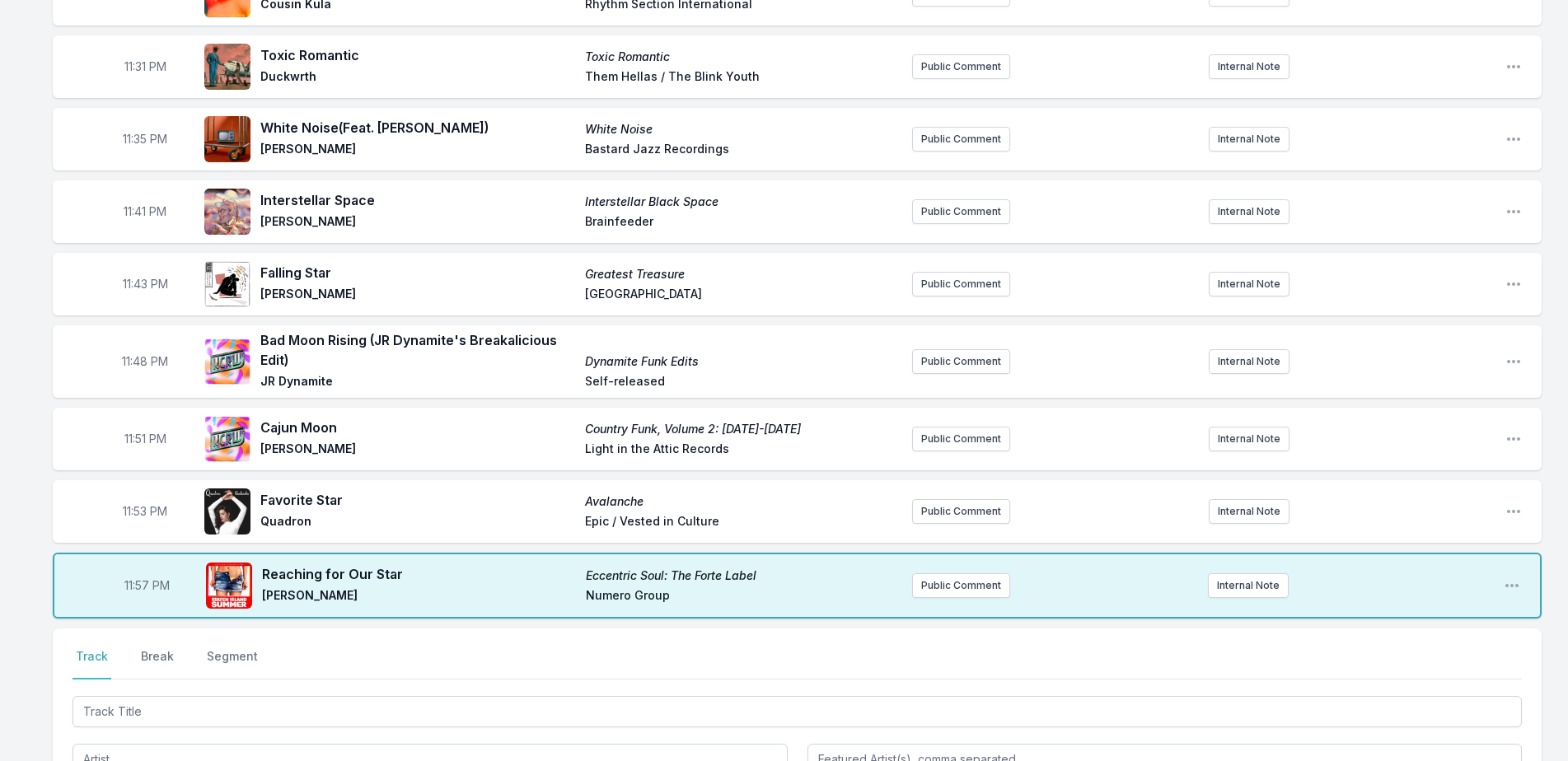
scroll to position [2061, 0]
